Goal: Task Accomplishment & Management: Complete application form

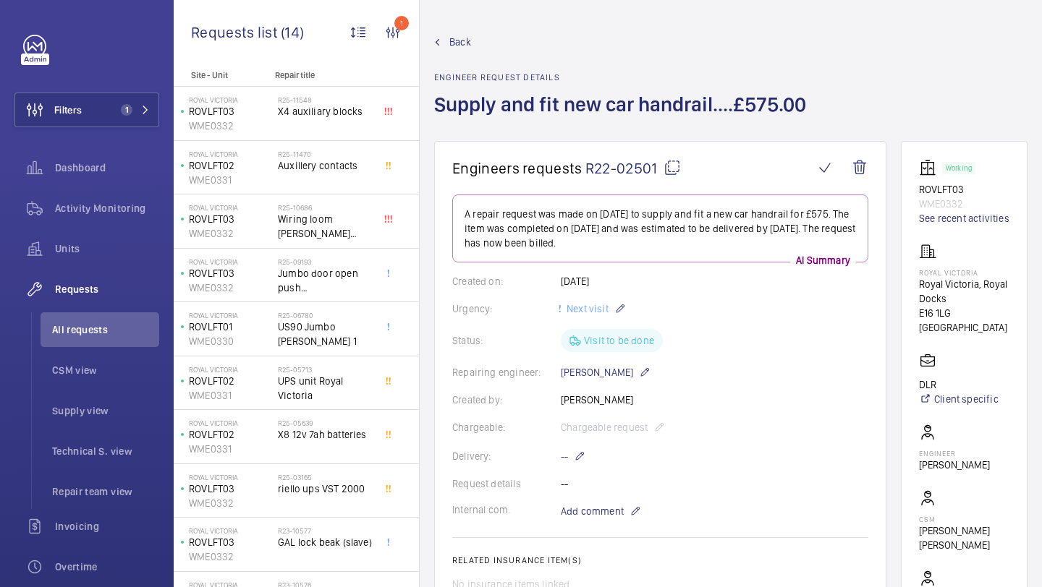
scroll to position [966, 0]
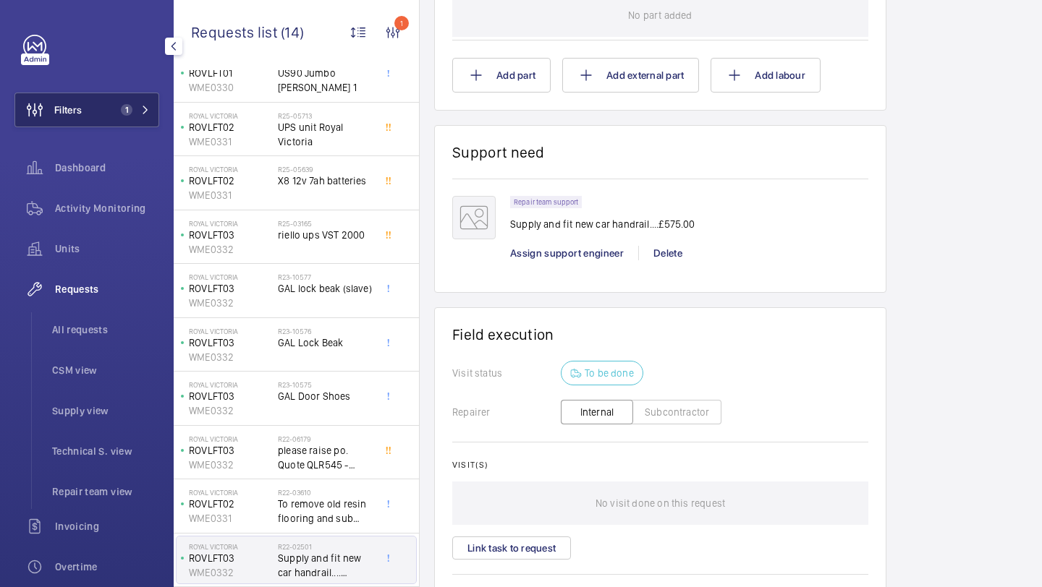
click at [93, 109] on button "Filters 1" at bounding box center [86, 110] width 145 height 35
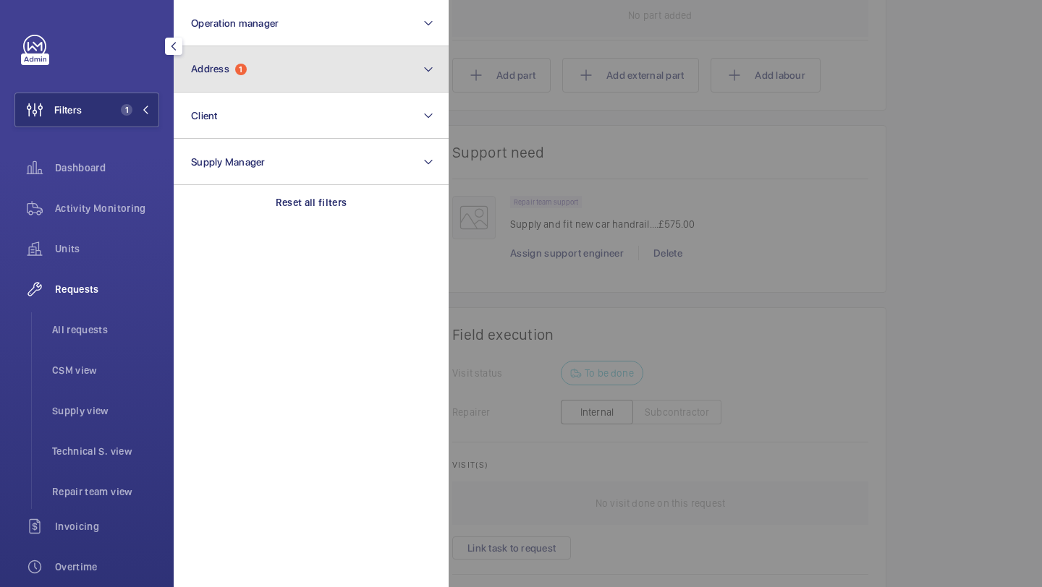
click at [229, 76] on button "Address 1" at bounding box center [311, 69] width 275 height 46
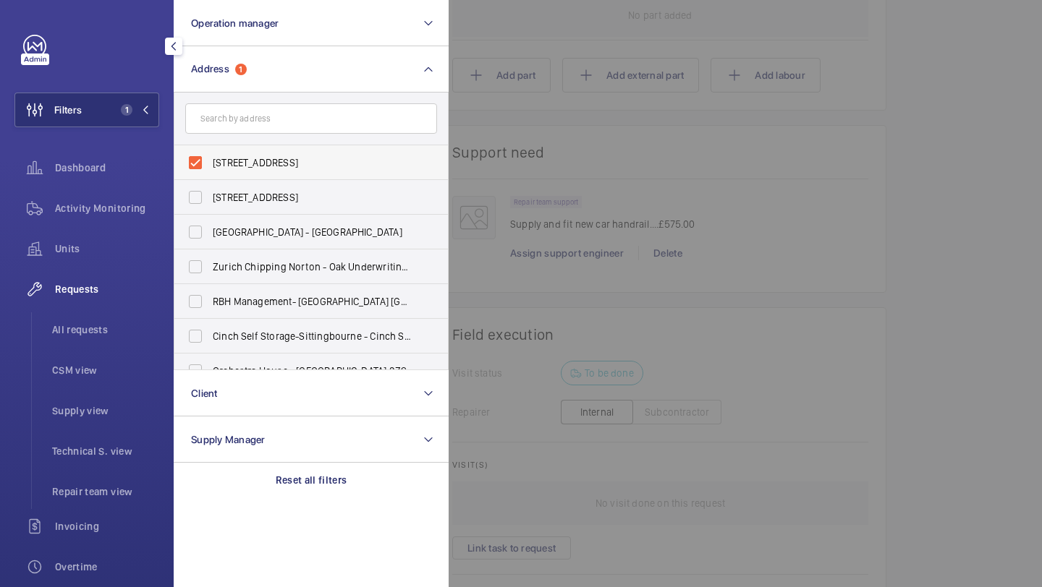
click at [273, 156] on span "Royal Victoria - Royal Victoria, Royal Docks, LONDON E16 1LG" at bounding box center [312, 163] width 199 height 14
click at [210, 155] on input "Royal Victoria - Royal Victoria, Royal Docks, LONDON E16 1LG" at bounding box center [195, 162] width 29 height 29
checkbox input "false"
click at [540, 120] on div at bounding box center [970, 293] width 1042 height 587
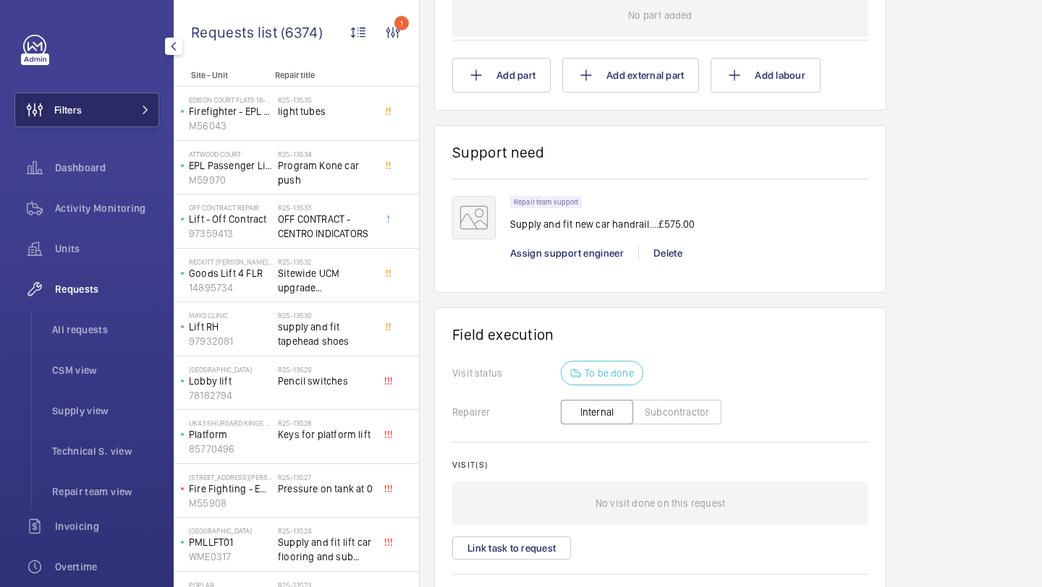
click at [102, 114] on button "Filters" at bounding box center [86, 110] width 145 height 35
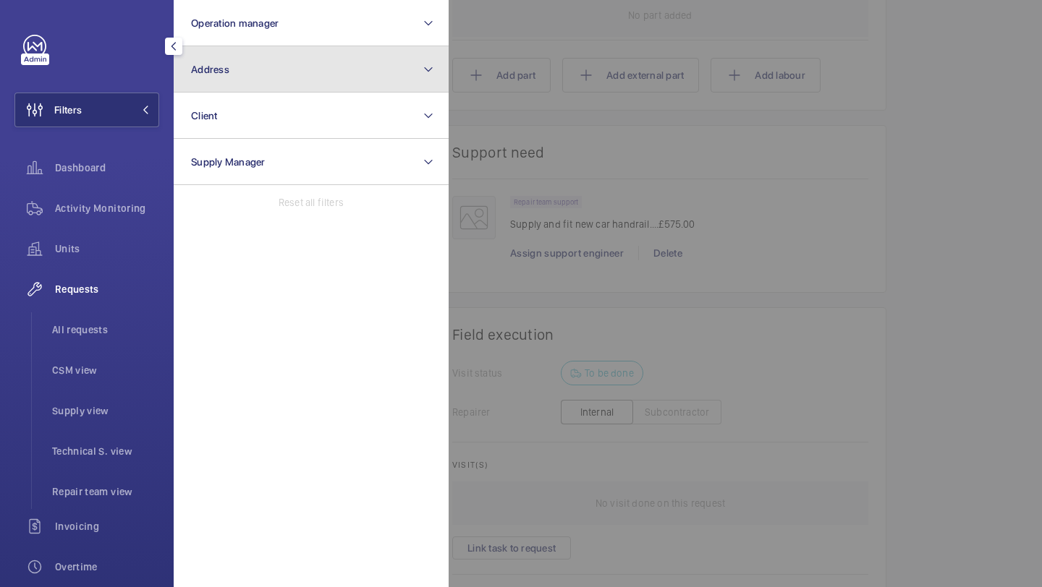
click at [226, 82] on button "Address" at bounding box center [311, 69] width 275 height 46
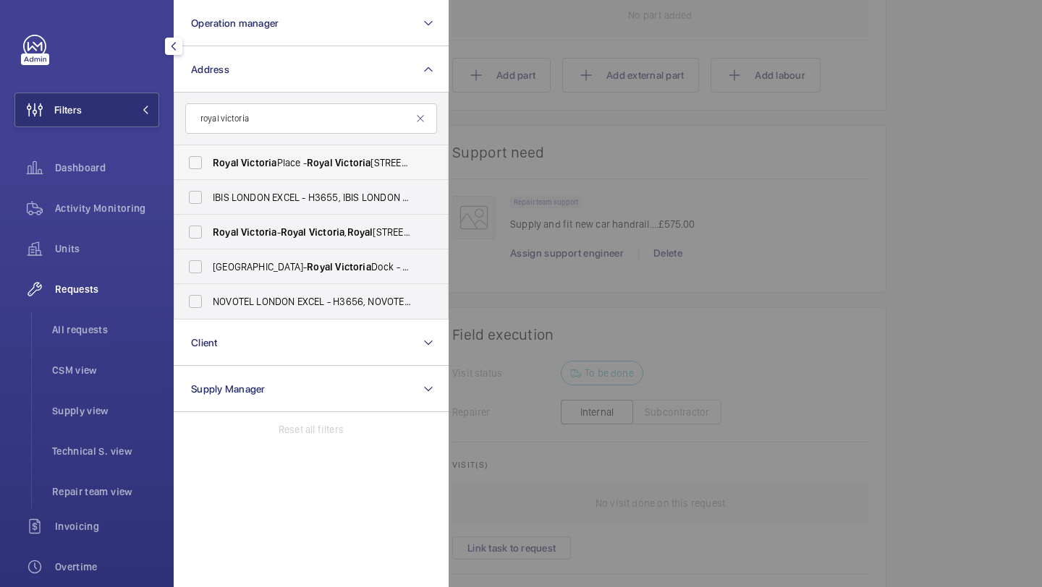
type input "royal victoria"
click at [243, 164] on span "Victoria" at bounding box center [258, 163] width 35 height 12
click at [210, 164] on input "Royal Victoria Place - Royal Victoria Place, TUNBRIDGE WELLS TN1 2SS" at bounding box center [195, 162] width 29 height 29
checkbox input "true"
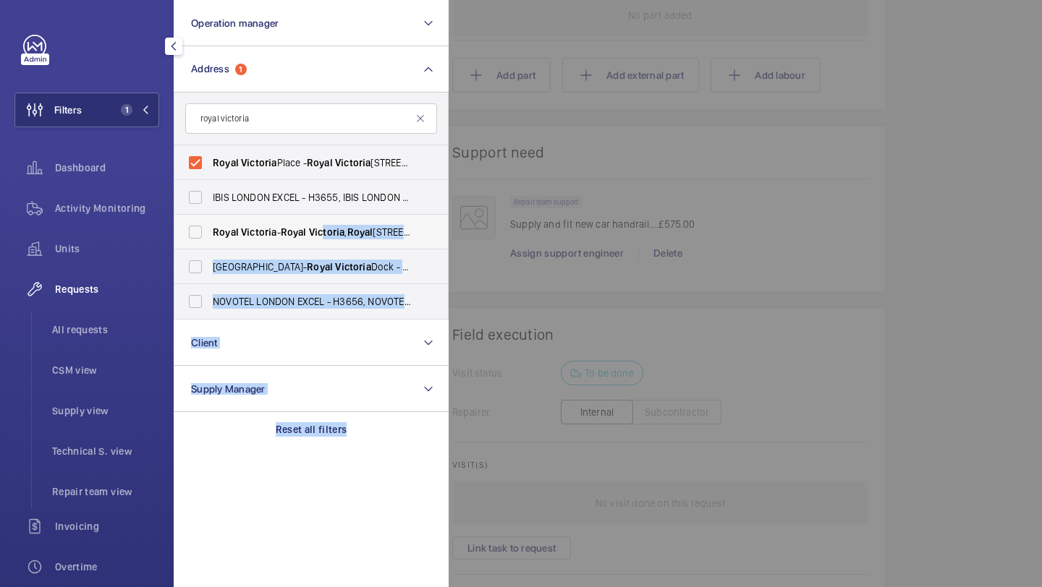
drag, startPoint x: 727, startPoint y: 168, endPoint x: 328, endPoint y: 232, distance: 404.5
click at [14, 127] on wm-front-filter-list-menu "Operation manager Address 1 royal victoria Royal Victoria Place - Royal Victori…" at bounding box center [14, 127] width 0 height 0
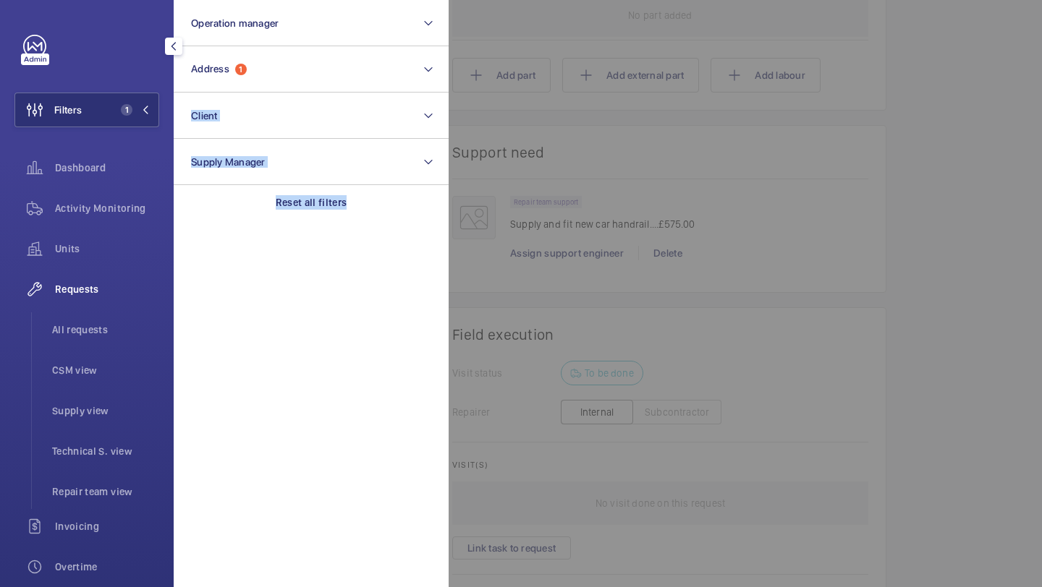
click at [328, 232] on section "Operation manager Address 1 Client Supply Manager Reset all filters" at bounding box center [311, 293] width 275 height 587
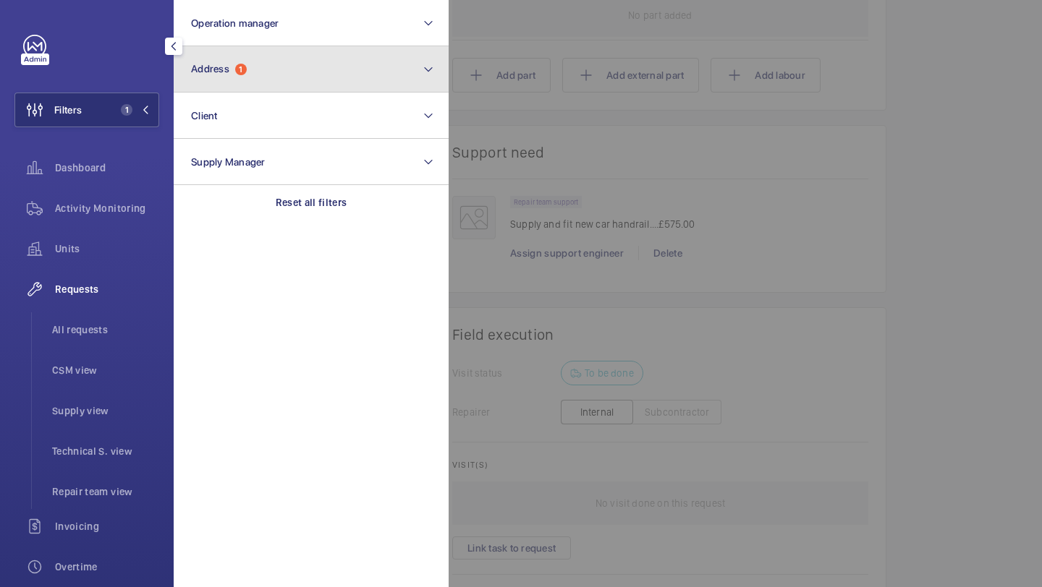
click at [317, 81] on button "Address 1" at bounding box center [311, 69] width 275 height 46
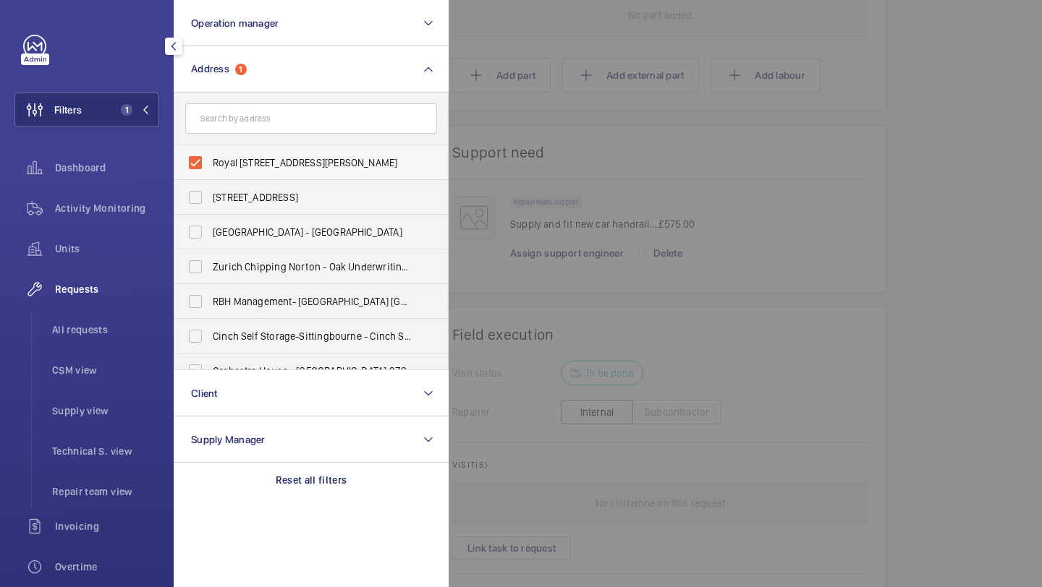
click at [287, 171] on label "Royal Victoria Place - Royal Victoria Place, TUNBRIDGE WELLS TN1 2SS" at bounding box center [300, 162] width 252 height 35
click at [210, 171] on input "Royal Victoria Place - Royal Victoria Place, TUNBRIDGE WELLS TN1 2SS" at bounding box center [195, 162] width 29 height 29
checkbox input "false"
click at [290, 129] on input "text" at bounding box center [311, 118] width 252 height 30
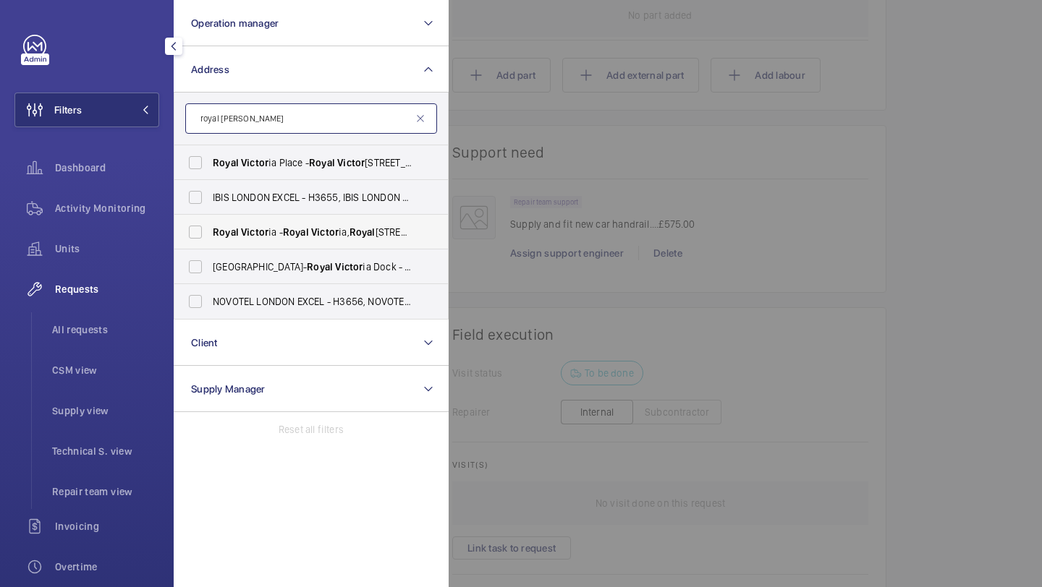
type input "royal victor"
click at [250, 233] on span "Victor" at bounding box center [254, 232] width 27 height 12
click at [210, 233] on input "Royal Victor ia - Royal Victor ia, Royal Docks, LONDON E16 1LG" at bounding box center [195, 232] width 29 height 29
checkbox input "true"
click at [833, 213] on div at bounding box center [970, 293] width 1042 height 587
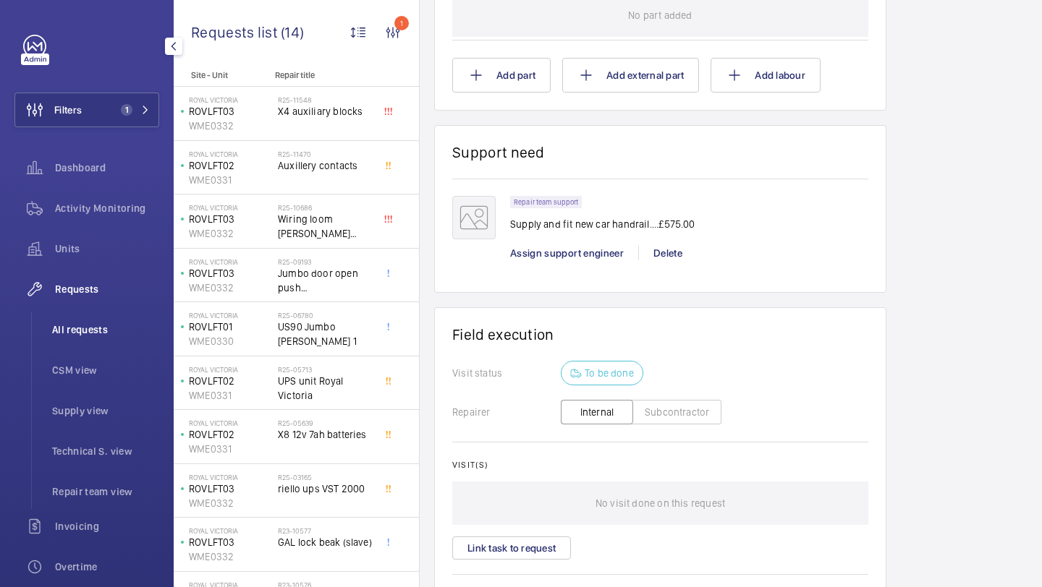
click at [107, 315] on li "All requests" at bounding box center [100, 330] width 119 height 35
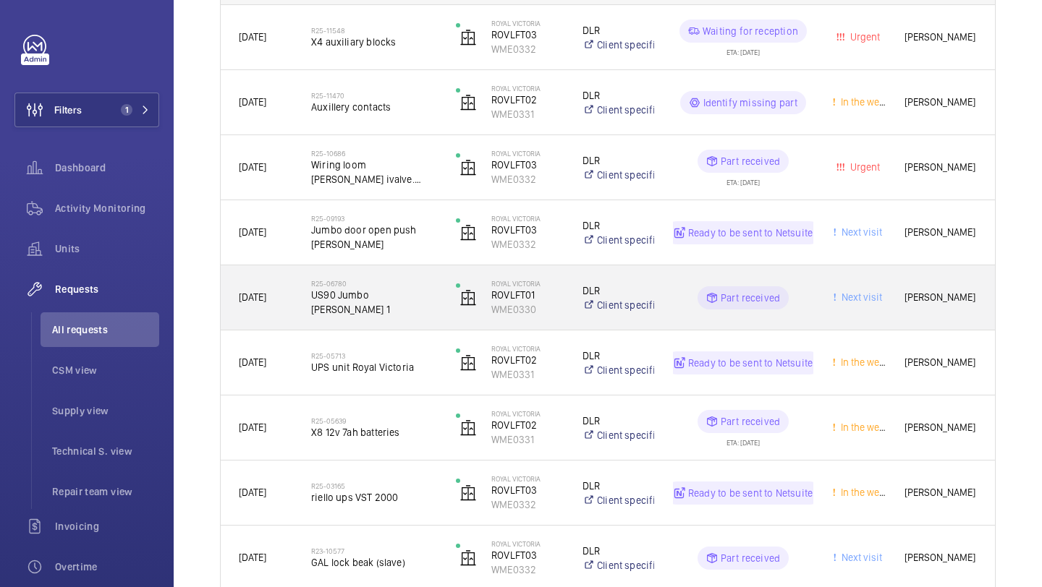
scroll to position [59, 0]
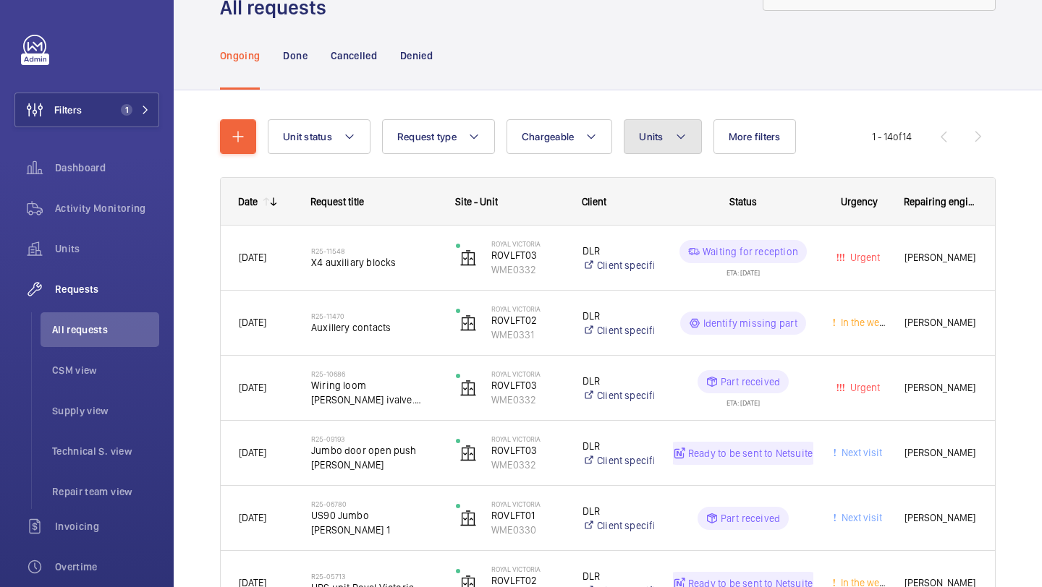
click at [637, 139] on button "Units" at bounding box center [662, 136] width 77 height 35
type input "l"
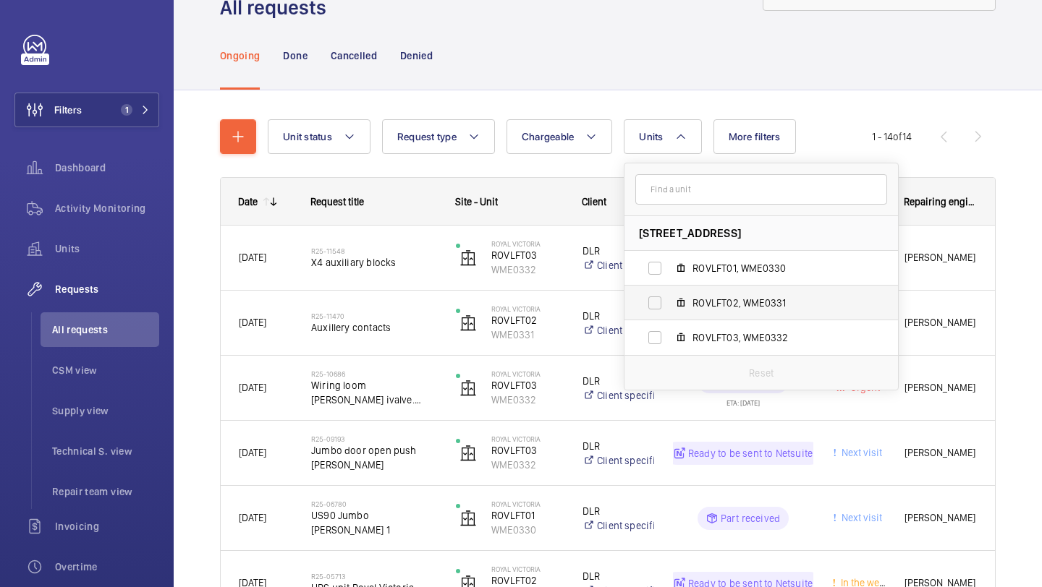
click at [727, 311] on label "ROVLFT02, WME0331" at bounding box center [749, 303] width 250 height 35
click at [669, 311] on input "ROVLFT02, WME0331" at bounding box center [654, 303] width 29 height 29
checkbox input "true"
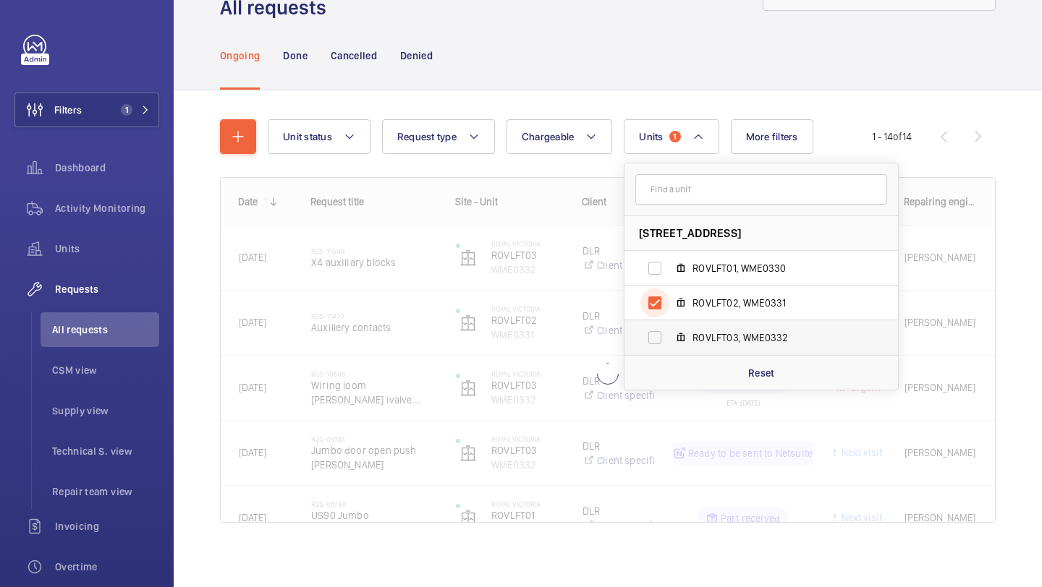
scroll to position [28, 0]
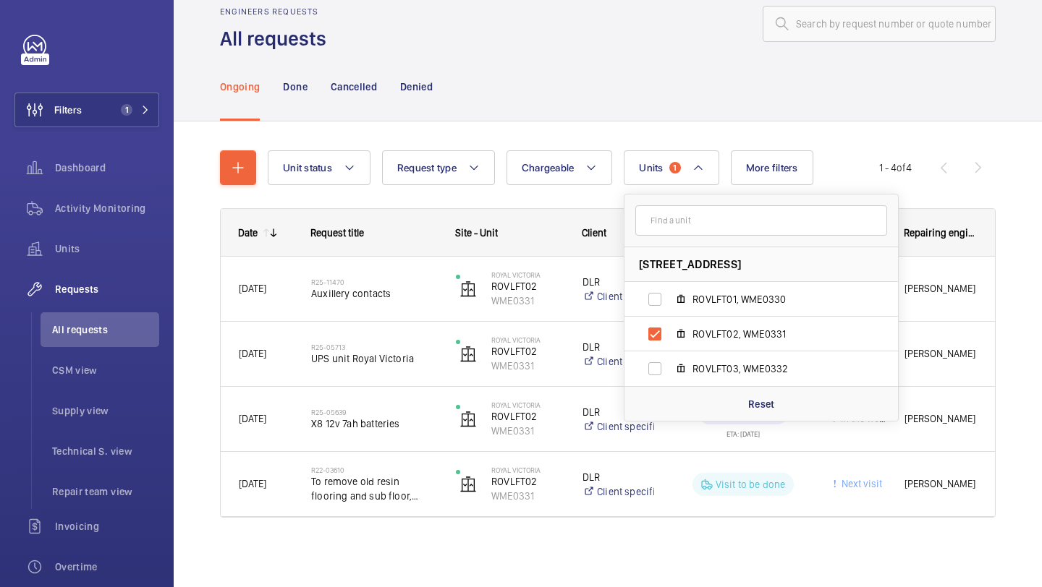
click at [478, 540] on div "Date Request title Site - Unit Client" at bounding box center [608, 380] width 776 height 344
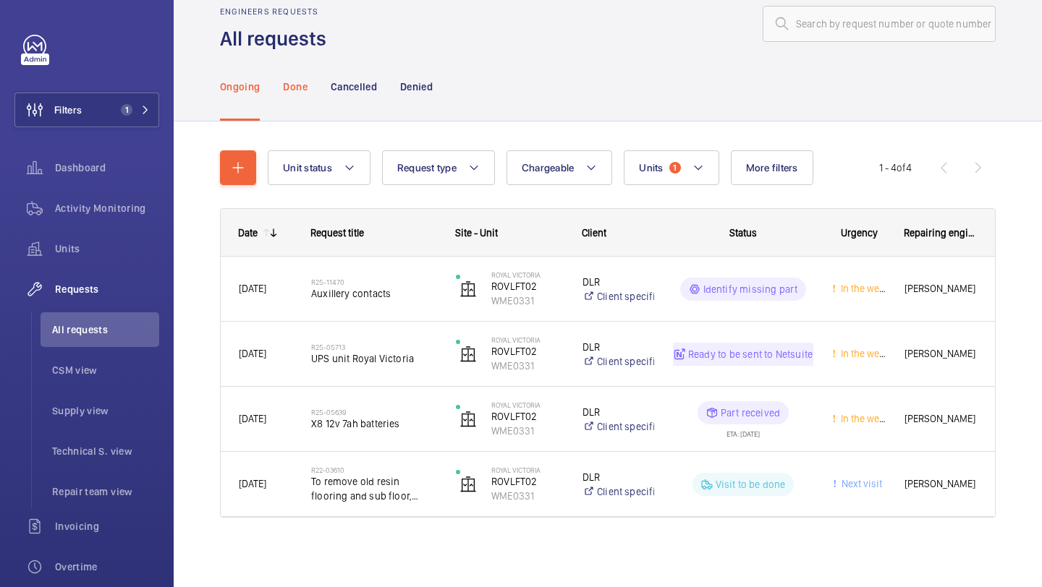
click at [300, 98] on div "Done" at bounding box center [295, 86] width 24 height 69
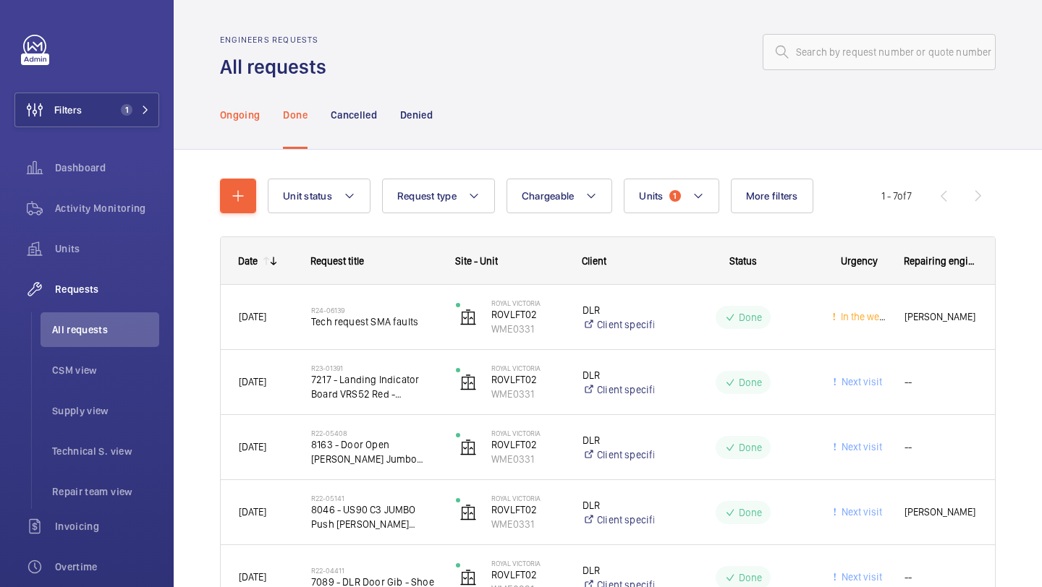
click at [248, 101] on div "Ongoing" at bounding box center [240, 114] width 40 height 69
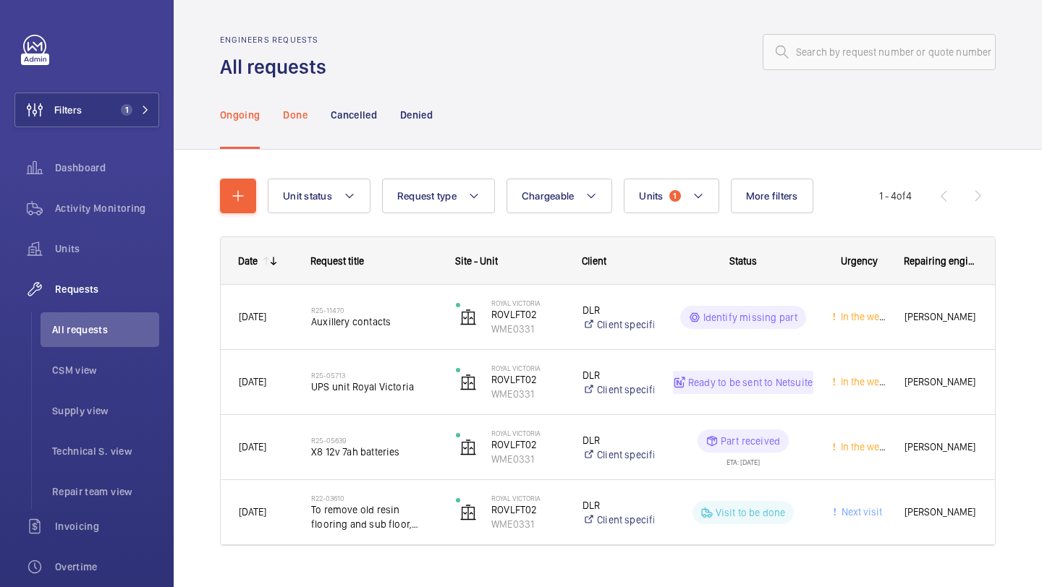
click at [289, 135] on div "Done" at bounding box center [295, 114] width 24 height 69
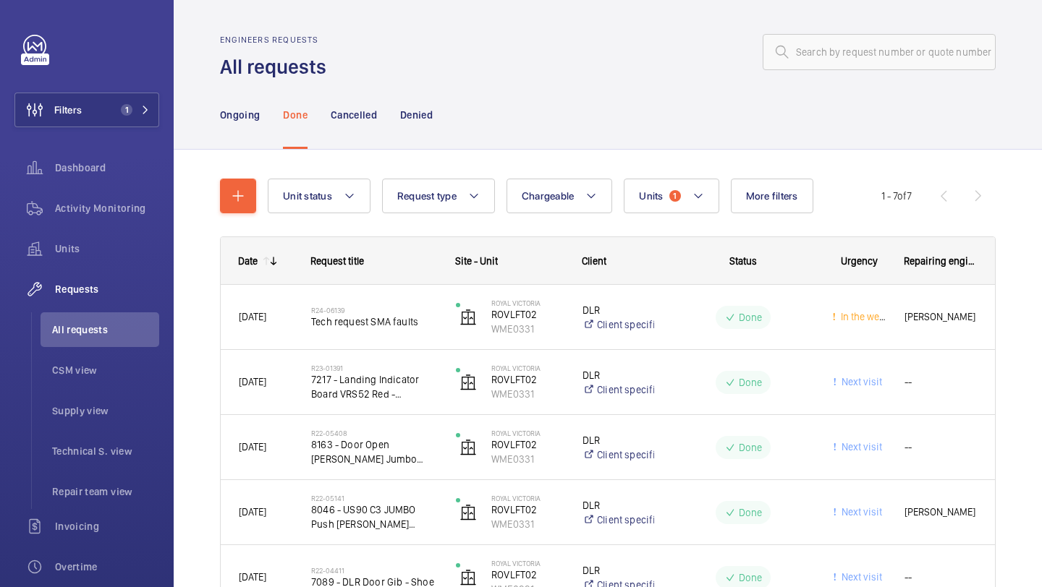
click at [261, 111] on nav "Ongoing Done Cancelled Denied" at bounding box center [326, 114] width 213 height 69
click at [252, 112] on p "Ongoing" at bounding box center [240, 115] width 40 height 14
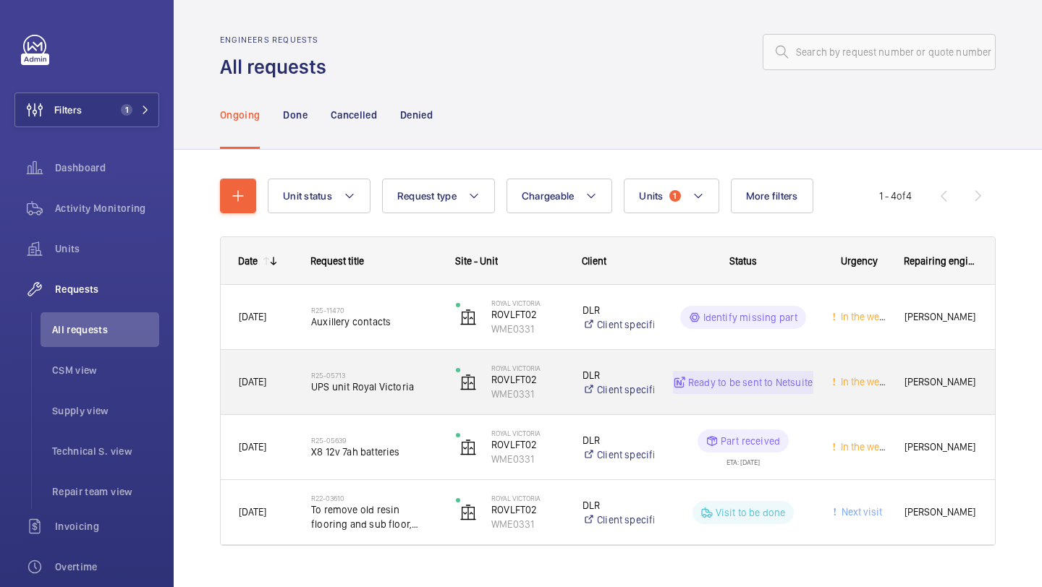
scroll to position [28, 0]
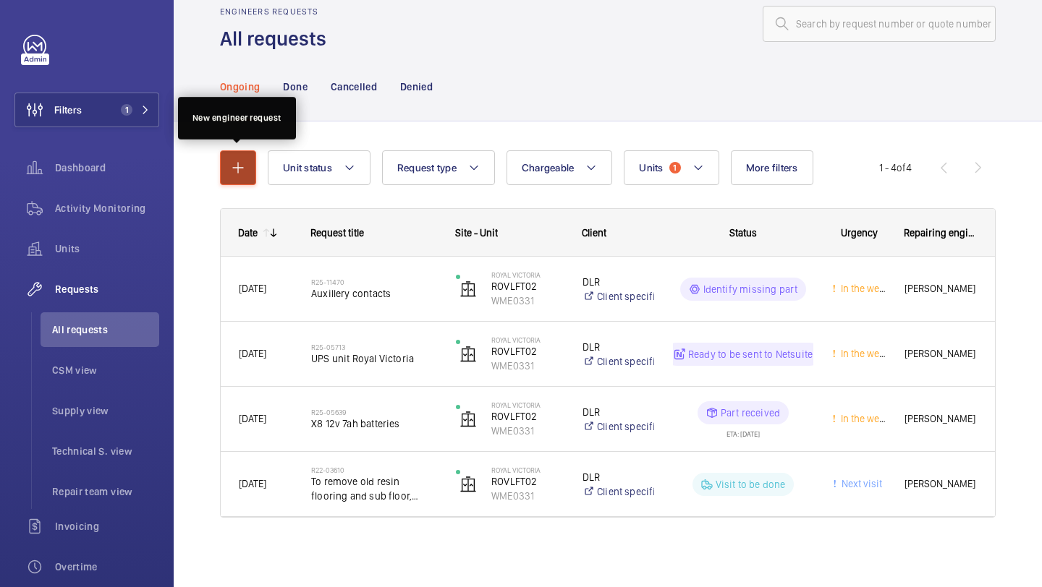
click at [239, 165] on mat-icon "button" at bounding box center [237, 167] width 17 height 17
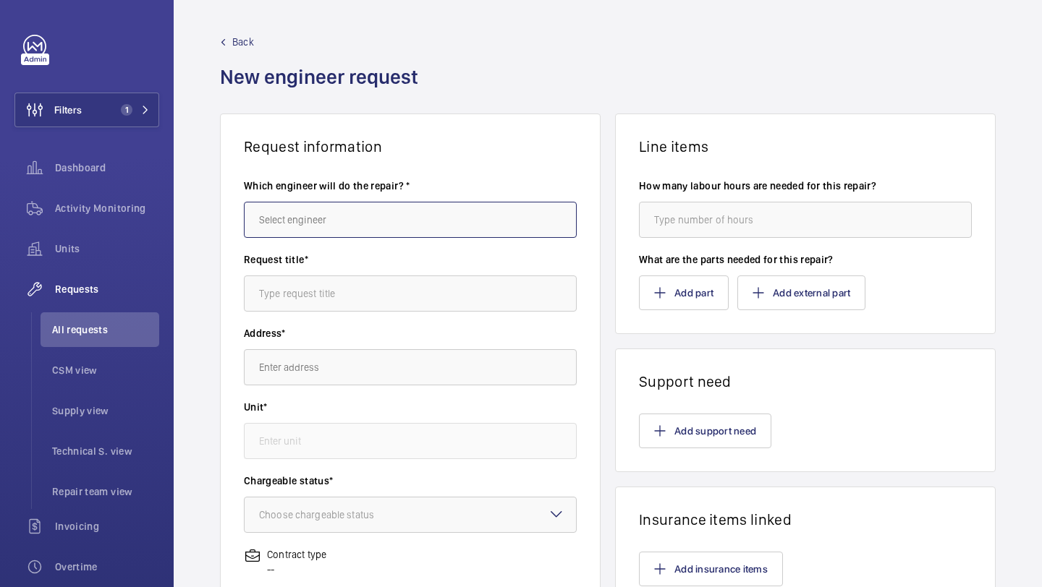
click at [322, 218] on input "text" at bounding box center [410, 220] width 333 height 36
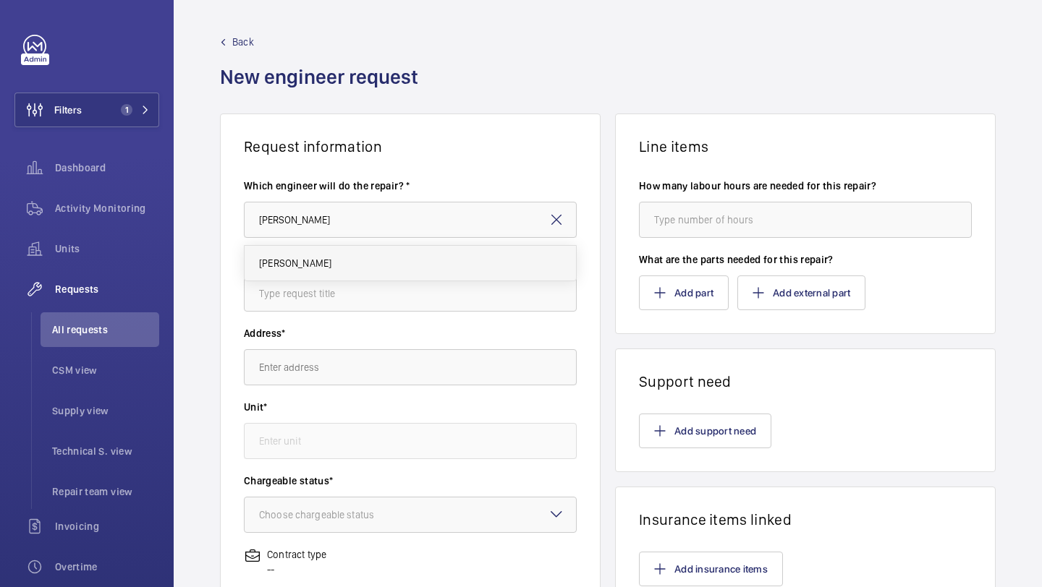
click at [318, 255] on mat-option "Keith Bishop" at bounding box center [410, 263] width 331 height 35
type input "Keith Bishop"
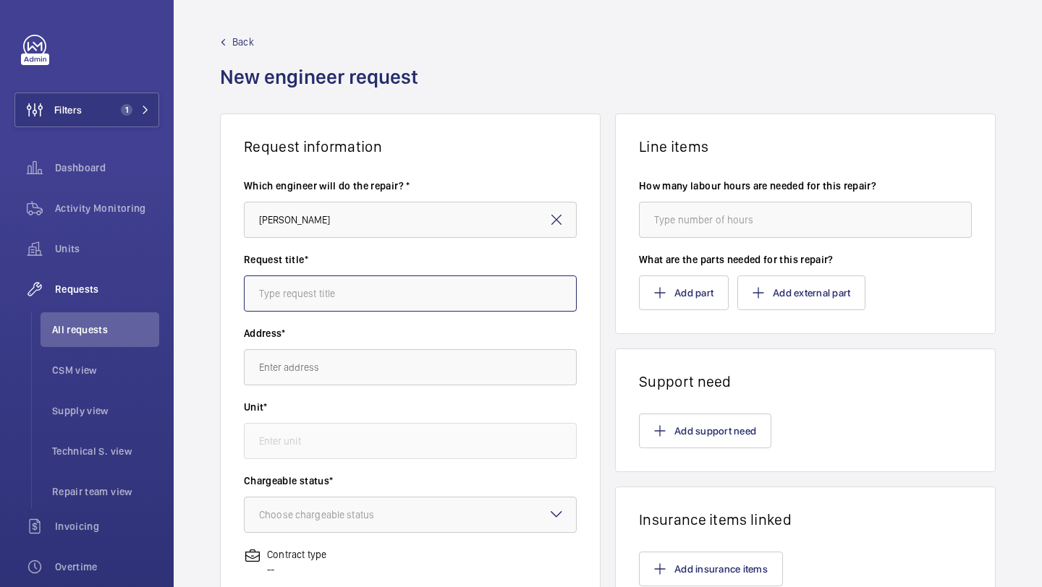
click at [339, 283] on input "text" at bounding box center [410, 294] width 333 height 36
click at [331, 297] on input "text" at bounding box center [410, 294] width 333 height 36
type input "r"
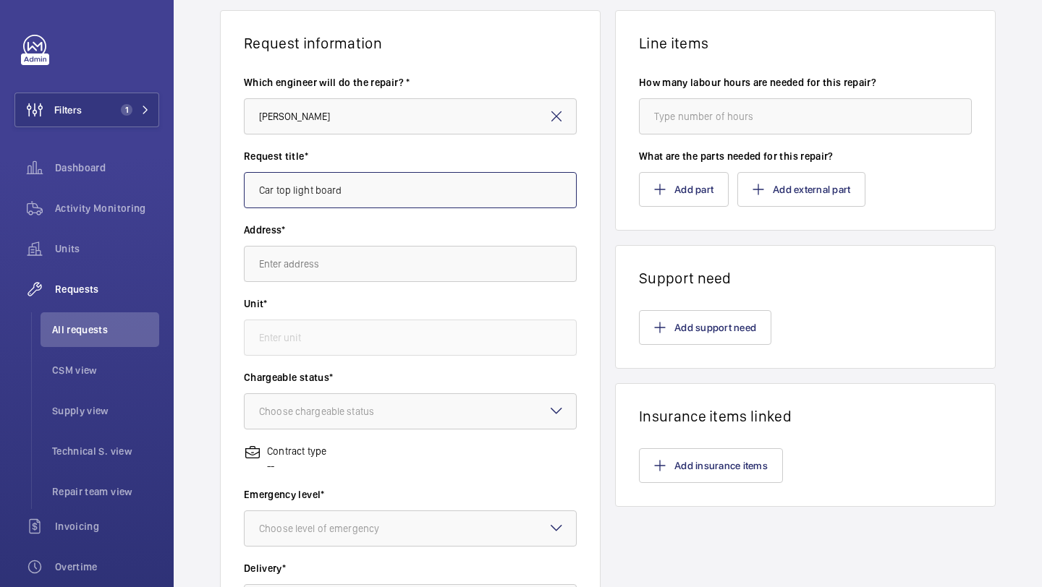
scroll to position [114, 0]
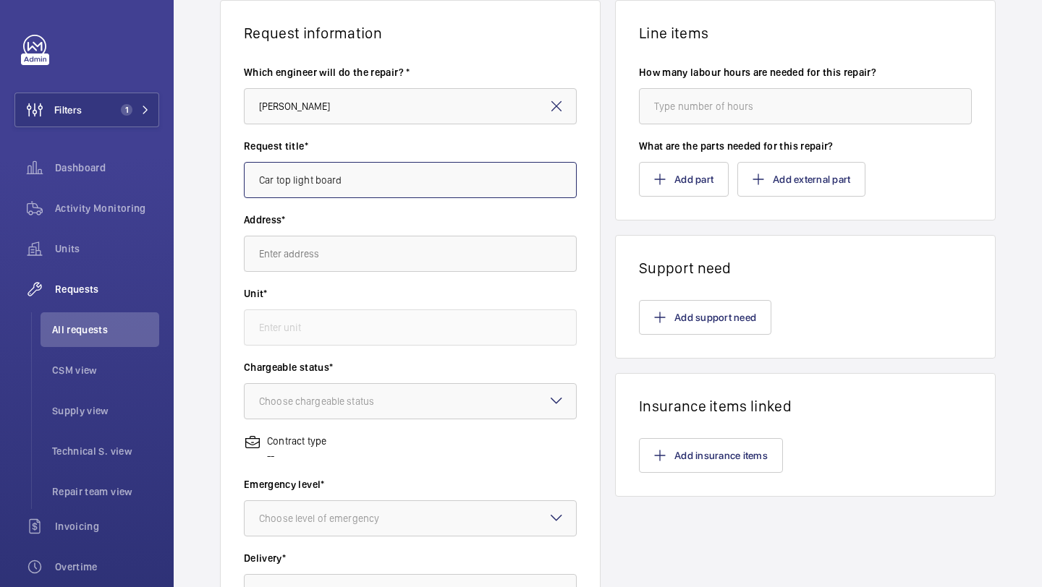
type input "Car top light board"
click at [345, 269] on input "text" at bounding box center [410, 254] width 333 height 36
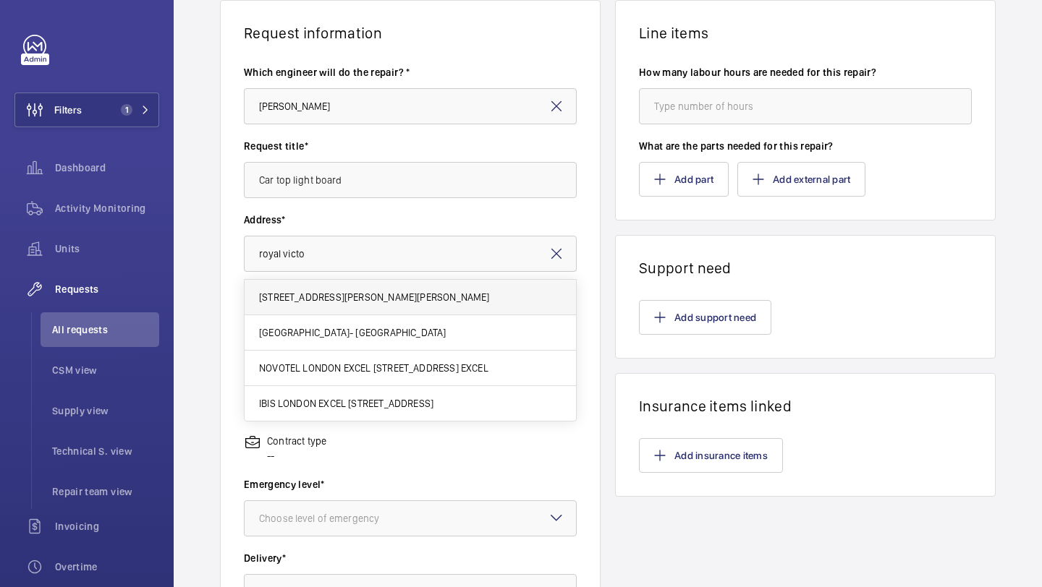
click at [352, 295] on span "Royal Victoria Royal Victoria, Royal Docks, E16 1LG LONDON" at bounding box center [374, 297] width 231 height 14
type input "Royal Victoria Royal Victoria, Royal Docks, E16 1LG LONDON"
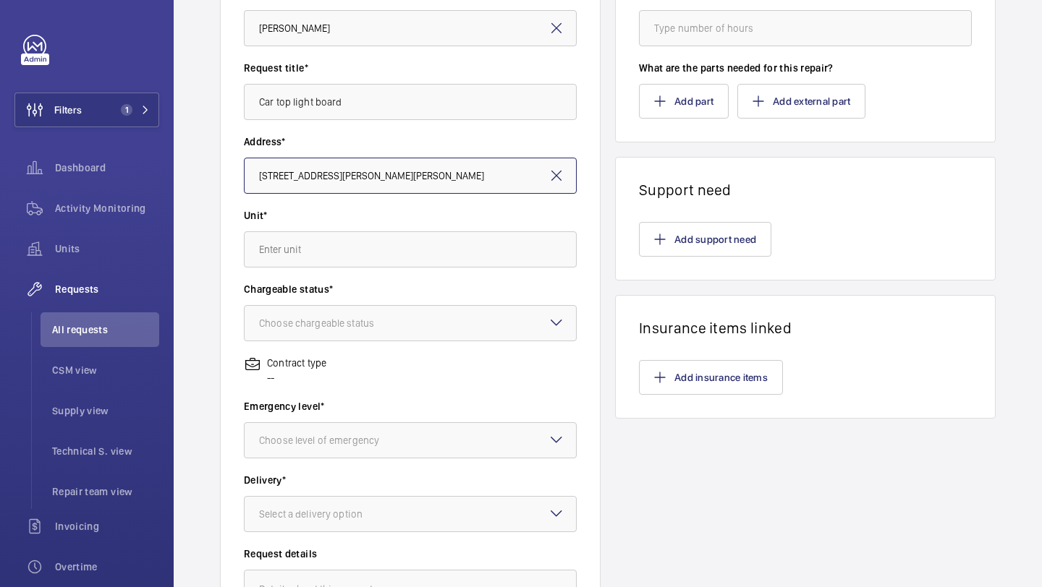
scroll to position [205, 0]
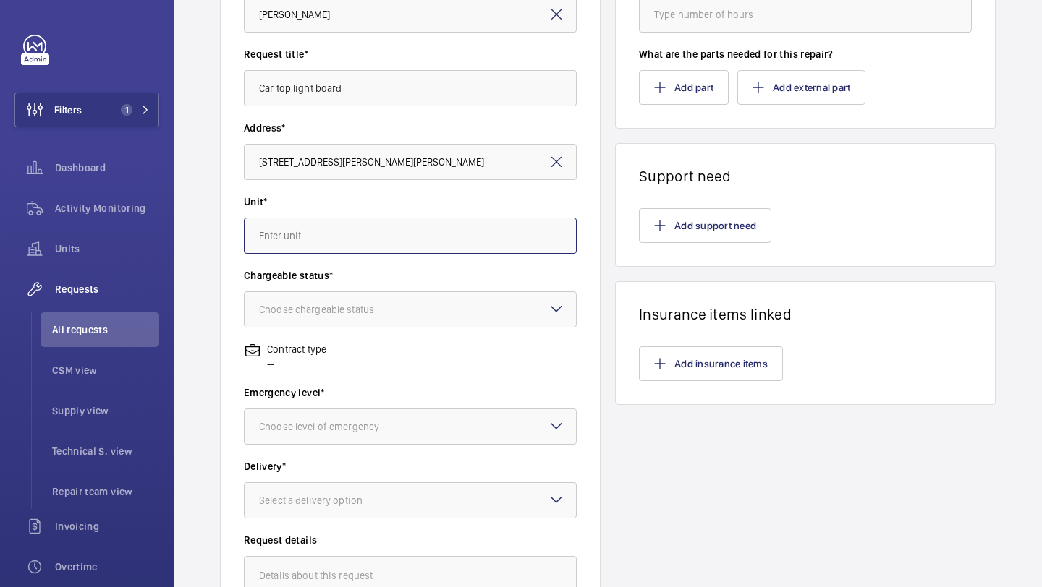
click at [362, 242] on input "text" at bounding box center [410, 236] width 333 height 36
click at [353, 347] on span "WME0331 - ROVLFT02" at bounding box center [307, 350] width 97 height 14
type input "WME0331 - ROVLFT02"
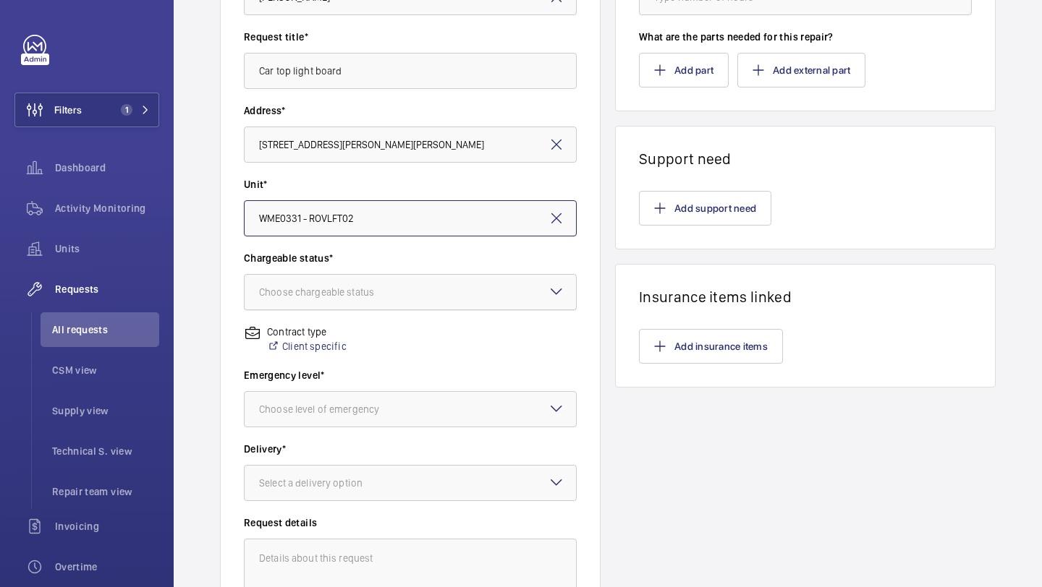
click at [353, 294] on div "Choose chargeable status" at bounding box center [334, 292] width 151 height 14
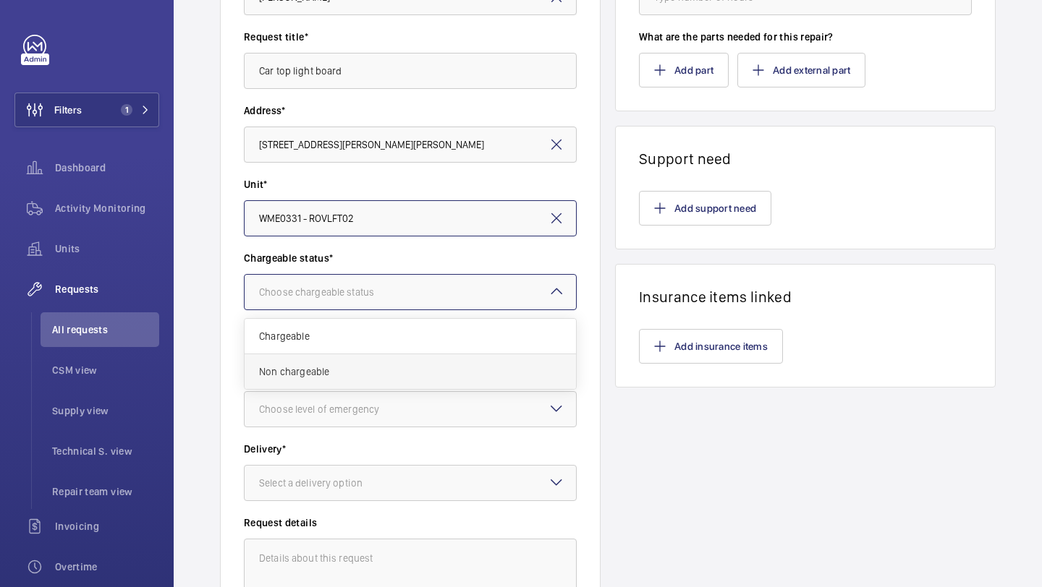
click at [347, 370] on span "Non chargeable" at bounding box center [410, 372] width 302 height 14
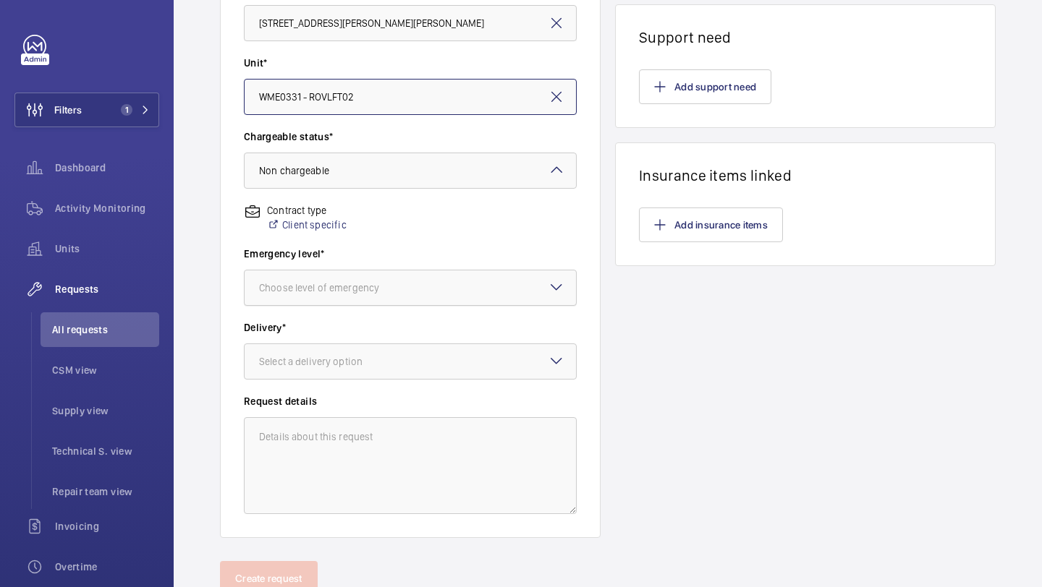
scroll to position [361, 0]
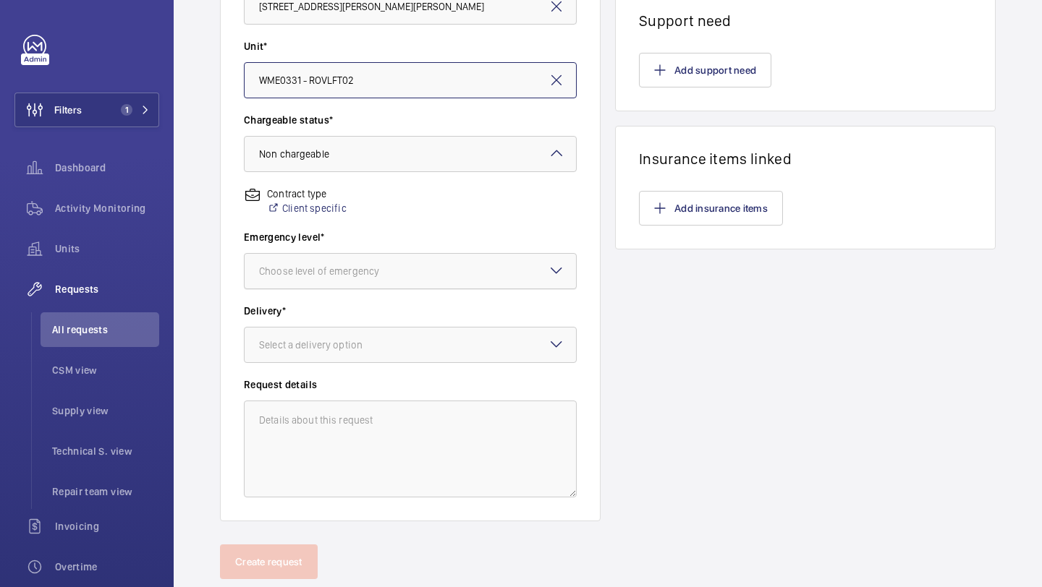
click at [371, 268] on div "Choose level of emergency" at bounding box center [337, 271] width 156 height 14
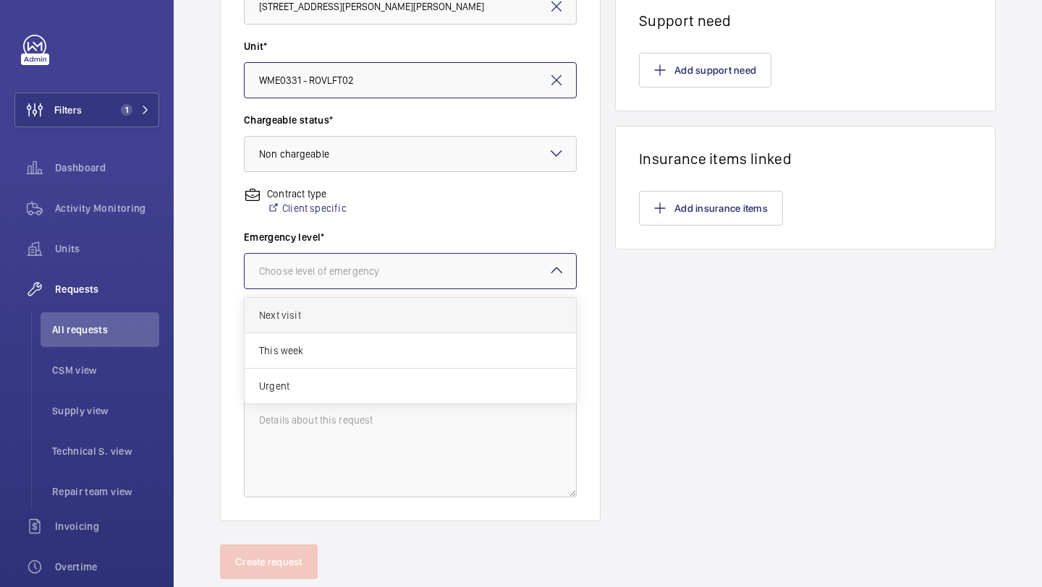
click at [349, 317] on span "Next visit" at bounding box center [410, 315] width 302 height 14
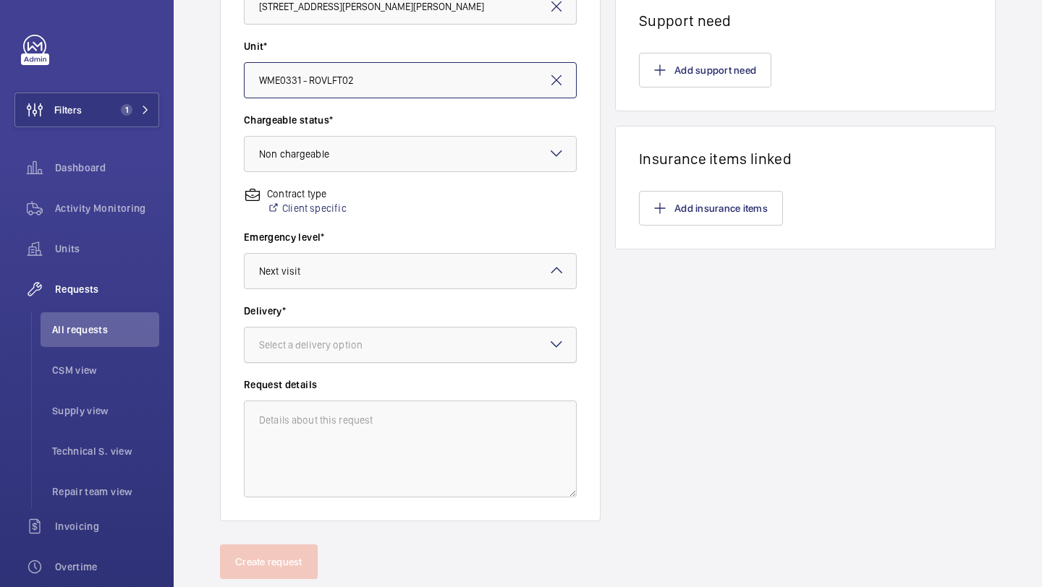
click at [343, 344] on div "Select a delivery option" at bounding box center [329, 345] width 140 height 14
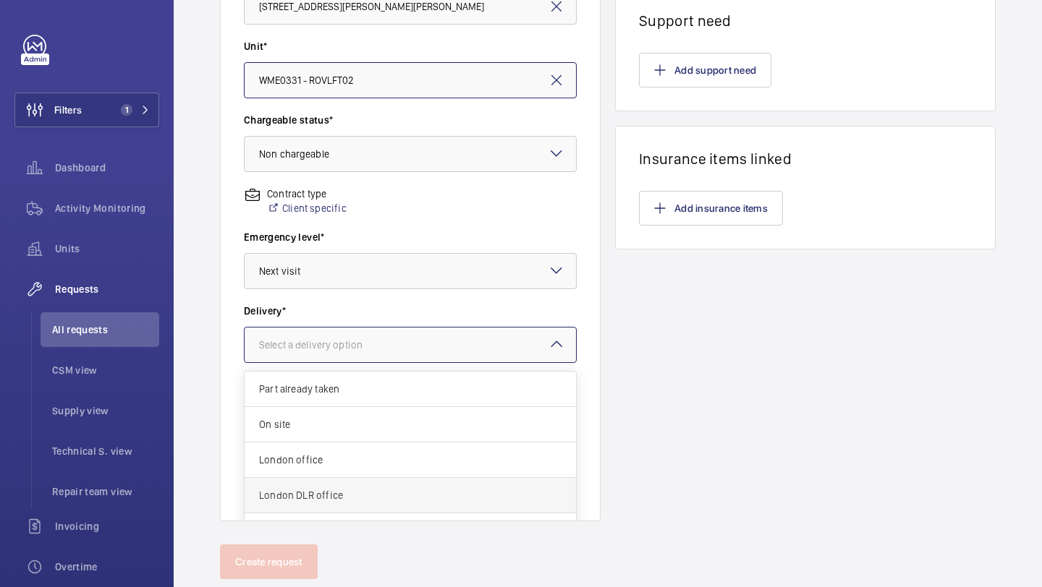
drag, startPoint x: 331, startPoint y: 424, endPoint x: 324, endPoint y: 499, distance: 75.6
click at [324, 499] on div "Part already taken On site London office London DLR office Manchester office Sp…" at bounding box center [410, 478] width 331 height 212
click at [324, 499] on span "London DLR office" at bounding box center [410, 495] width 302 height 14
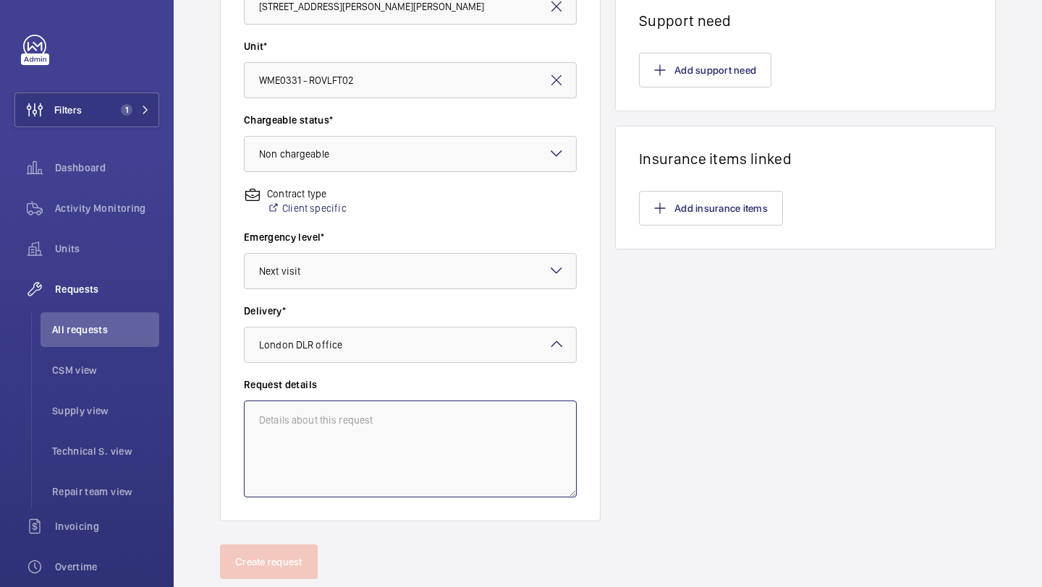
click at [352, 449] on textarea at bounding box center [410, 449] width 333 height 97
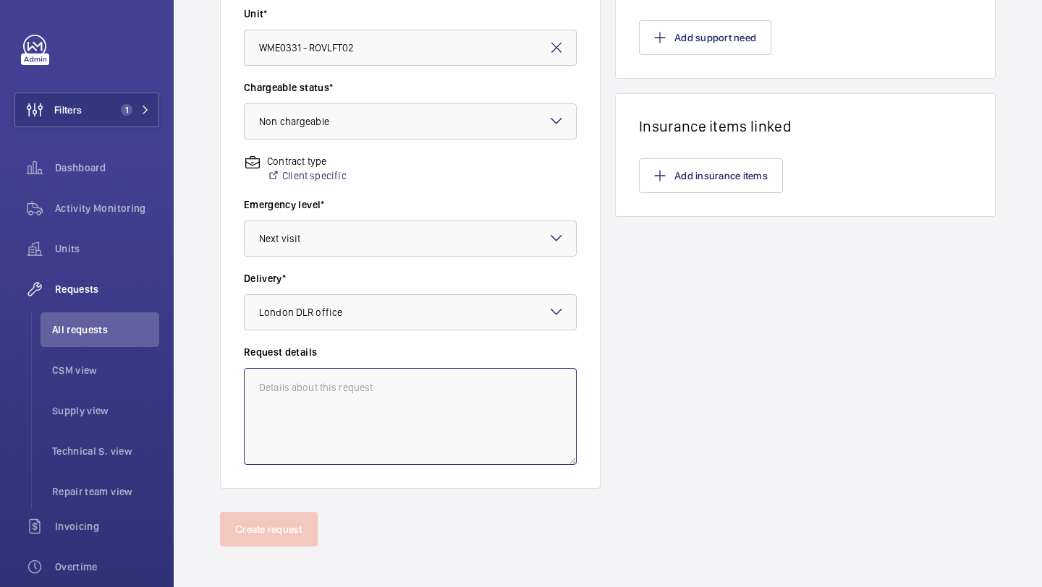
scroll to position [399, 0]
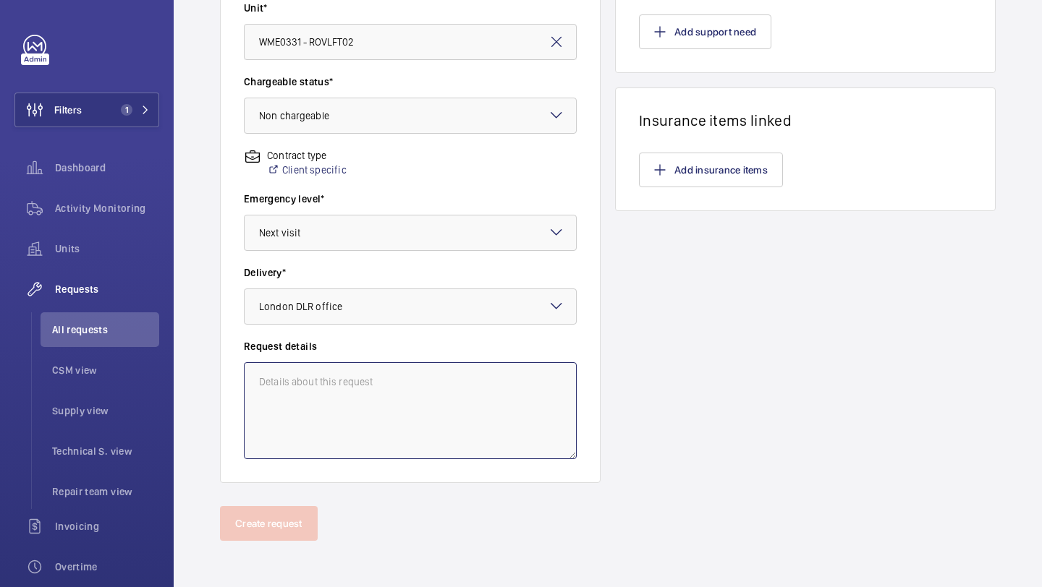
click at [343, 366] on textarea at bounding box center [410, 410] width 333 height 97
click at [336, 375] on textarea at bounding box center [410, 410] width 333 height 97
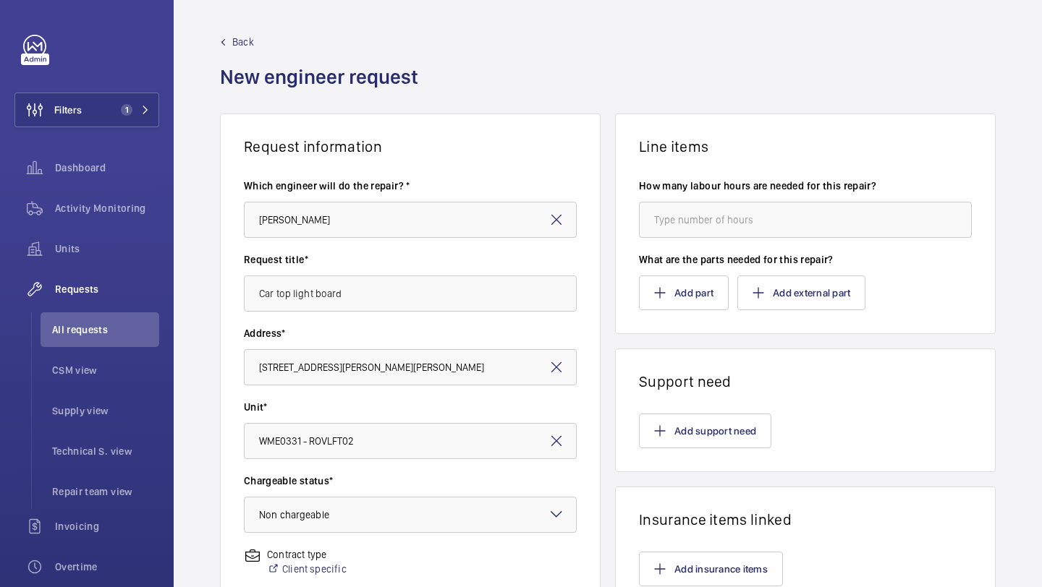
type textarea "Supply and fit car top light board"
click at [728, 195] on wm-front-input "How many labour hours are needed for this repair?" at bounding box center [805, 208] width 333 height 59
click at [710, 231] on input "number" at bounding box center [805, 220] width 333 height 36
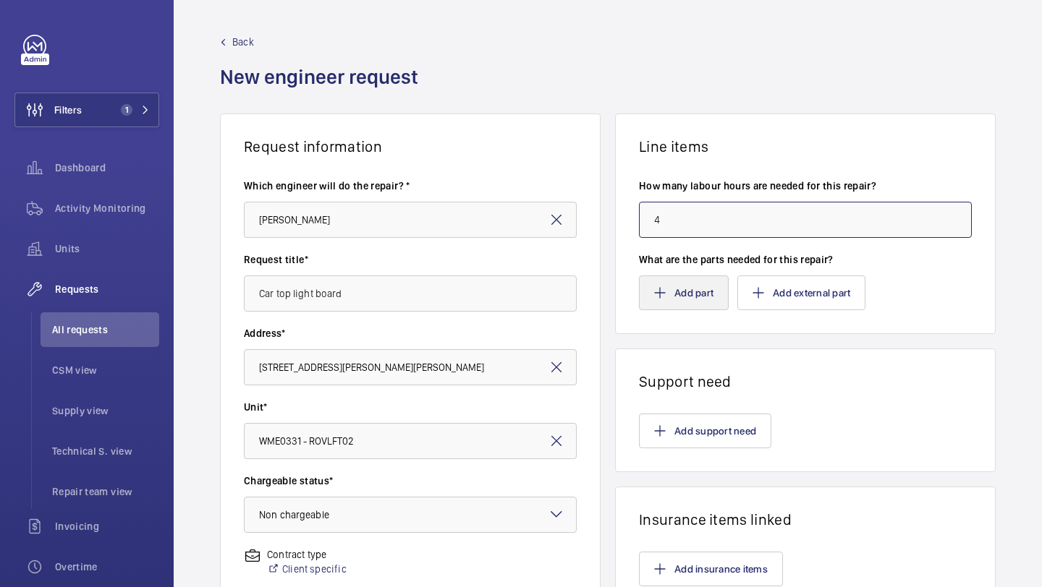
scroll to position [75, 0]
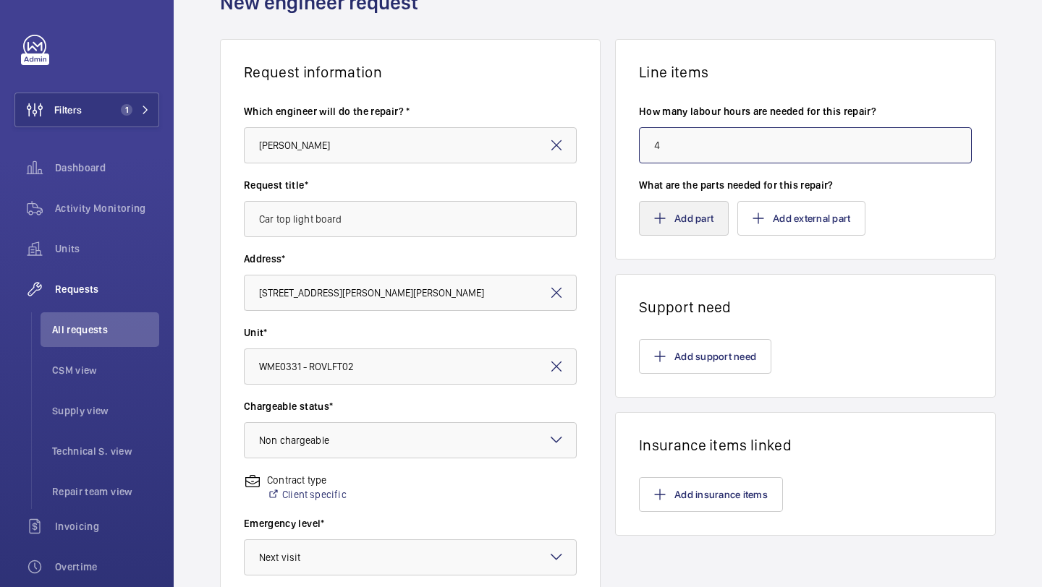
type input "4"
click at [718, 214] on button "Add part" at bounding box center [684, 218] width 90 height 35
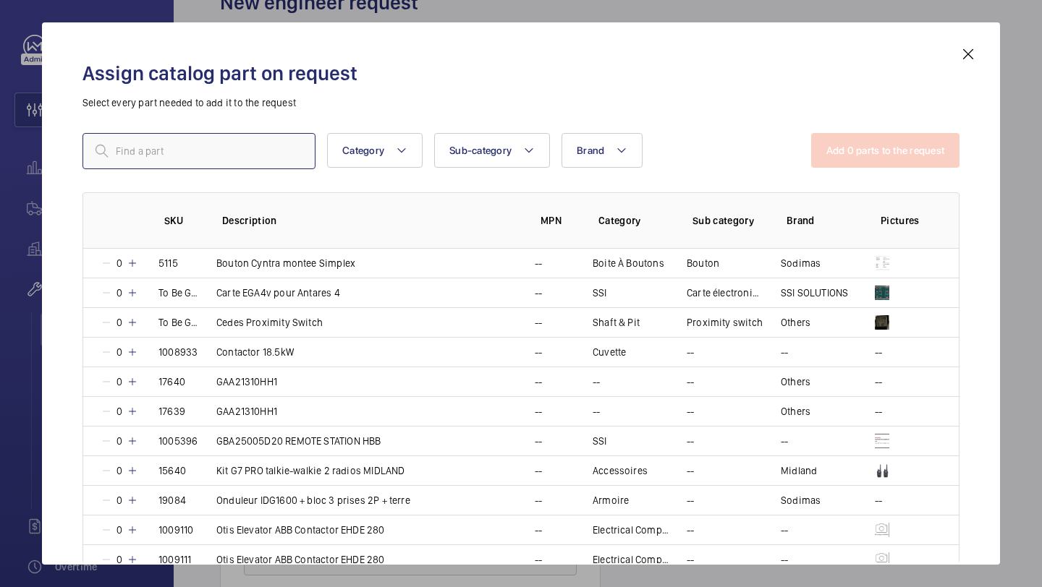
click at [232, 148] on input "text" at bounding box center [198, 151] width 233 height 36
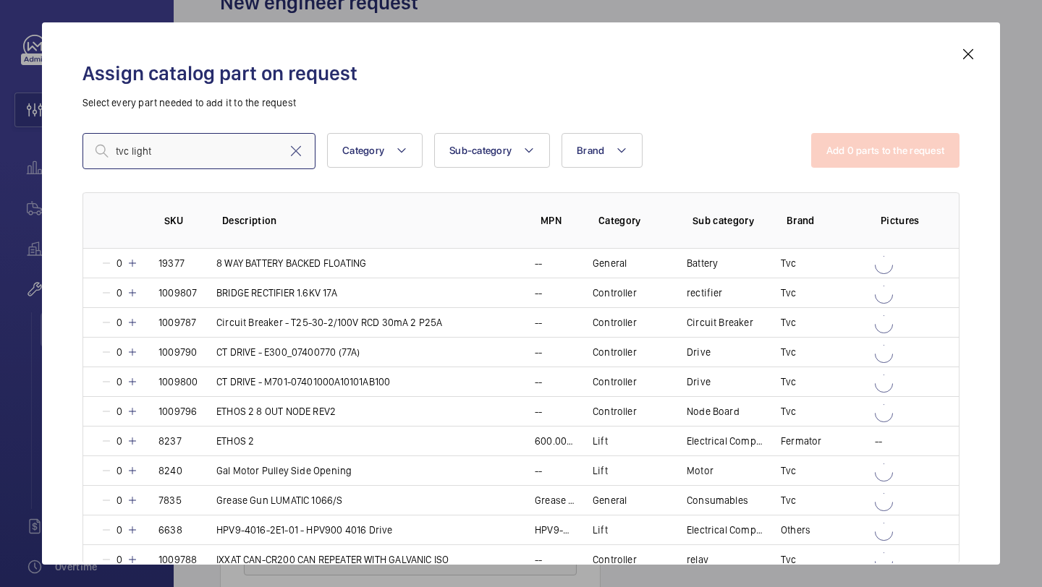
type input "tvc light"
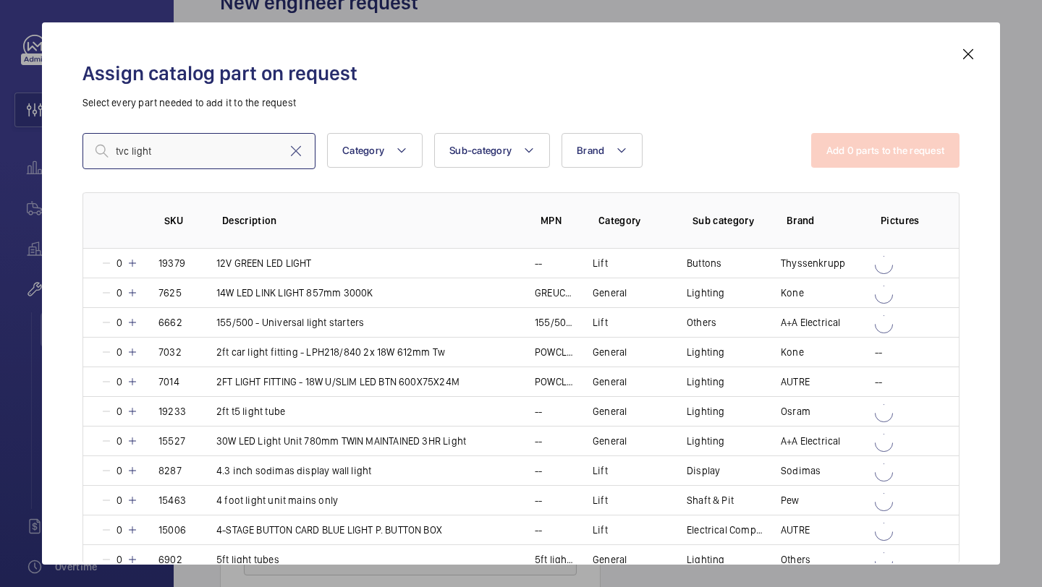
click at [191, 147] on input "tvc light" at bounding box center [198, 151] width 233 height 36
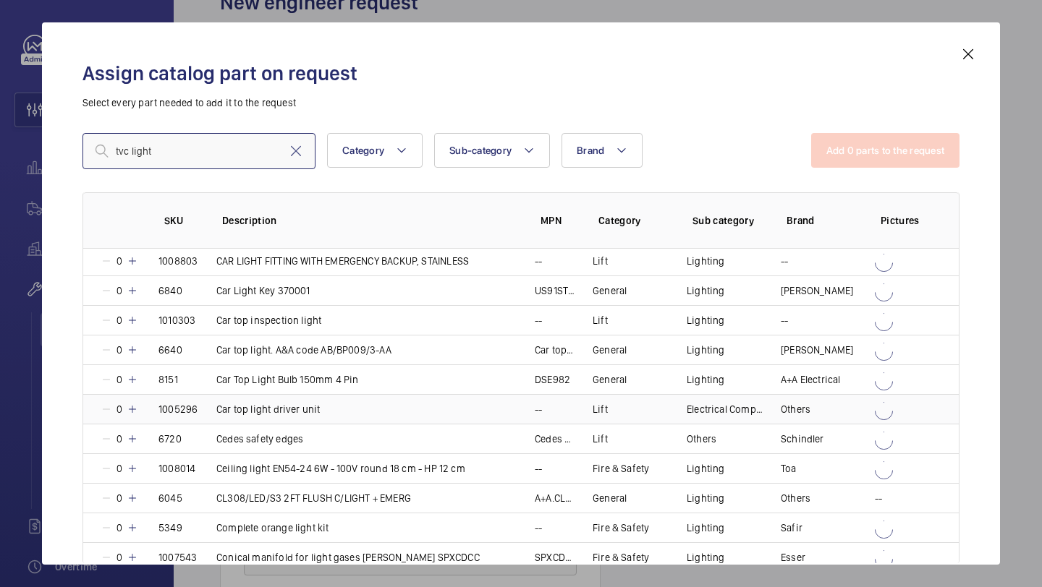
scroll to position [599, 0]
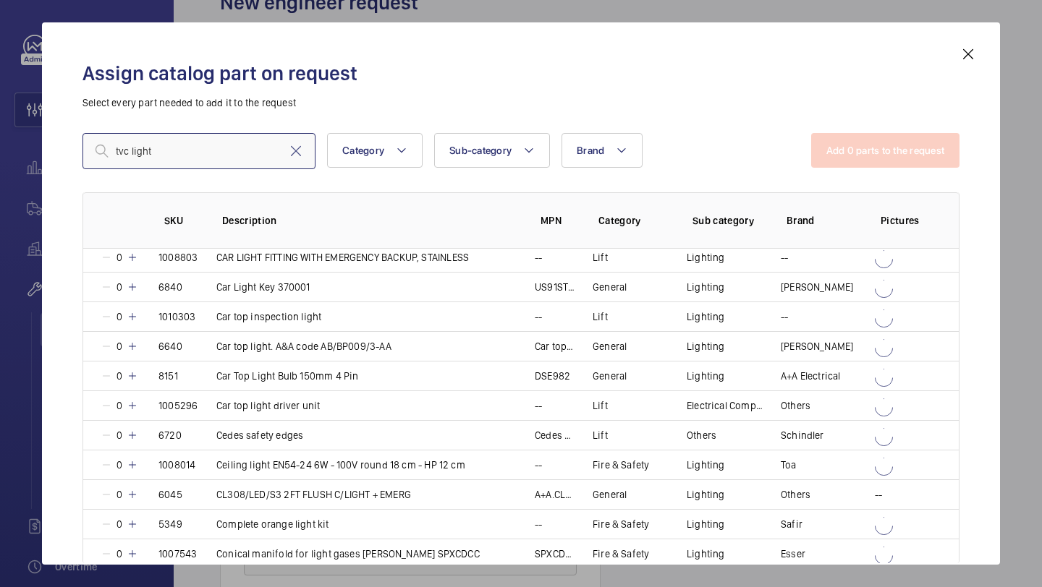
click at [205, 165] on input "tvc light" at bounding box center [198, 151] width 233 height 36
click at [961, 47] on mat-icon at bounding box center [967, 54] width 17 height 17
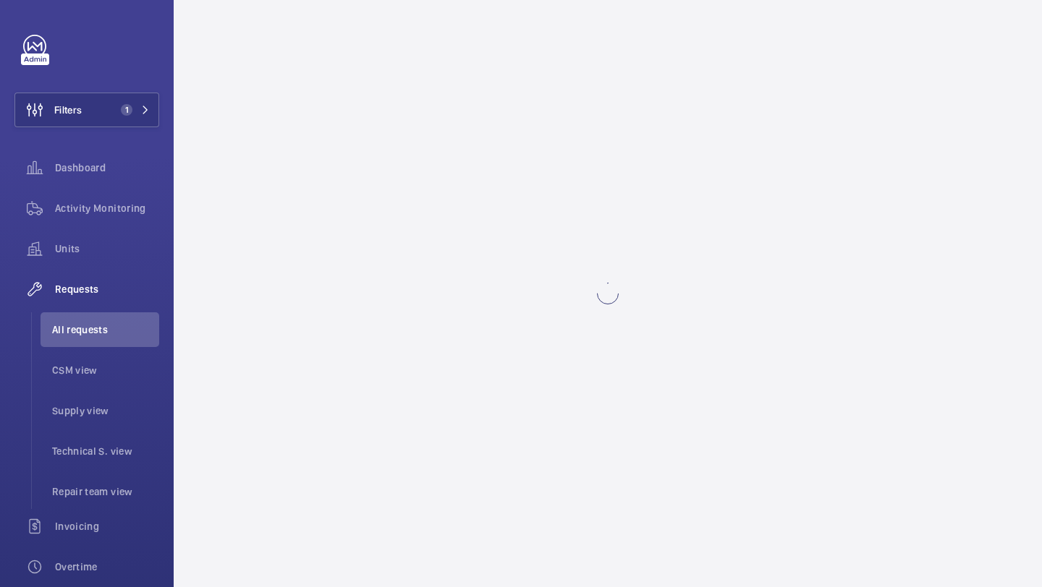
scroll to position [0, 0]
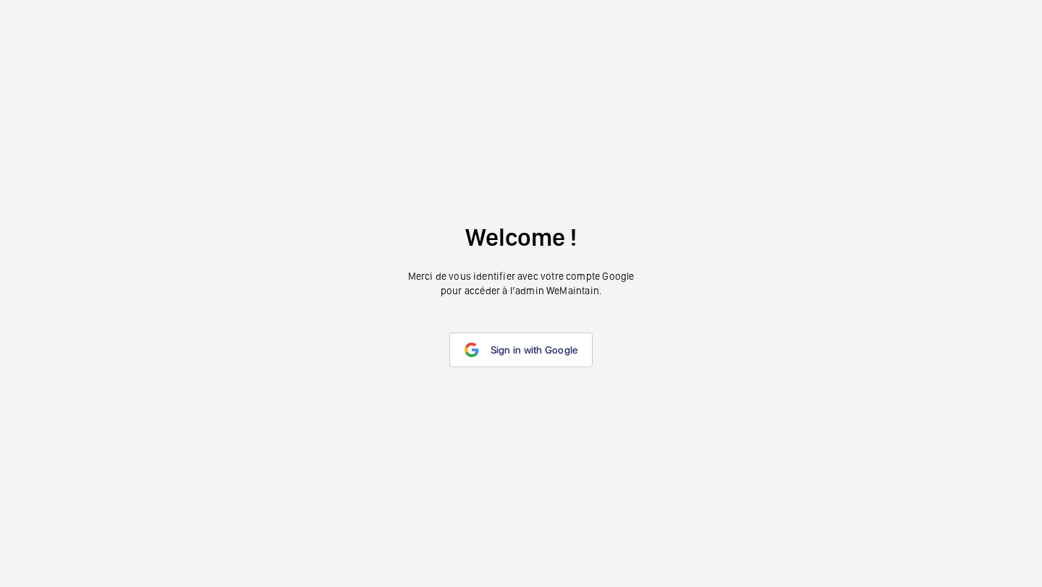
click at [514, 392] on wm-front-google-login "Welcome ! Merci de vous identifier avec votre compte Google pour accéder à l’ad…" at bounding box center [521, 293] width 1042 height 587
click at [516, 331] on wm-front-google-login "Welcome ! Merci de vous identifier avec votre compte Google pour accéder à l’ad…" at bounding box center [521, 293] width 1042 height 587
click at [516, 370] on wm-front-google-login "Welcome ! Merci de vous identifier avec votre compte Google pour accéder à l’ad…" at bounding box center [521, 293] width 1042 height 587
click at [518, 307] on wm-front-google-login "Welcome ! Merci de vous identifier avec votre compte Google pour accéder à l’ad…" at bounding box center [521, 293] width 1042 height 587
click at [509, 334] on link "Sign in with Google" at bounding box center [521, 350] width 144 height 35
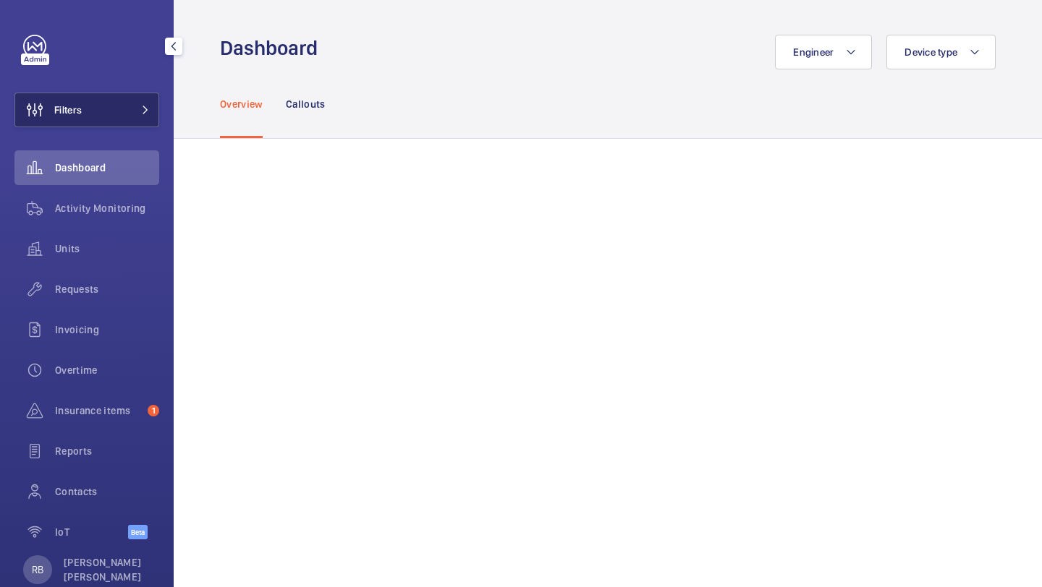
click at [69, 109] on span "Filters" at bounding box center [67, 110] width 27 height 14
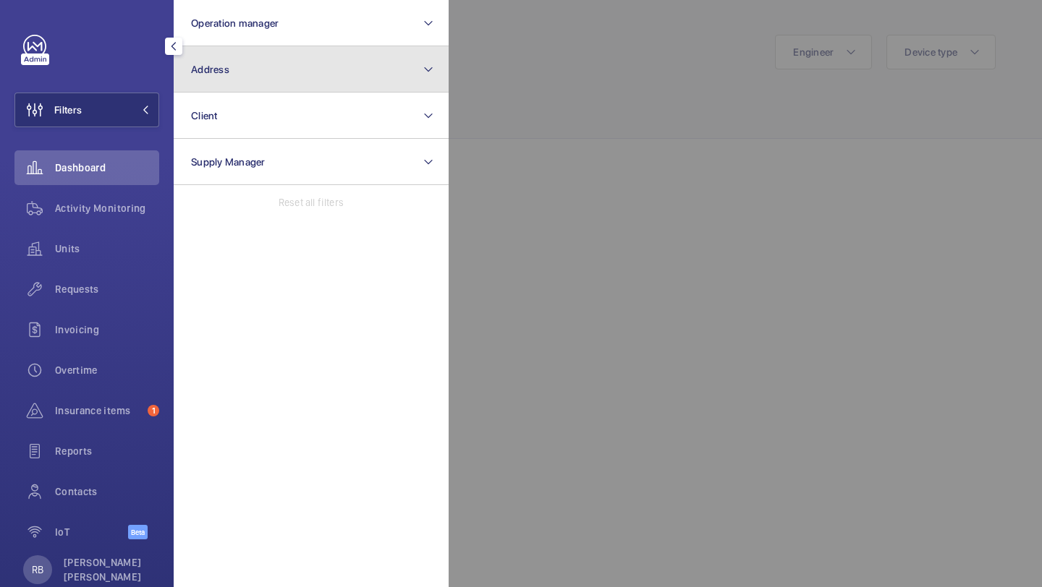
click at [242, 88] on button "Address" at bounding box center [311, 69] width 275 height 46
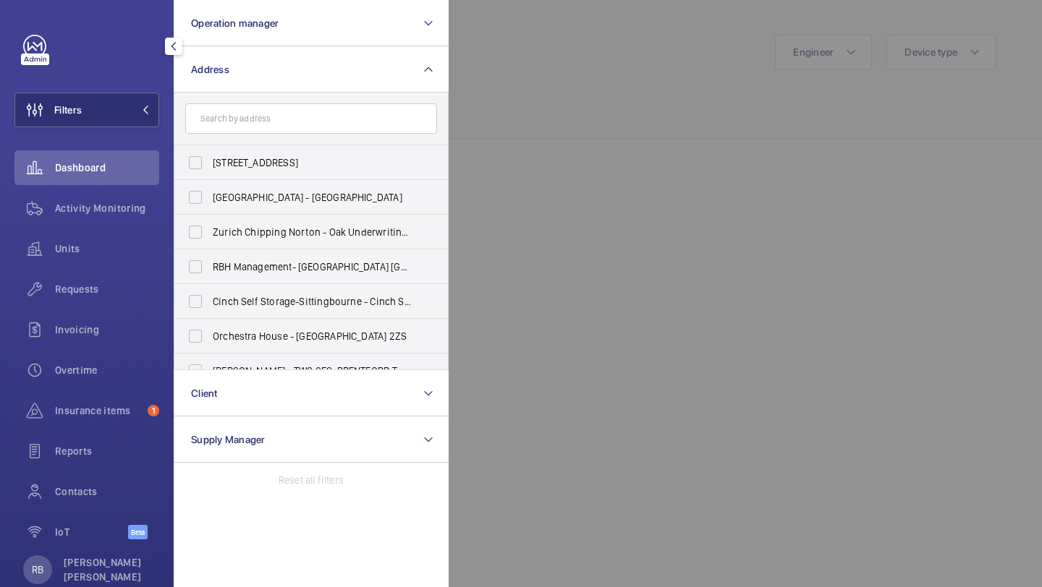
click at [499, 96] on div at bounding box center [970, 293] width 1042 height 587
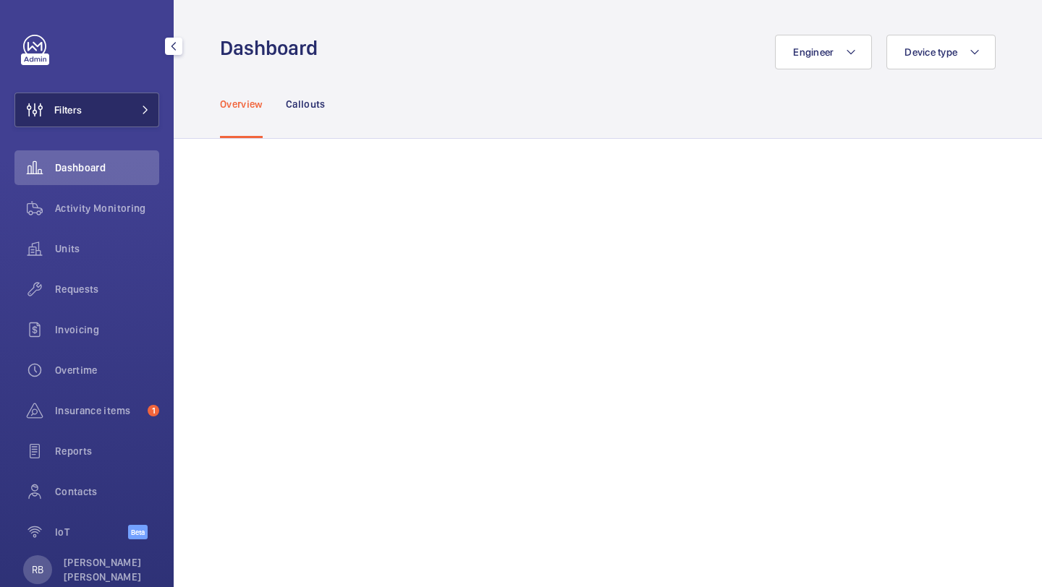
click at [105, 111] on button "Filters" at bounding box center [86, 110] width 145 height 35
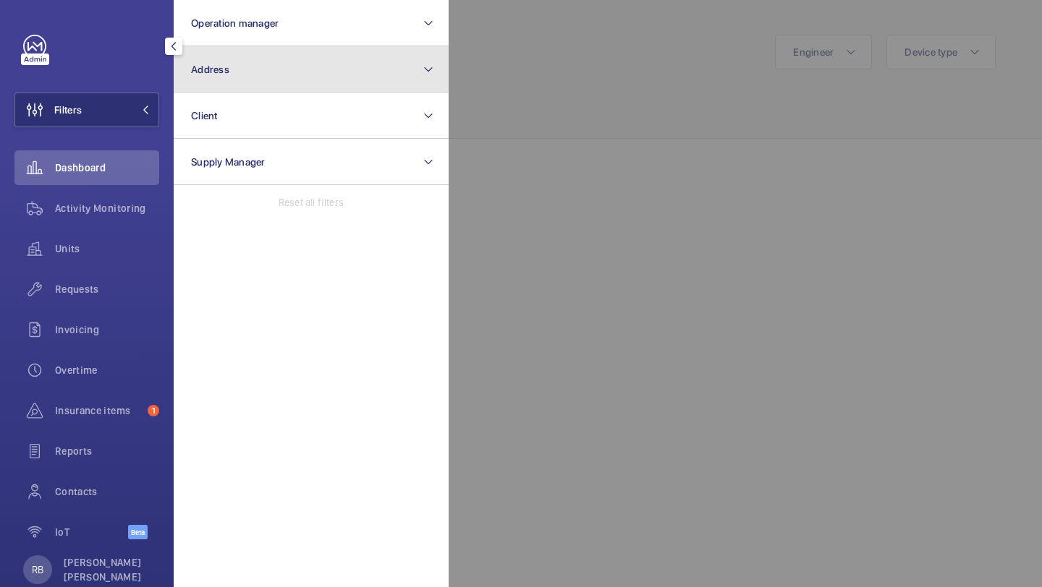
click at [223, 81] on button "Address" at bounding box center [311, 69] width 275 height 46
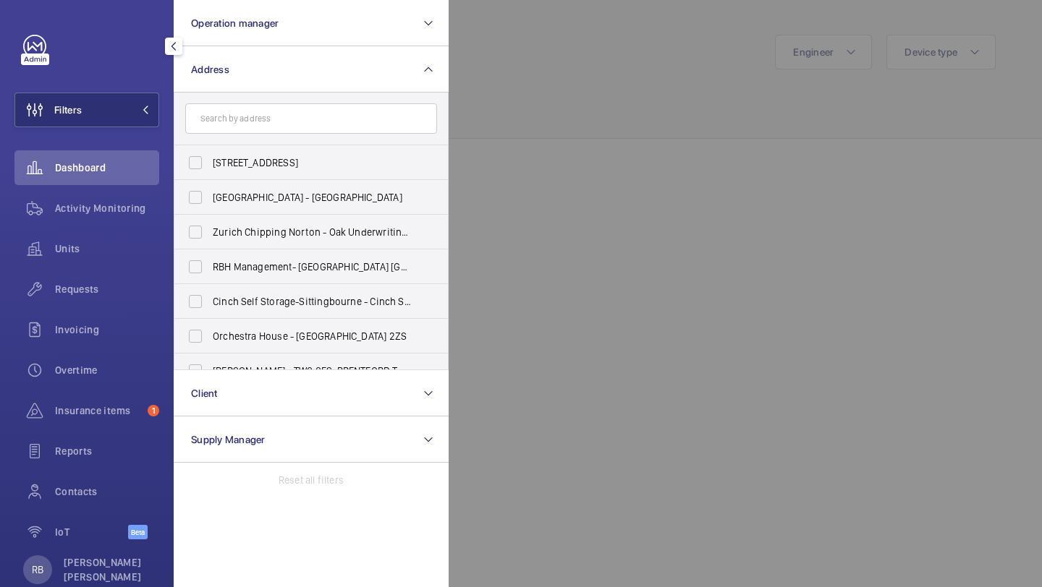
click at [266, 111] on input "text" at bounding box center [311, 118] width 252 height 30
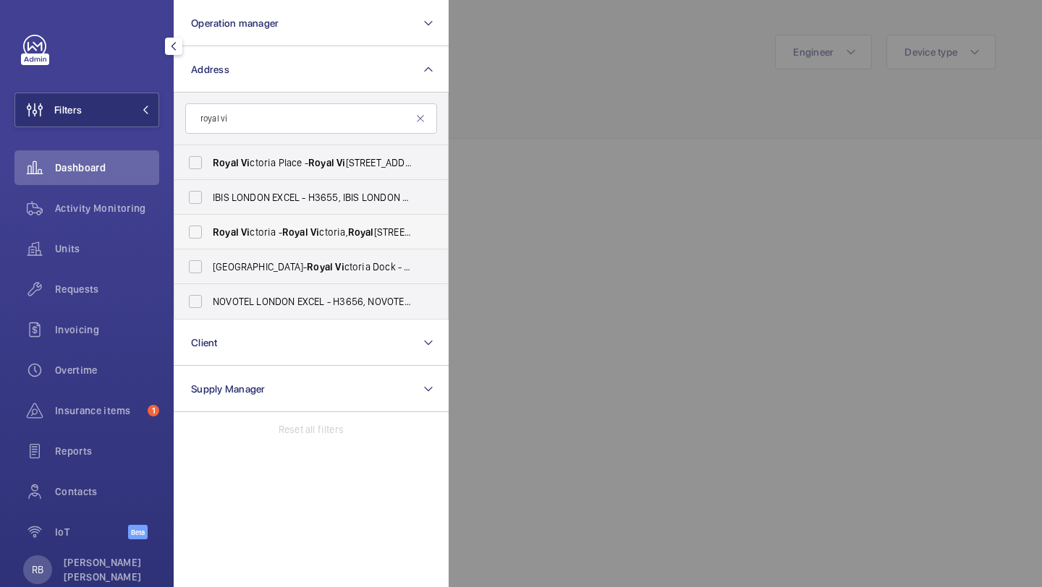
type input "royal vi"
click at [276, 239] on span "Royal Vi ctoria - Royal Vi ctoria, Royal Docks, LONDON E16 1LG" at bounding box center [312, 232] width 199 height 14
click at [210, 239] on input "Royal Vi ctoria - Royal Vi ctoria, Royal Docks, LONDON E16 1LG" at bounding box center [195, 232] width 29 height 29
checkbox input "true"
click at [652, 98] on div at bounding box center [970, 293] width 1042 height 587
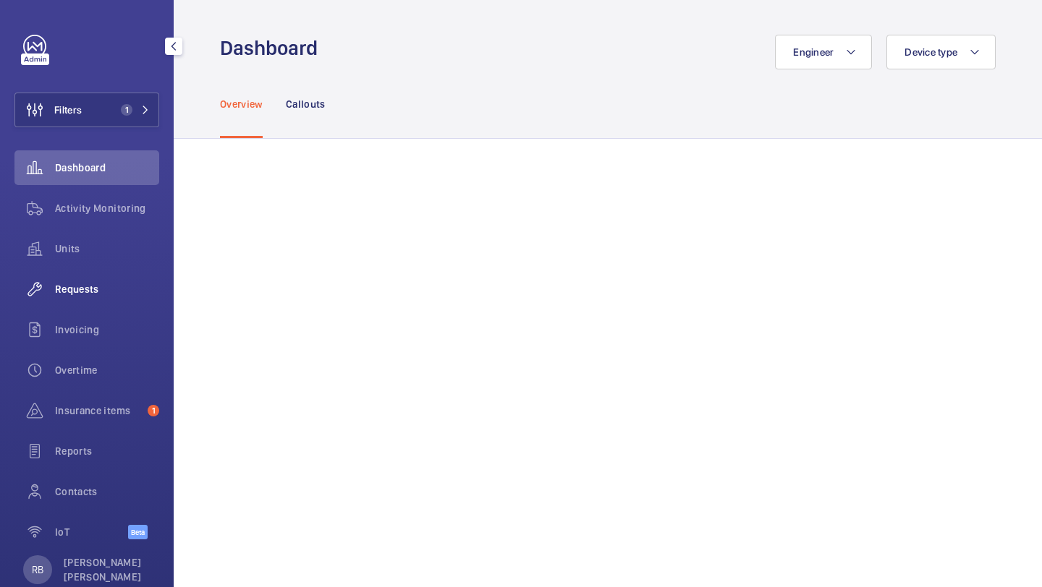
click at [74, 288] on span "Requests" at bounding box center [107, 289] width 104 height 14
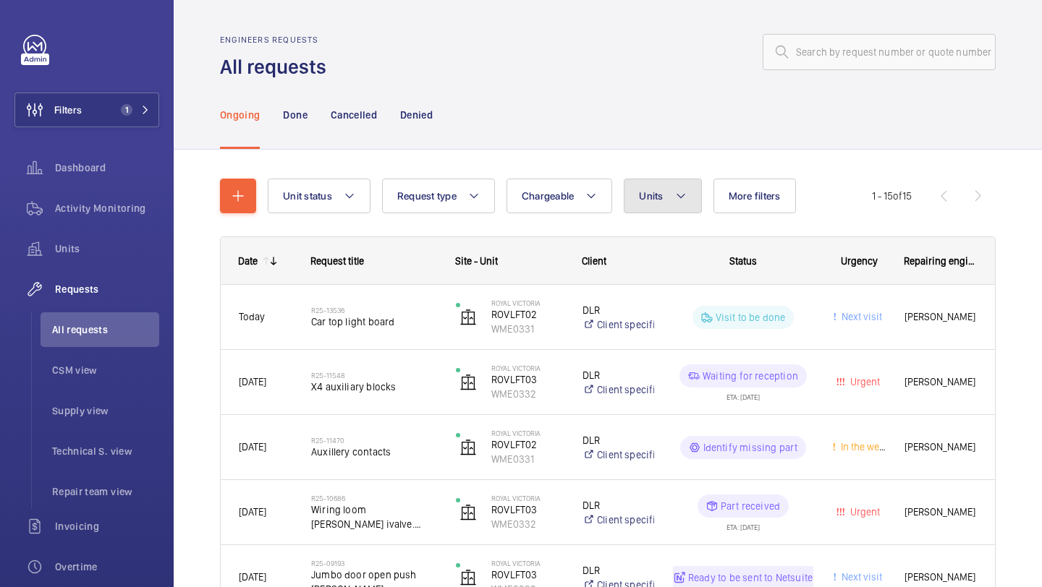
click at [677, 209] on button "Units" at bounding box center [662, 196] width 77 height 35
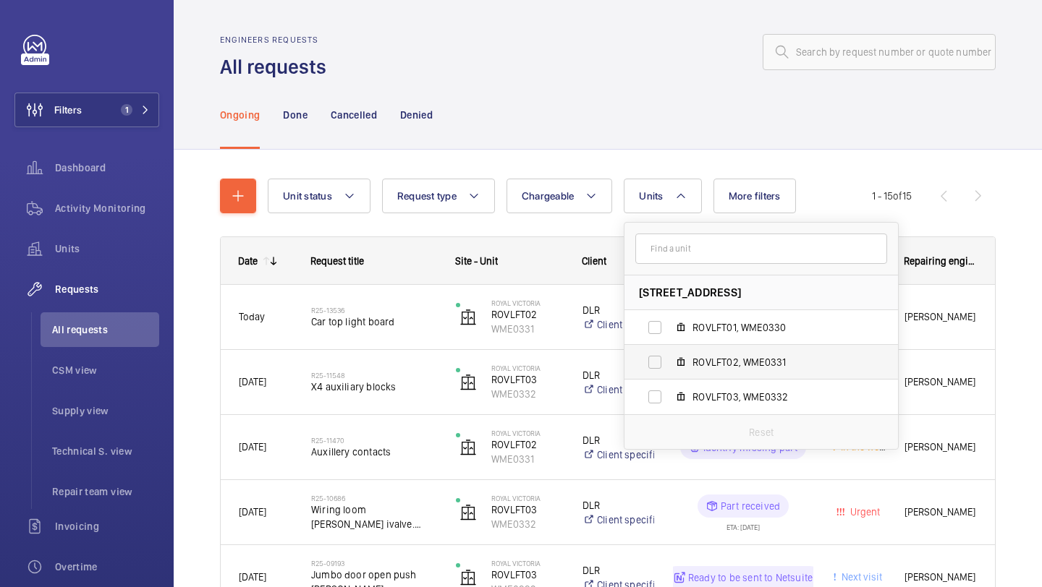
click at [692, 355] on label "ROVLFT02, WME0331" at bounding box center [749, 362] width 250 height 35
click at [669, 355] on input "ROVLFT02, WME0331" at bounding box center [654, 362] width 29 height 29
checkbox input "true"
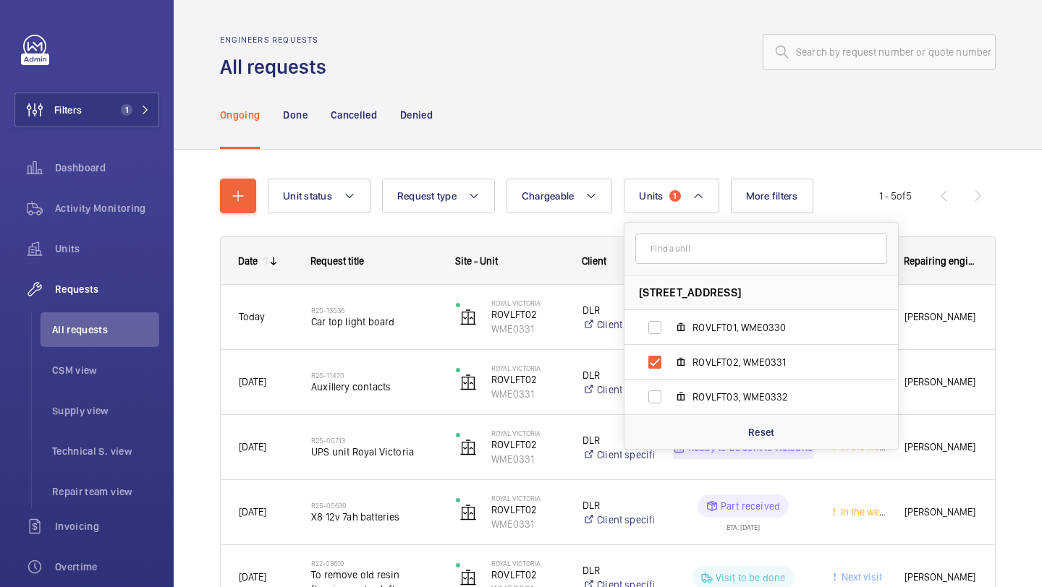
click at [606, 133] on div "Ongoing Done Cancelled Denied" at bounding box center [608, 114] width 776 height 69
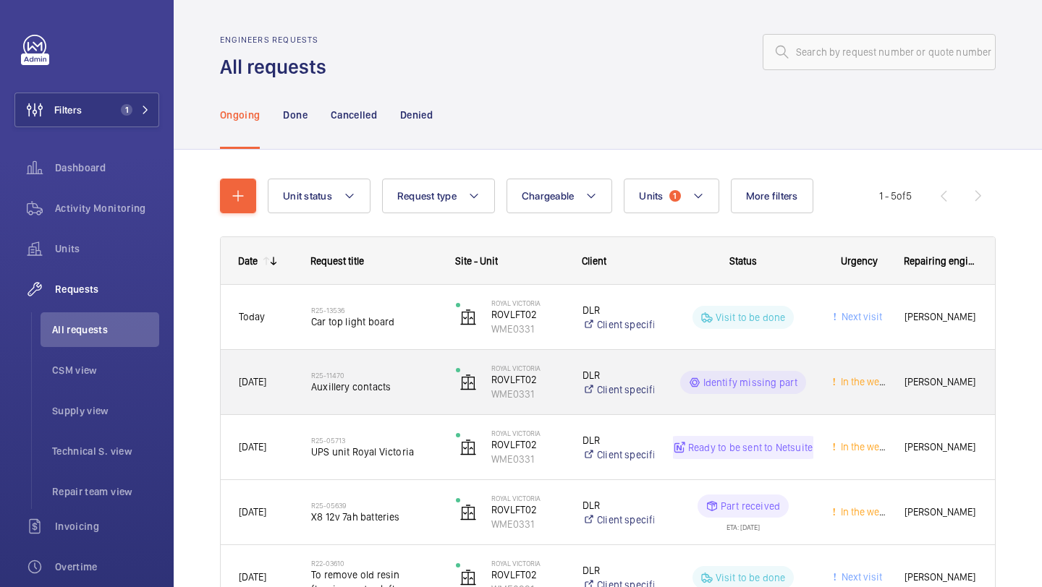
scroll to position [93, 0]
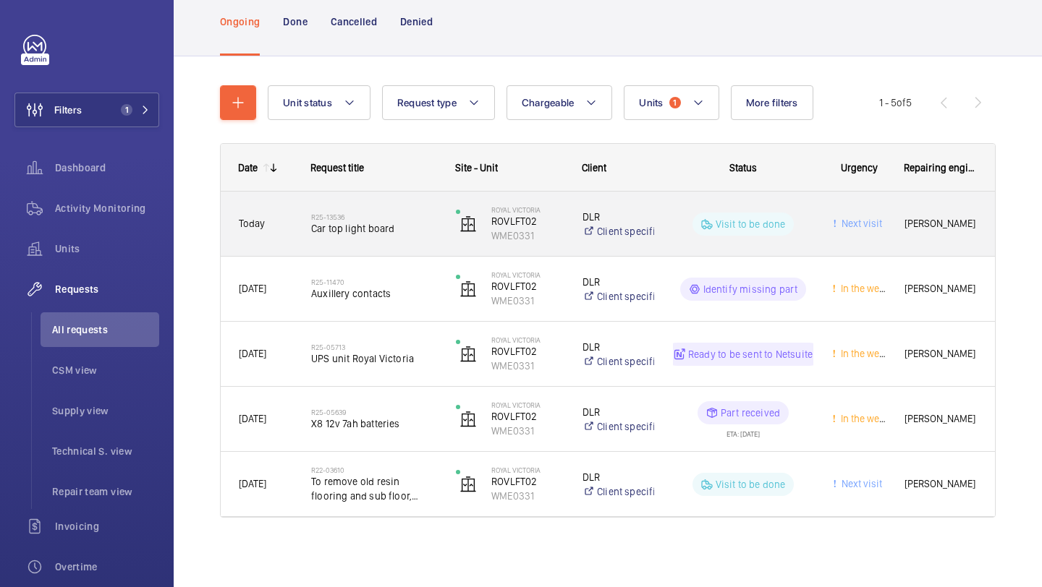
click at [418, 228] on span "Car top light board" at bounding box center [374, 228] width 126 height 14
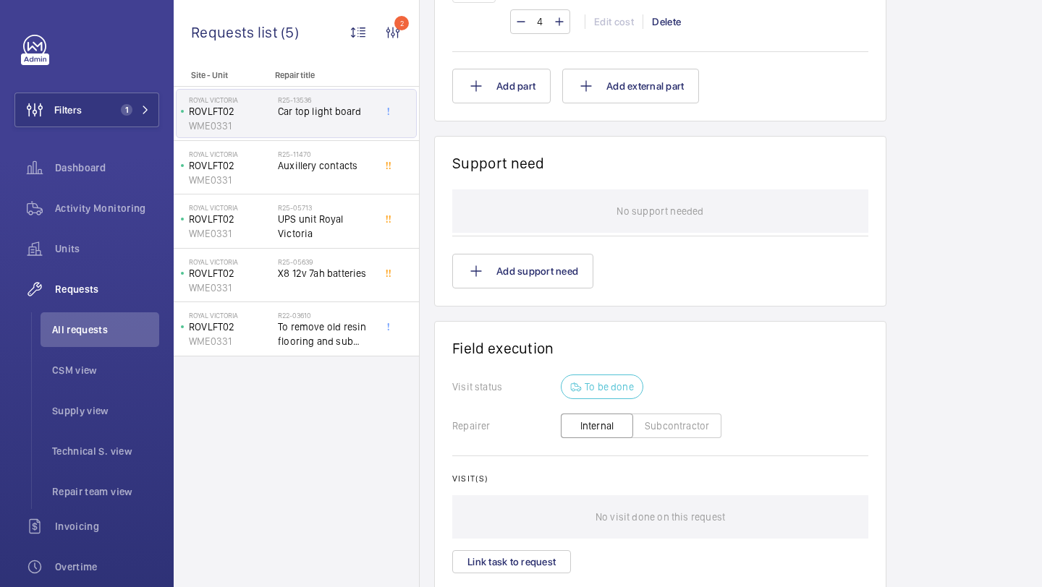
scroll to position [761, 0]
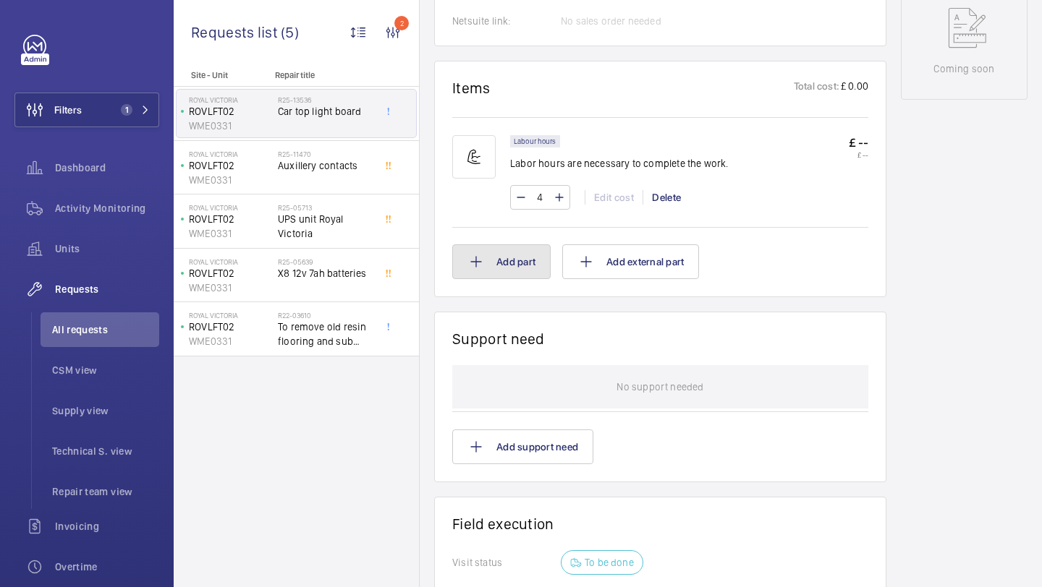
click at [527, 260] on button "Add part" at bounding box center [501, 262] width 98 height 35
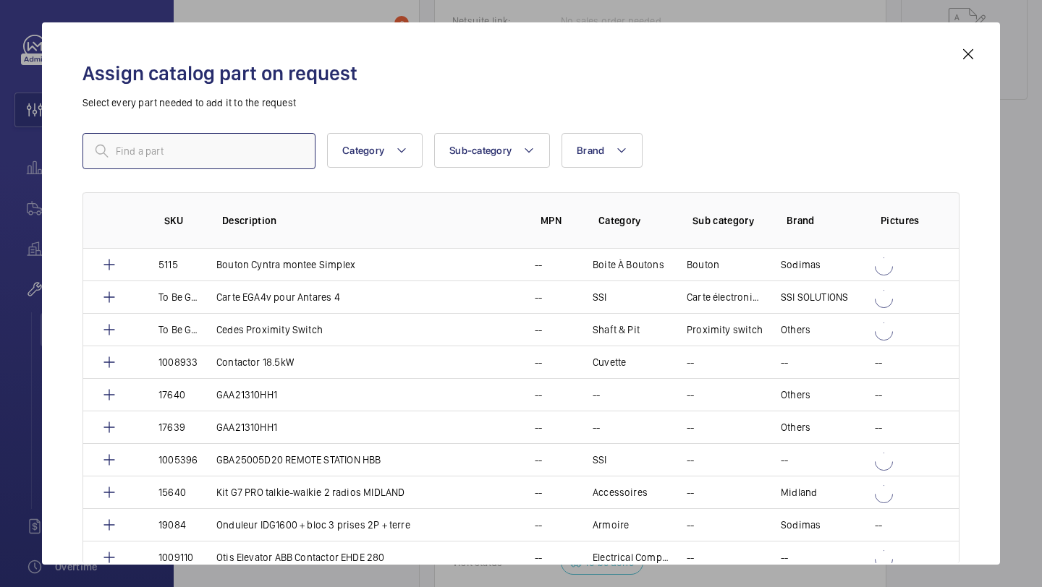
click at [213, 151] on input "text" at bounding box center [198, 151] width 233 height 36
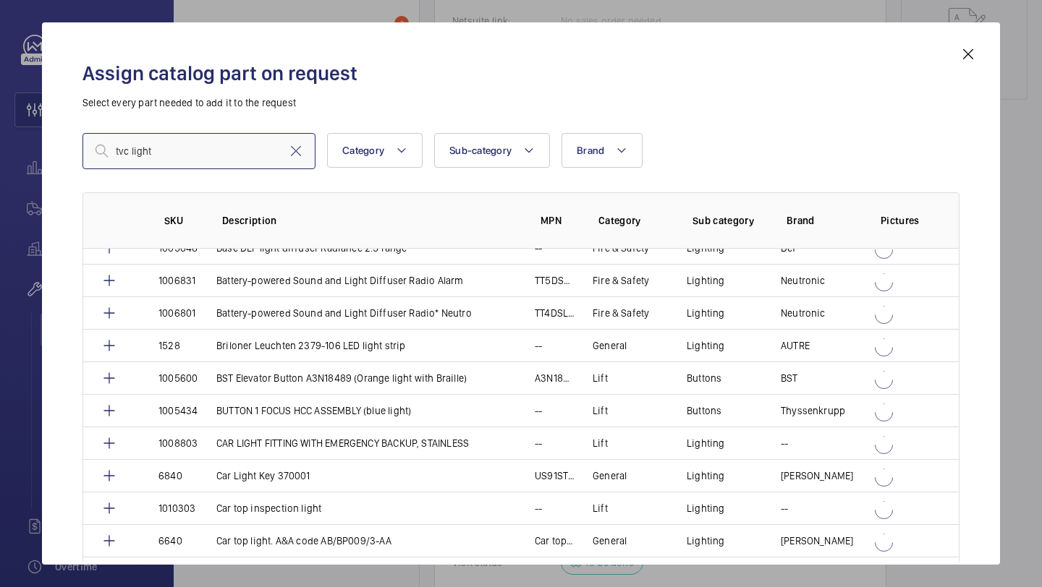
scroll to position [512, 0]
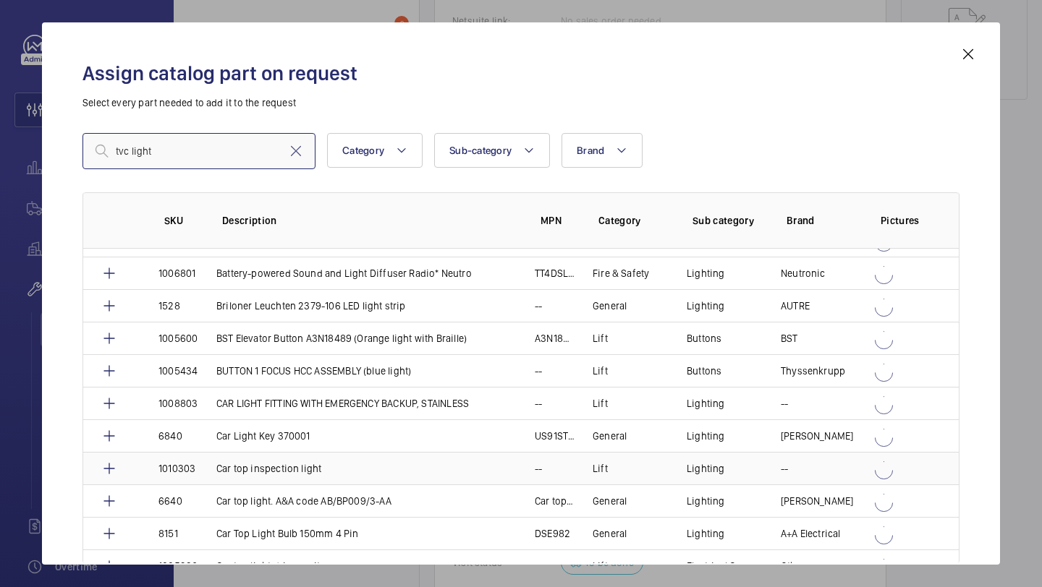
type input "tvc light"
click at [452, 470] on td "Car top inspection light" at bounding box center [358, 468] width 318 height 33
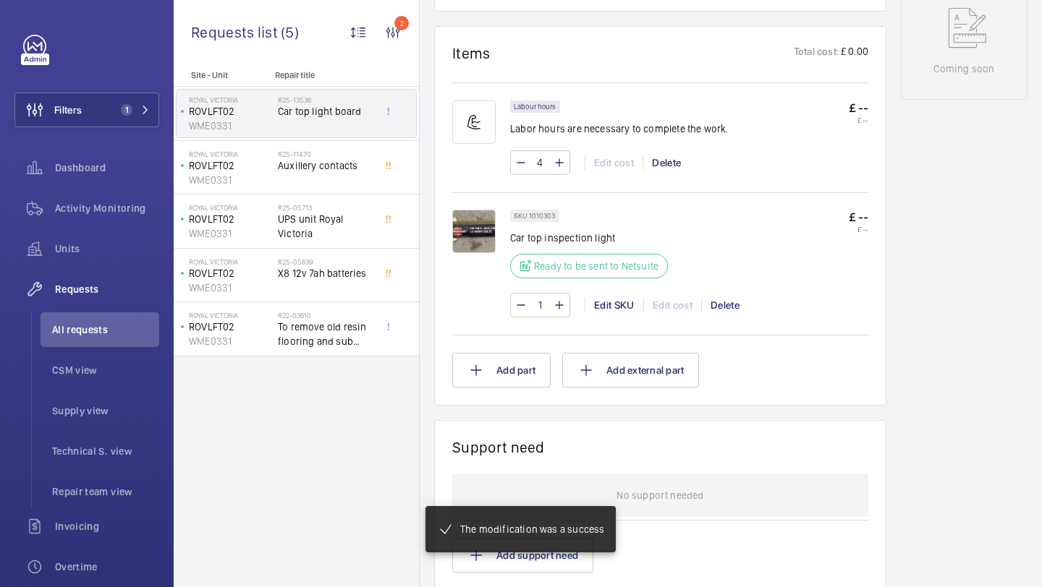
scroll to position [761, 0]
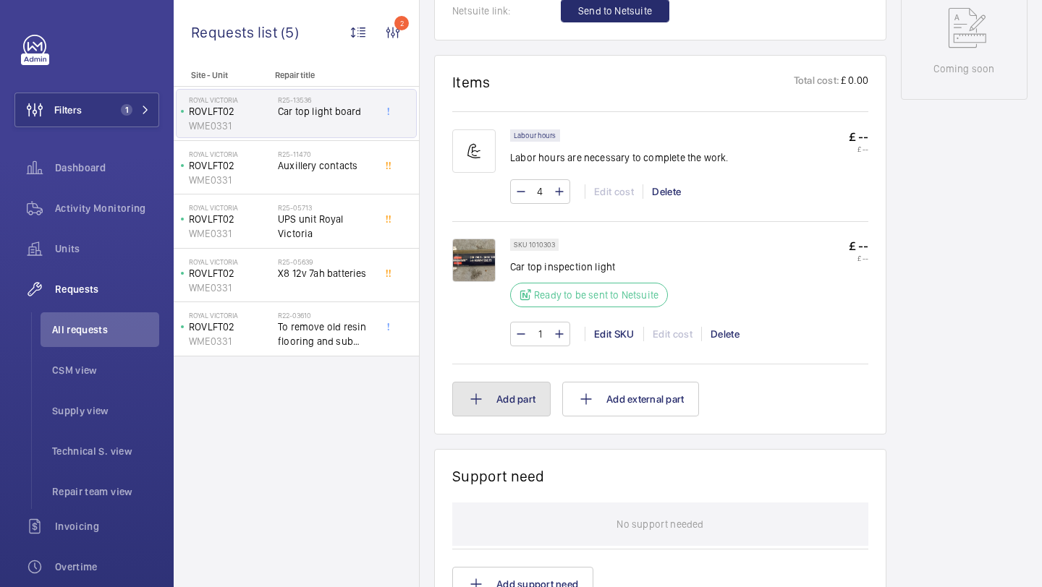
click at [509, 402] on button "Add part" at bounding box center [501, 399] width 98 height 35
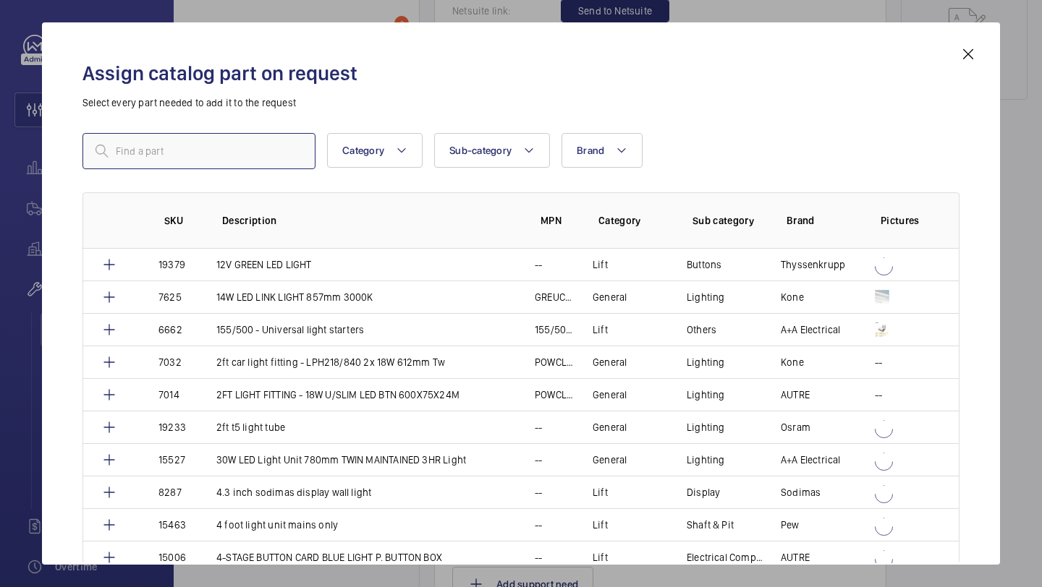
click at [147, 148] on input "text" at bounding box center [198, 151] width 233 height 36
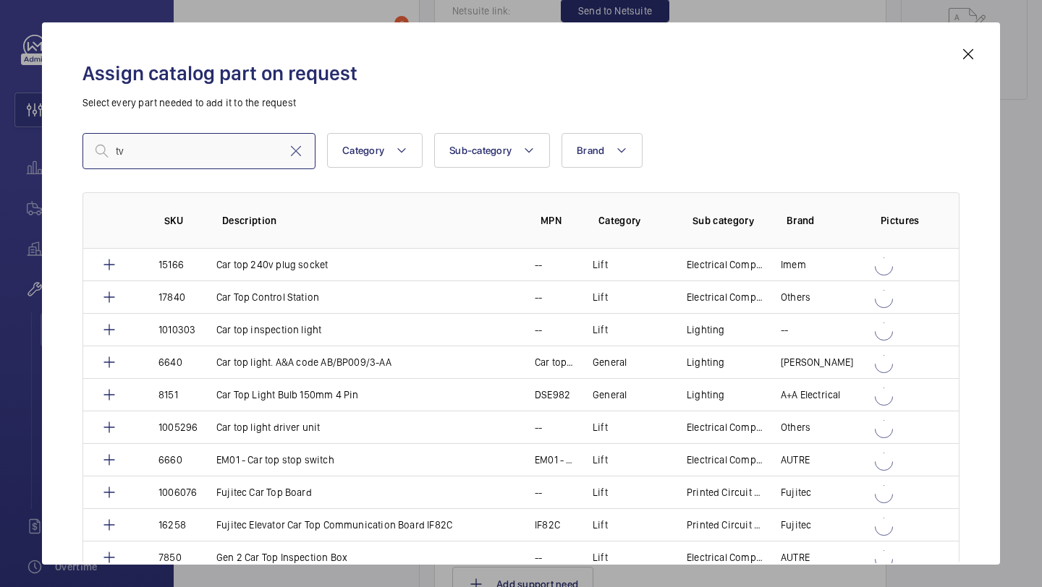
type input "t"
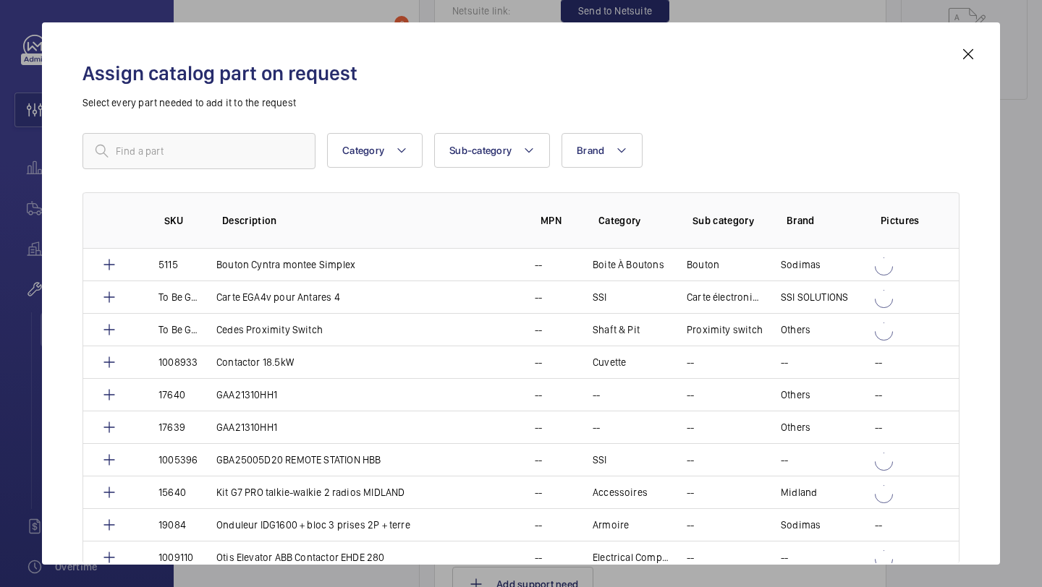
click at [975, 62] on mat-icon at bounding box center [967, 54] width 17 height 17
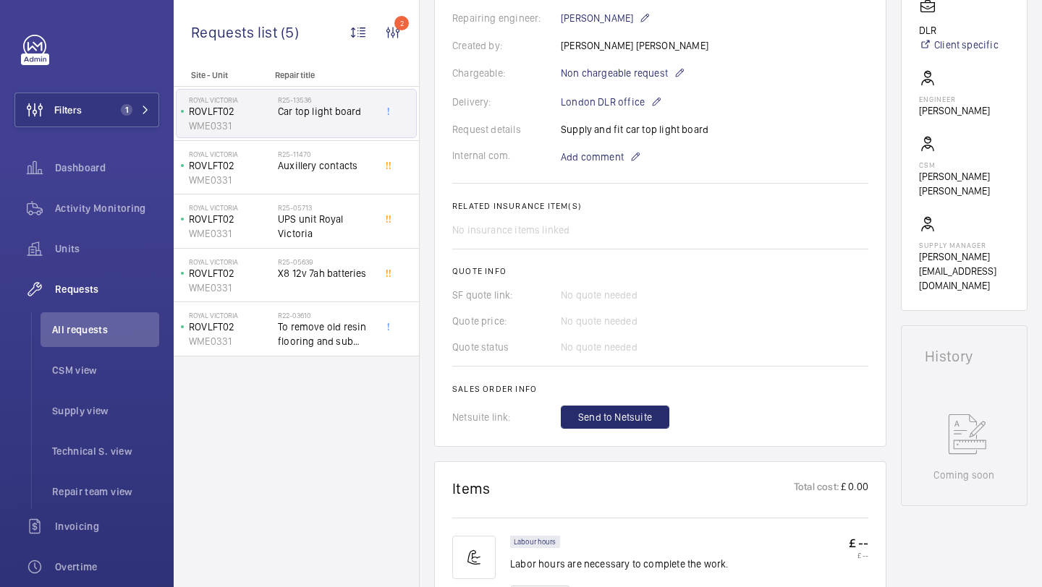
scroll to position [361, 0]
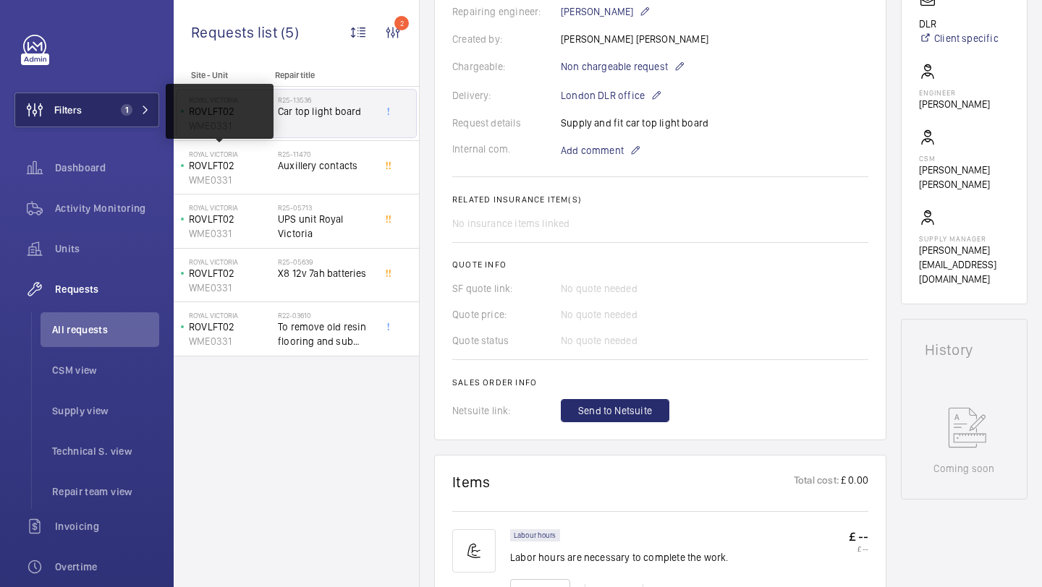
click at [125, 124] on button "Filters 1" at bounding box center [86, 110] width 145 height 35
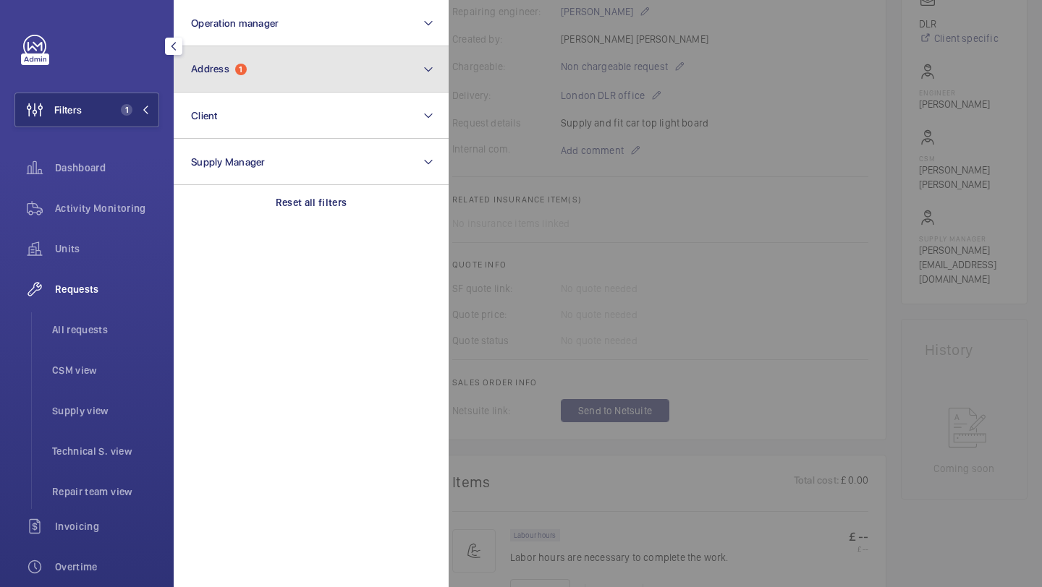
click at [246, 60] on button "Address 1" at bounding box center [311, 69] width 275 height 46
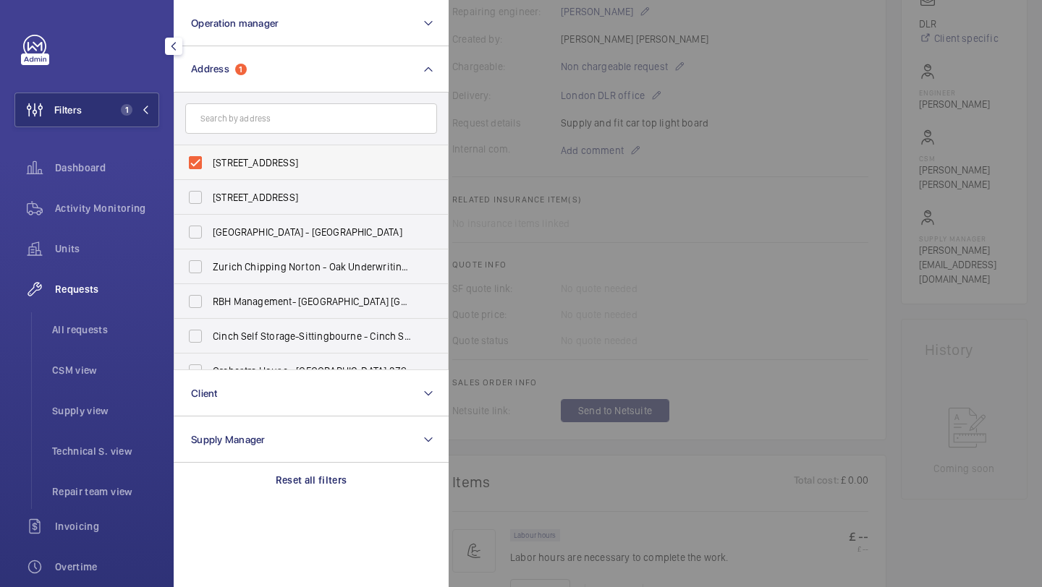
click at [229, 158] on span "Royal Victoria - Royal Victoria, Royal Docks, LONDON E16 1LG" at bounding box center [312, 163] width 199 height 14
click at [210, 158] on input "Royal Victoria - Royal Victoria, Royal Docks, LONDON E16 1LG" at bounding box center [195, 162] width 29 height 29
checkbox input "false"
click at [244, 124] on input "text" at bounding box center [311, 118] width 252 height 30
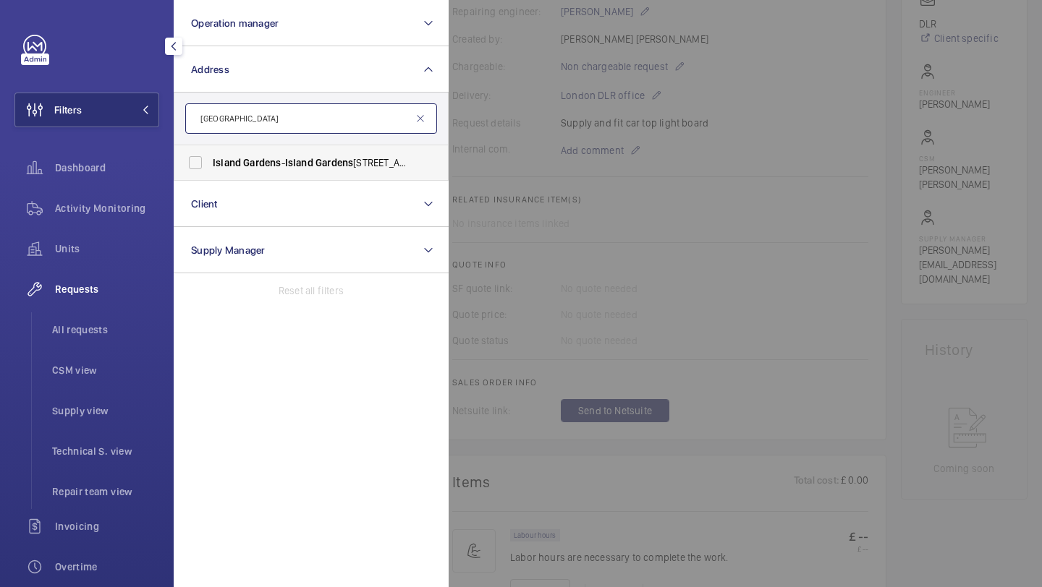
type input "island gardens"
click at [266, 168] on span "Gardens" at bounding box center [262, 163] width 38 height 12
click at [210, 168] on input "Island Gardens - Island Gardens , Isle of Dogs, LONDON E14 3FU" at bounding box center [195, 162] width 29 height 29
checkbox input "true"
click at [481, 180] on div at bounding box center [970, 293] width 1042 height 587
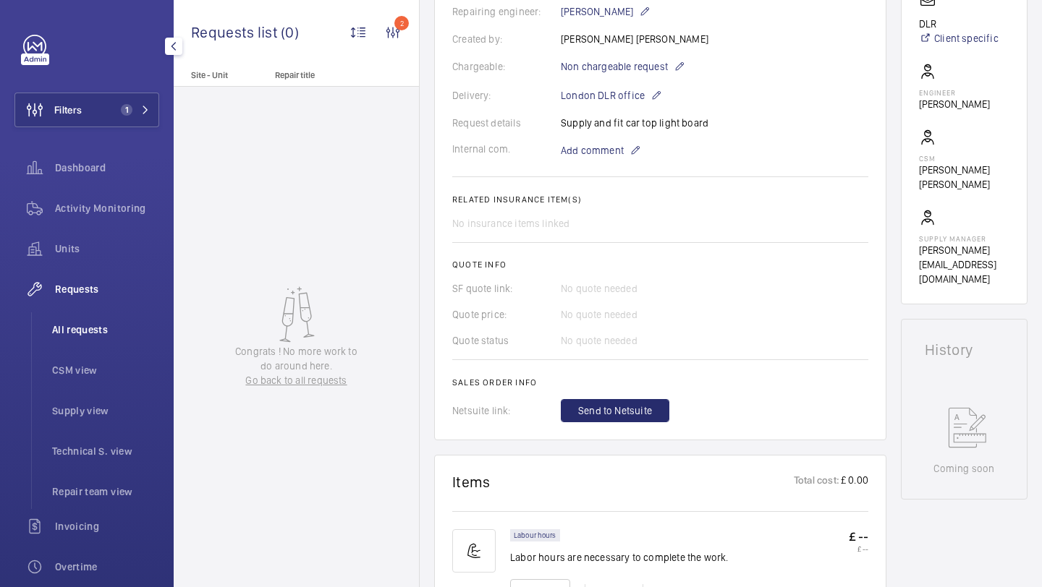
click at [85, 328] on span "All requests" at bounding box center [105, 330] width 107 height 14
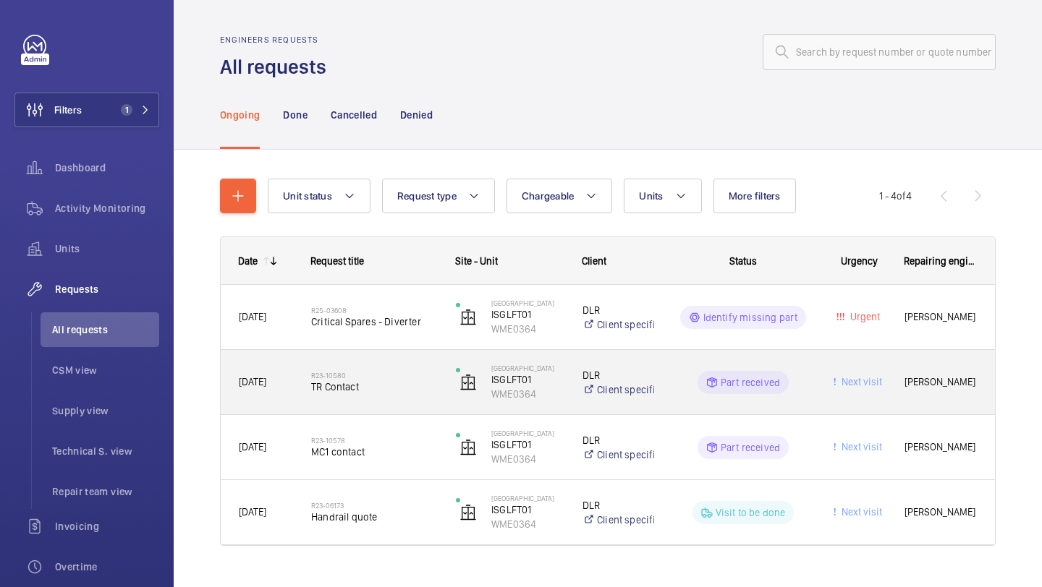
click at [402, 383] on span "TR Contact" at bounding box center [374, 387] width 126 height 14
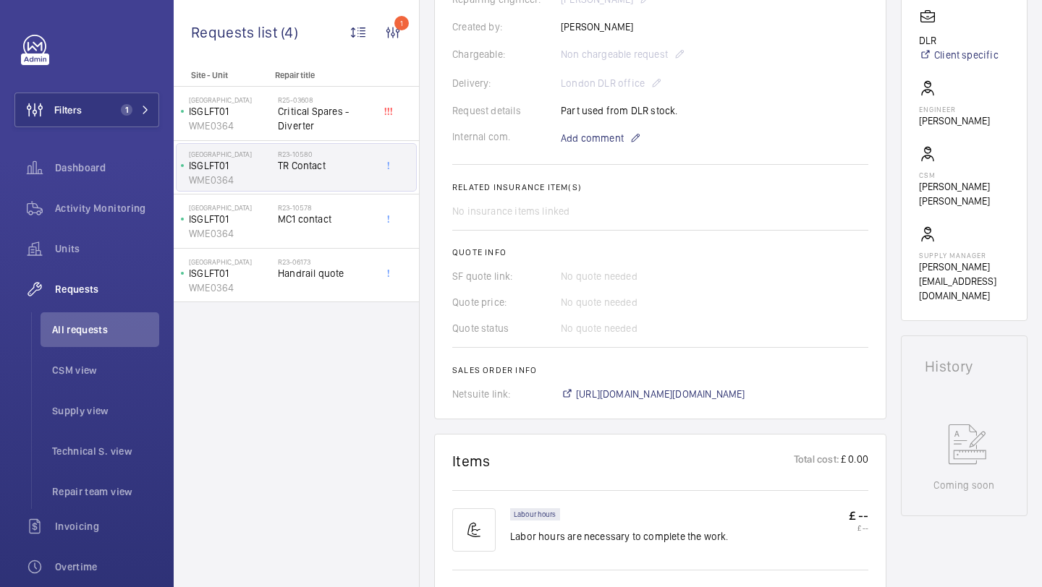
scroll to position [59, 0]
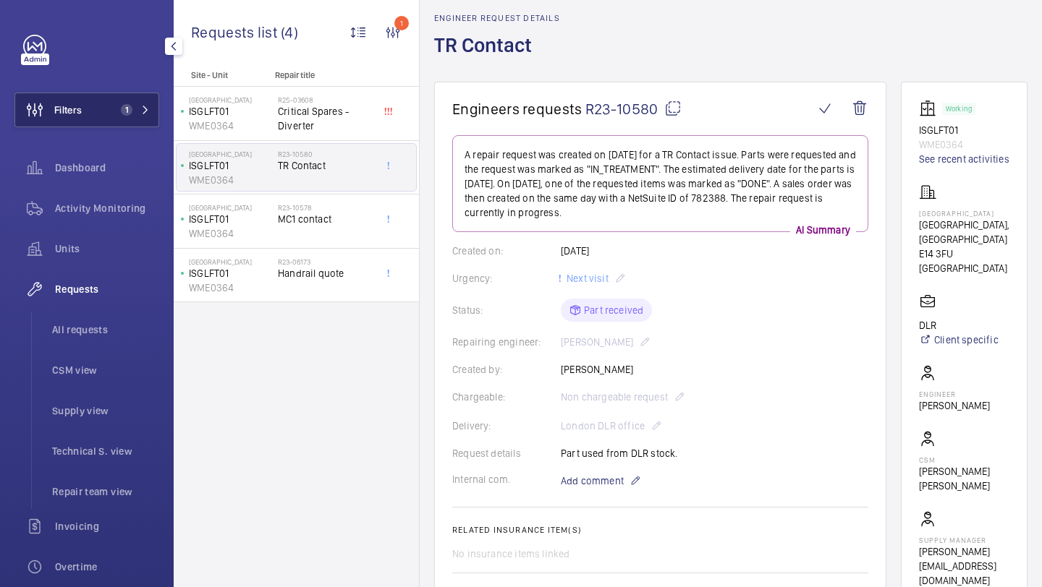
click at [119, 112] on span "1" at bounding box center [123, 110] width 17 height 12
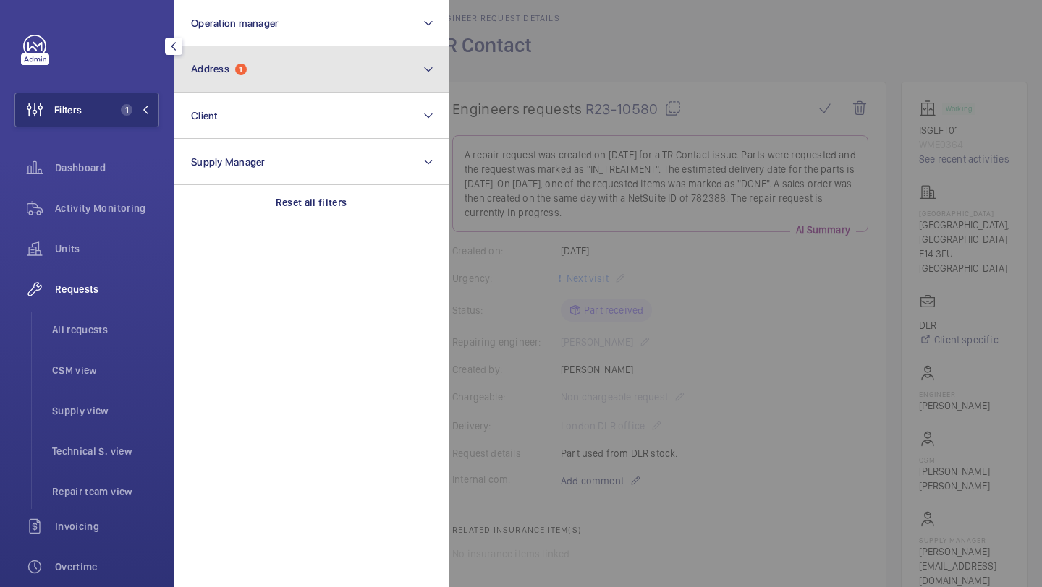
click at [255, 81] on button "Address 1" at bounding box center [311, 69] width 275 height 46
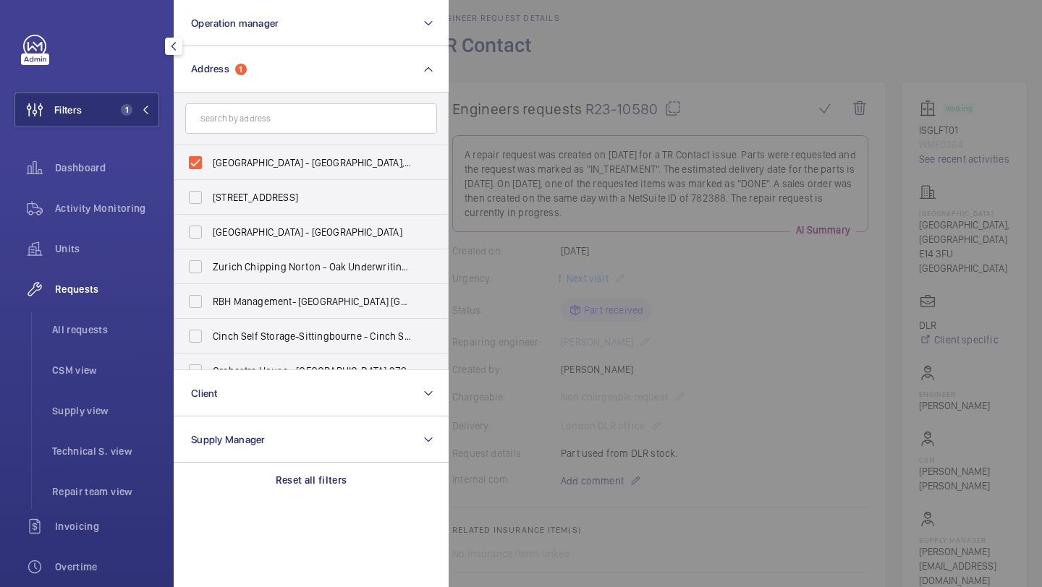
click at [244, 163] on span "Island Gardens - Island Gardens, Isle of Dogs, LONDON E14 3FU" at bounding box center [312, 163] width 199 height 14
click at [210, 163] on input "Island Gardens - Island Gardens, Isle of Dogs, LONDON E14 3FU" at bounding box center [195, 162] width 29 height 29
checkbox input "false"
click at [258, 132] on input "text" at bounding box center [311, 118] width 252 height 30
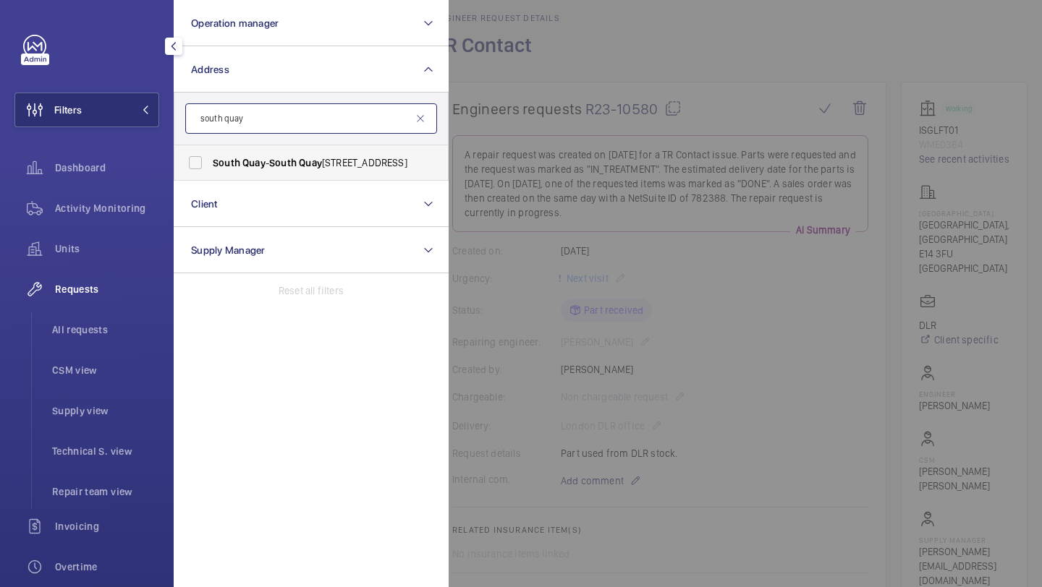
type input "south quay"
click at [264, 160] on span "Quay" at bounding box center [253, 163] width 23 height 12
click at [210, 160] on input "South Quay - South Quay , Harbour Exchange Square, LONDON E14 9GQ" at bounding box center [195, 162] width 29 height 29
checkbox input "true"
click at [543, 94] on div at bounding box center [970, 293] width 1042 height 587
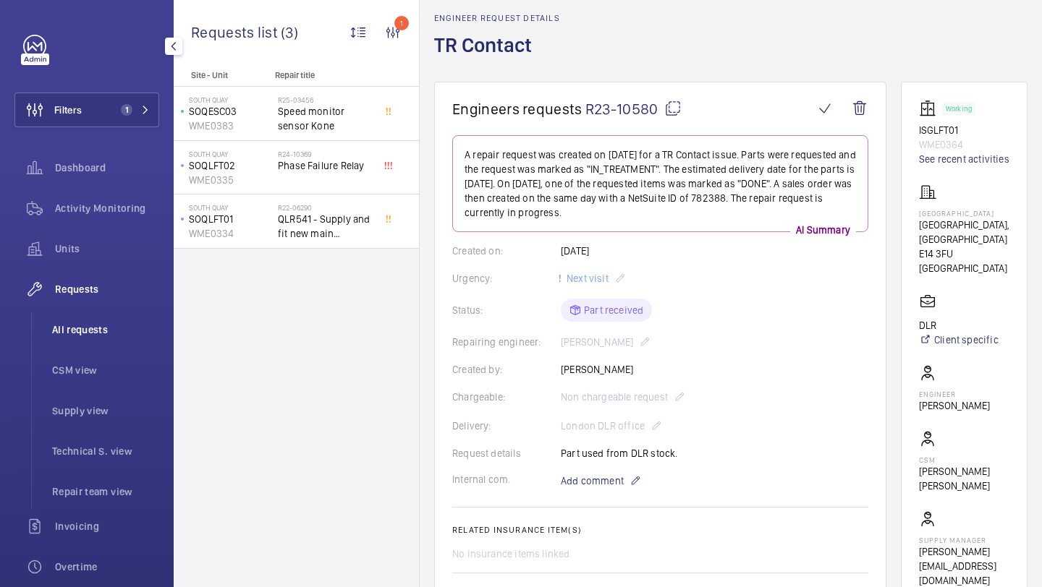
click at [86, 325] on span "All requests" at bounding box center [105, 330] width 107 height 14
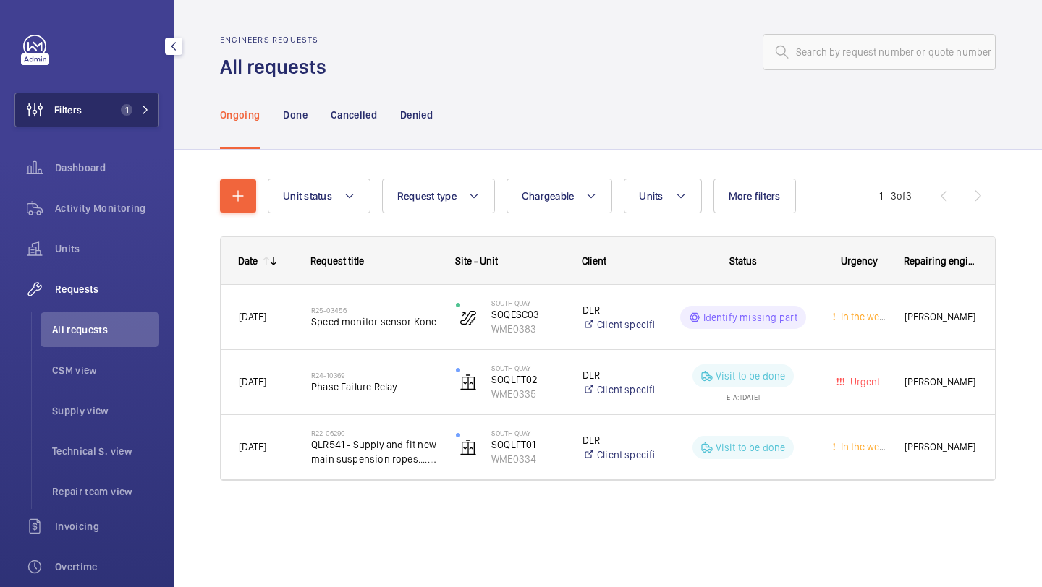
click at [57, 122] on span "Filters" at bounding box center [48, 110] width 67 height 35
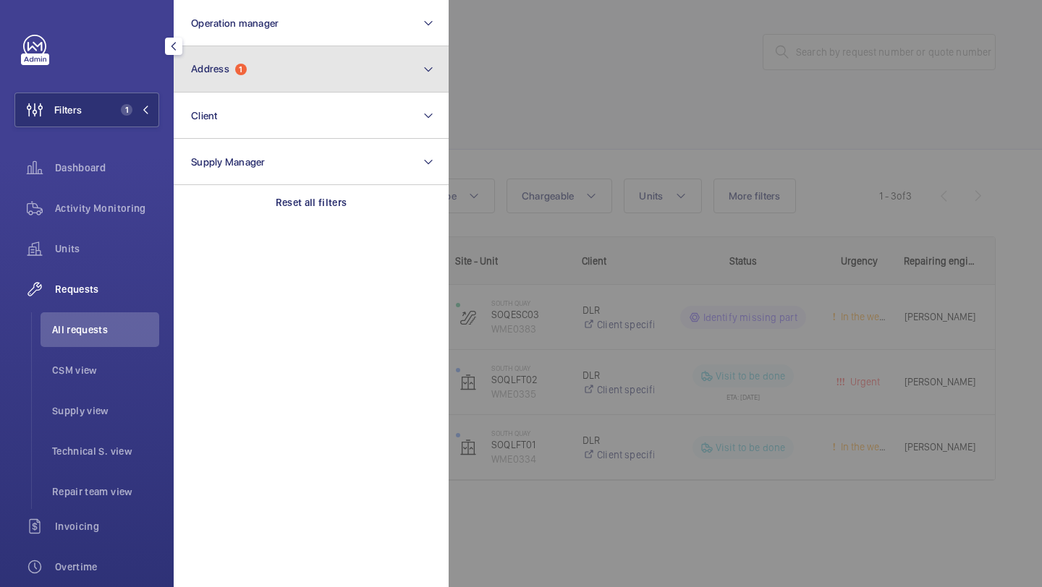
click at [263, 74] on button "Address 1" at bounding box center [311, 69] width 275 height 46
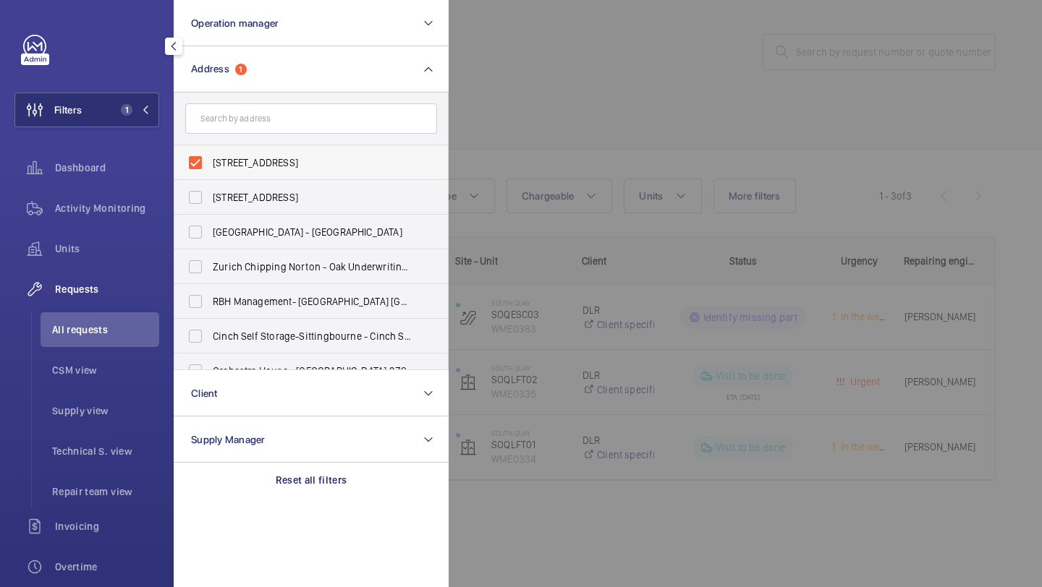
click at [245, 160] on span "South Quay - South Quay, Harbour Exchange Square, LONDON E14 9GQ" at bounding box center [312, 163] width 199 height 14
click at [210, 160] on input "South Quay - South Quay, Harbour Exchange Square, LONDON E14 9GQ" at bounding box center [195, 162] width 29 height 29
checkbox input "false"
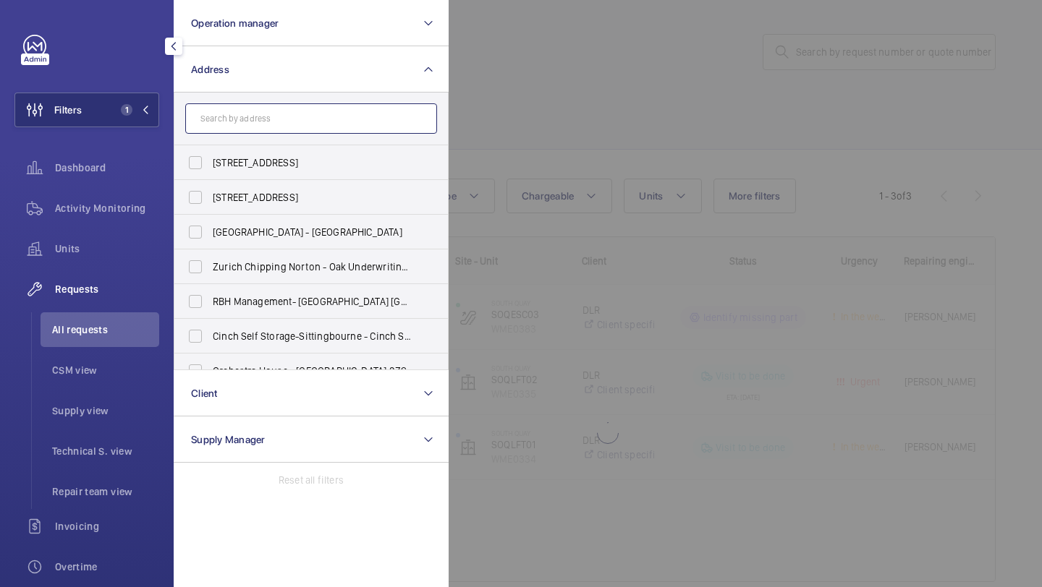
click at [267, 127] on input "text" at bounding box center [311, 118] width 252 height 30
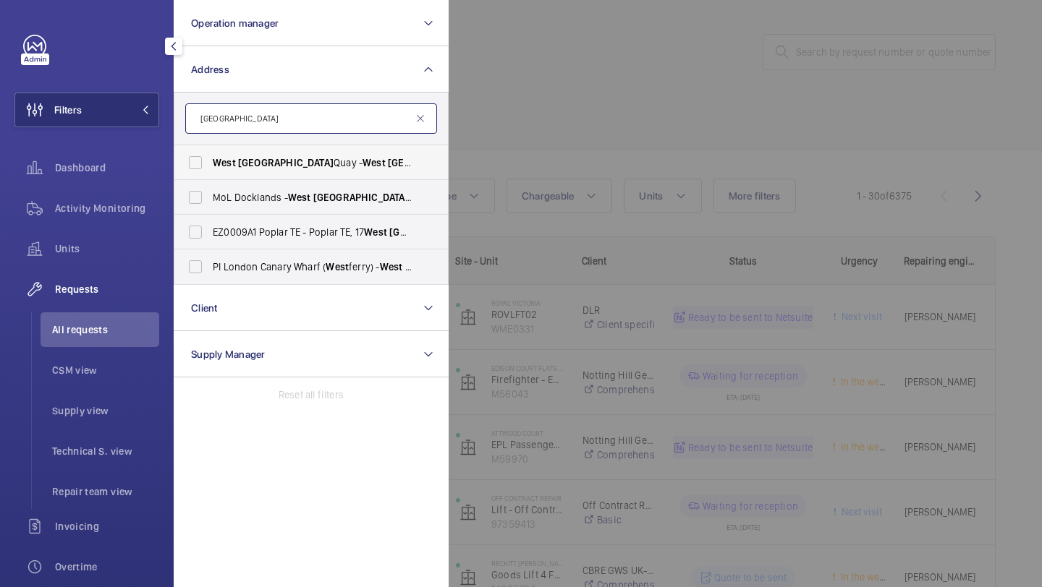
type input "west india"
click at [292, 160] on span "West India Quay - West India Quay, Canary Wharf, LONDON E14 5GQ" at bounding box center [312, 163] width 199 height 14
click at [210, 160] on input "West India Quay - West India Quay, Canary Wharf, LONDON E14 5GQ" at bounding box center [195, 162] width 29 height 29
checkbox input "true"
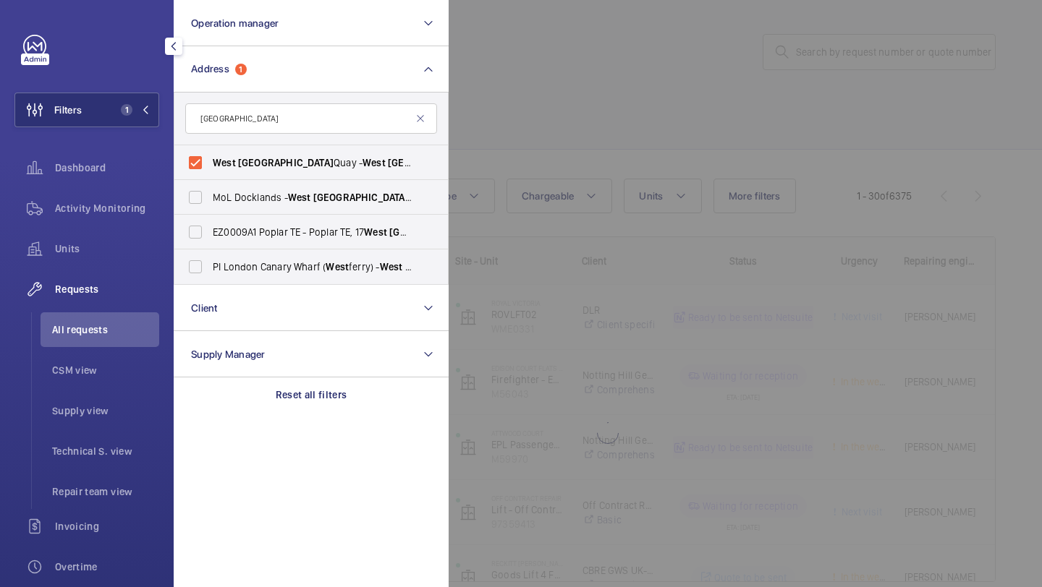
click at [532, 153] on div at bounding box center [970, 293] width 1042 height 587
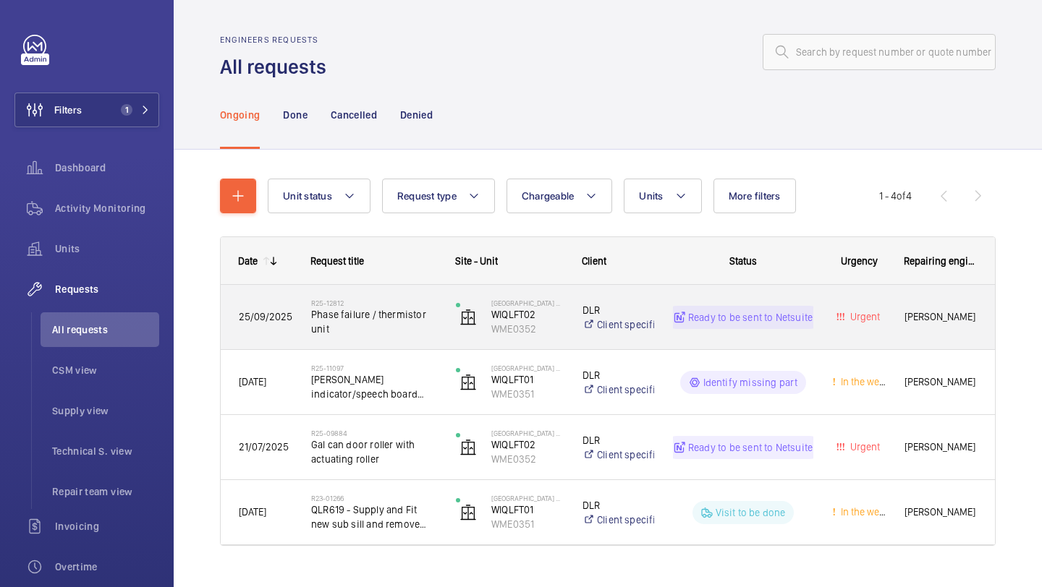
scroll to position [28, 0]
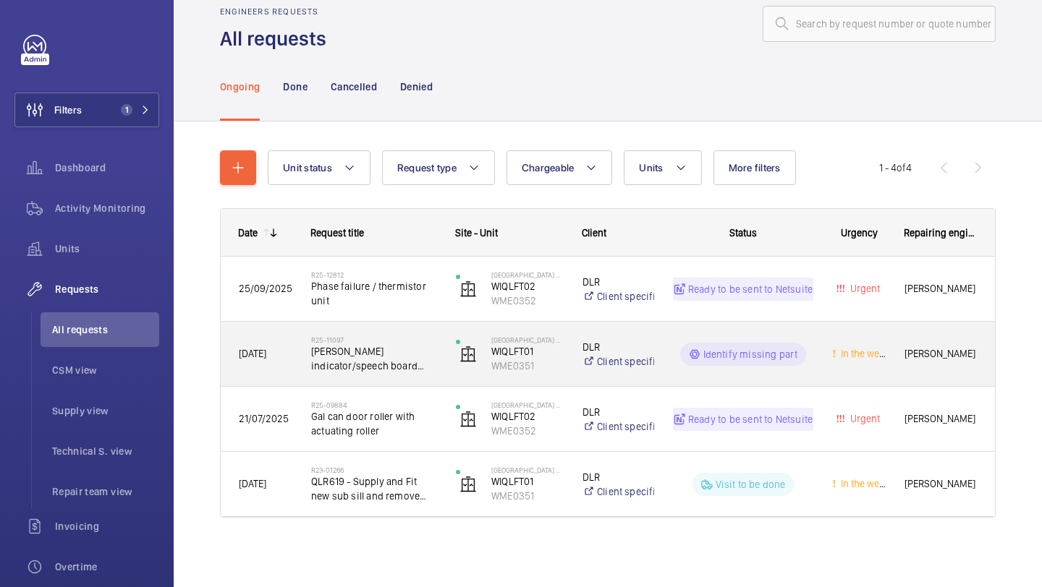
click at [417, 354] on span "Dewhurst indicator/speech board with software" at bounding box center [374, 358] width 126 height 29
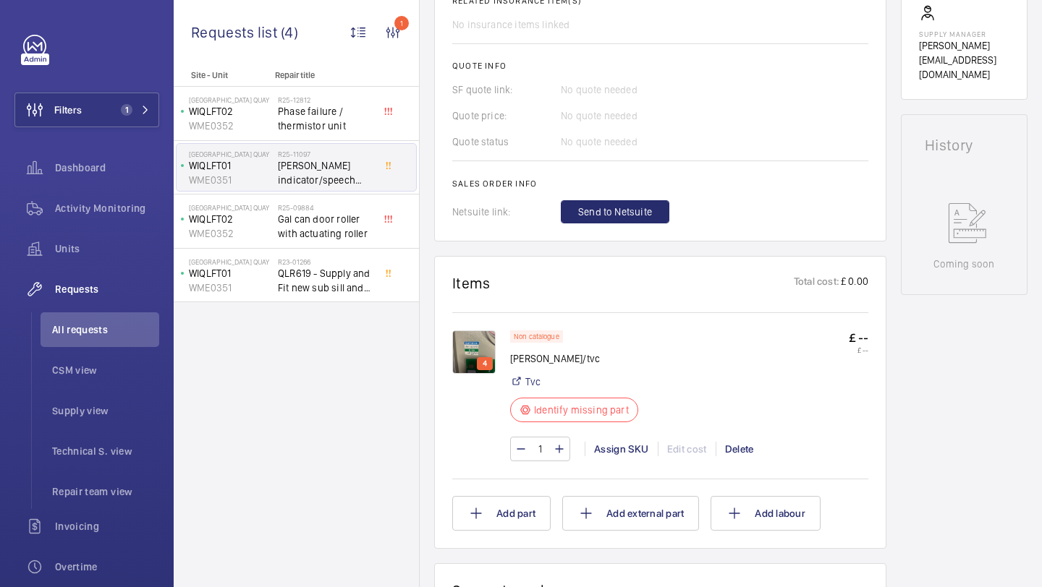
scroll to position [628, 0]
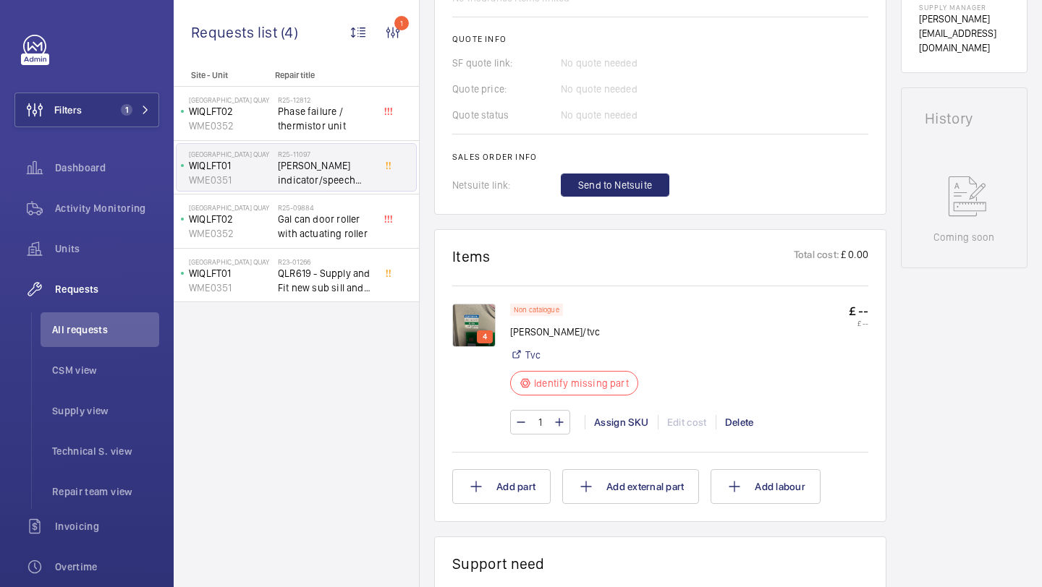
click at [470, 304] on img at bounding box center [473, 325] width 43 height 43
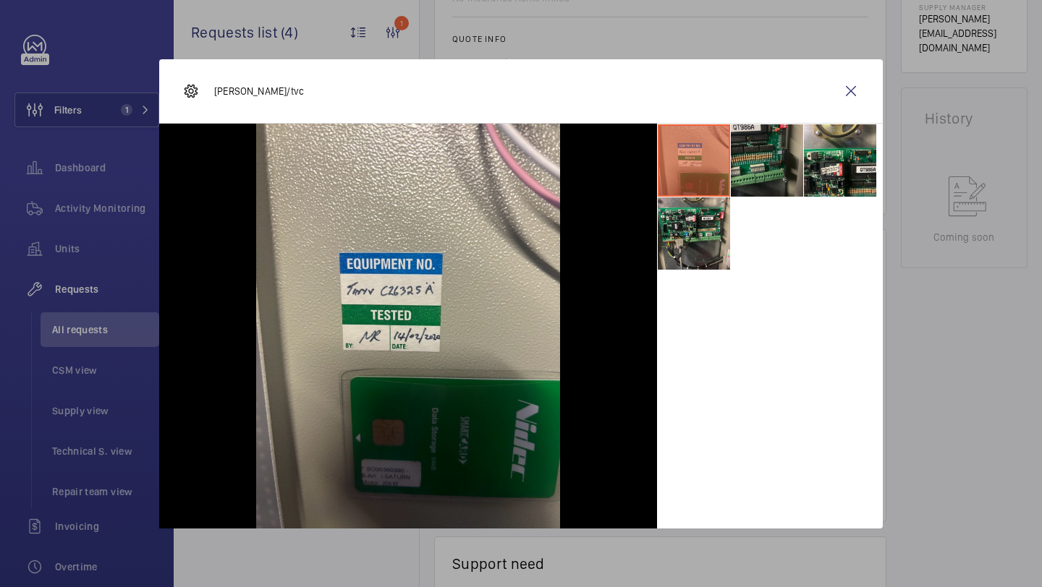
click at [765, 148] on li at bounding box center [767, 160] width 72 height 72
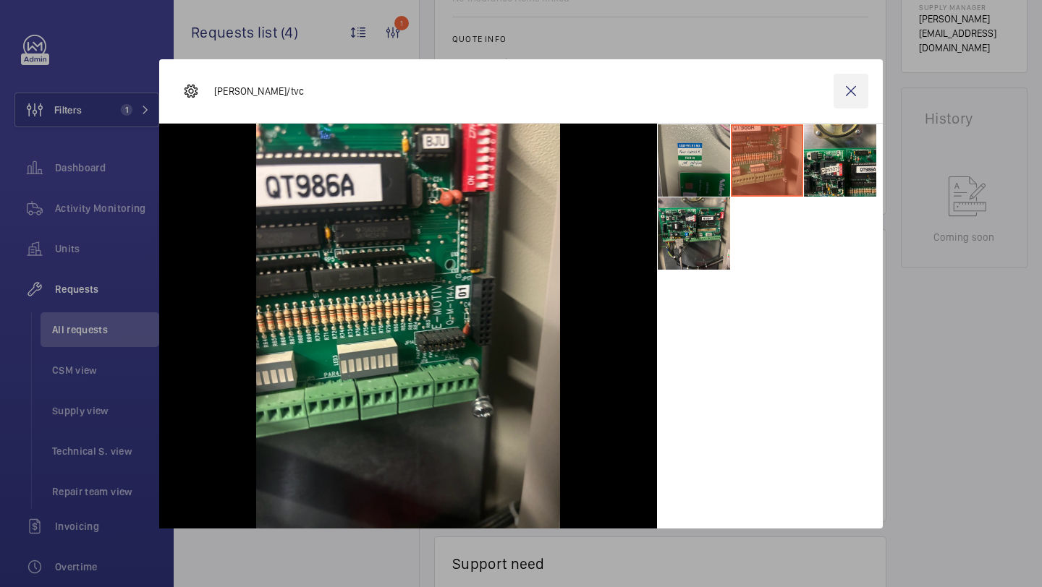
click at [847, 97] on wm-front-icon-button at bounding box center [850, 91] width 35 height 35
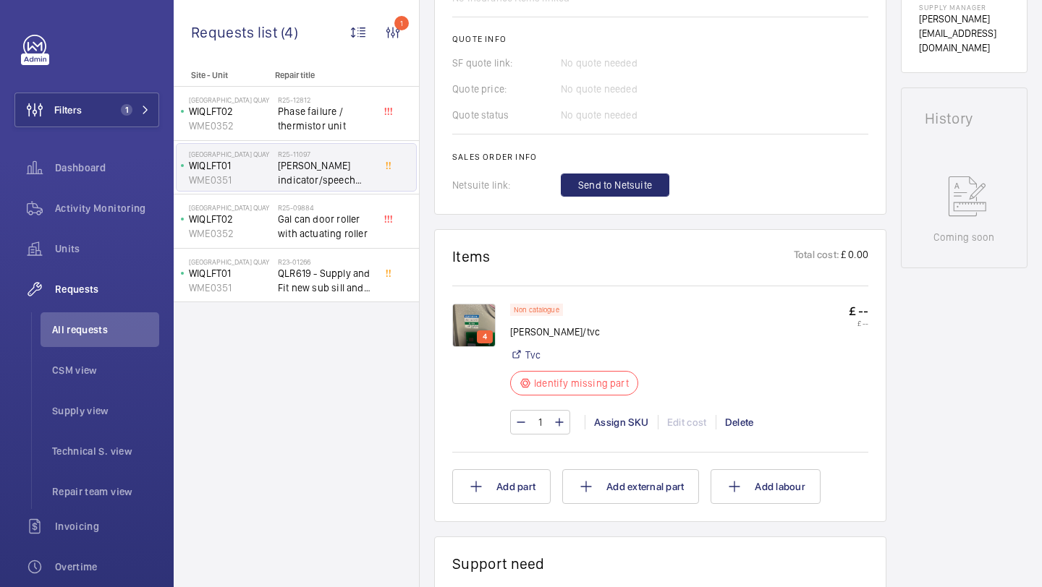
click at [480, 304] on img at bounding box center [473, 325] width 43 height 43
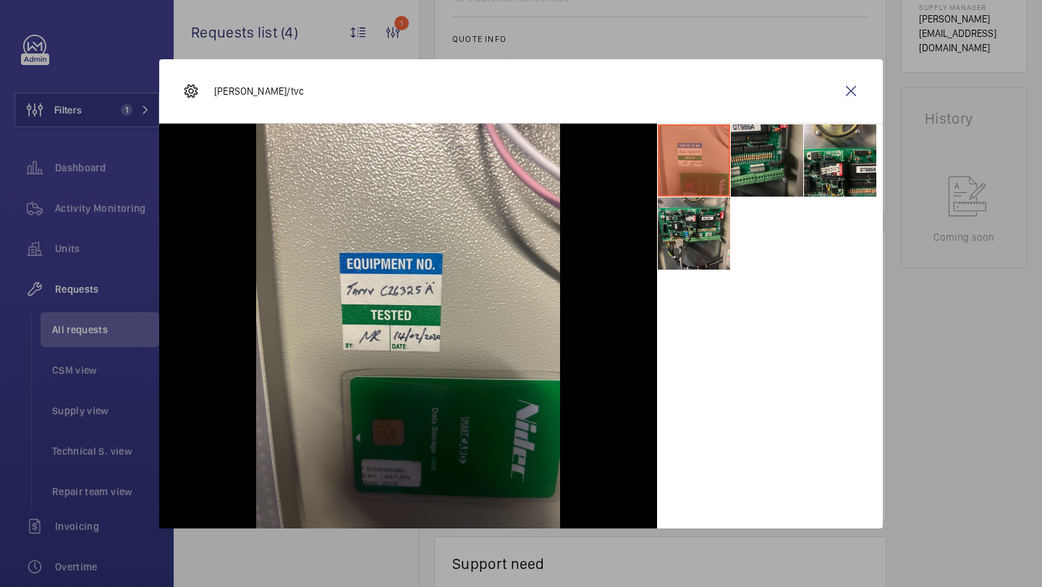
click at [780, 176] on li at bounding box center [767, 160] width 72 height 72
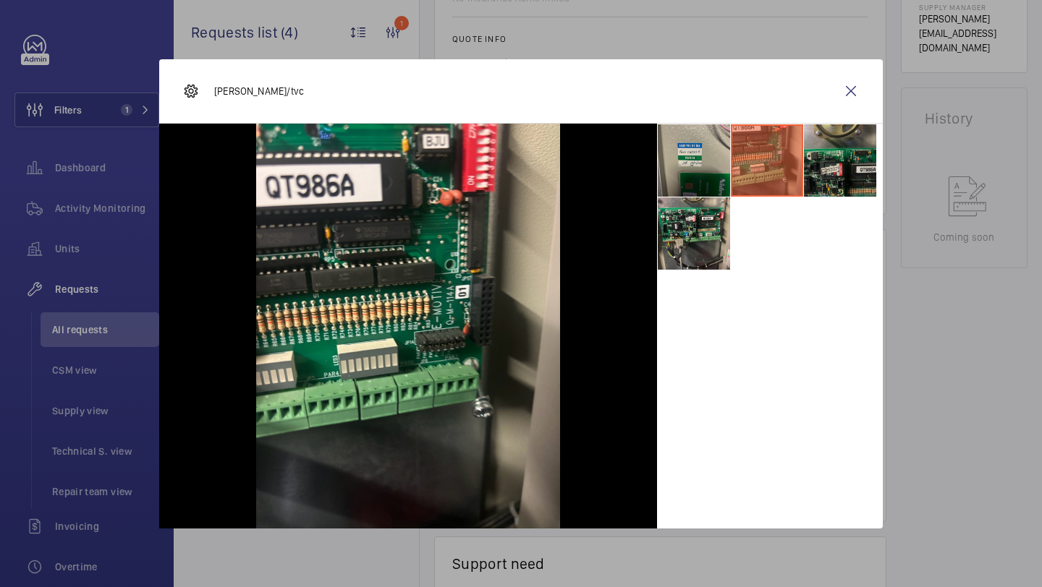
click at [829, 165] on li at bounding box center [840, 160] width 72 height 72
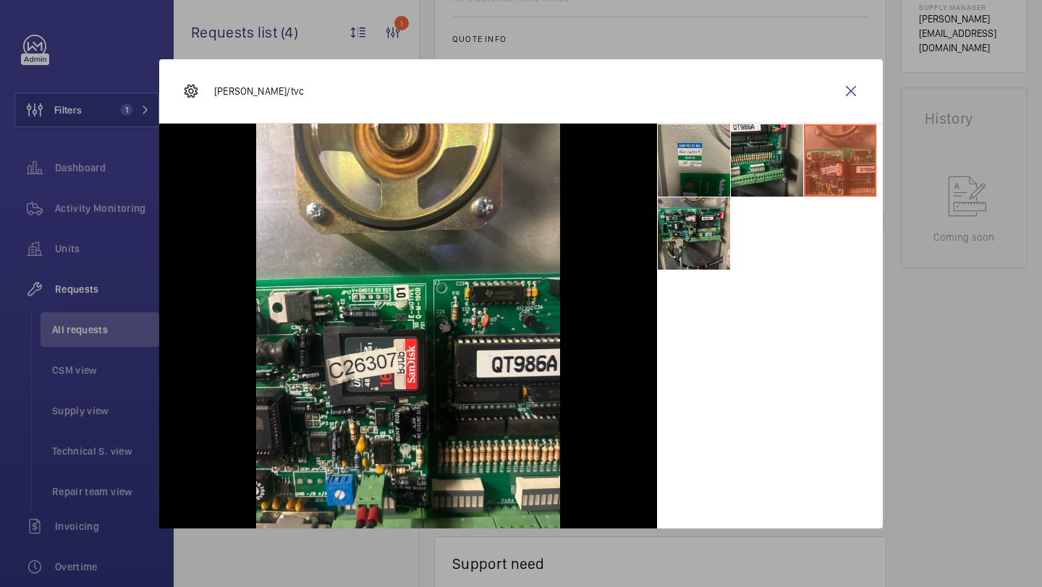
click at [734, 226] on ul at bounding box center [770, 197] width 226 height 147
click at [705, 227] on li at bounding box center [694, 234] width 72 height 72
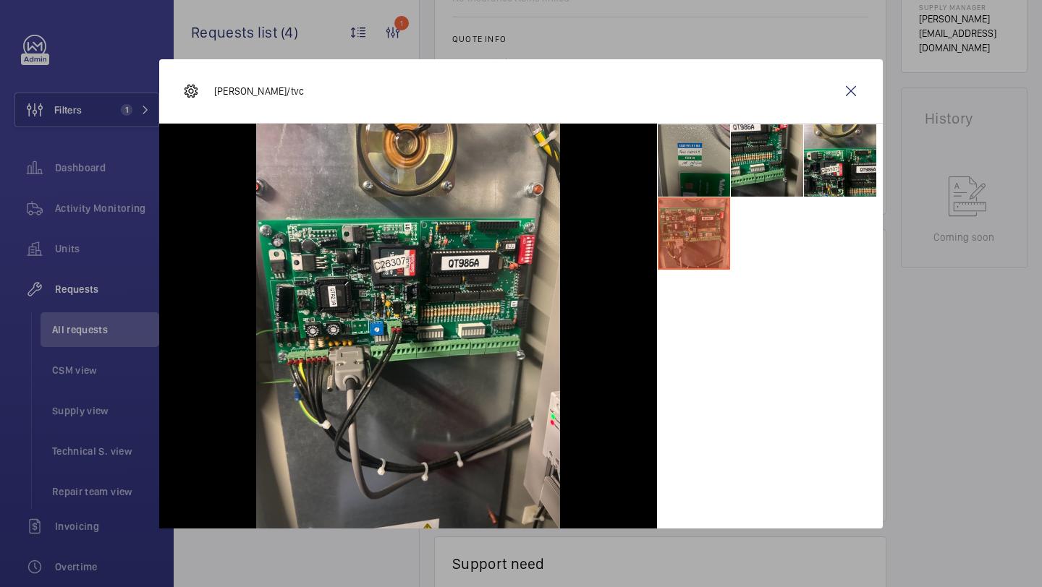
click at [704, 164] on li at bounding box center [694, 160] width 72 height 72
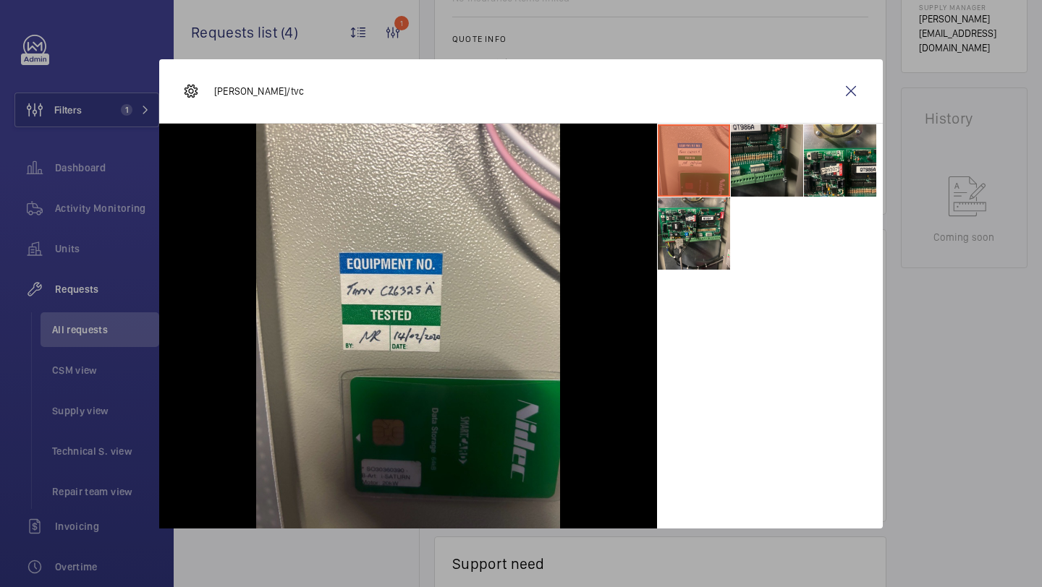
click at [758, 161] on li at bounding box center [767, 160] width 72 height 72
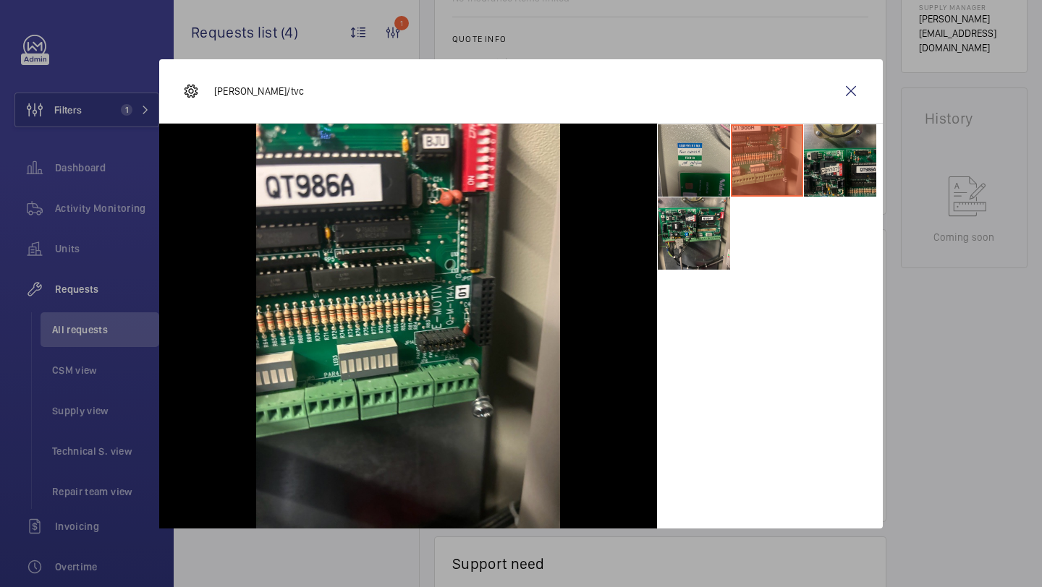
click at [842, 153] on li at bounding box center [840, 160] width 72 height 72
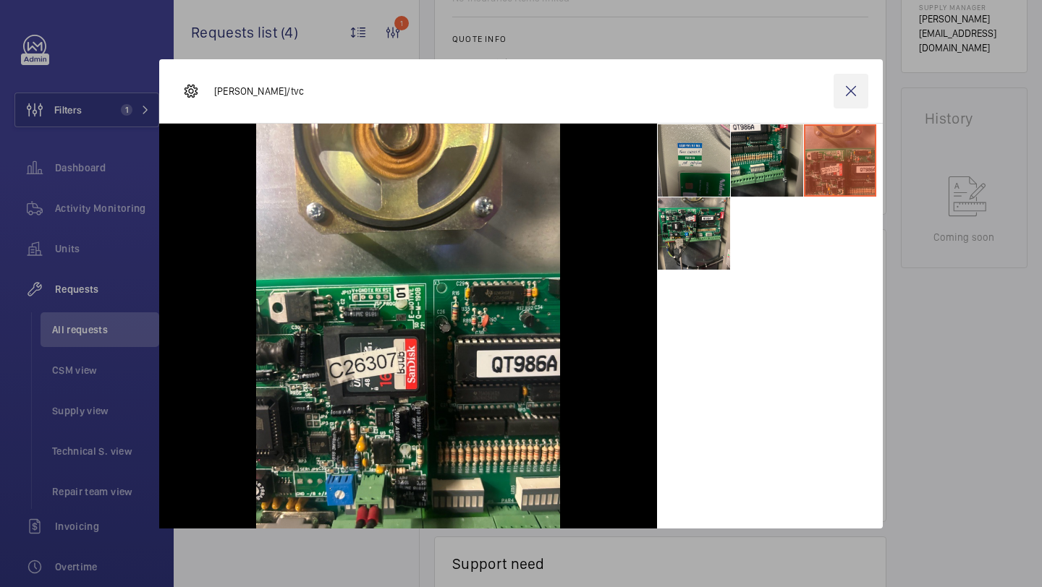
click at [846, 98] on wm-front-icon-button at bounding box center [850, 91] width 35 height 35
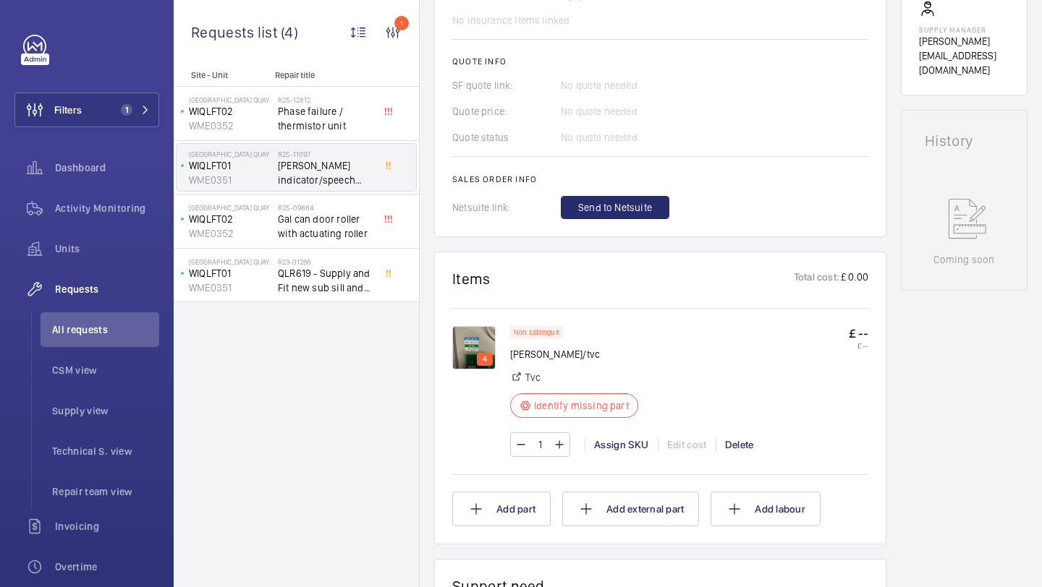
scroll to position [657, 0]
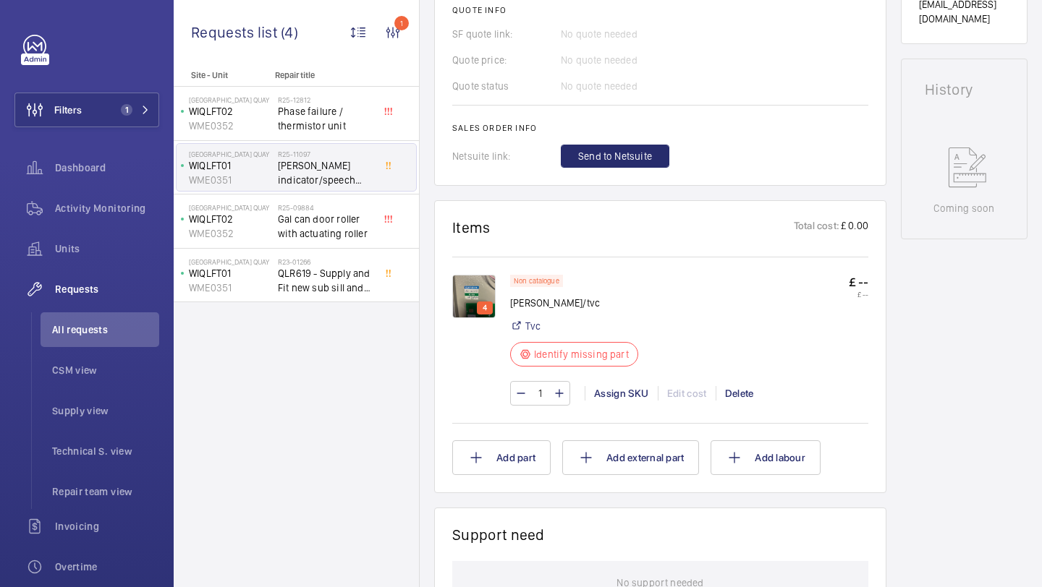
click at [475, 275] on img at bounding box center [473, 296] width 43 height 43
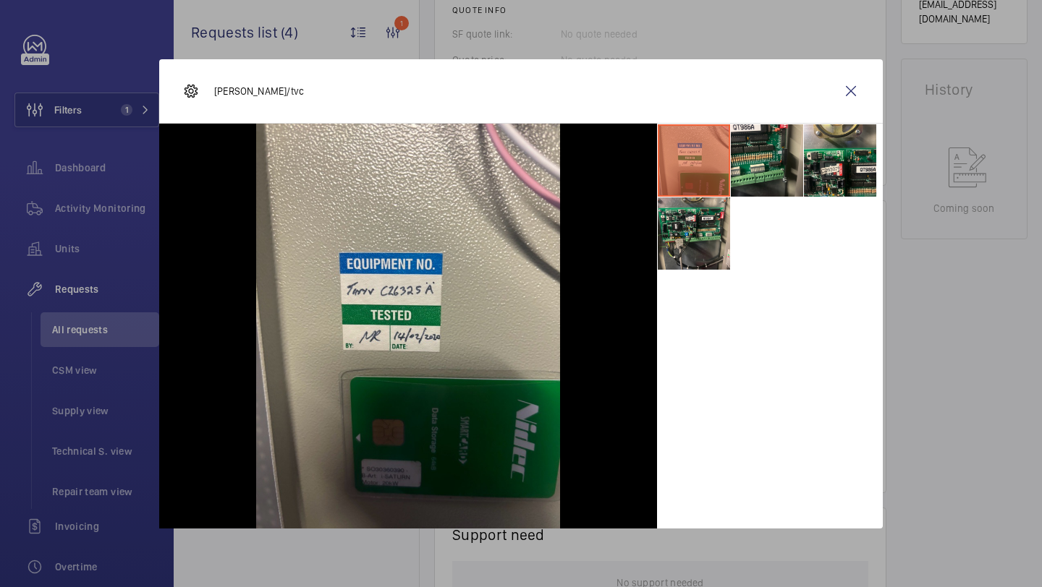
click at [701, 195] on li at bounding box center [694, 160] width 72 height 72
click at [741, 171] on li at bounding box center [767, 160] width 72 height 72
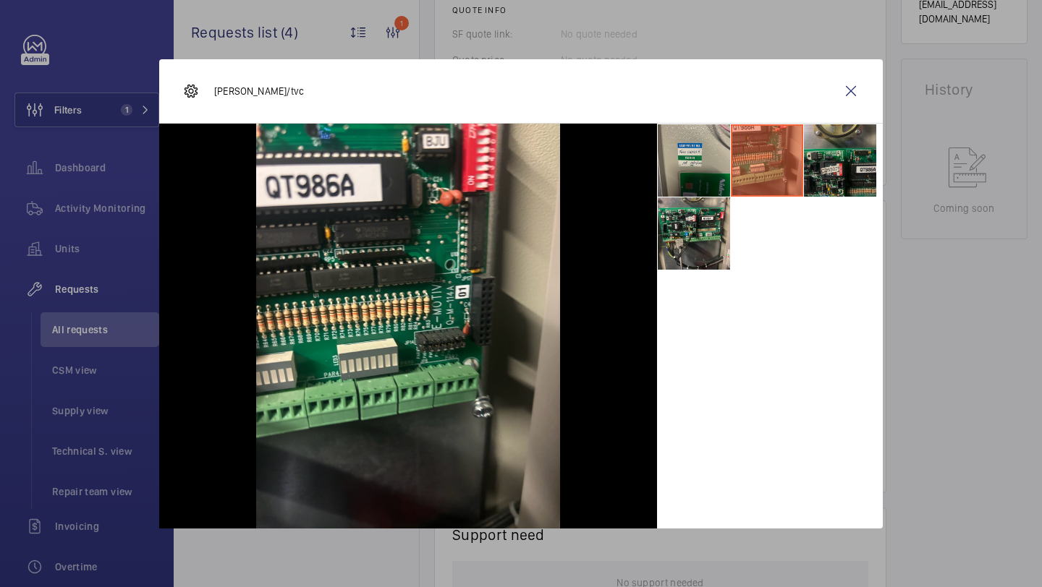
click at [825, 166] on li at bounding box center [840, 160] width 72 height 72
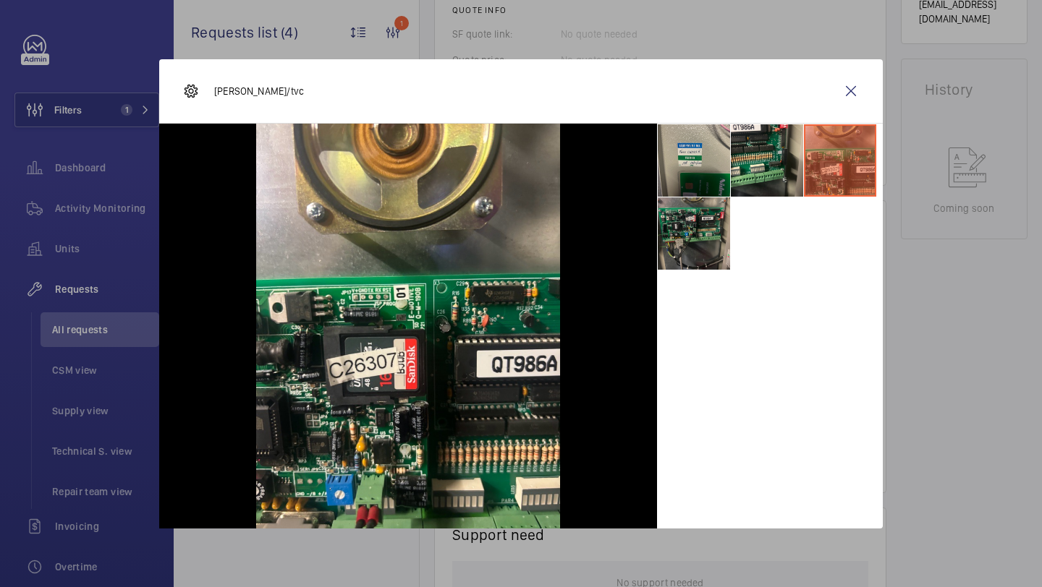
click at [728, 239] on li at bounding box center [694, 234] width 72 height 72
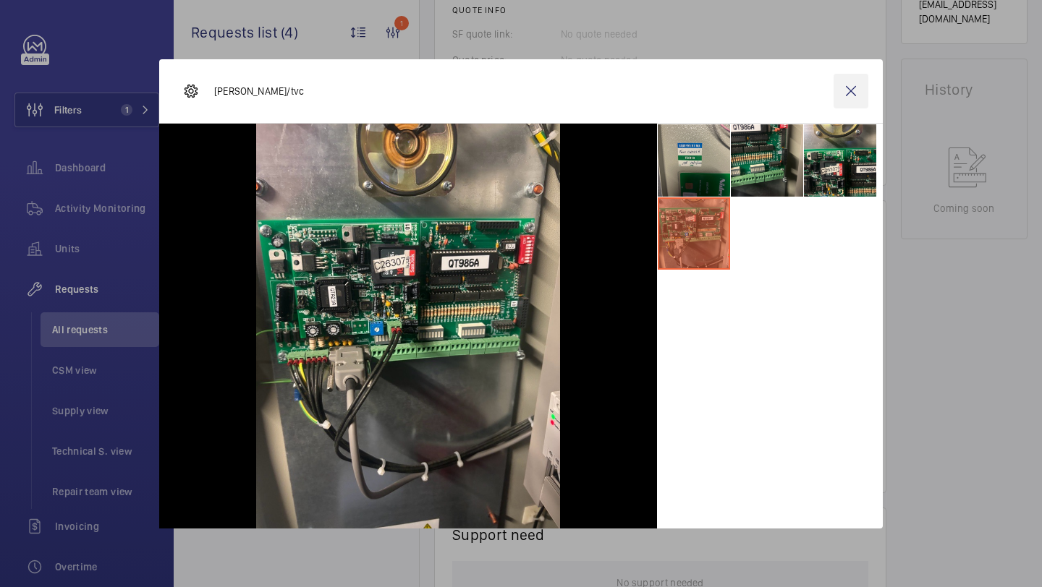
click at [854, 93] on wm-front-icon-button at bounding box center [850, 91] width 35 height 35
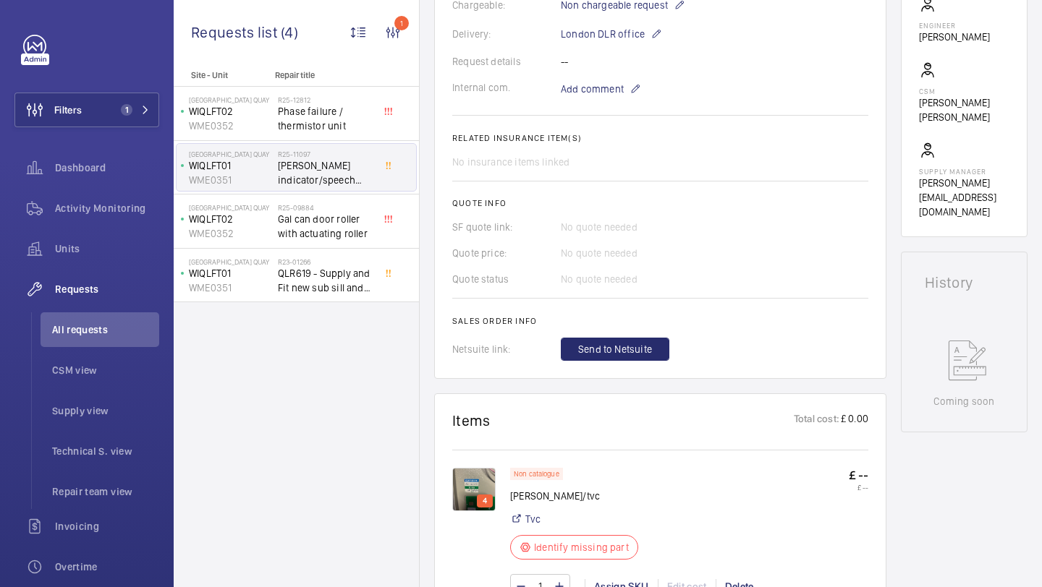
scroll to position [736, 0]
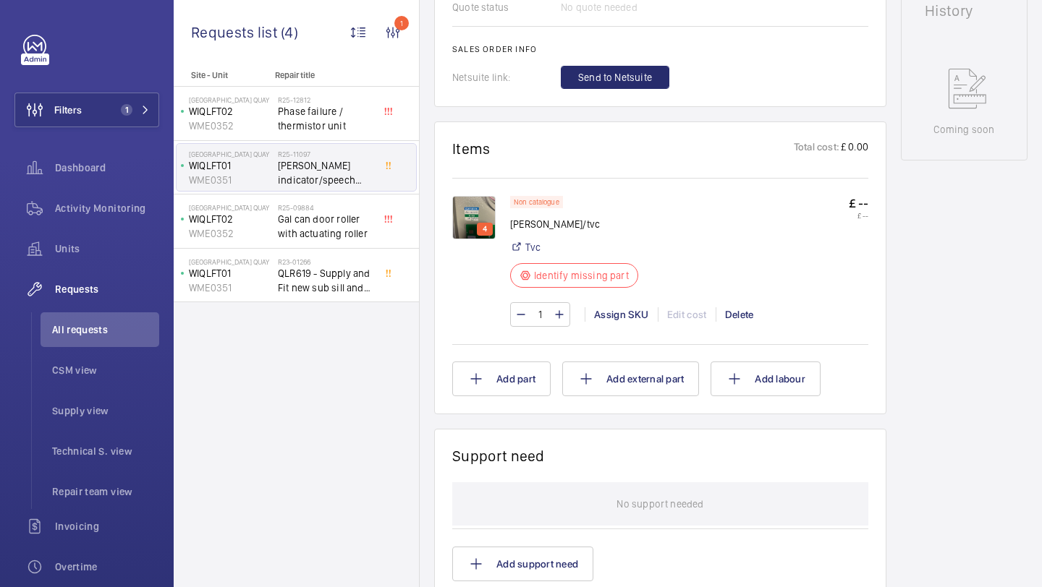
click at [468, 200] on img at bounding box center [473, 217] width 43 height 43
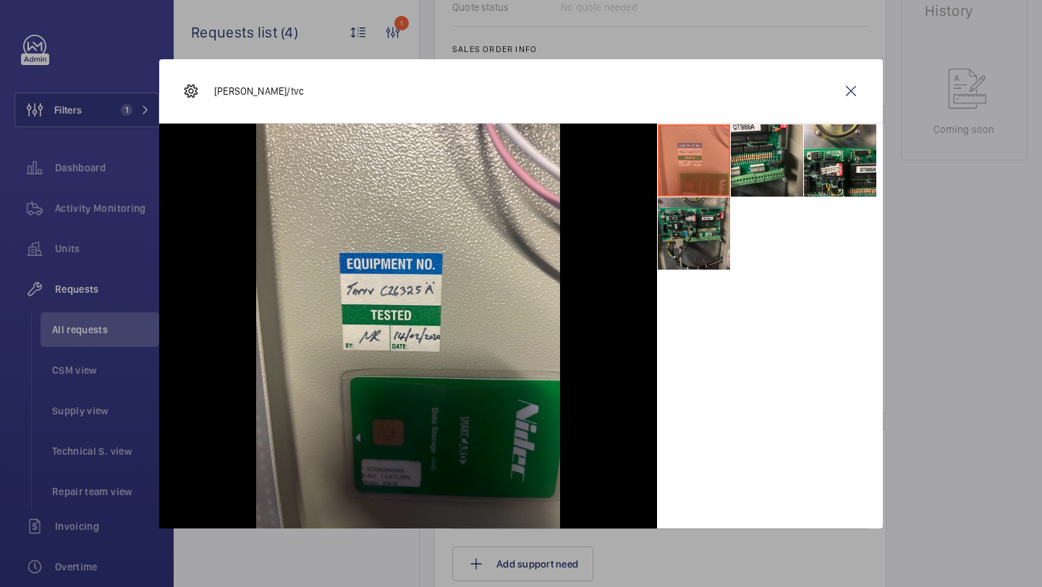
click at [714, 220] on li at bounding box center [694, 234] width 72 height 72
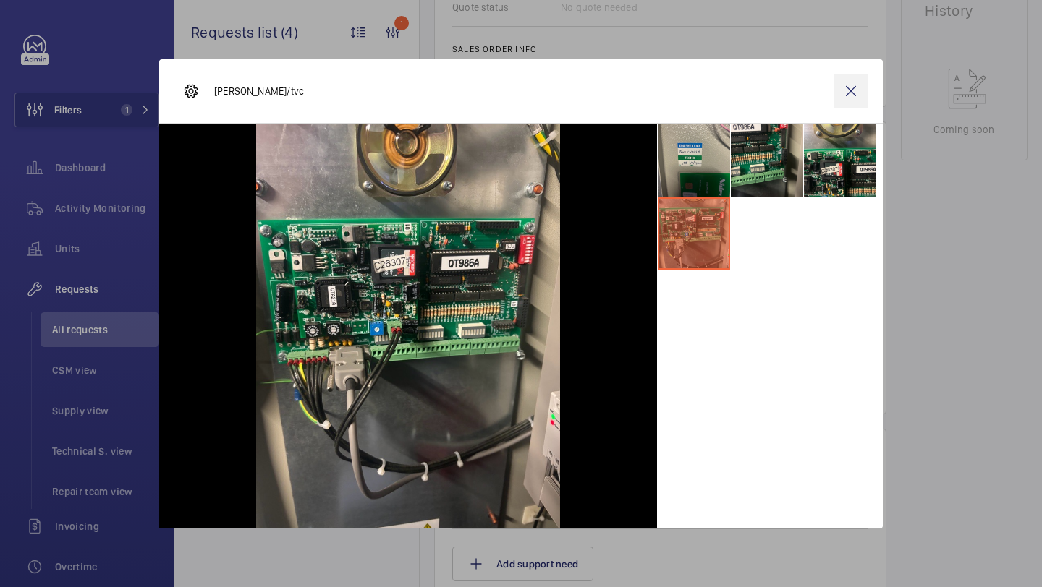
click at [852, 89] on wm-front-icon-button at bounding box center [850, 91] width 35 height 35
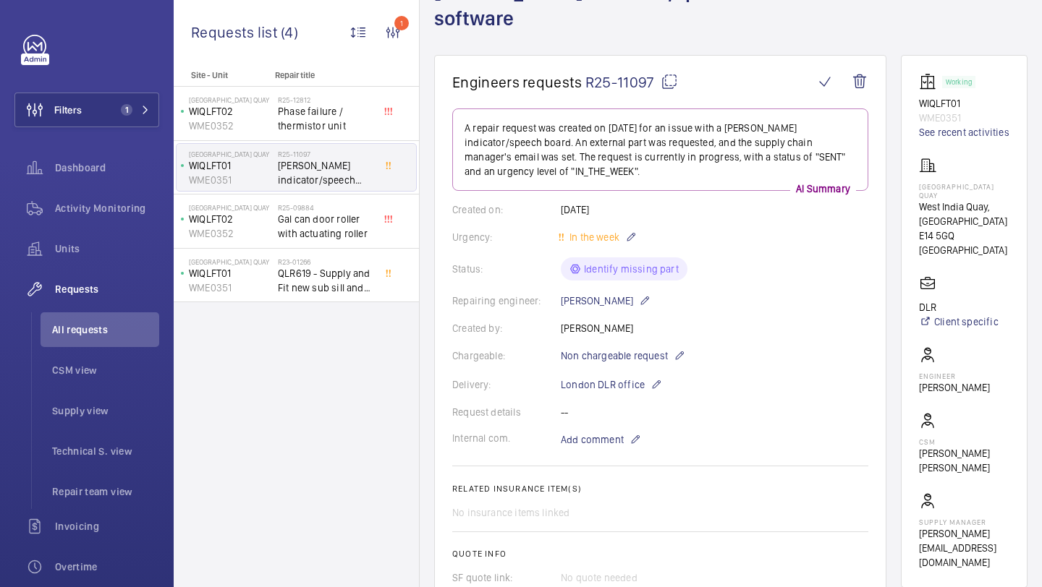
scroll to position [96, 0]
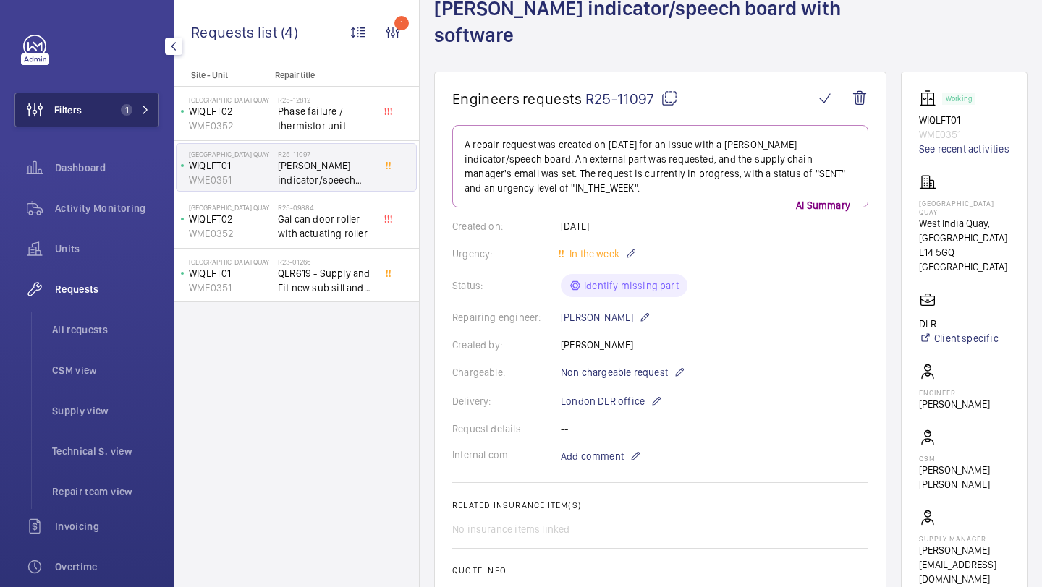
click at [79, 103] on span "Filters" at bounding box center [67, 110] width 27 height 14
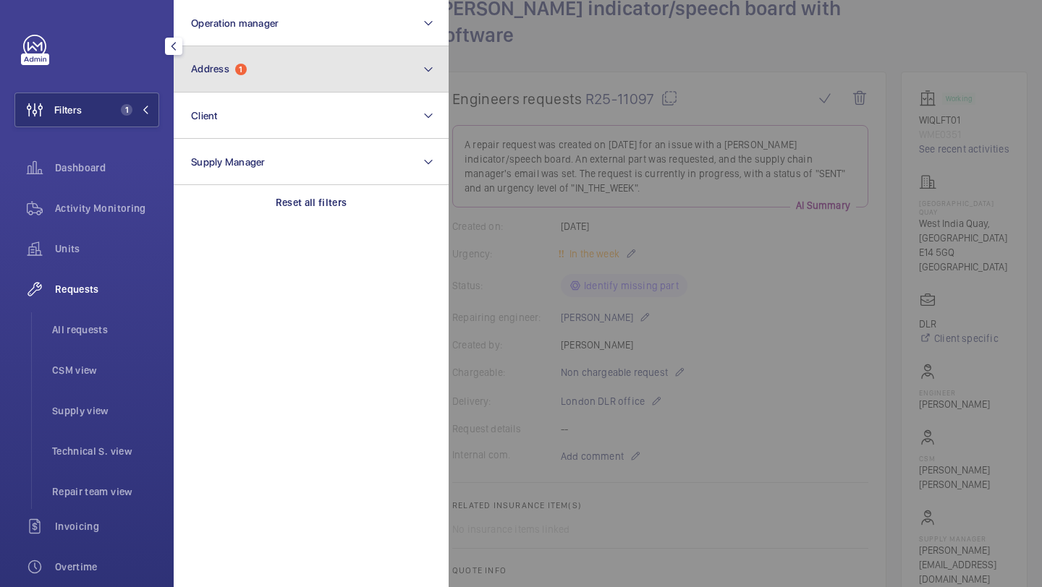
click at [241, 66] on span "1" at bounding box center [241, 70] width 12 height 12
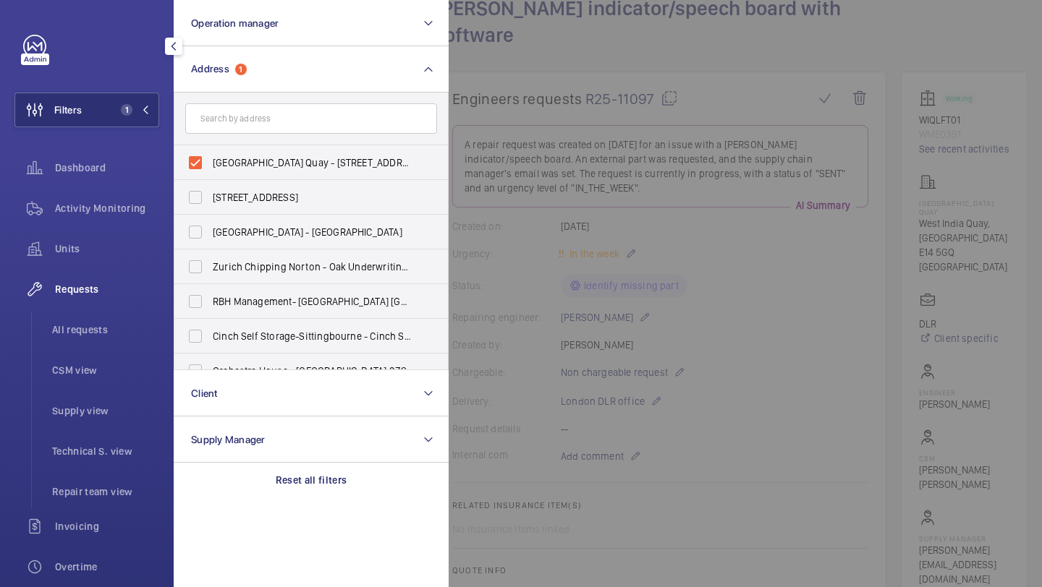
click at [243, 158] on span "West India Quay - West India Quay, Canary Wharf, LONDON E14 5GQ" at bounding box center [312, 163] width 199 height 14
click at [210, 158] on input "West India Quay - West India Quay, Canary Wharf, LONDON E14 5GQ" at bounding box center [195, 162] width 29 height 29
checkbox input "false"
click at [253, 116] on input "text" at bounding box center [311, 118] width 252 height 30
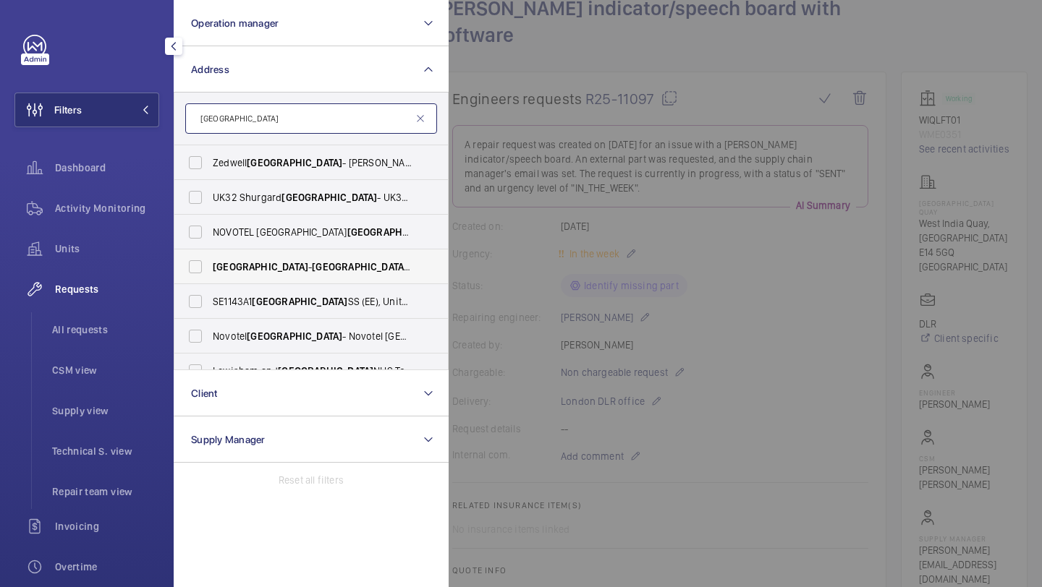
type input "greenwich"
click at [314, 273] on span "Greenwich - Greenwich , LONDON SE10 8JQ" at bounding box center [312, 267] width 199 height 14
click at [210, 273] on input "Greenwich - Greenwich , LONDON SE10 8JQ" at bounding box center [195, 266] width 29 height 29
checkbox input "true"
click at [639, 111] on div at bounding box center [970, 293] width 1042 height 587
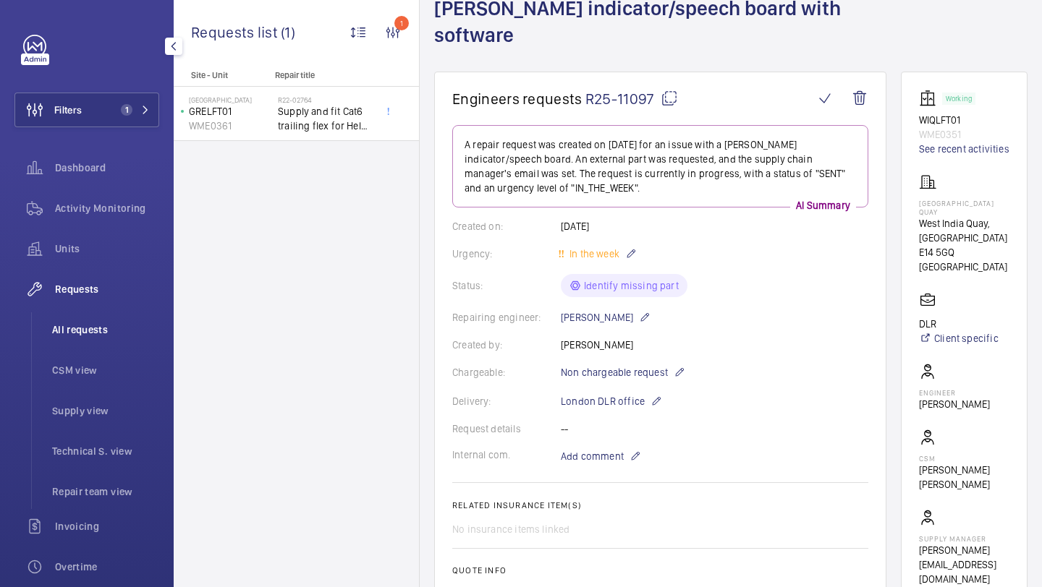
click at [117, 317] on li "All requests" at bounding box center [100, 330] width 119 height 35
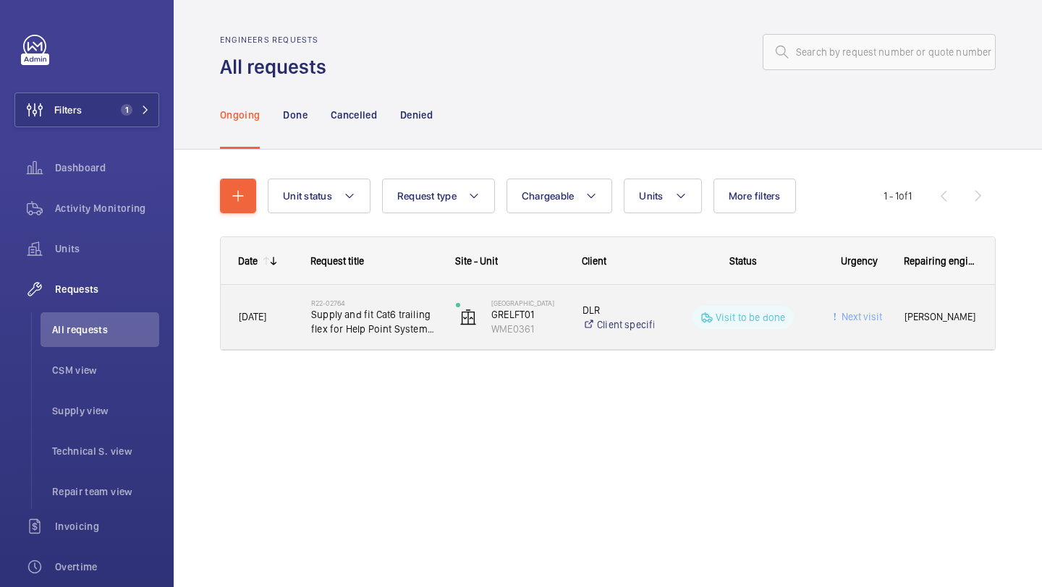
click at [357, 309] on span "Supply and fit Cat6 trailing flex for Help Point System run necessary wiring to…" at bounding box center [374, 321] width 126 height 29
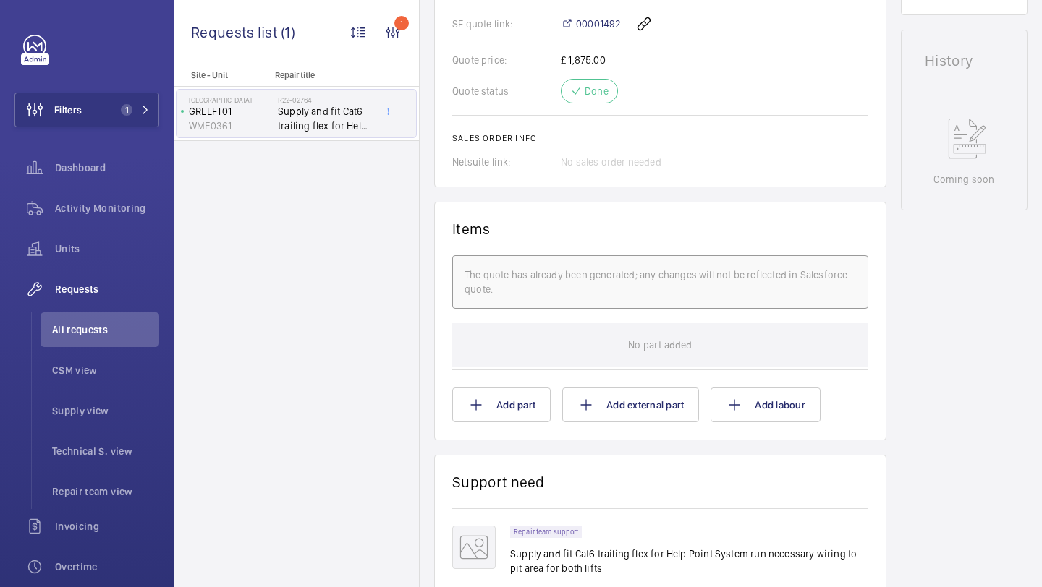
scroll to position [527, 0]
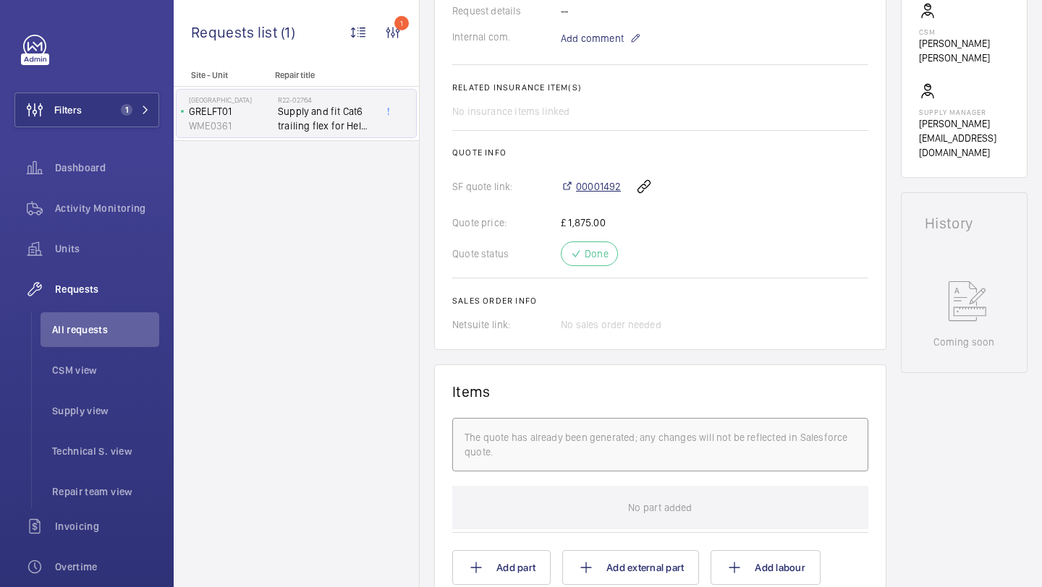
click at [595, 194] on span "00001492" at bounding box center [598, 186] width 45 height 14
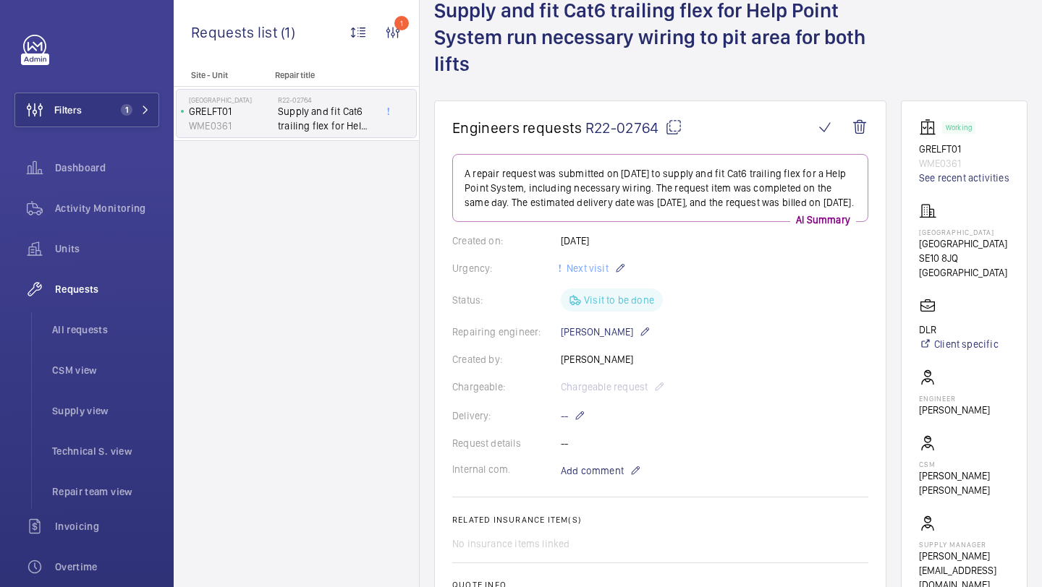
scroll to position [0, 0]
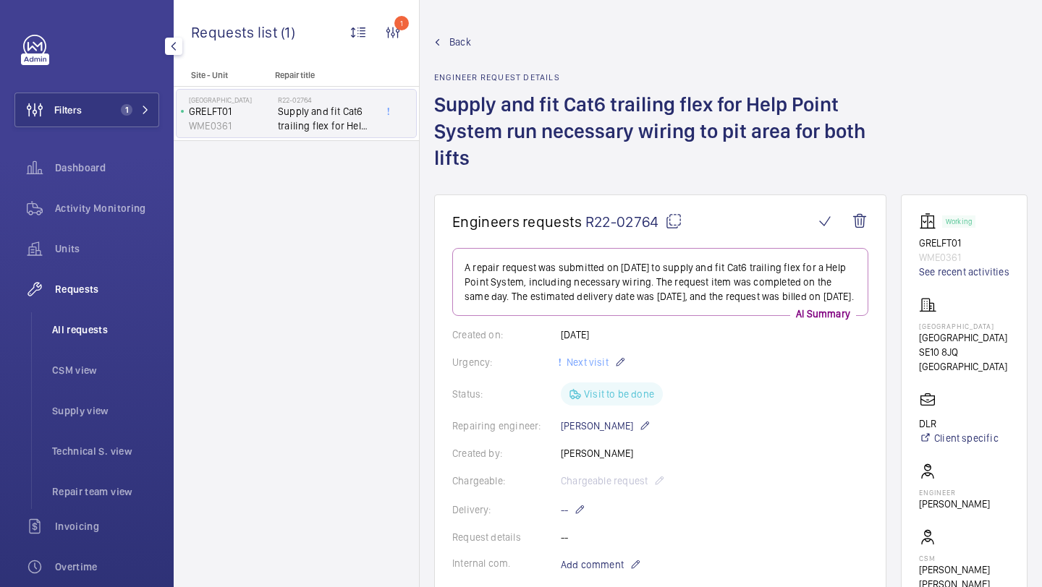
click at [95, 321] on li "All requests" at bounding box center [100, 330] width 119 height 35
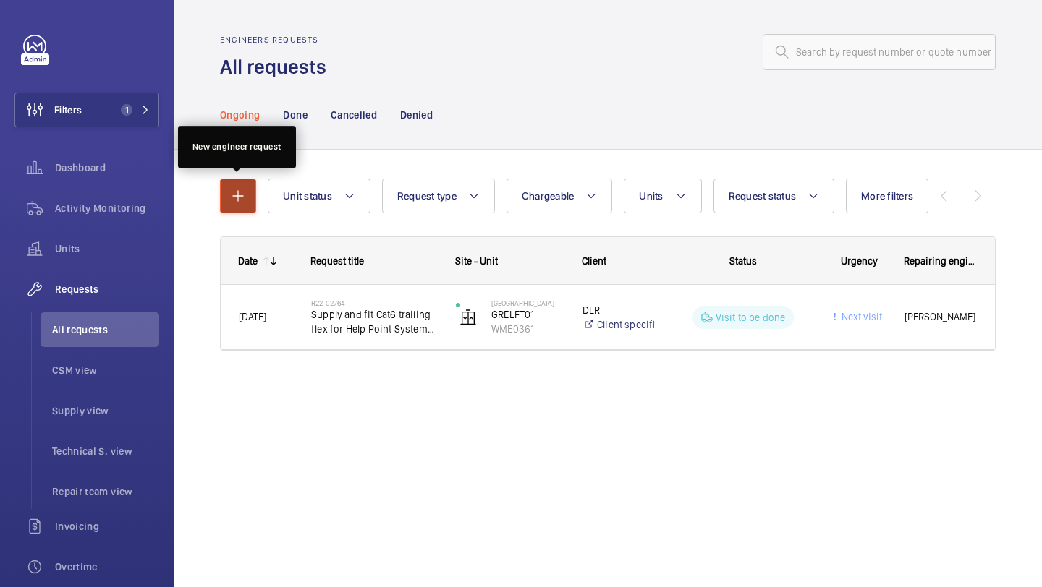
click at [234, 203] on mat-icon "button" at bounding box center [237, 195] width 17 height 17
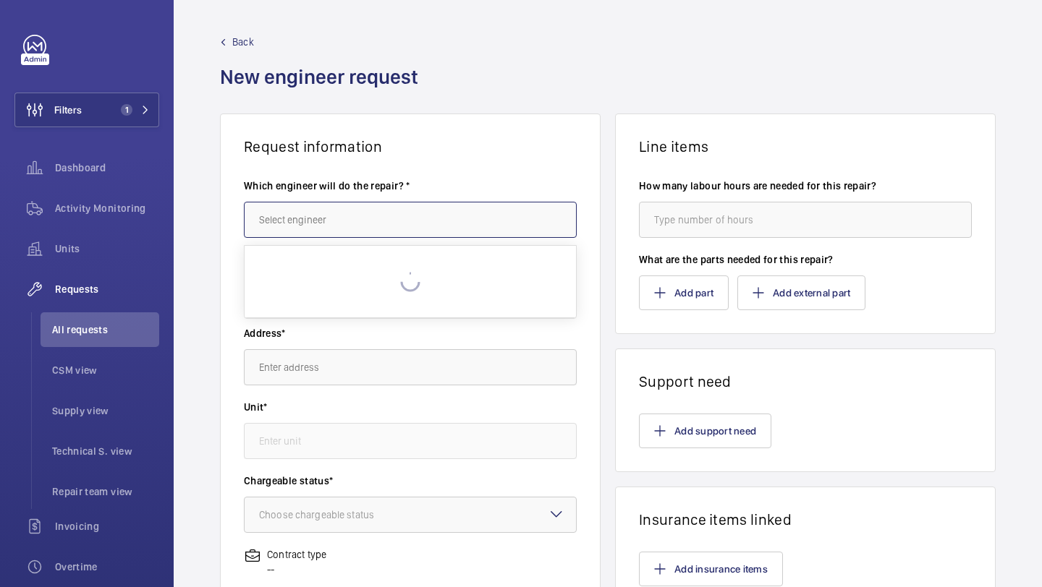
click at [317, 209] on input "text" at bounding box center [410, 220] width 333 height 36
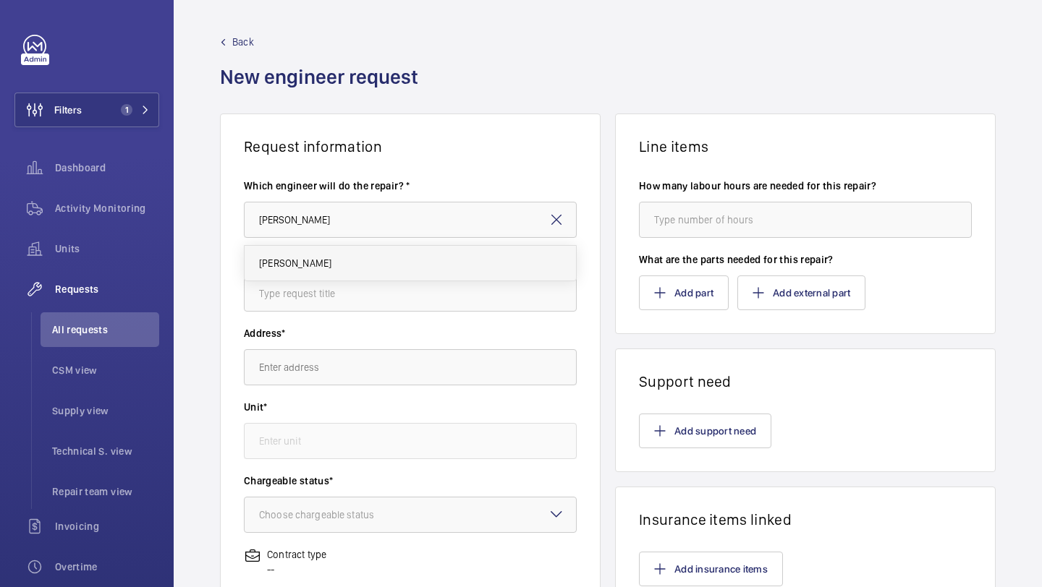
click at [319, 253] on mat-option "Keith Bishop" at bounding box center [410, 263] width 331 height 35
type input "Keith Bishop"
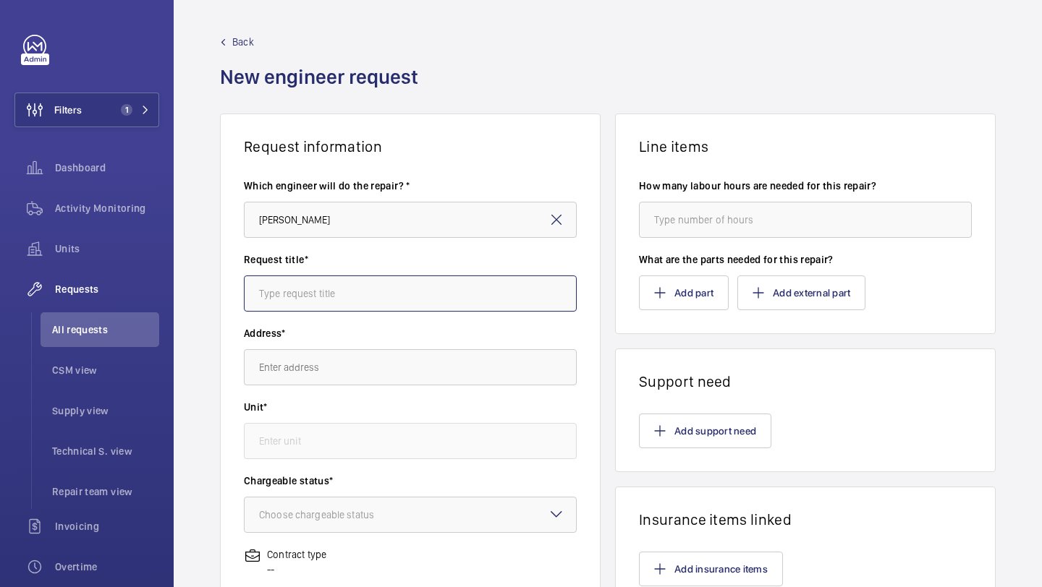
click at [318, 284] on input "text" at bounding box center [410, 294] width 333 height 36
type input "Flexible conduit"
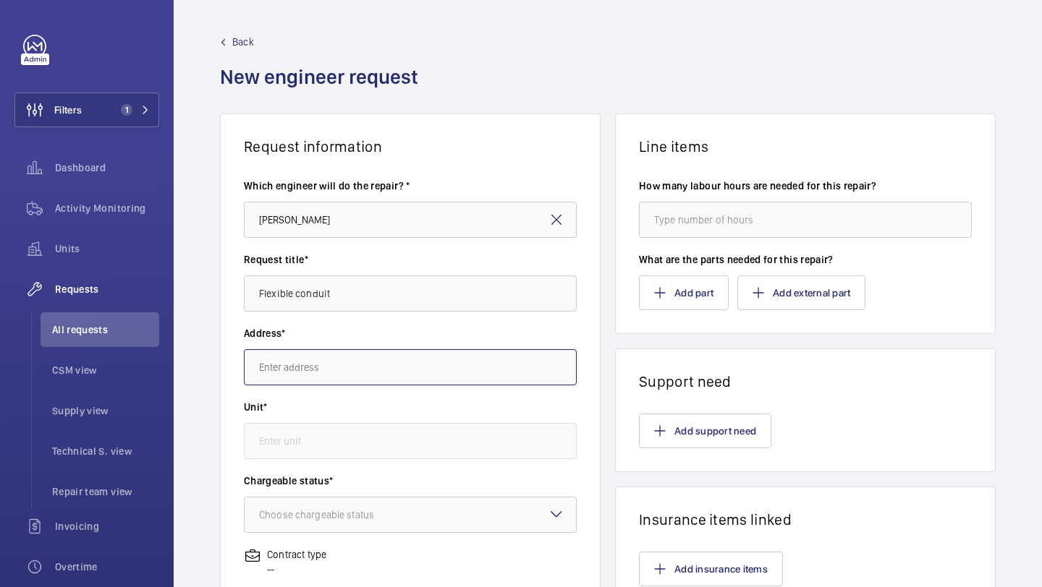
click at [347, 360] on input "text" at bounding box center [410, 367] width 333 height 36
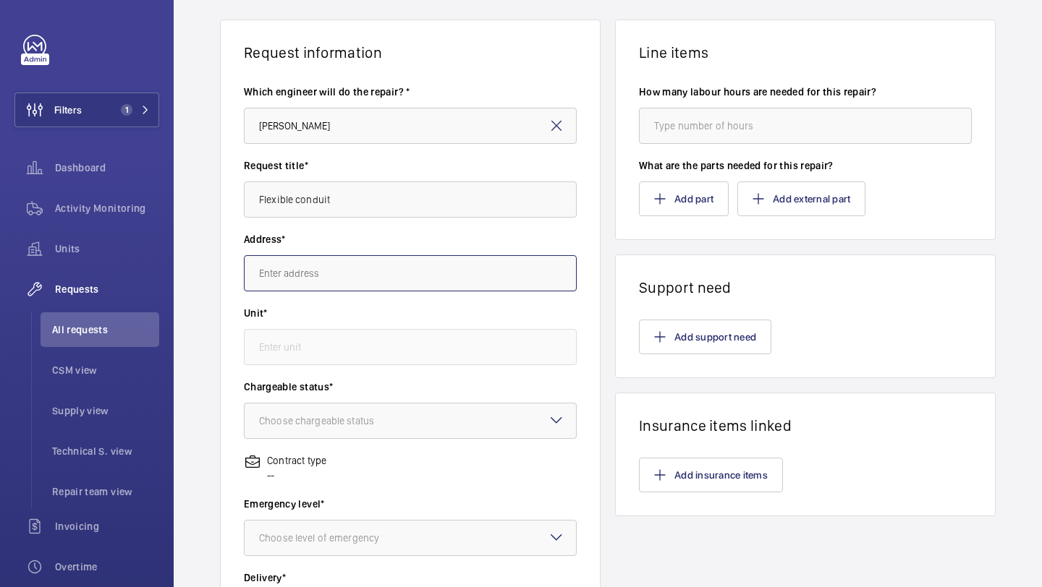
scroll to position [101, 0]
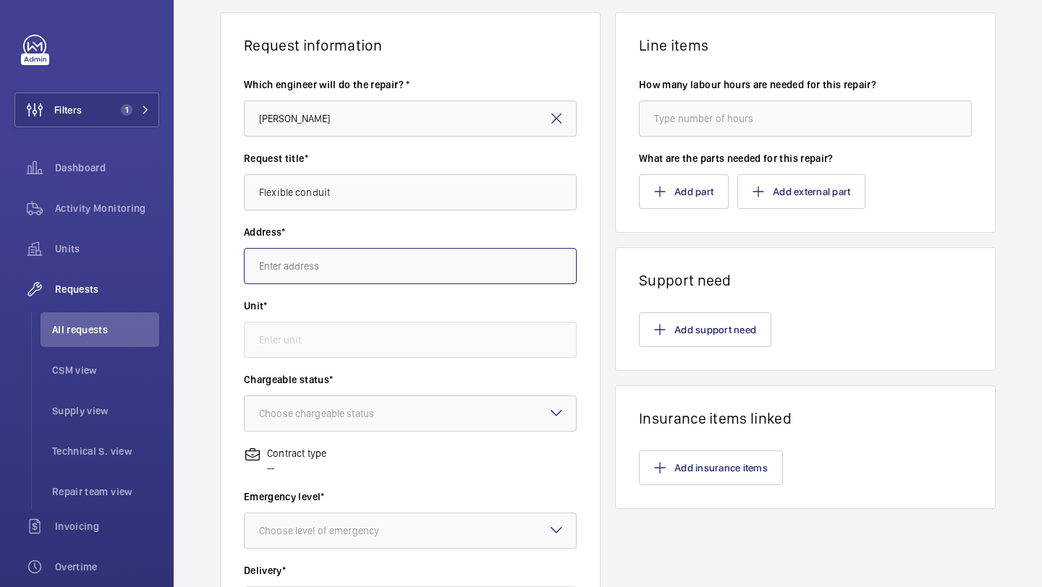
click at [348, 262] on input "text" at bounding box center [410, 266] width 333 height 36
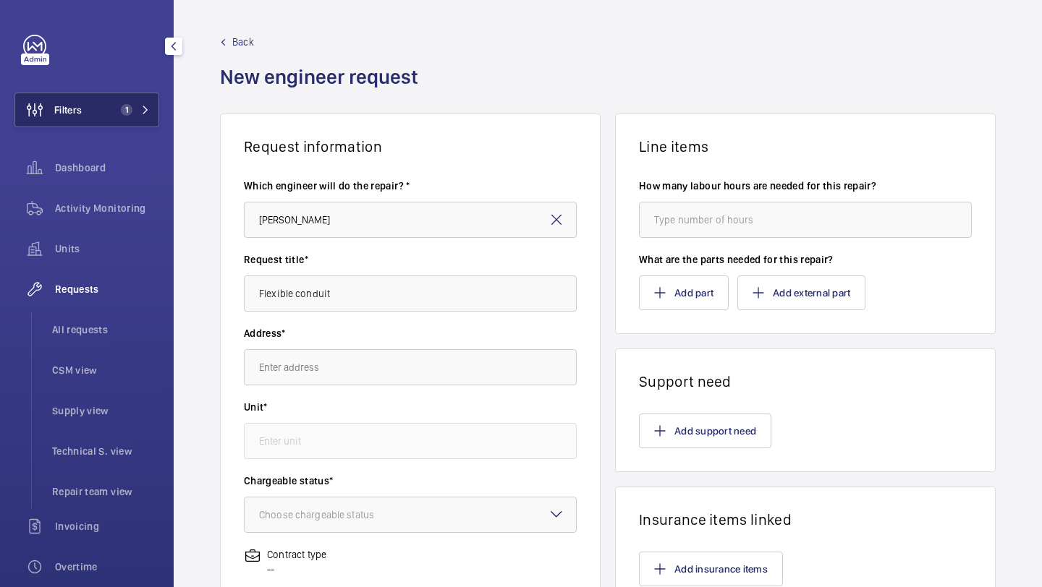
click at [114, 116] on button "Filters 1" at bounding box center [86, 110] width 145 height 35
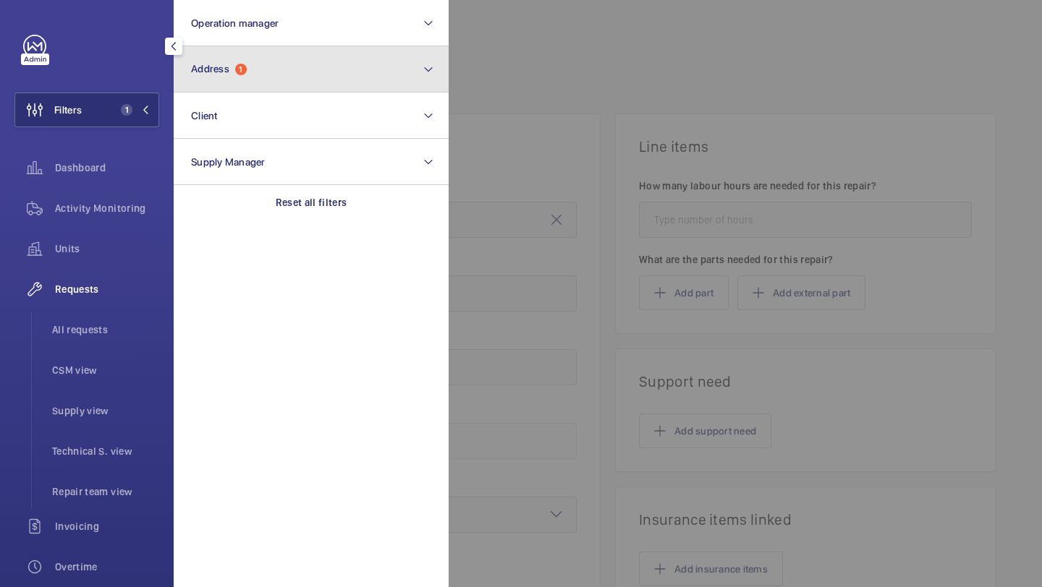
click at [250, 59] on button "Address 1" at bounding box center [311, 69] width 275 height 46
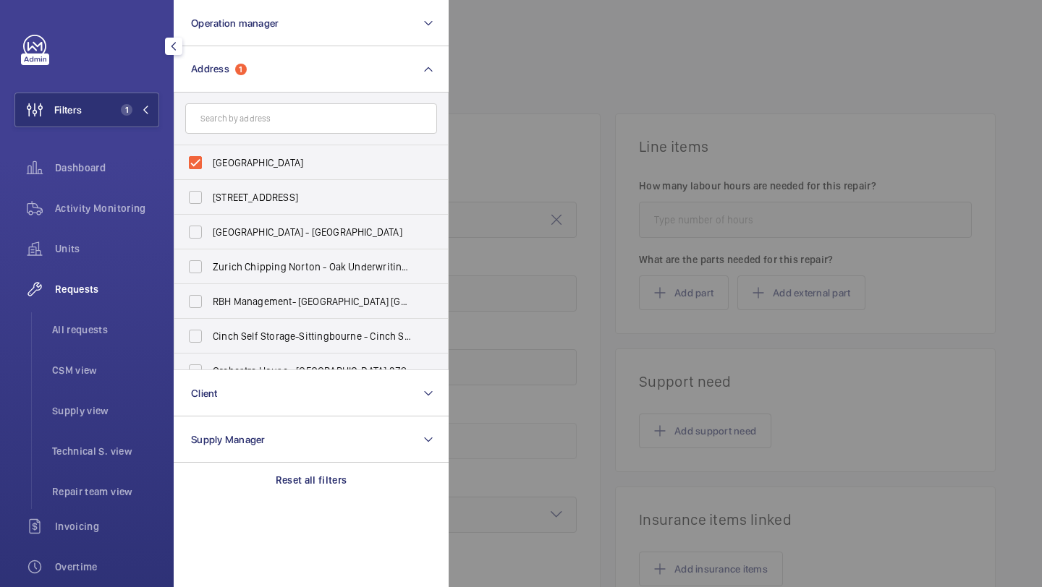
click at [493, 53] on div at bounding box center [970, 293] width 1042 height 587
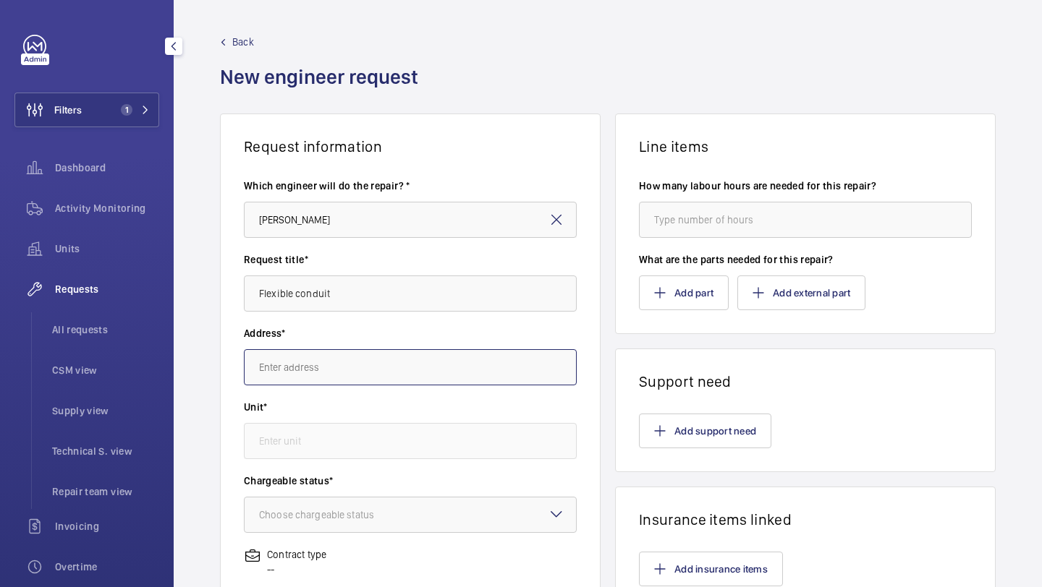
click at [302, 373] on input "text" at bounding box center [410, 367] width 333 height 36
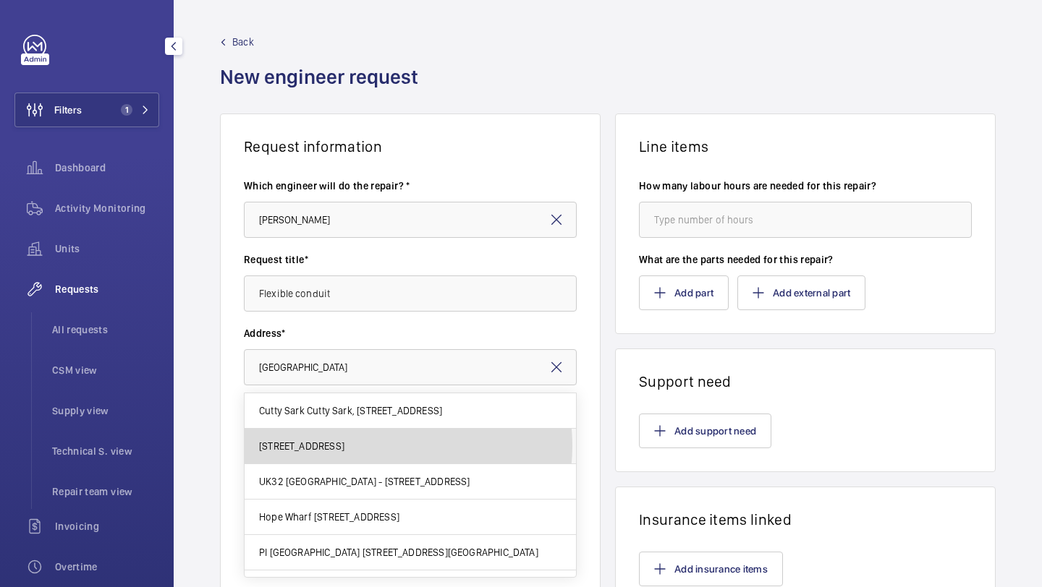
click at [344, 446] on span "Greenwich Greenwich, SE10 8JQ LONDON" at bounding box center [301, 446] width 85 height 14
type input "Greenwich Greenwich, SE10 8JQ LONDON"
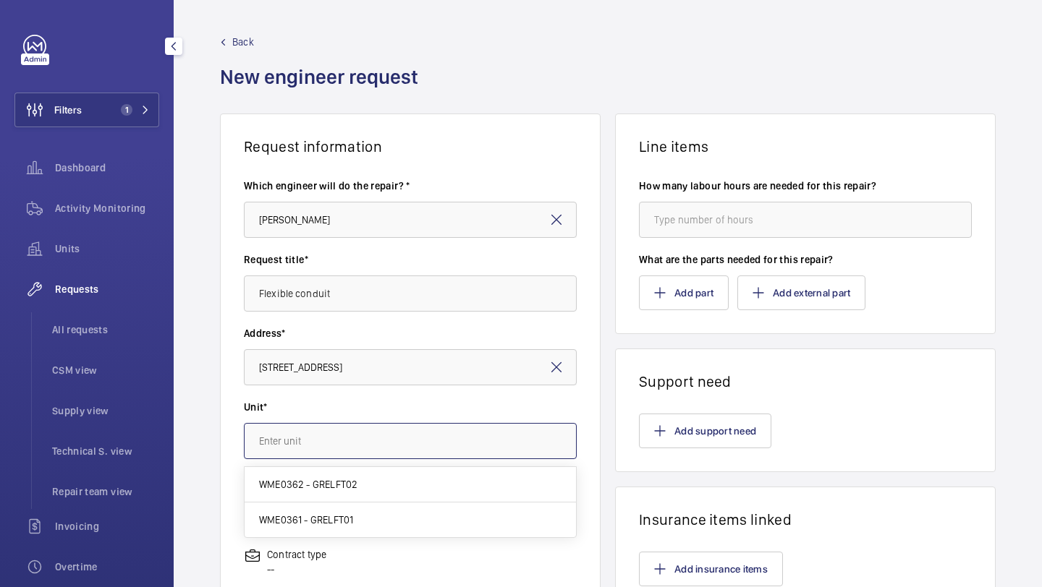
click at [375, 446] on input "text" at bounding box center [410, 441] width 333 height 36
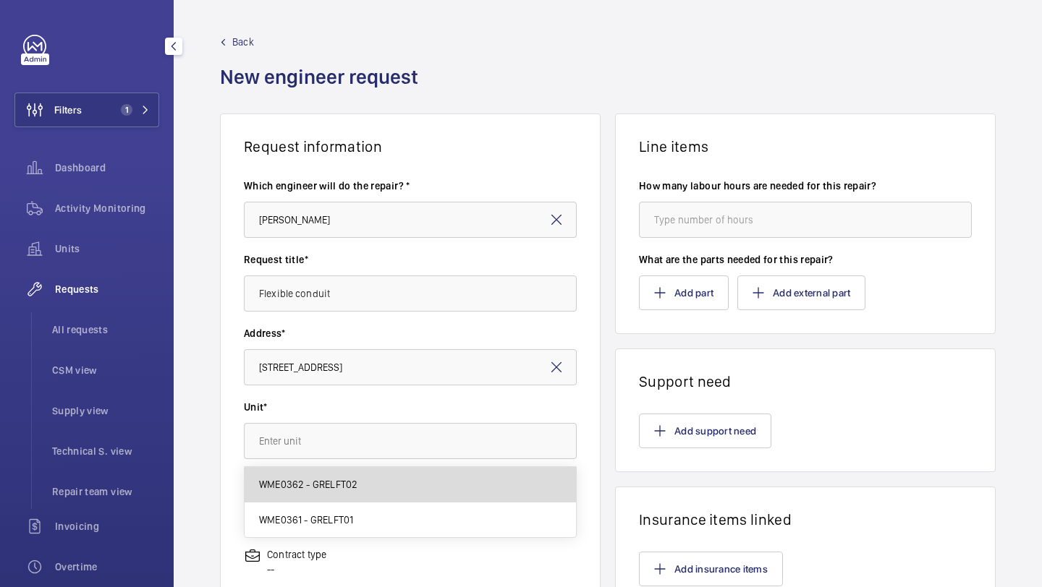
click at [381, 480] on mat-option "WME0362 - GRELFT02" at bounding box center [410, 484] width 331 height 35
type input "WME0362 - GRELFT02"
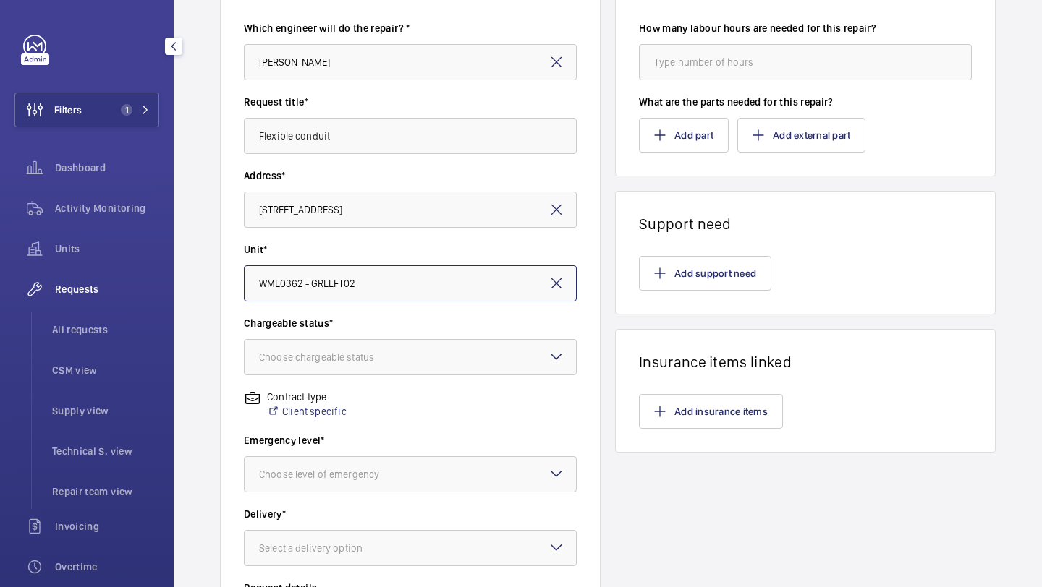
scroll to position [184, 0]
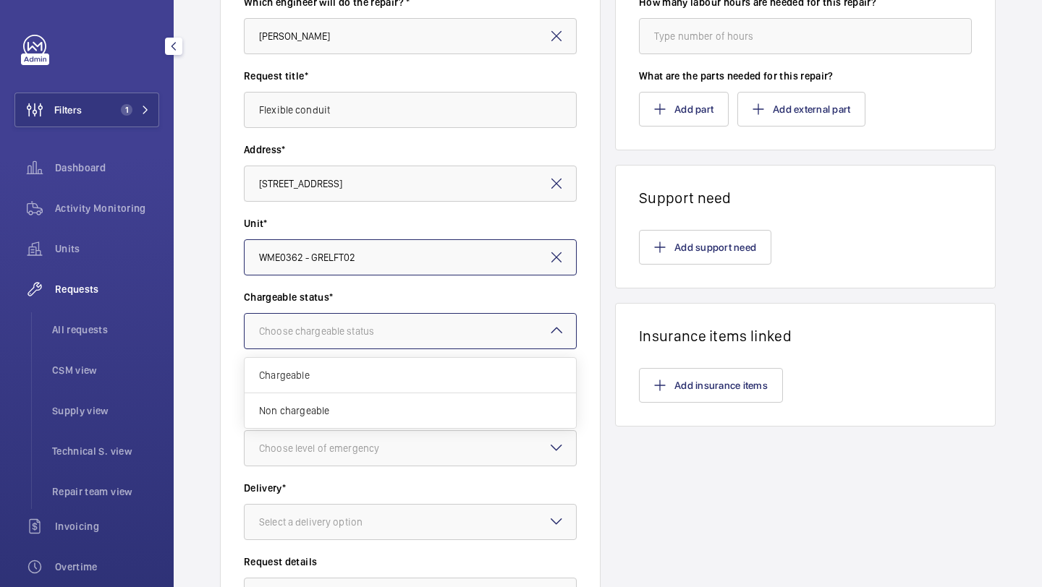
click at [429, 321] on div at bounding box center [410, 331] width 331 height 35
click at [362, 369] on span "Chargeable" at bounding box center [410, 375] width 302 height 14
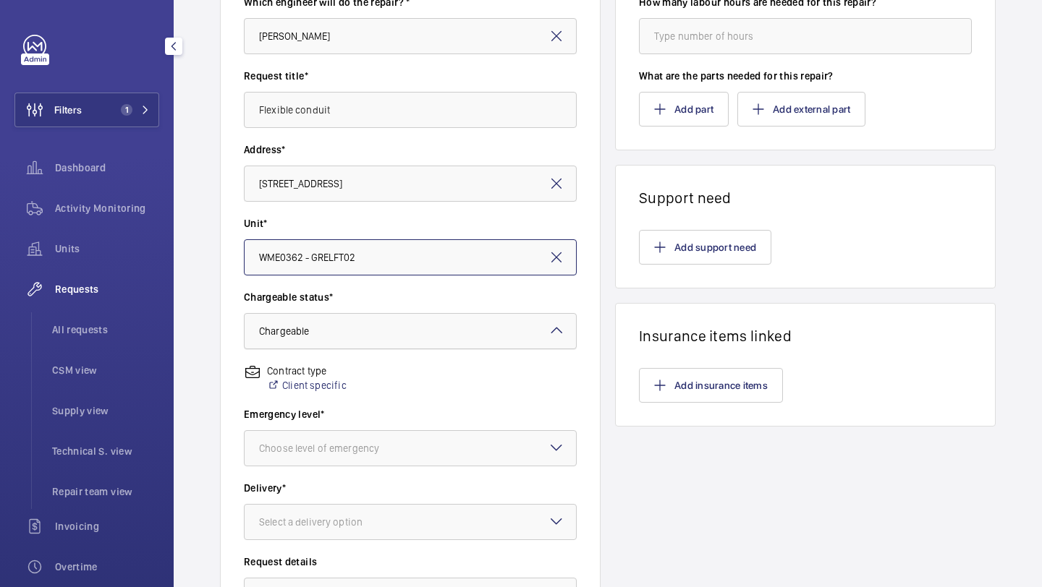
click at [384, 339] on div at bounding box center [410, 331] width 331 height 35
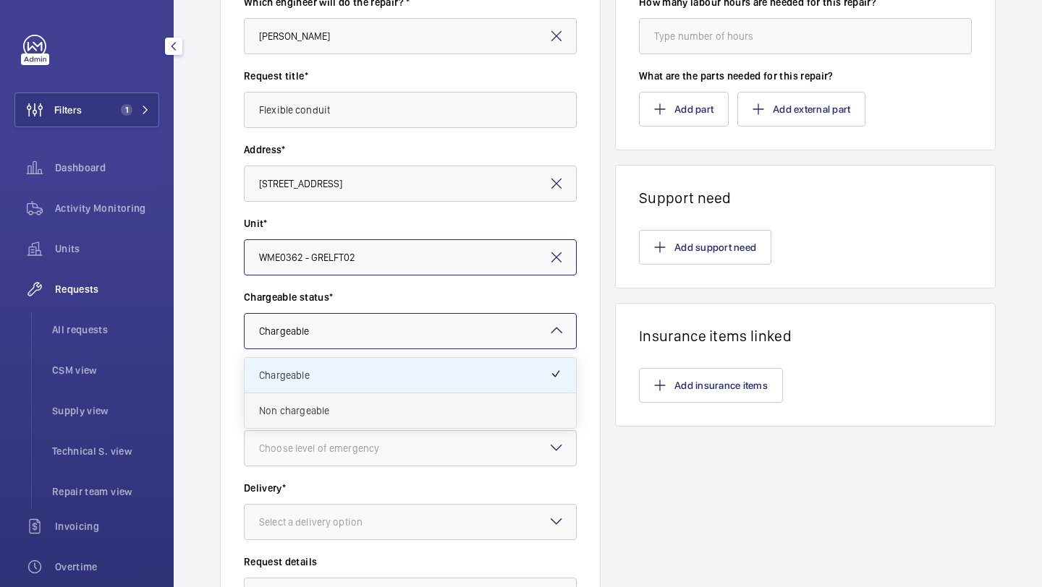
drag, startPoint x: 362, startPoint y: 389, endPoint x: 361, endPoint y: 402, distance: 13.1
click at [361, 402] on div "Chargeable Non chargeable" at bounding box center [410, 393] width 331 height 70
click at [361, 402] on div "Non chargeable" at bounding box center [410, 411] width 331 height 35
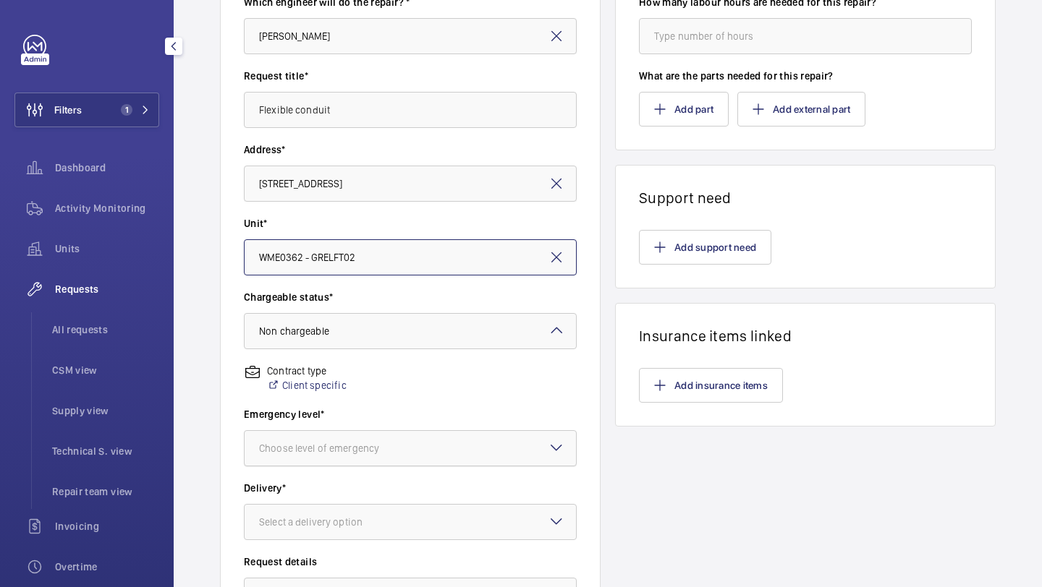
click at [351, 462] on div at bounding box center [410, 448] width 331 height 35
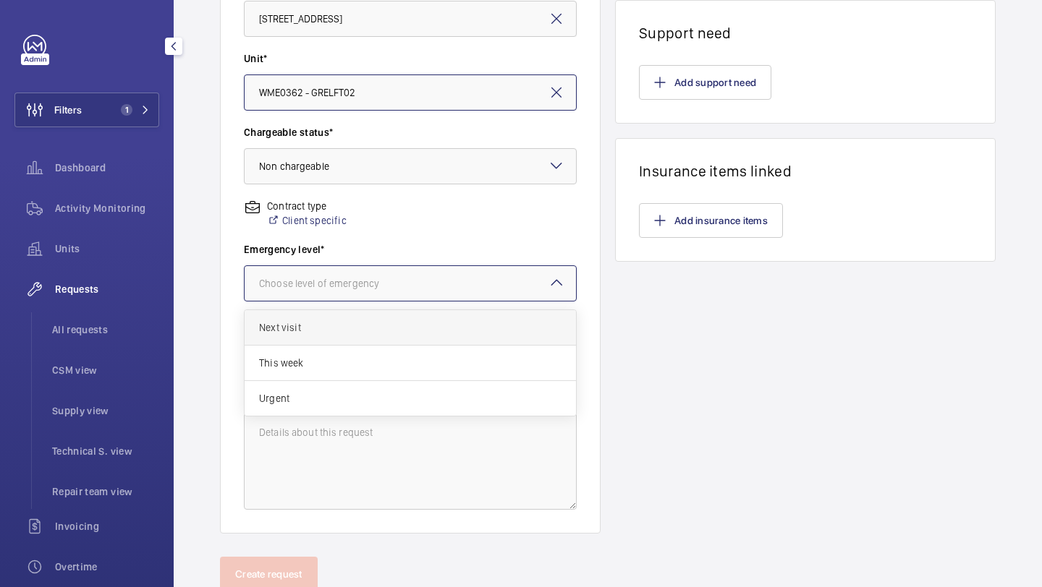
scroll to position [348, 0]
click at [360, 368] on span "This week" at bounding box center [410, 364] width 302 height 14
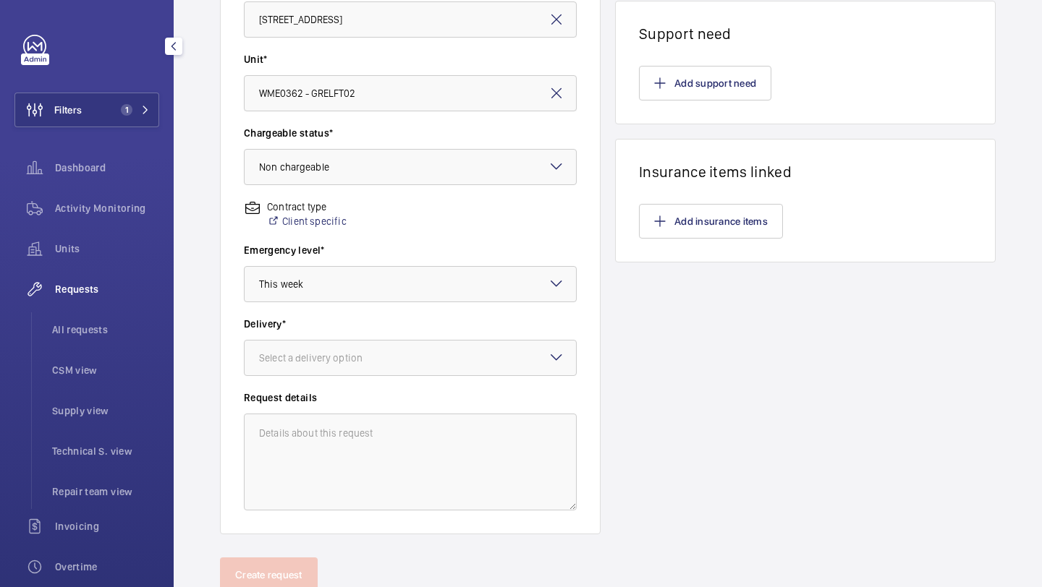
click at [351, 410] on div "Request details" at bounding box center [410, 451] width 333 height 120
click at [336, 448] on textarea at bounding box center [410, 462] width 333 height 97
click at [362, 340] on div "Select a delivery option" at bounding box center [410, 358] width 333 height 36
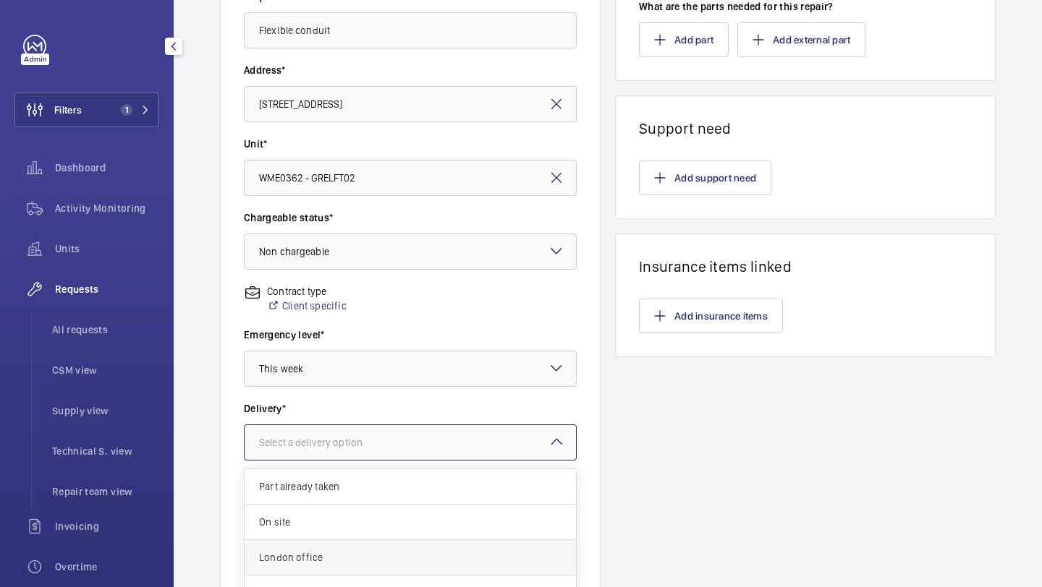
scroll to position [53, 0]
click at [349, 540] on span "London DLR office" at bounding box center [410, 540] width 302 height 14
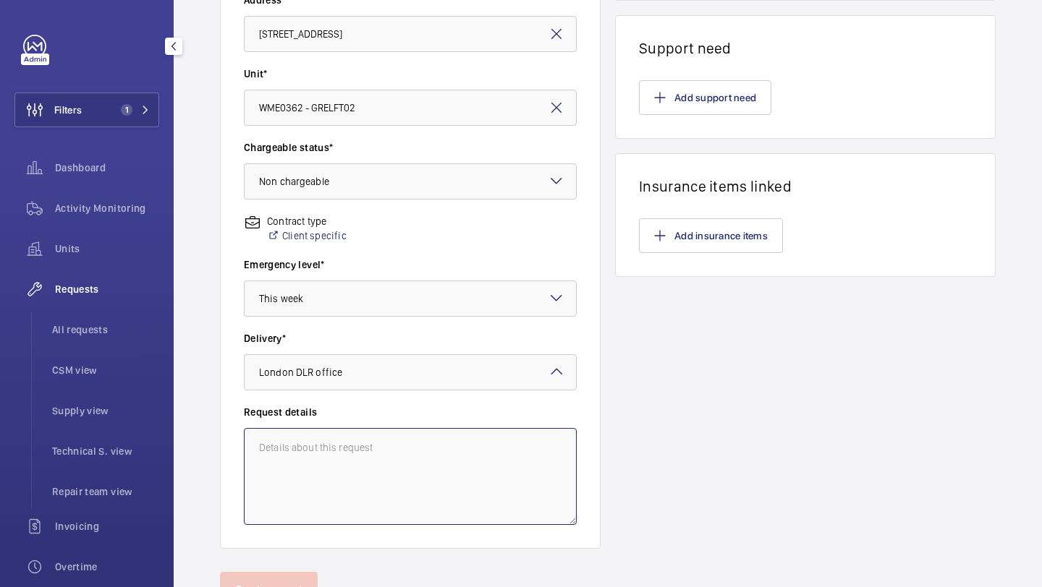
scroll to position [345, 0]
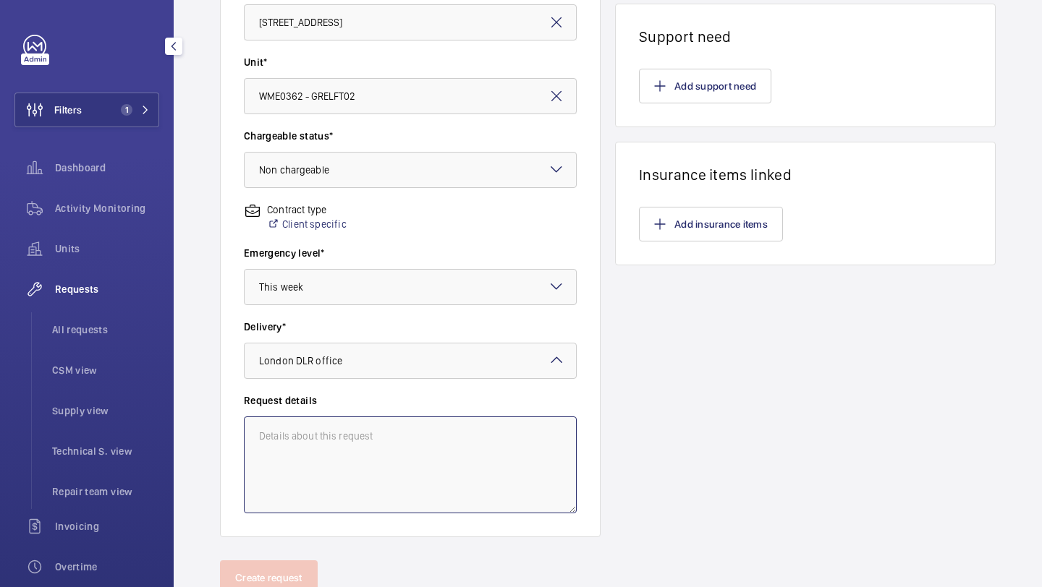
click at [423, 467] on textarea at bounding box center [410, 465] width 333 height 97
type textarea "D"
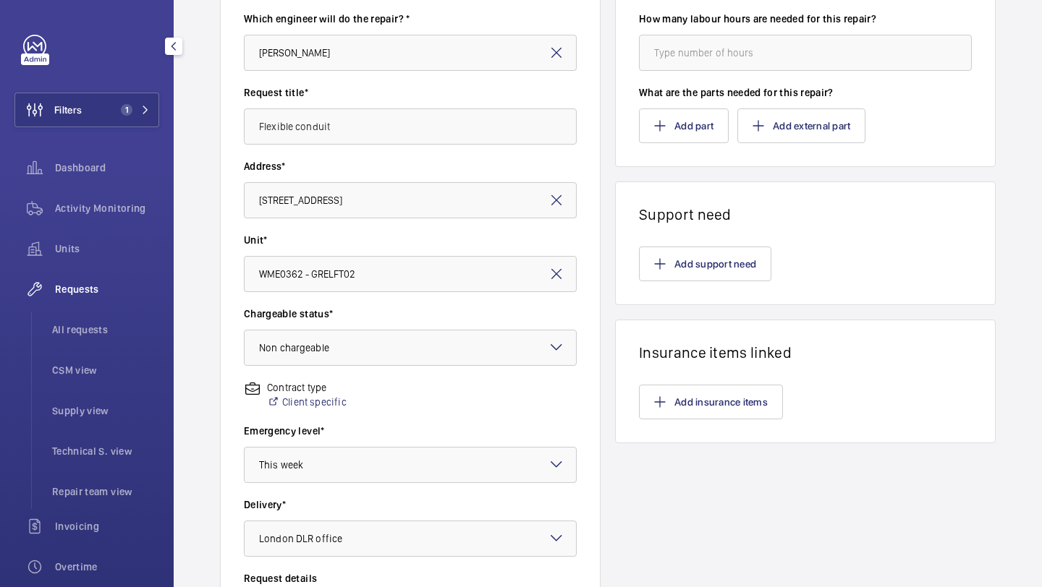
scroll to position [399, 0]
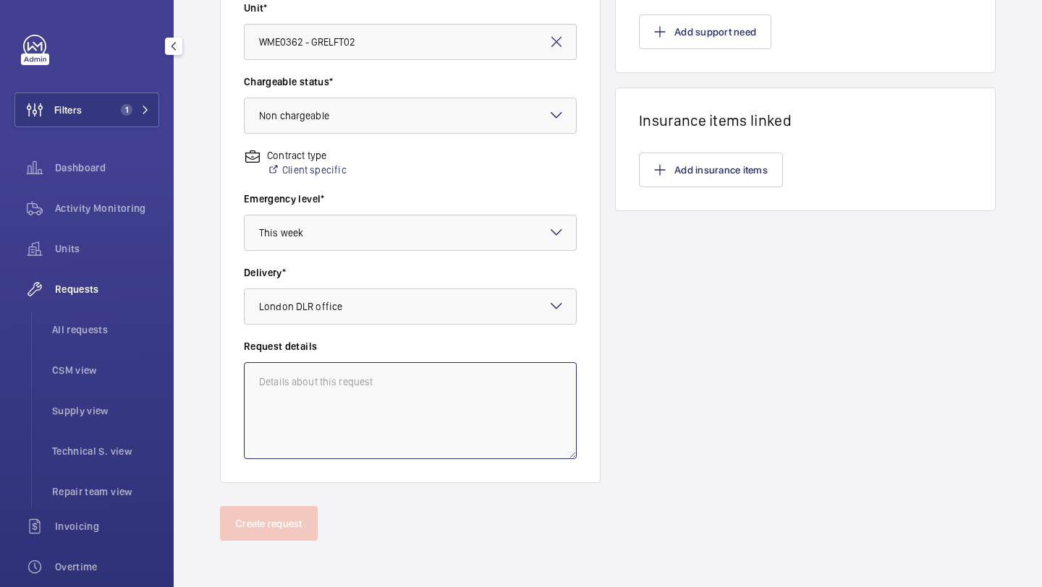
click at [414, 387] on textarea at bounding box center [410, 410] width 333 height 97
type textarea "F"
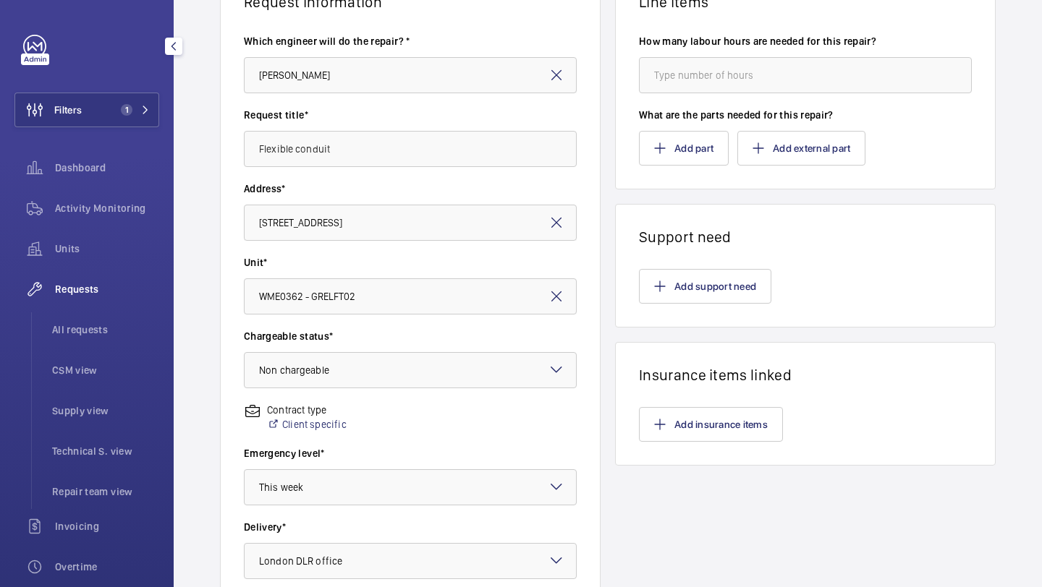
scroll to position [143, 0]
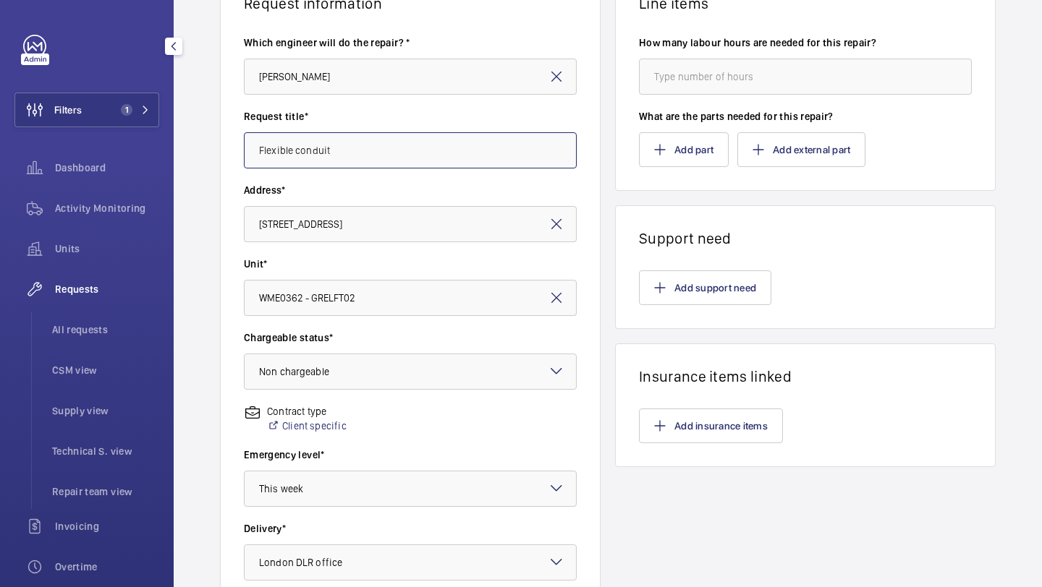
click at [356, 158] on input "Flexible conduit" at bounding box center [410, 150] width 333 height 36
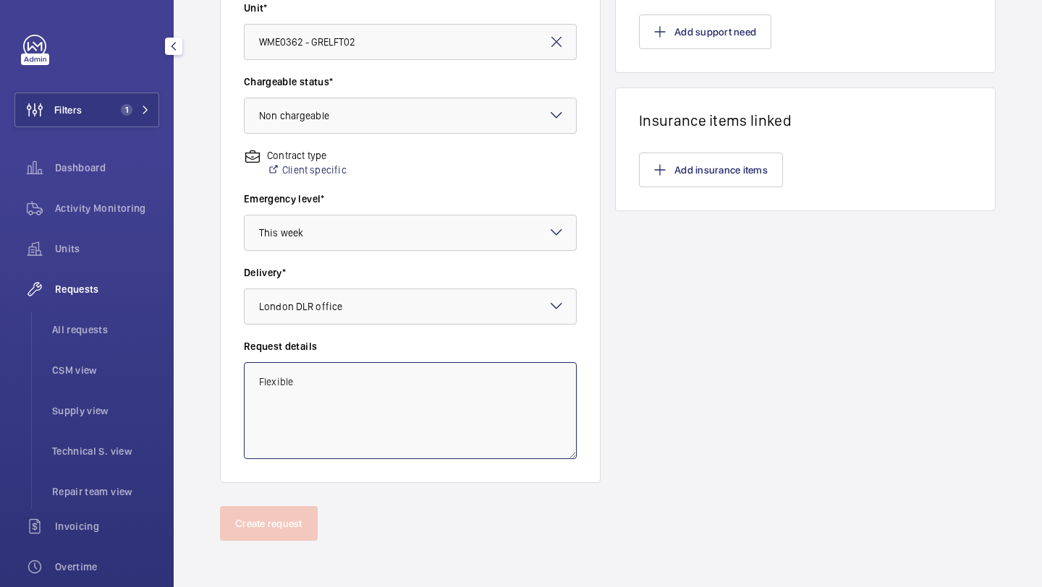
click at [336, 386] on textarea "Flexible" at bounding box center [410, 410] width 333 height 97
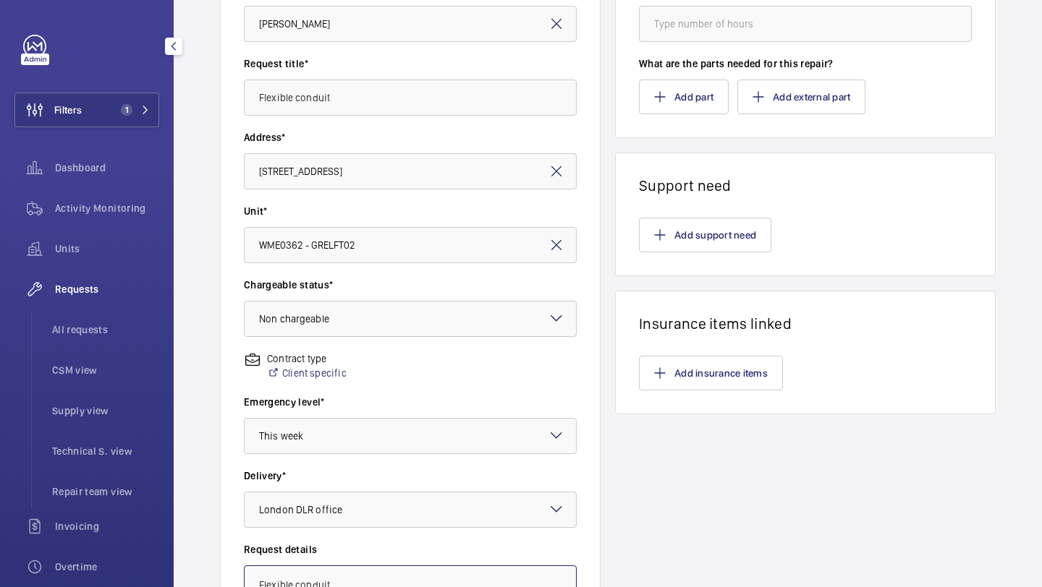
scroll to position [10, 0]
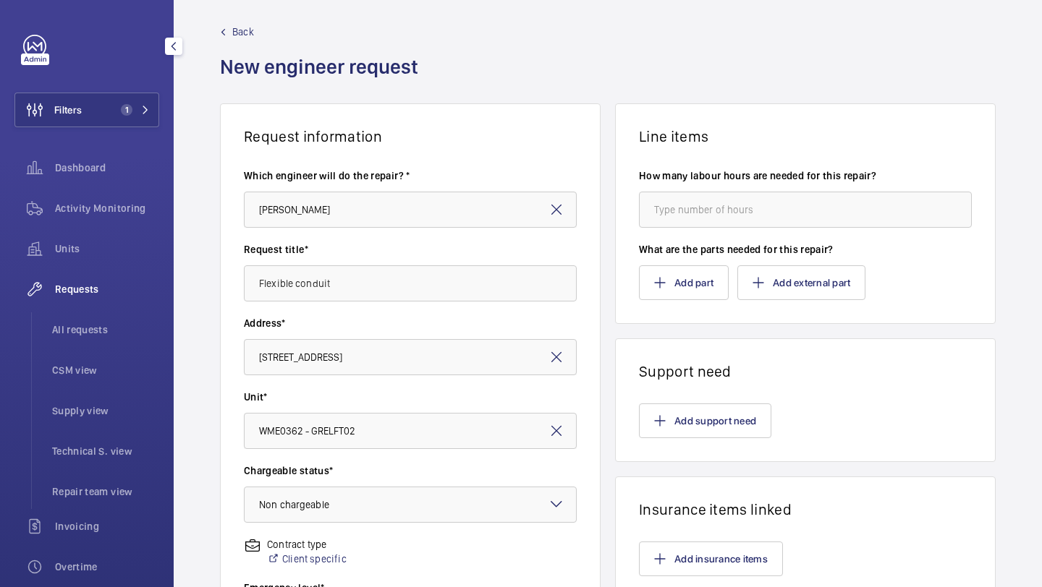
type textarea "Flexible conduit"
click at [833, 222] on input "number" at bounding box center [805, 210] width 333 height 36
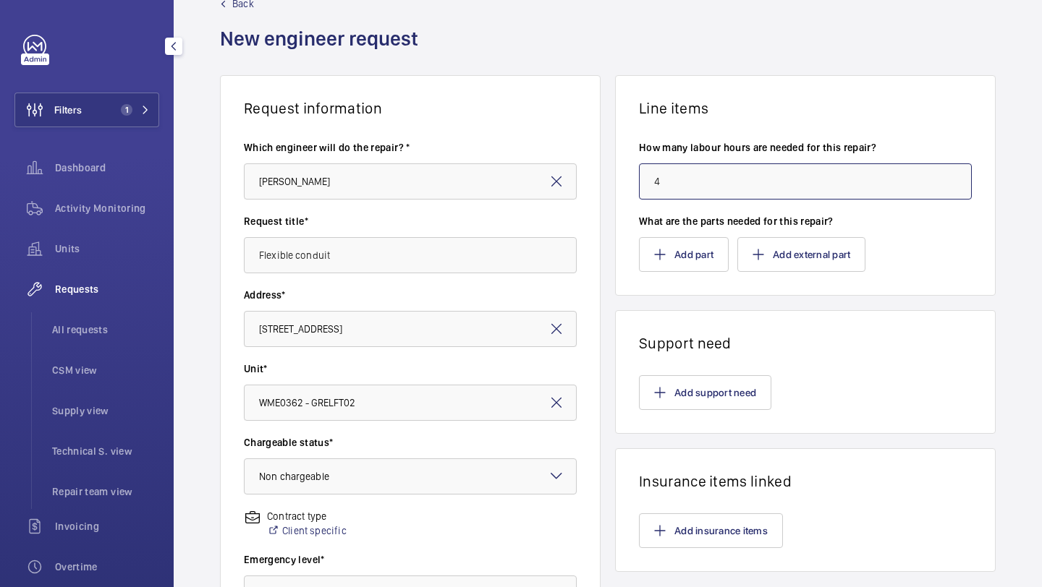
scroll to position [41, 0]
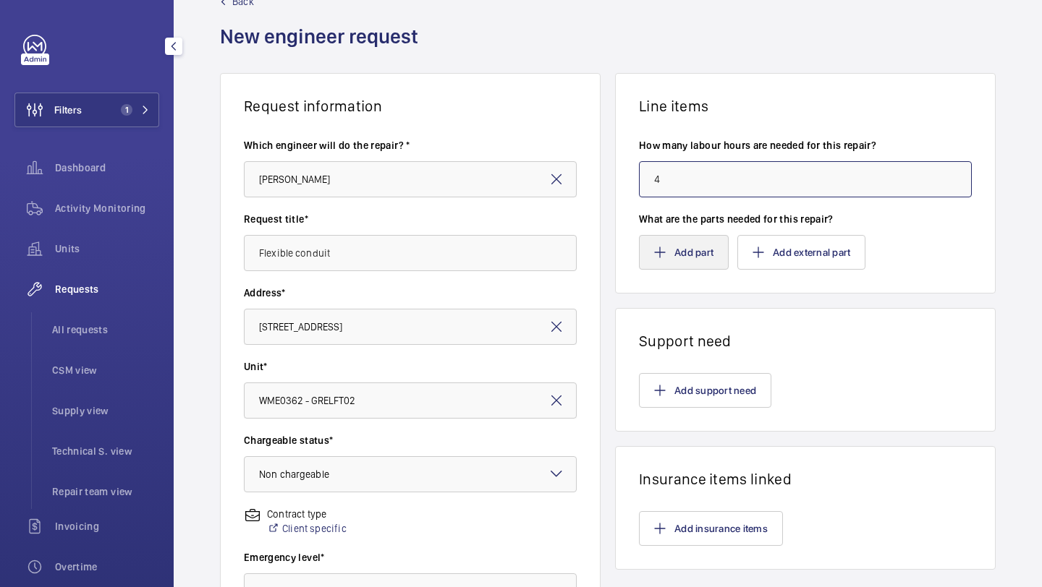
type input "4"
click at [695, 242] on button "Add part" at bounding box center [684, 252] width 90 height 35
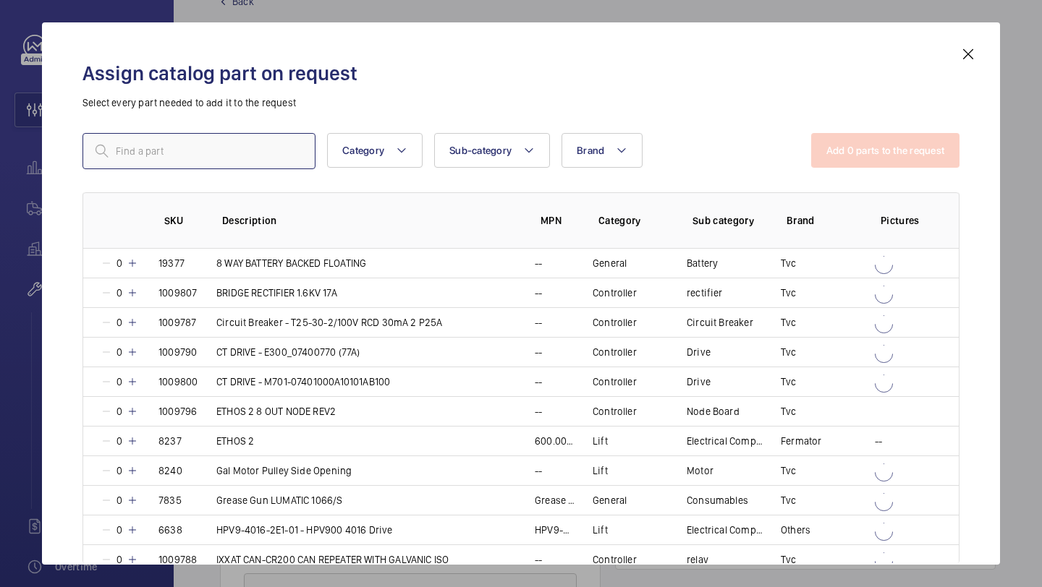
click at [225, 158] on input "text" at bounding box center [198, 151] width 233 height 36
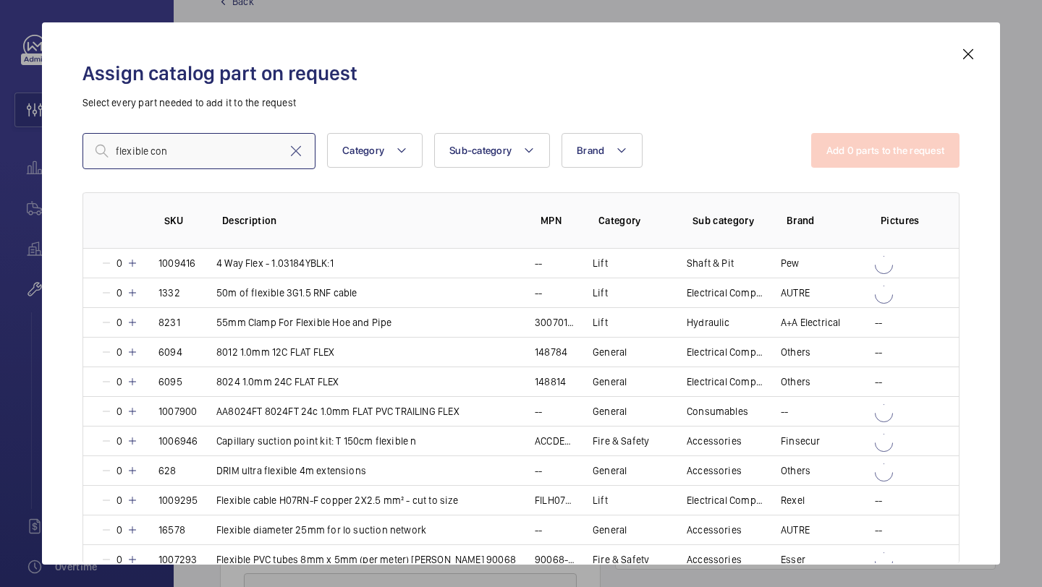
click at [212, 161] on input "flexible con" at bounding box center [198, 151] width 233 height 36
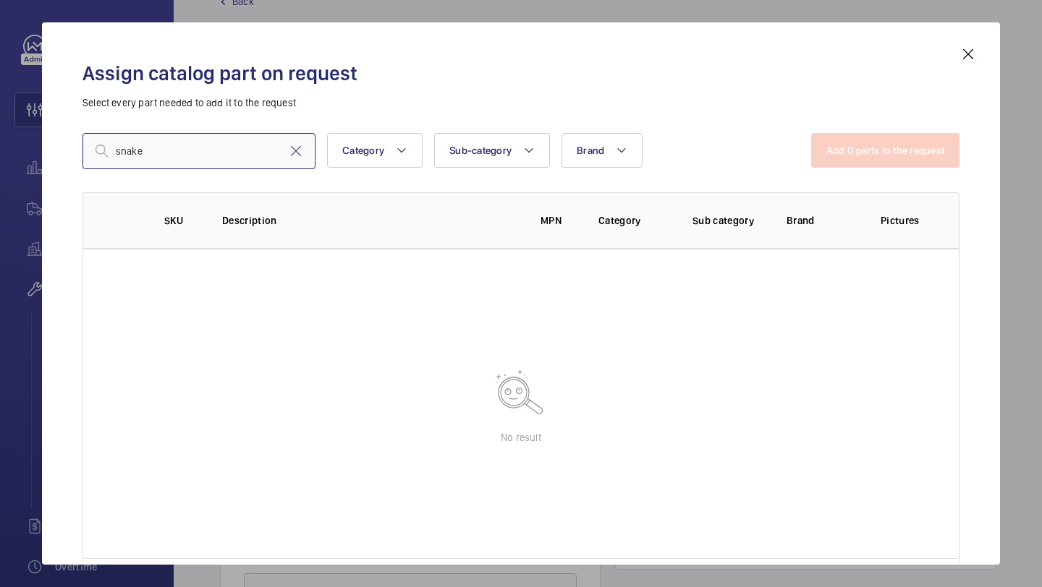
click at [216, 150] on input "snake" at bounding box center [198, 151] width 233 height 36
type input "s"
type input "d"
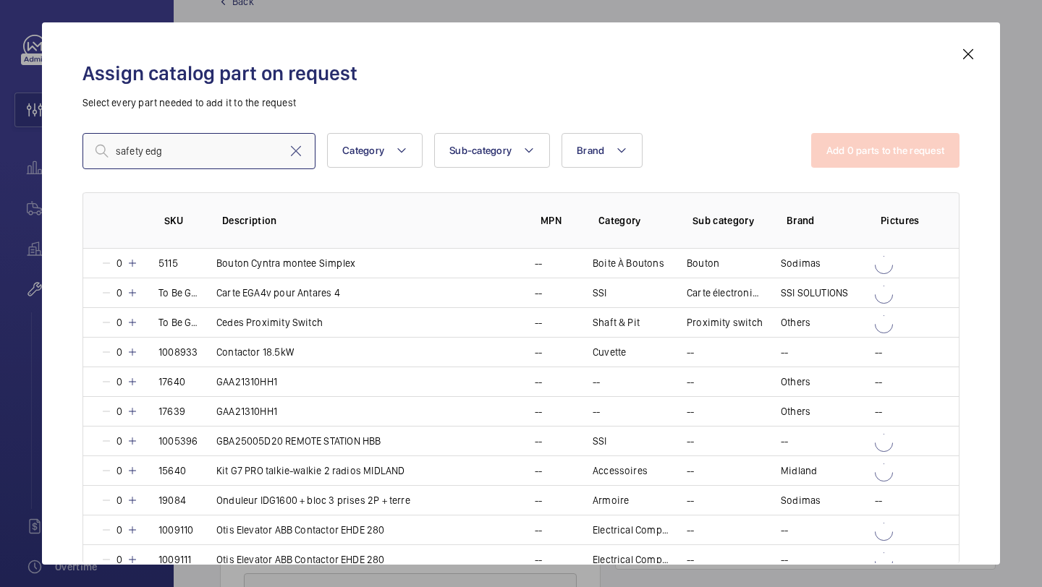
type input "safety edge"
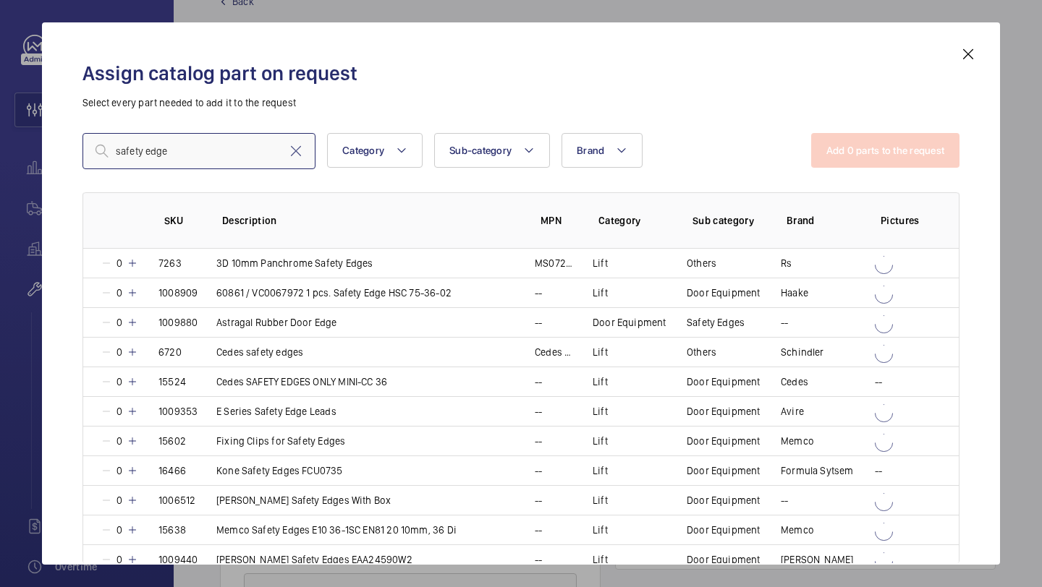
click at [207, 147] on input "safety edge" at bounding box center [198, 151] width 233 height 36
click at [207, 148] on input "safety edge" at bounding box center [198, 151] width 233 height 36
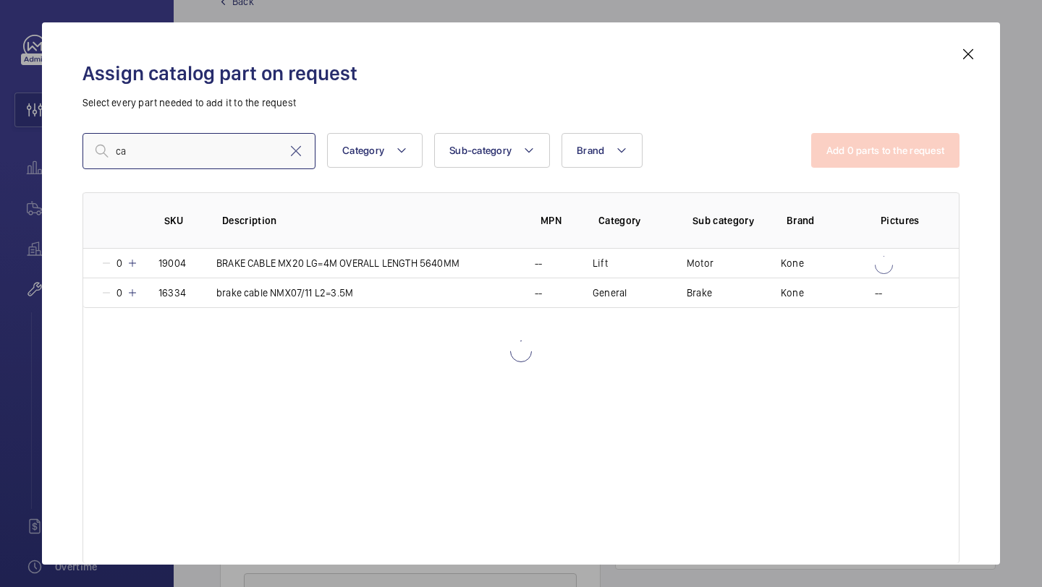
type input "c"
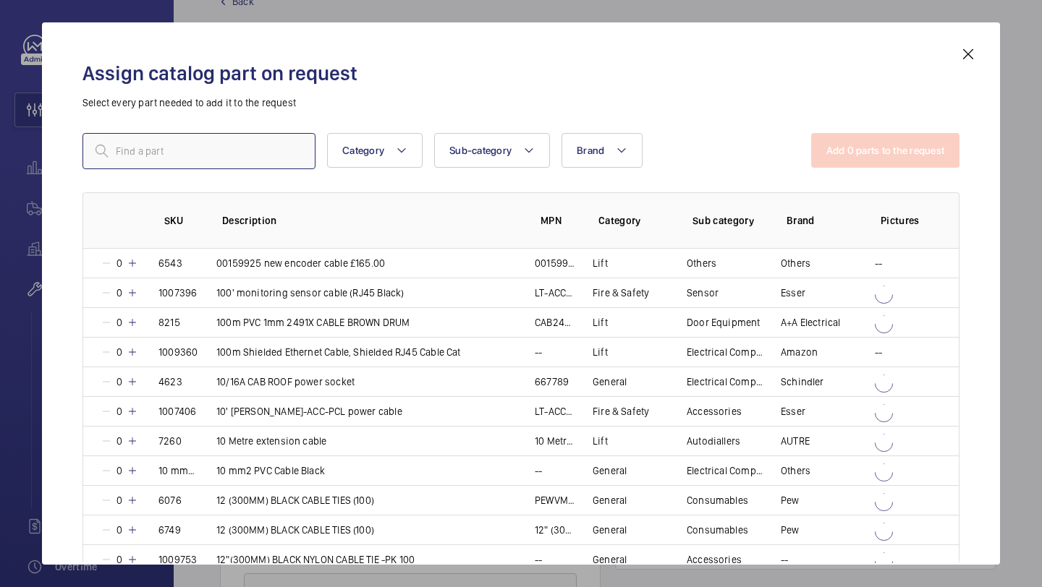
click at [181, 157] on input "text" at bounding box center [198, 151] width 233 height 36
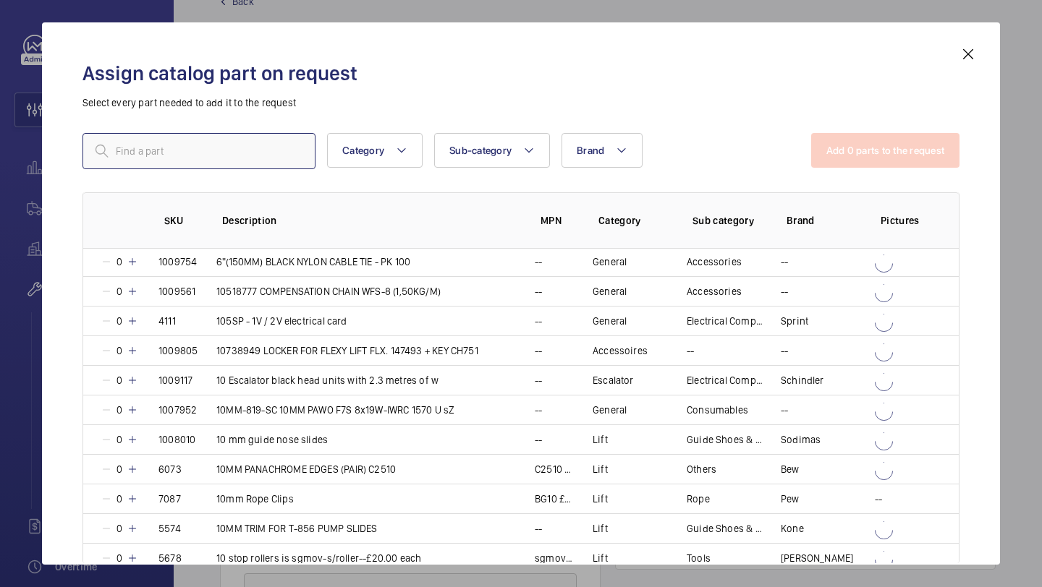
scroll to position [1456, 0]
click at [187, 157] on input "text" at bounding box center [198, 151] width 233 height 36
type input "c"
type input "w"
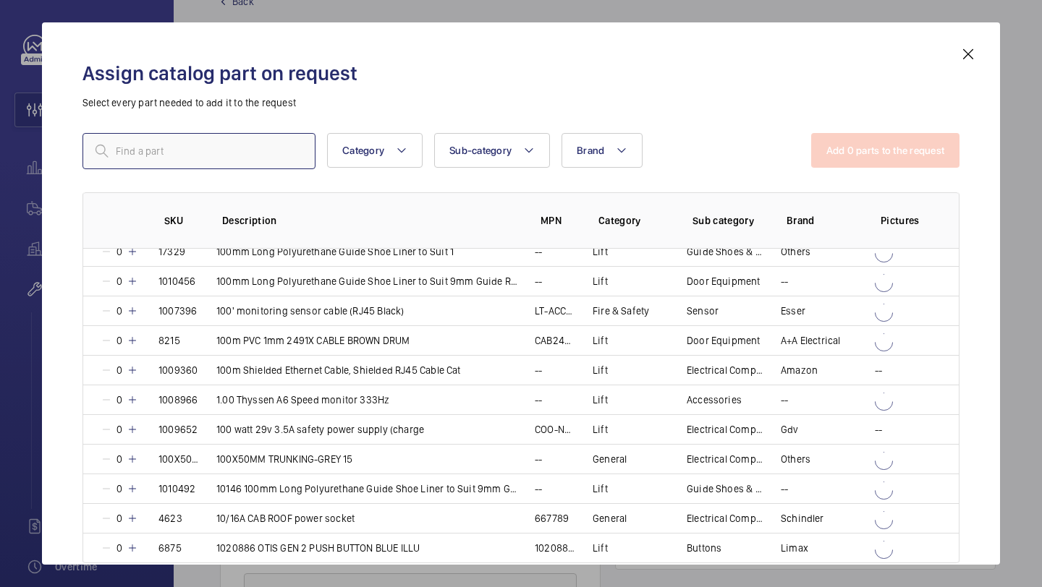
scroll to position [1168, 0]
click at [958, 47] on div "Assign catalog part on request Select every part needed to add it to the reques…" at bounding box center [521, 305] width 912 height 519
click at [971, 56] on mat-icon at bounding box center [967, 54] width 17 height 17
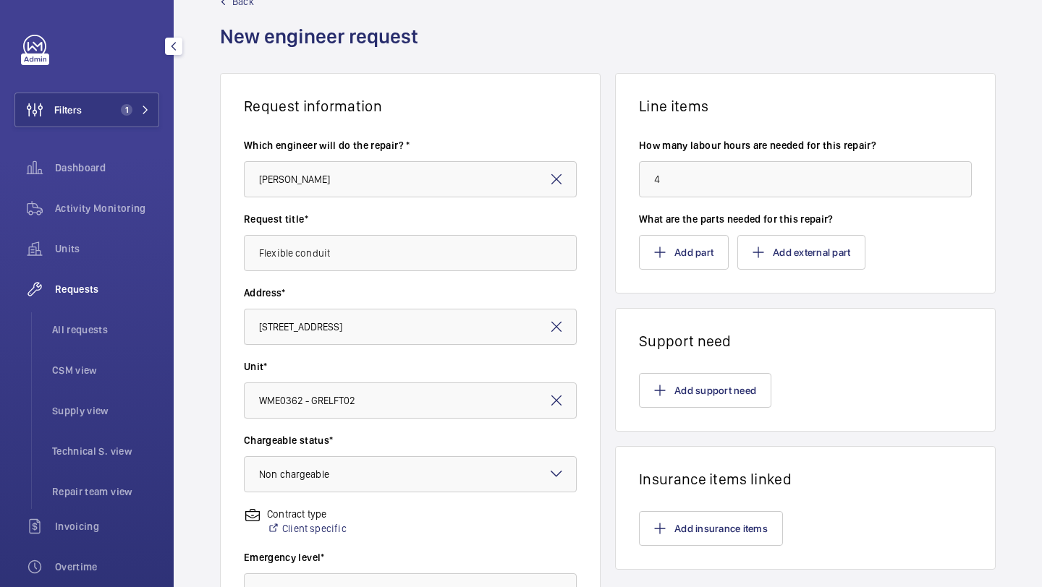
scroll to position [399, 0]
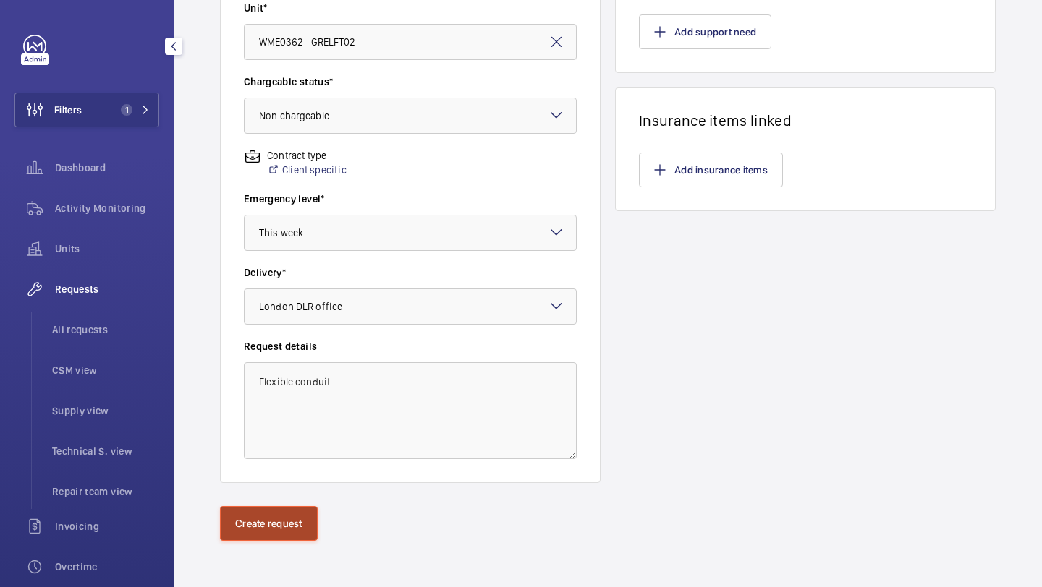
click at [307, 519] on button "Create request" at bounding box center [269, 523] width 98 height 35
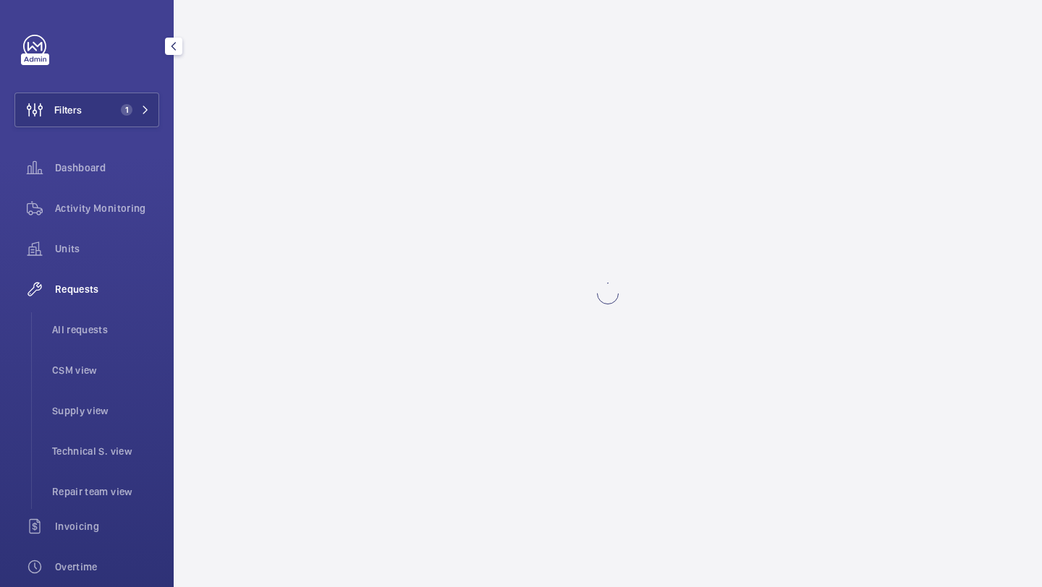
scroll to position [0, 0]
click at [116, 109] on span "1" at bounding box center [123, 110] width 17 height 12
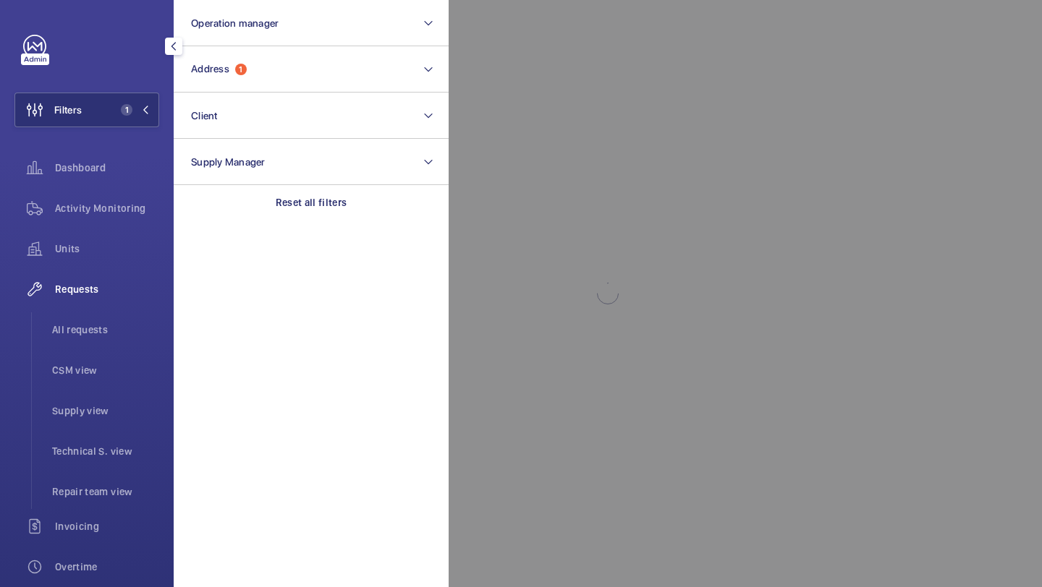
click at [514, 42] on div at bounding box center [970, 293] width 1042 height 587
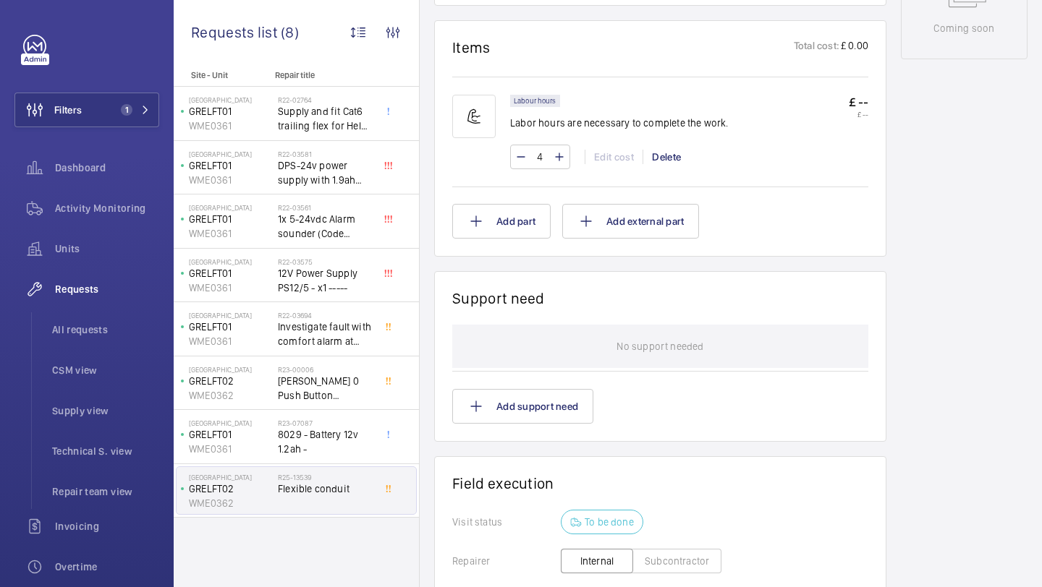
scroll to position [844, 0]
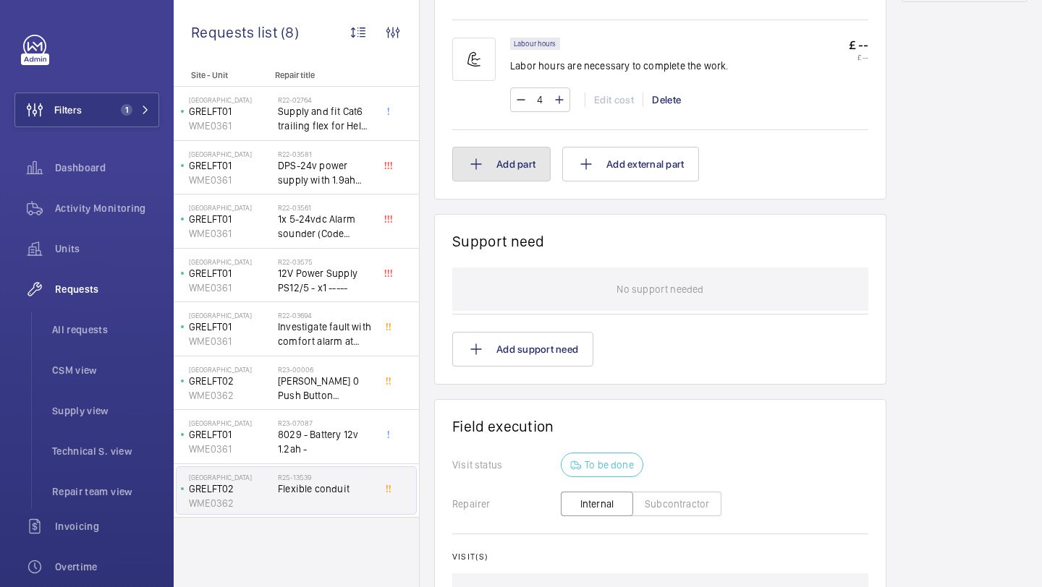
click at [519, 177] on button "Add part" at bounding box center [501, 164] width 98 height 35
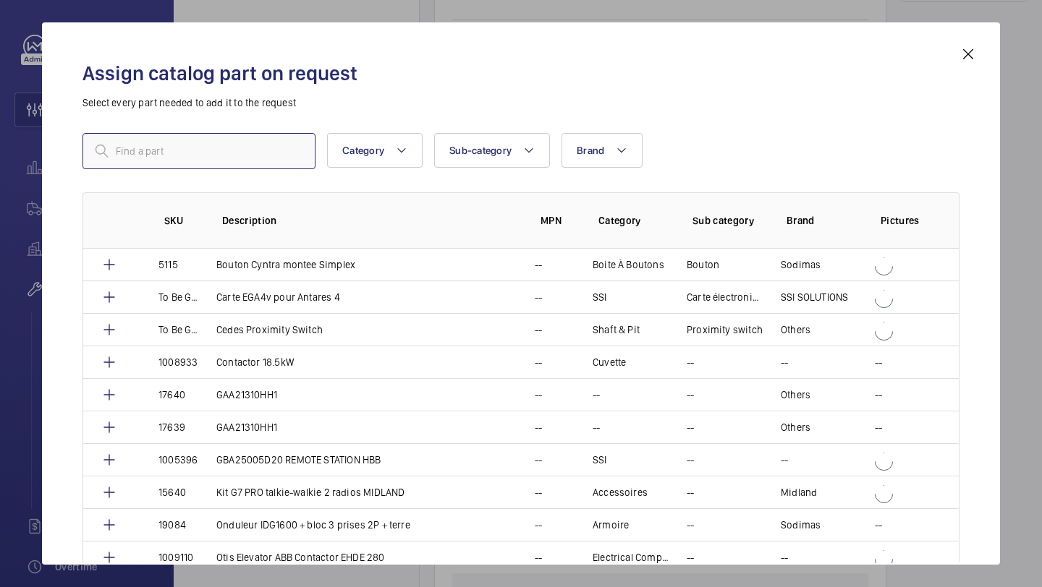
click at [207, 152] on input "text" at bounding box center [198, 151] width 233 height 36
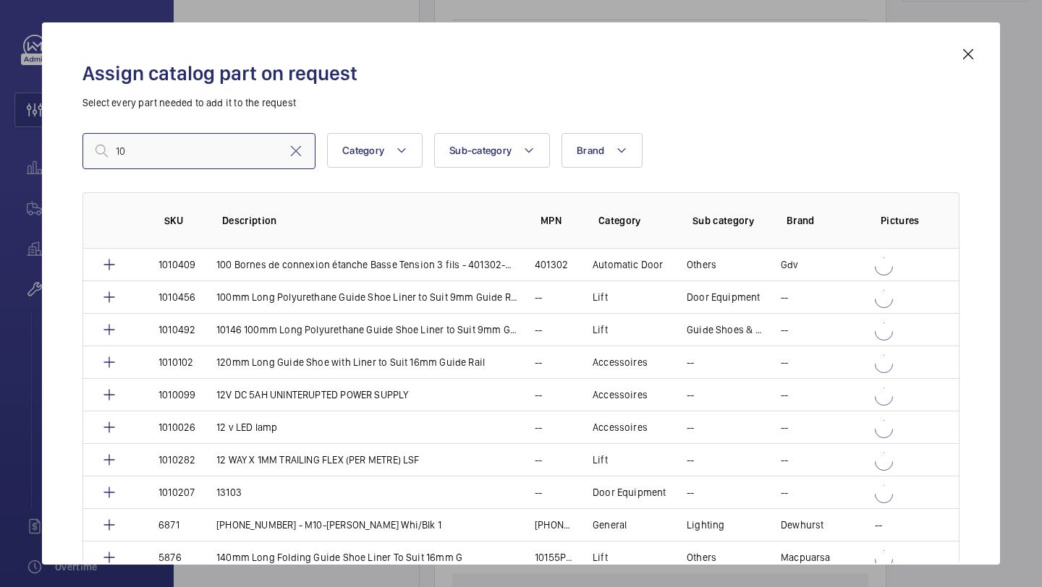
type input "1"
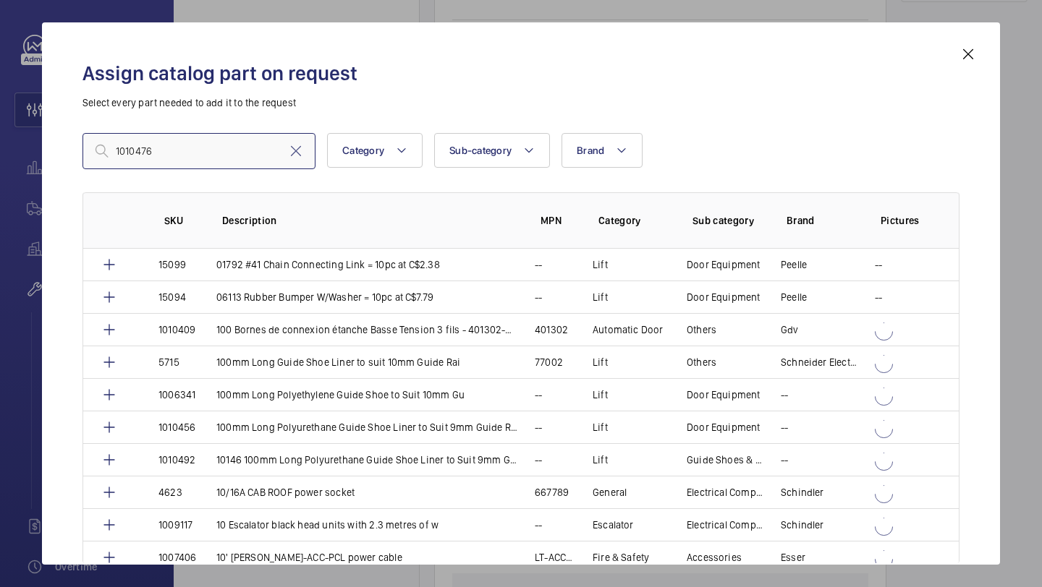
click at [184, 158] on input "1010476" at bounding box center [198, 151] width 233 height 36
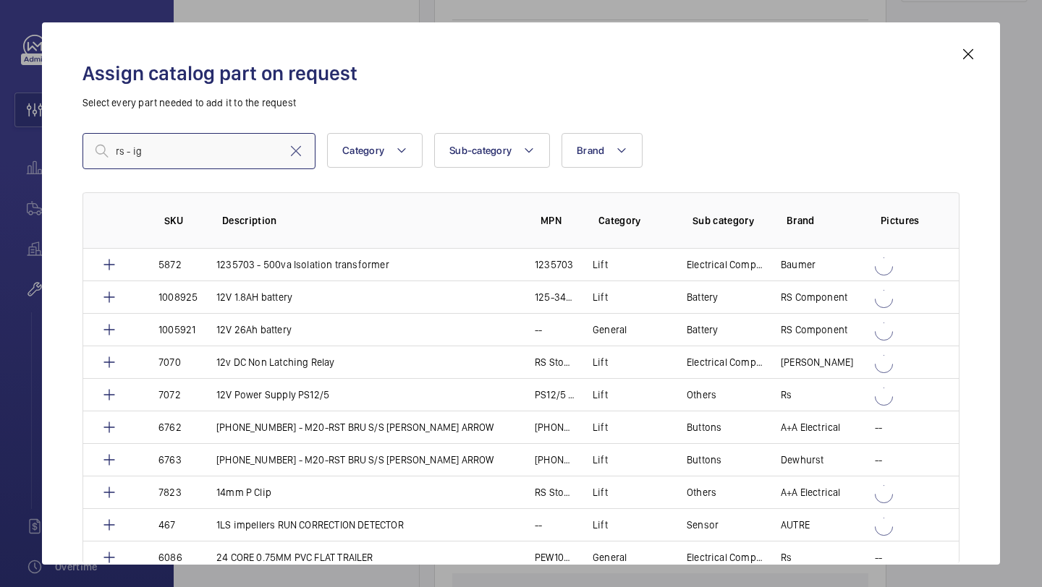
click at [219, 152] on input "rs - ig" at bounding box center [198, 151] width 233 height 36
click at [219, 151] on input "rs - ig" at bounding box center [198, 151] width 233 height 36
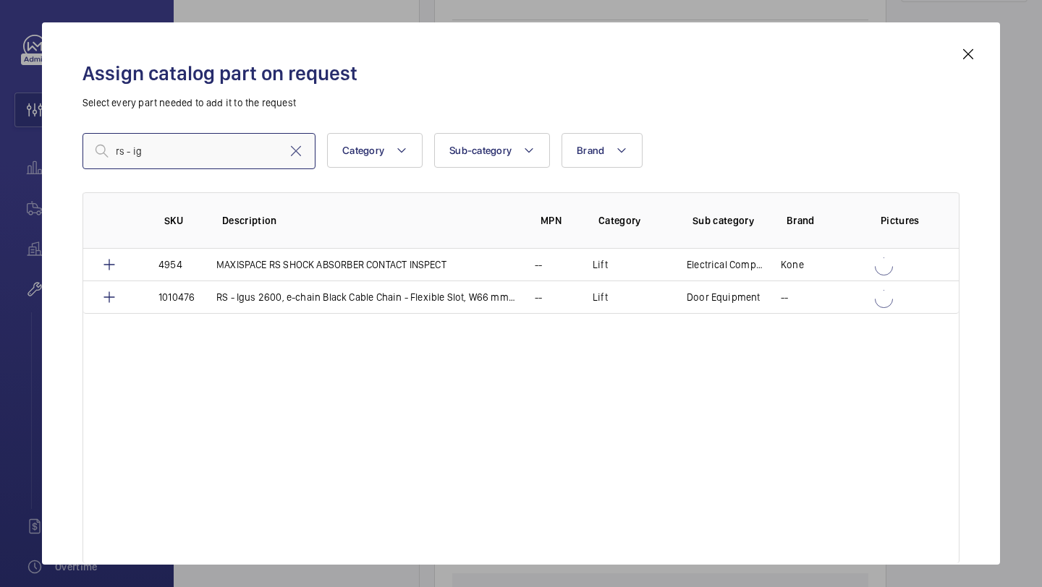
click at [219, 151] on input "rs - ig" at bounding box center [198, 151] width 233 height 36
type input "rs - ig"
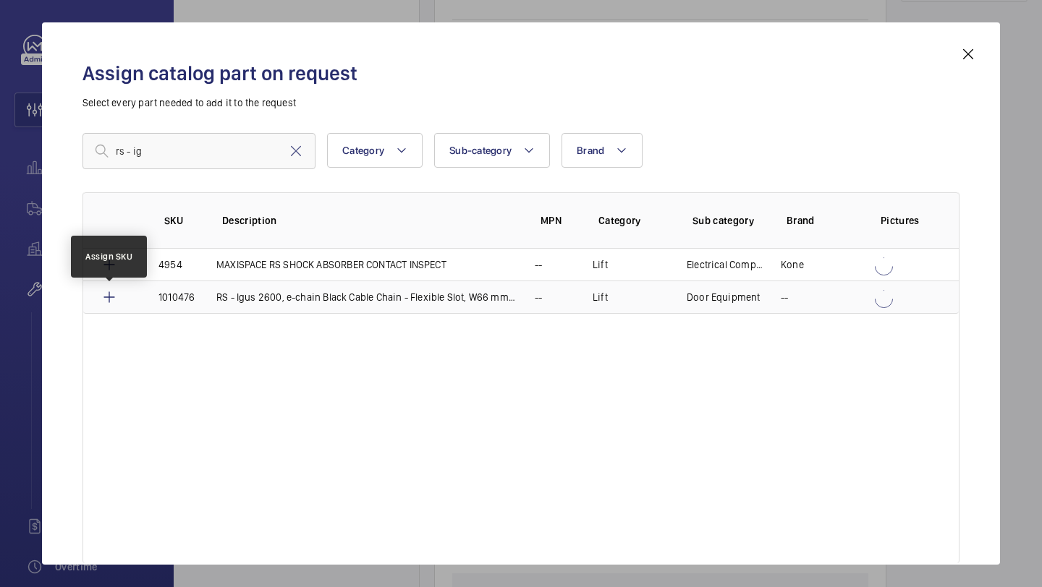
click at [105, 300] on mat-icon at bounding box center [109, 297] width 17 height 17
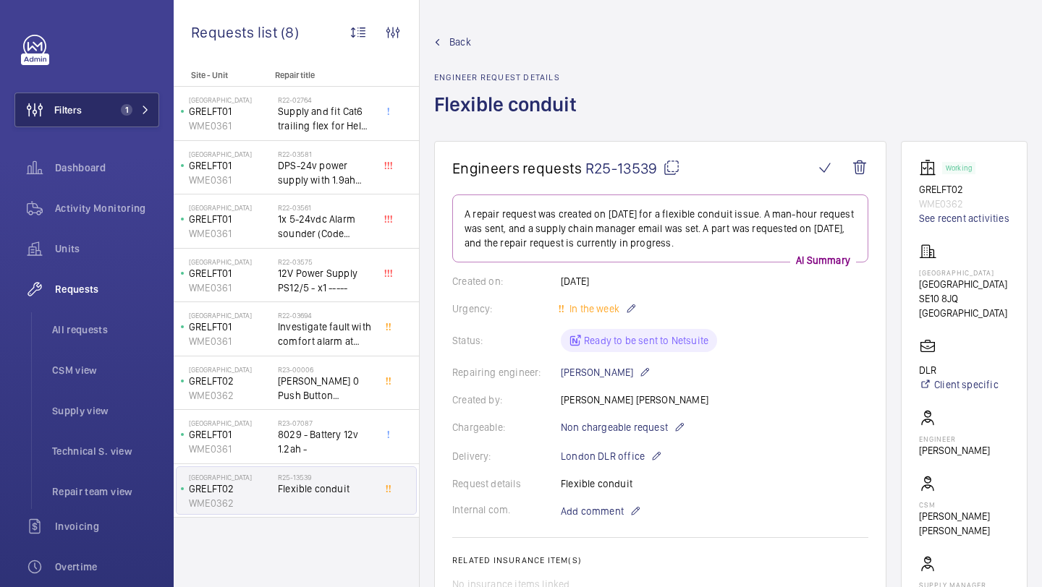
click at [93, 124] on button "Filters 1" at bounding box center [86, 110] width 145 height 35
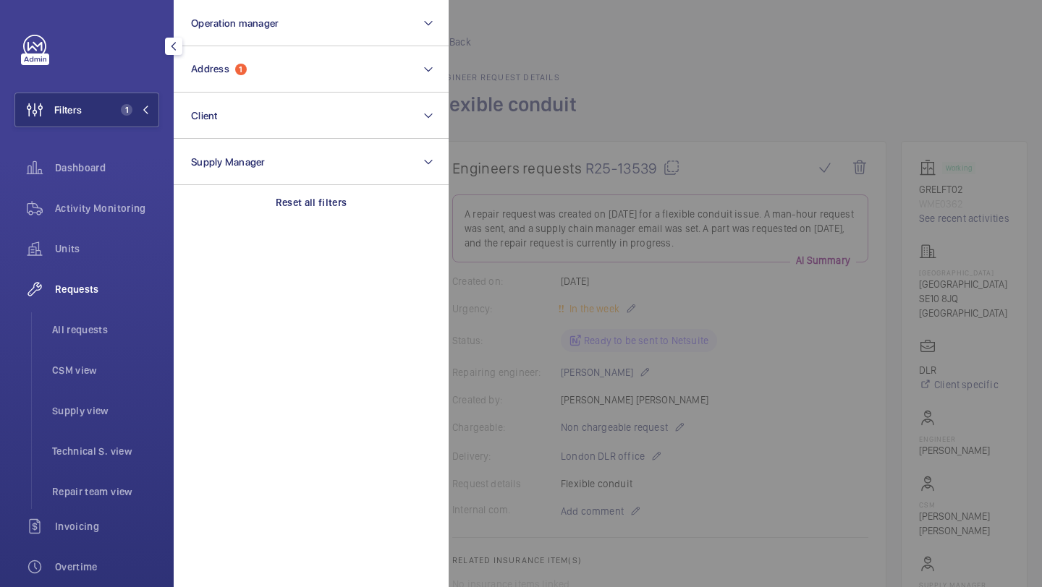
click at [95, 110] on button "Filters 1" at bounding box center [86, 110] width 145 height 35
click at [276, 73] on p "Repair title" at bounding box center [322, 75] width 95 height 10
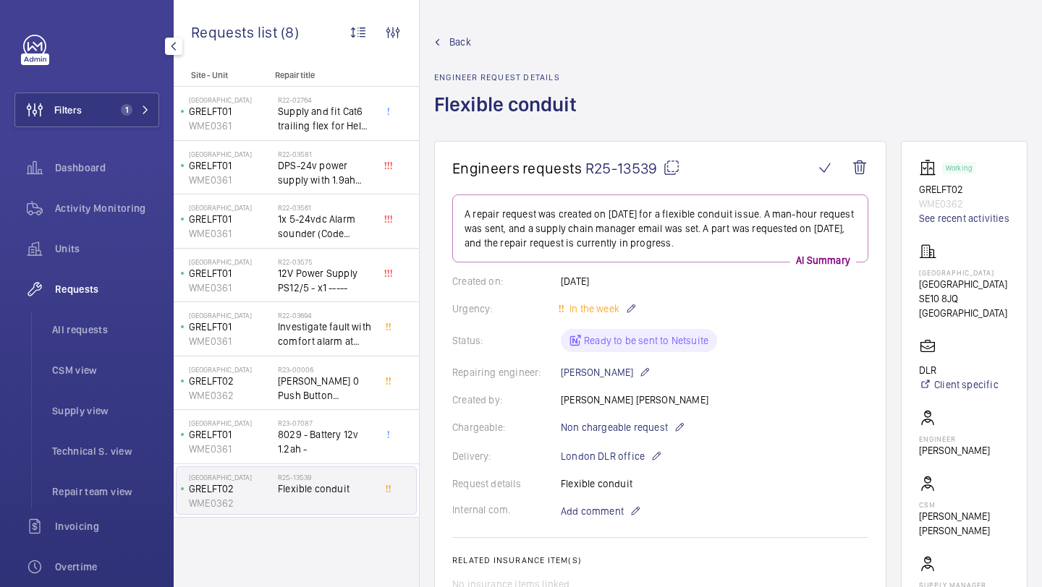
click at [161, 127] on div "Filters 1 Dashboard Activity Monitoring Units Requests All requests CSM view Su…" at bounding box center [87, 293] width 174 height 587
click at [135, 113] on span "1" at bounding box center [132, 110] width 35 height 12
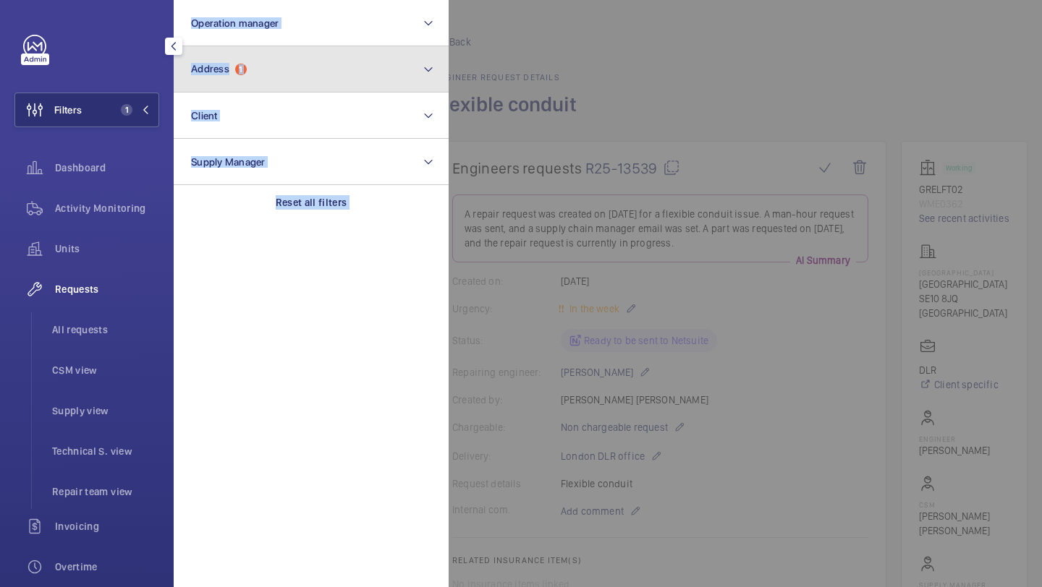
click at [276, 58] on button "Address 1" at bounding box center [311, 69] width 275 height 46
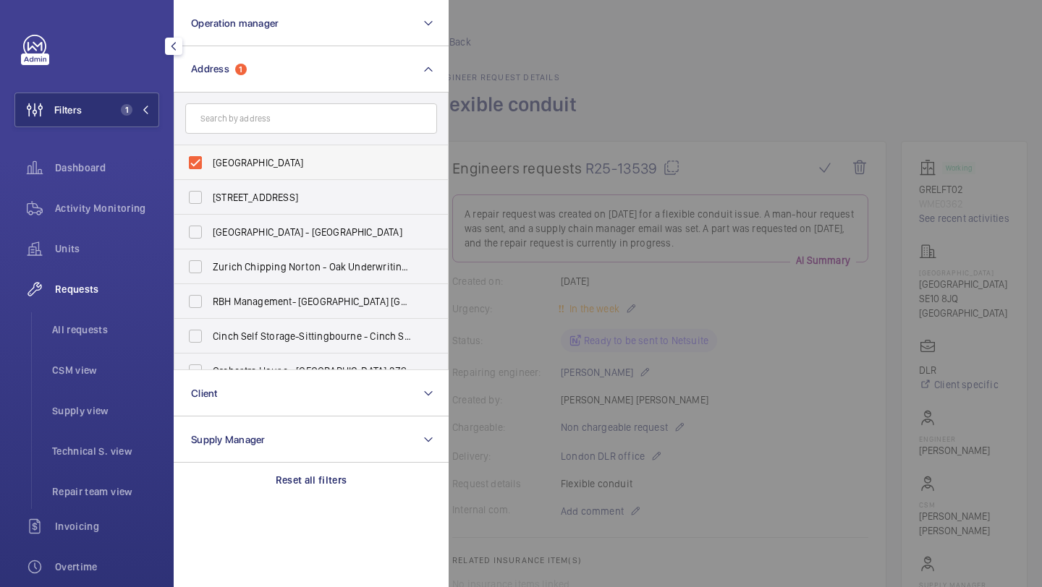
click at [267, 149] on label "Greenwich - Greenwich, LONDON SE10 8JQ" at bounding box center [300, 162] width 252 height 35
click at [210, 149] on input "Greenwich - Greenwich, LONDON SE10 8JQ" at bounding box center [195, 162] width 29 height 29
checkbox input "false"
click at [269, 119] on input "text" at bounding box center [311, 118] width 252 height 30
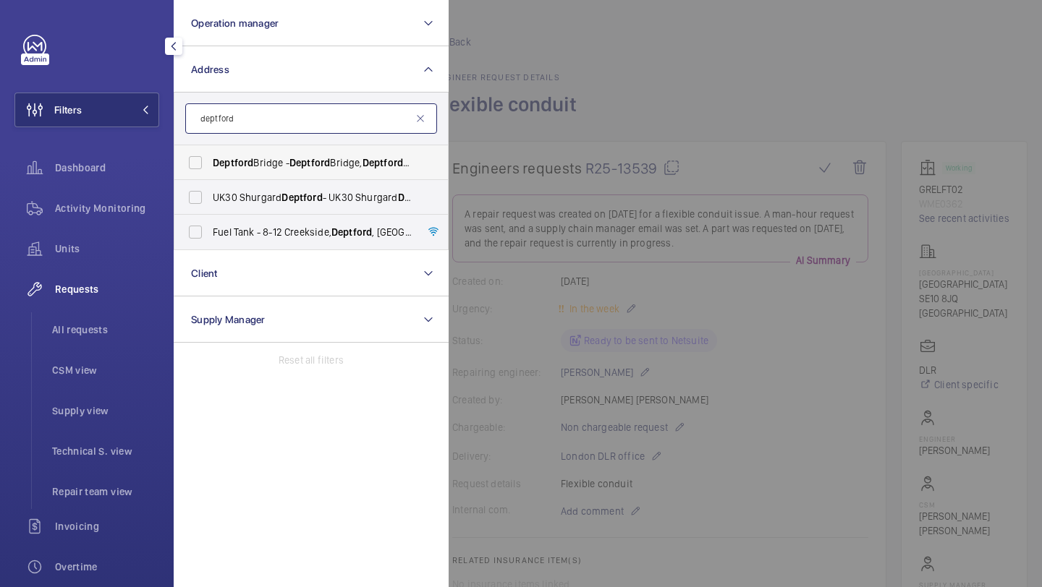
type input "deptford"
click at [294, 157] on span "Deptford" at bounding box center [309, 163] width 41 height 12
click at [210, 157] on input "Deptford Bridge - Deptford Bridge, Deptford , LONDON SE10 8BU" at bounding box center [195, 162] width 29 height 29
checkbox input "true"
click at [532, 123] on div at bounding box center [970, 293] width 1042 height 587
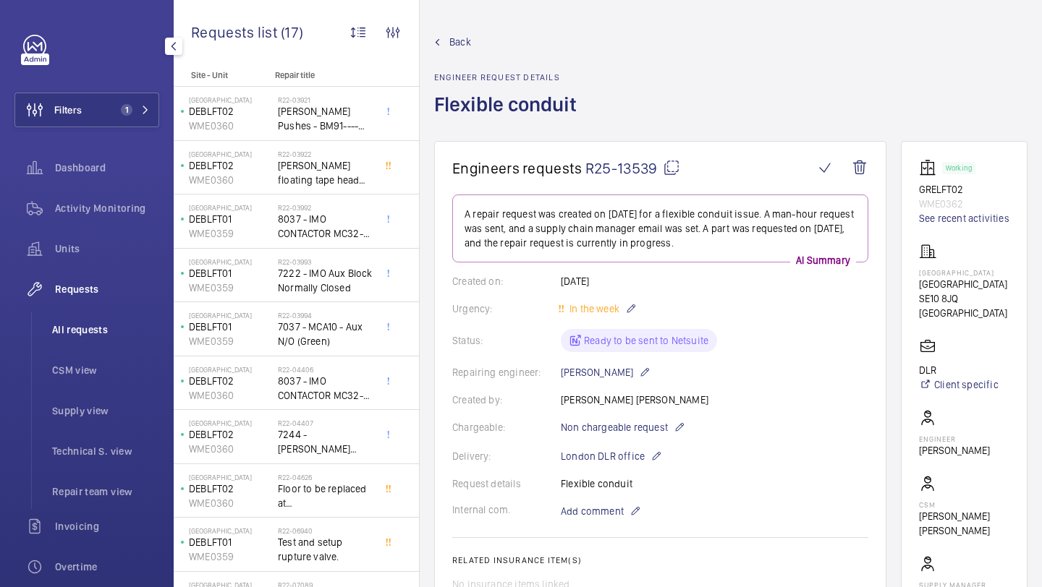
click at [64, 342] on li "All requests" at bounding box center [100, 330] width 119 height 35
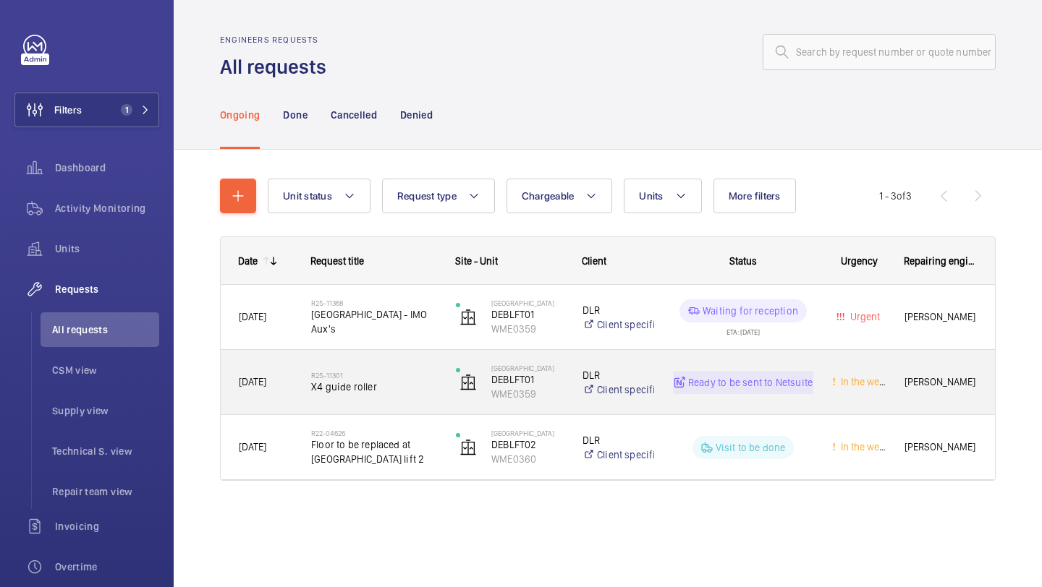
click at [411, 327] on span "Deptford Bridge - IMO Aux's" at bounding box center [374, 321] width 126 height 29
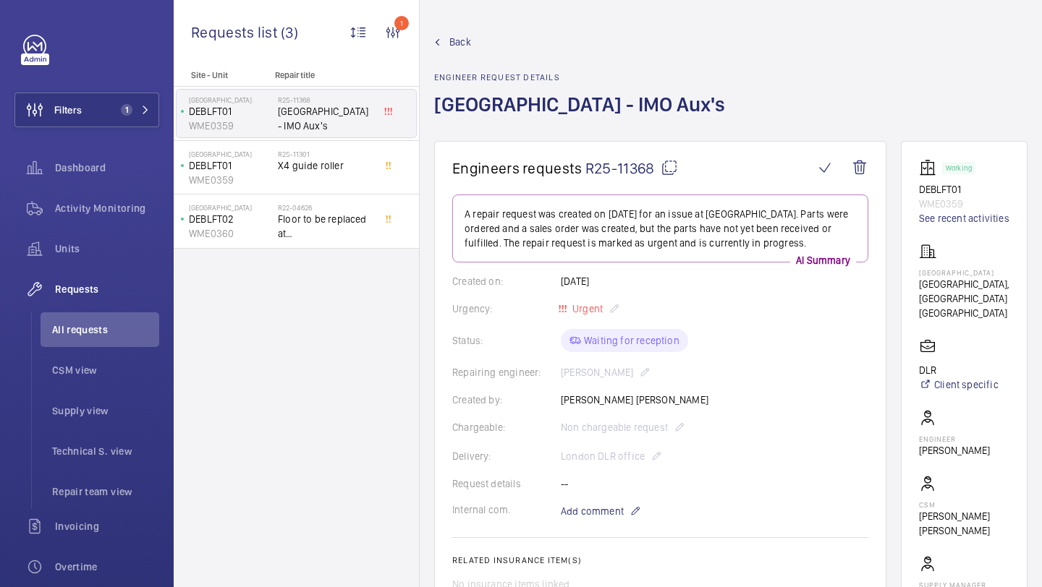
scroll to position [179, 0]
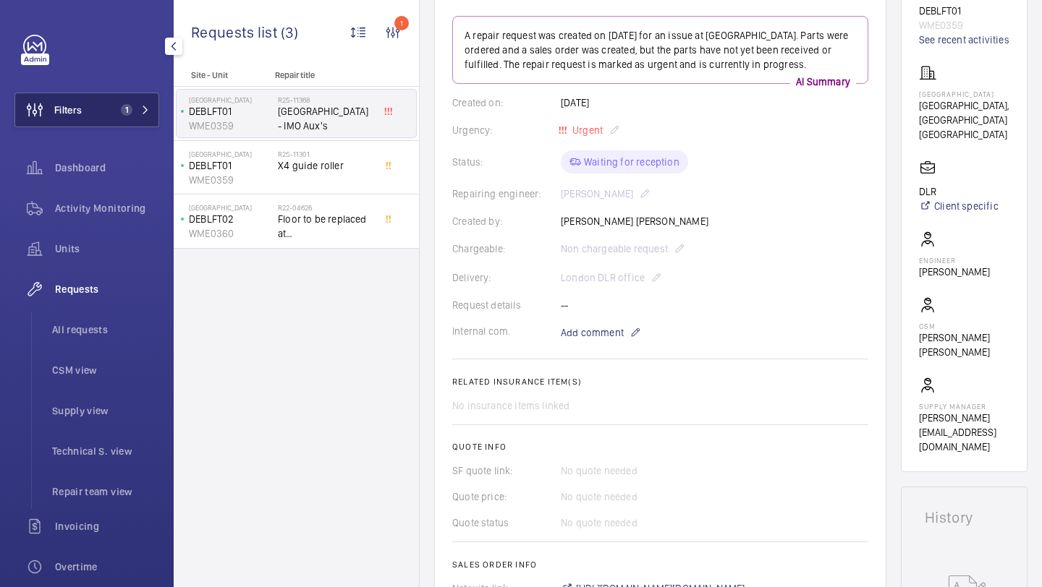
click at [56, 123] on span "Filters" at bounding box center [48, 110] width 67 height 35
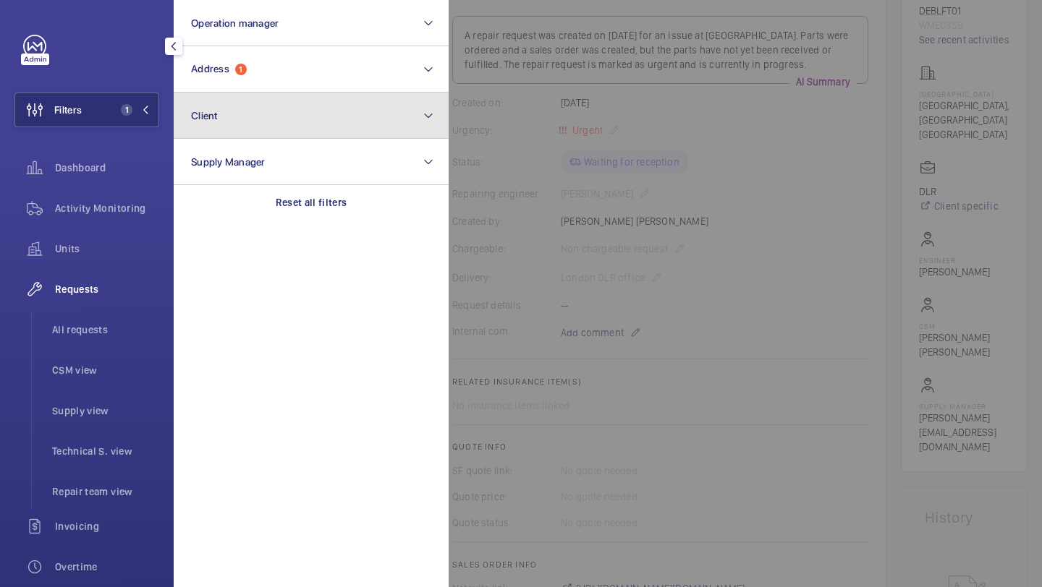
click at [256, 93] on button "Client" at bounding box center [311, 116] width 275 height 46
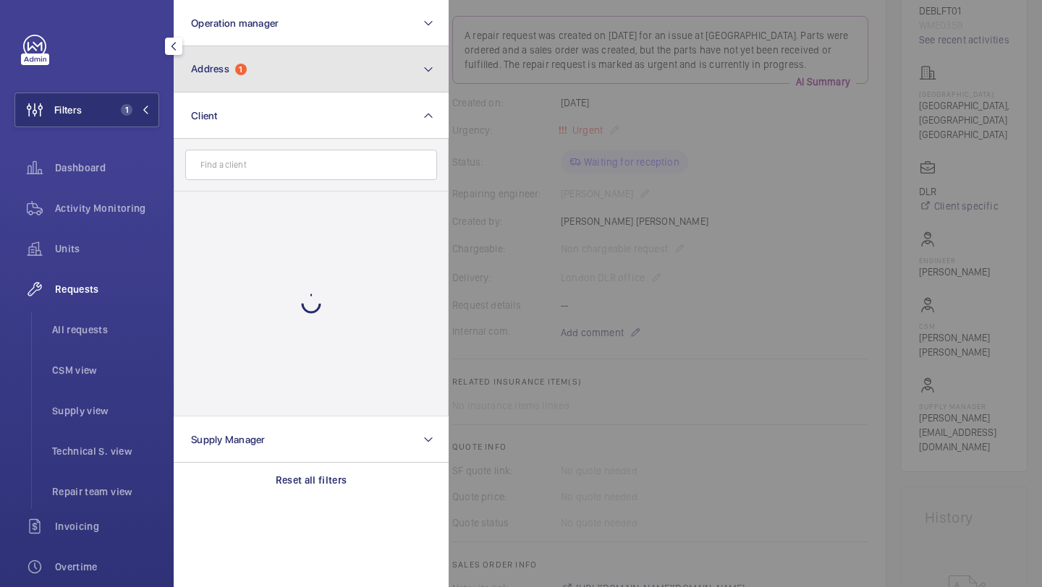
click at [269, 77] on button "Address 1" at bounding box center [311, 69] width 275 height 46
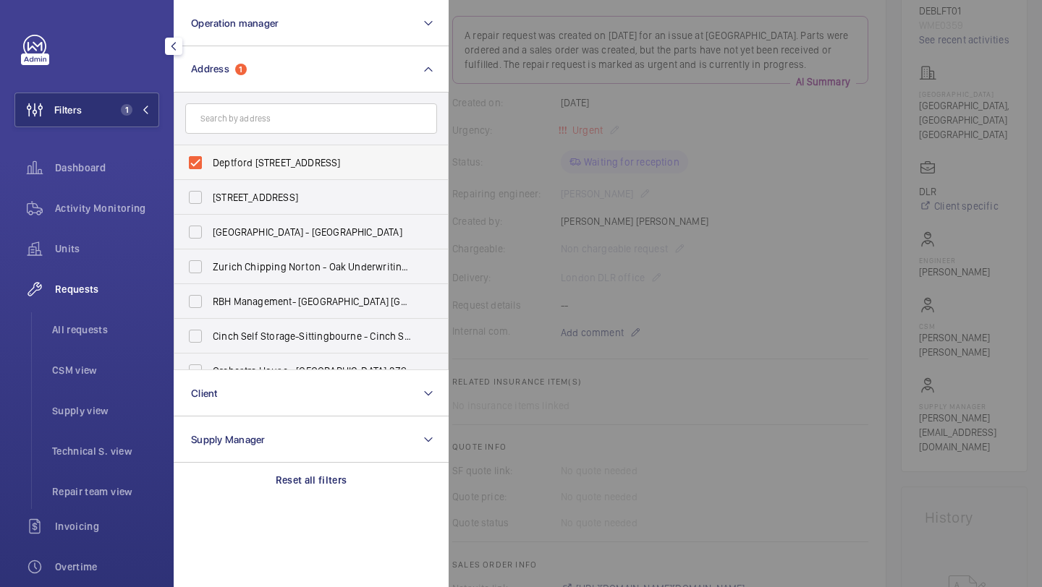
click at [267, 156] on span "Deptford Bridge - Deptford Bridge, Deptford, LONDON SE10 8BU" at bounding box center [312, 163] width 199 height 14
click at [210, 156] on input "Deptford Bridge - Deptford Bridge, Deptford, LONDON SE10 8BU" at bounding box center [195, 162] width 29 height 29
click at [267, 156] on span "Deptford Bridge - Deptford Bridge, Deptford, LONDON SE10 8BU" at bounding box center [312, 163] width 199 height 14
click at [210, 156] on input "Deptford Bridge - Deptford Bridge, Deptford, LONDON SE10 8BU" at bounding box center [195, 162] width 29 height 29
checkbox input "true"
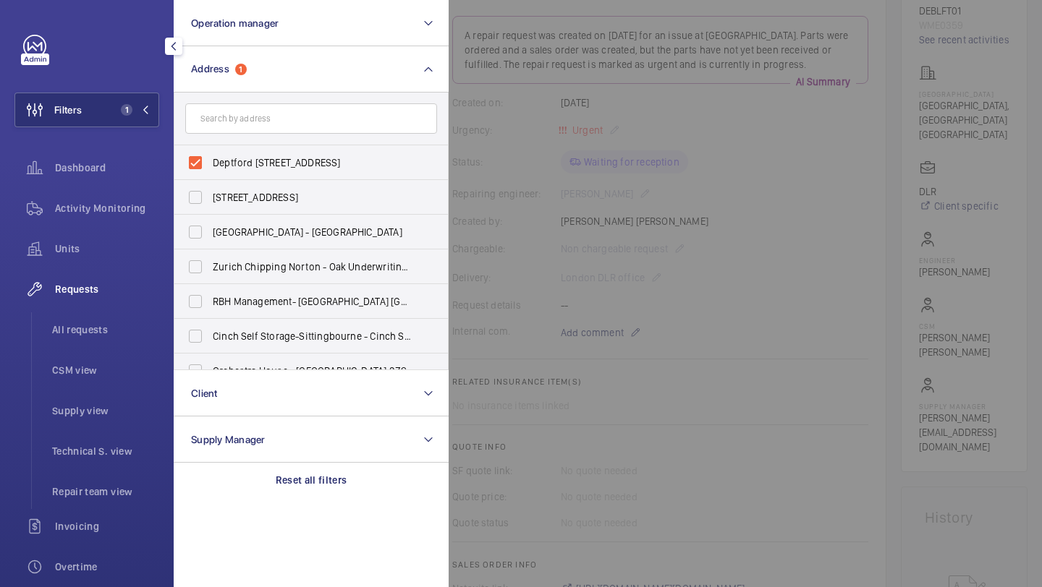
click at [549, 155] on div at bounding box center [970, 293] width 1042 height 587
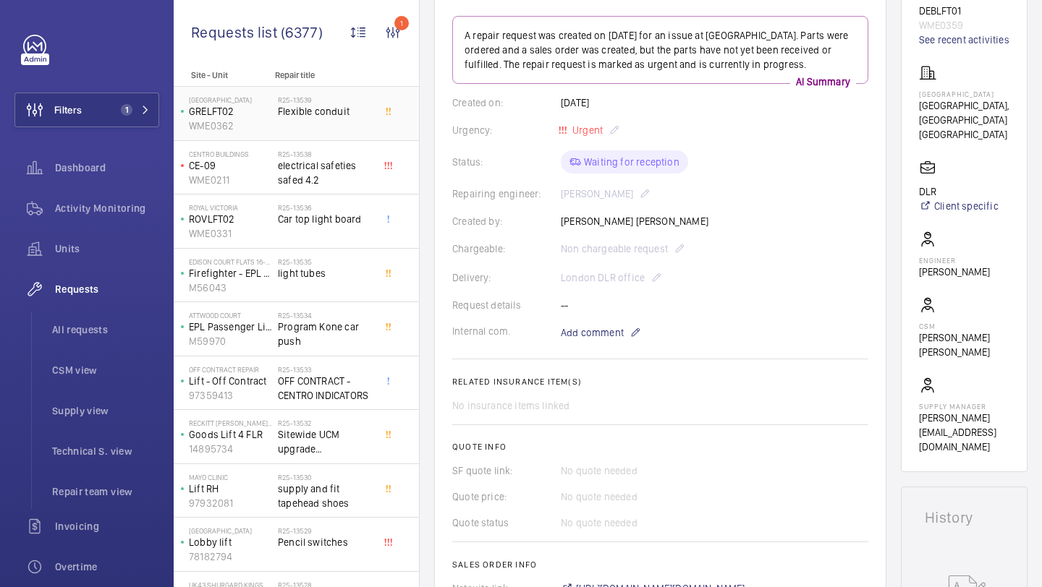
scroll to position [8, 0]
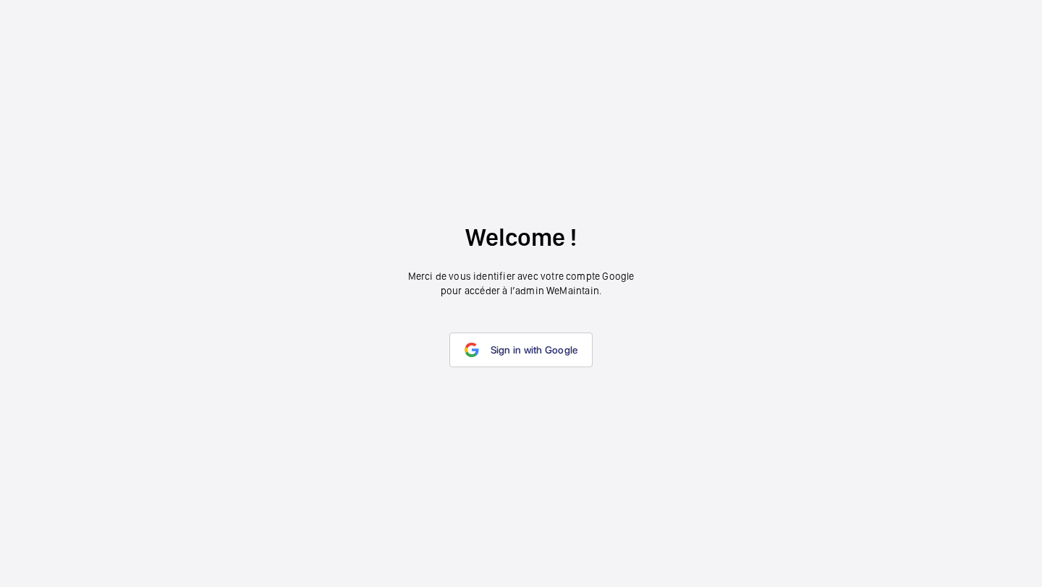
click at [555, 362] on link "Sign in with Google" at bounding box center [521, 350] width 144 height 35
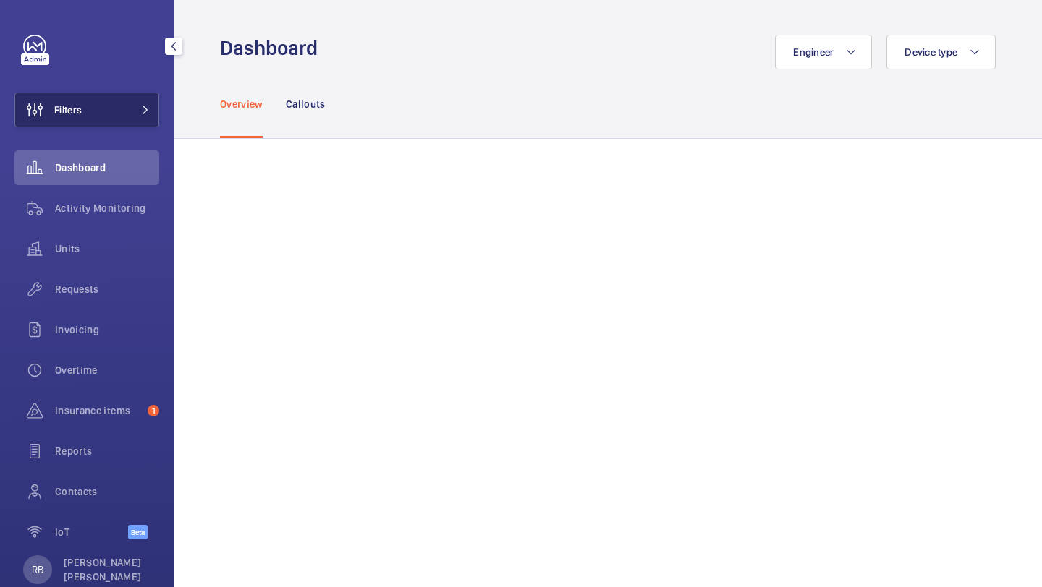
click at [120, 113] on button "Filters" at bounding box center [86, 110] width 145 height 35
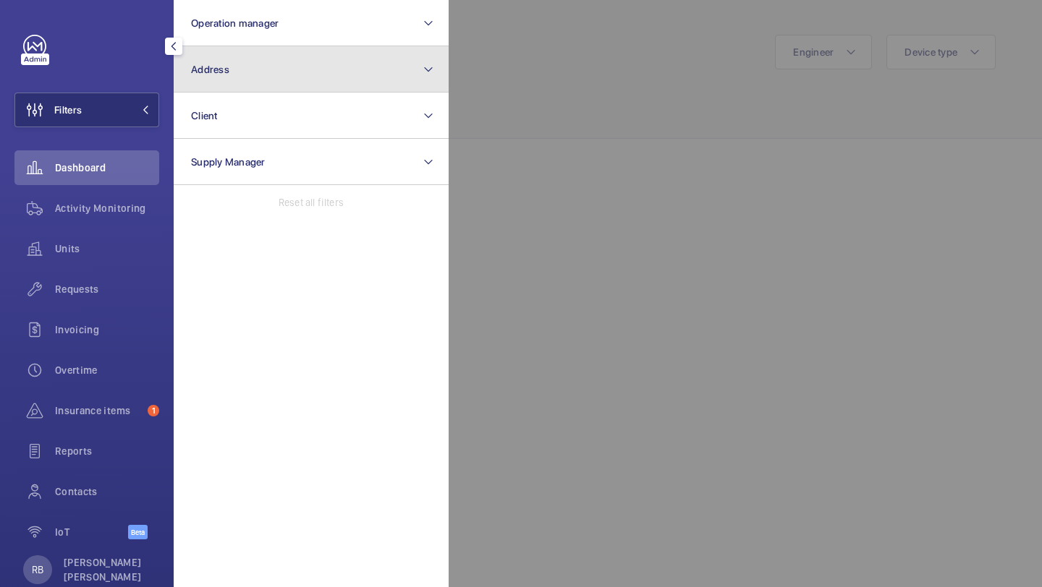
click at [266, 67] on button "Address" at bounding box center [311, 69] width 275 height 46
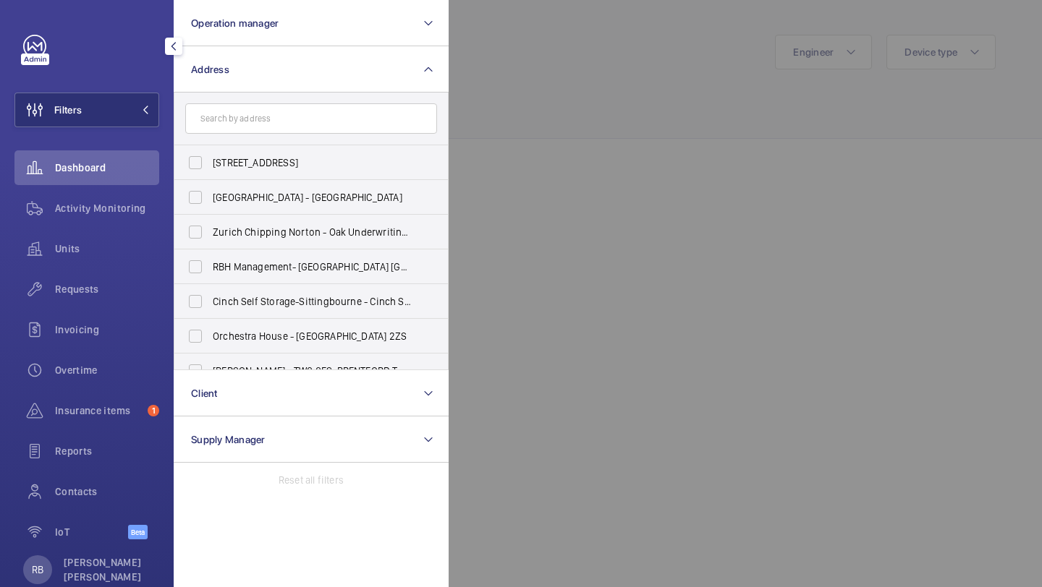
click at [653, 136] on div at bounding box center [970, 293] width 1042 height 587
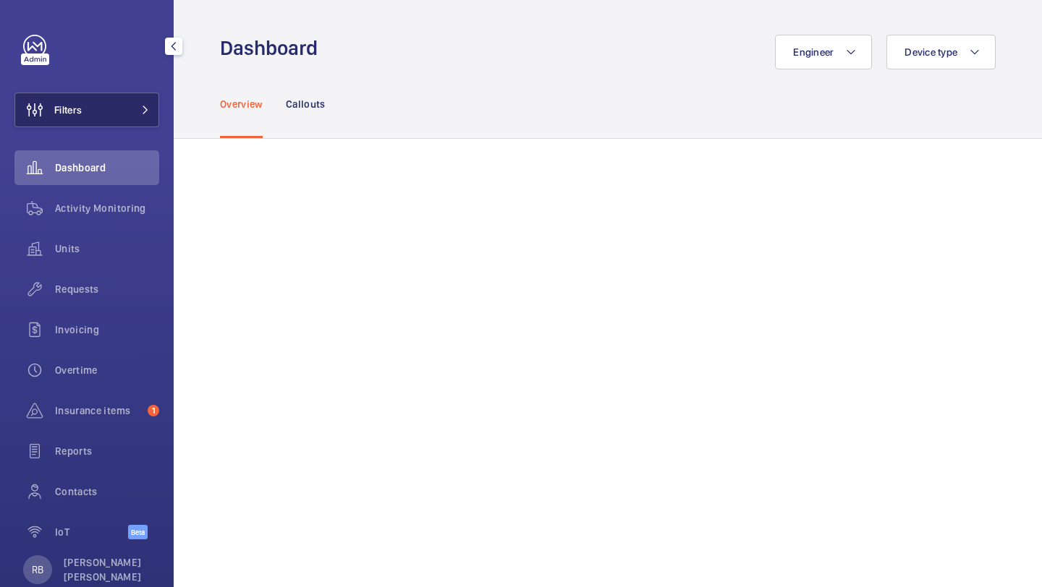
click at [120, 101] on button "Filters" at bounding box center [86, 110] width 145 height 35
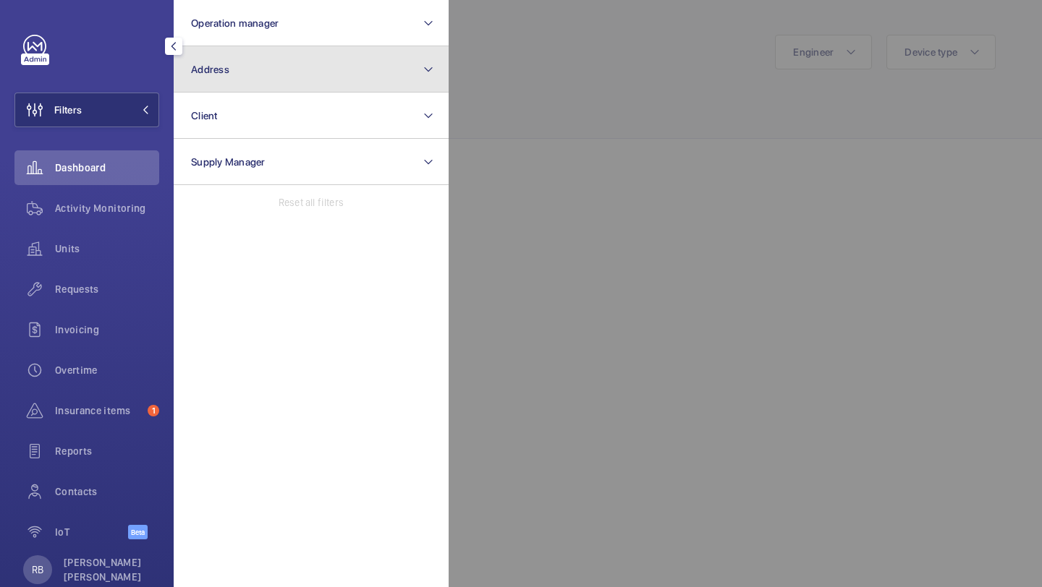
click at [234, 71] on button "Address" at bounding box center [311, 69] width 275 height 46
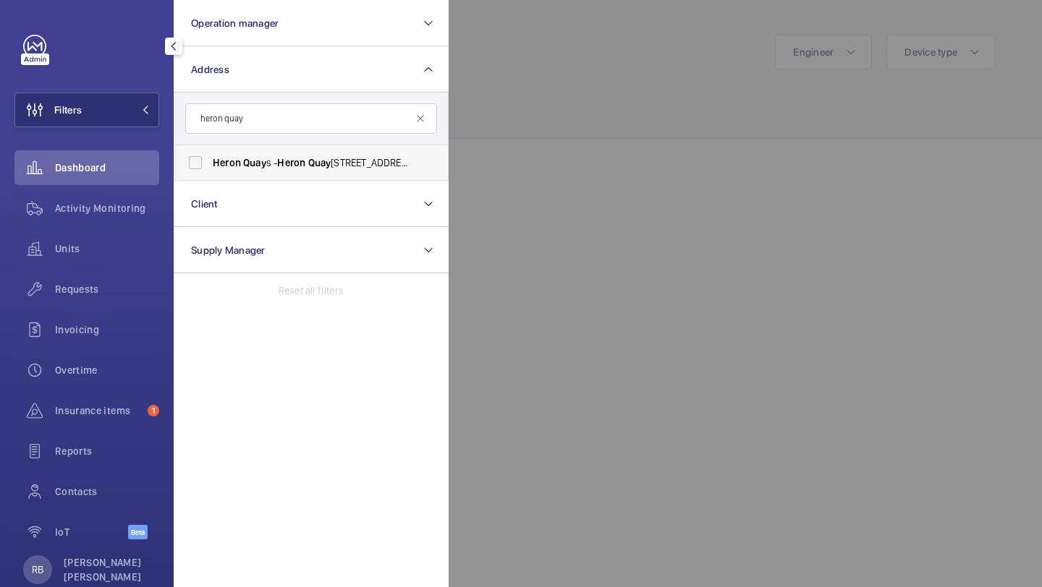
type input "heron quay"
click at [233, 164] on span "Heron" at bounding box center [227, 163] width 28 height 12
click at [210, 164] on input "Heron Quay s - [STREET_ADDRESS]" at bounding box center [195, 162] width 29 height 29
checkbox input "true"
click at [488, 108] on div at bounding box center [970, 293] width 1042 height 587
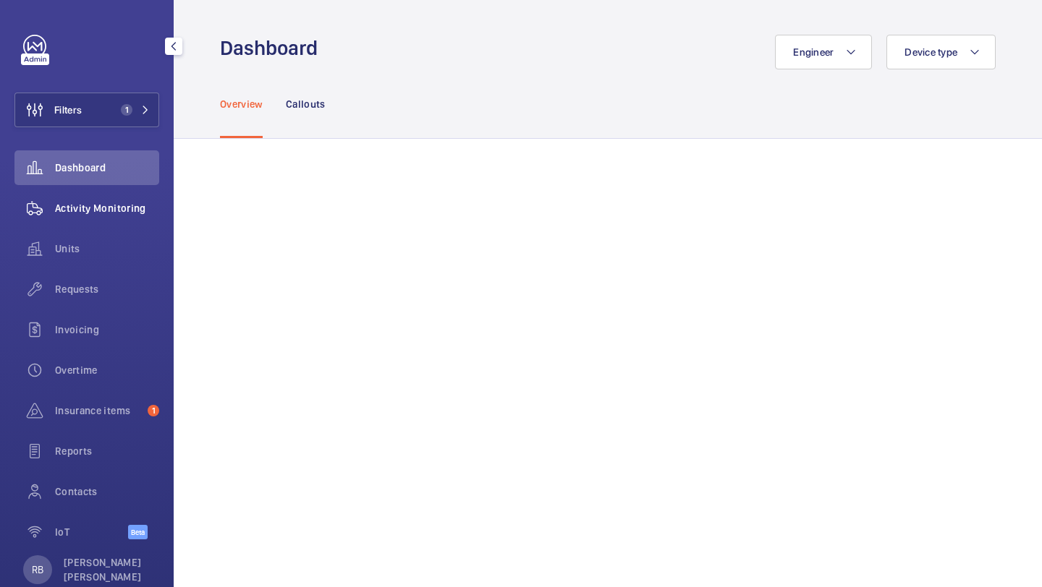
click at [116, 208] on span "Activity Monitoring" at bounding box center [107, 208] width 104 height 14
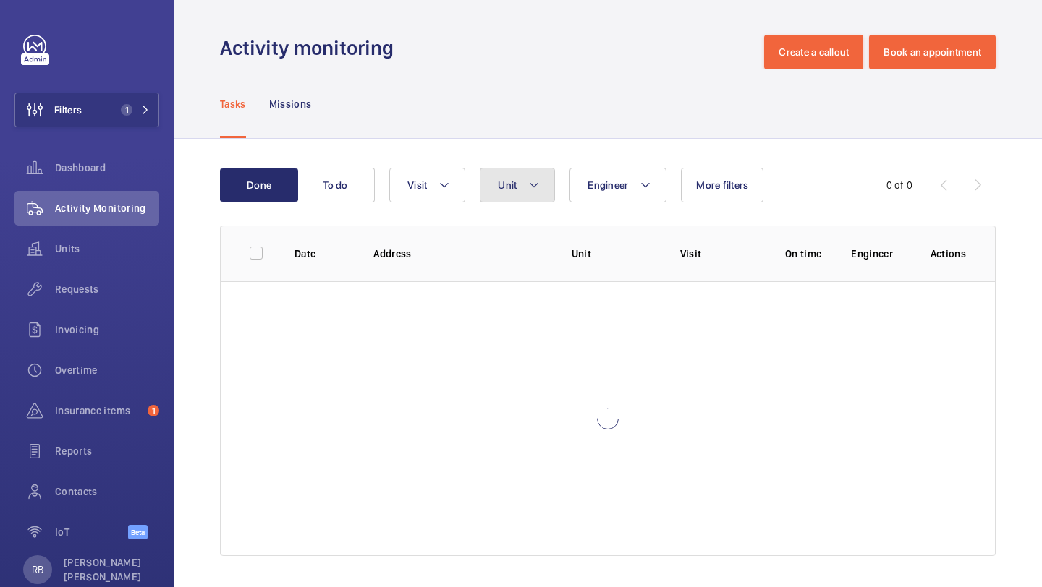
click at [528, 192] on mat-icon at bounding box center [534, 185] width 12 height 17
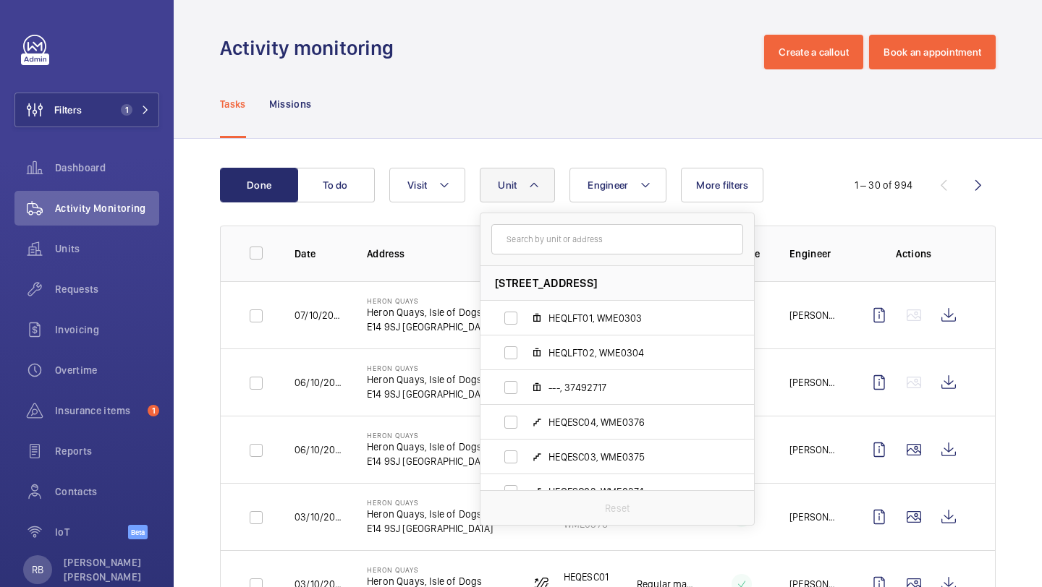
click at [527, 192] on button "Unit" at bounding box center [517, 185] width 75 height 35
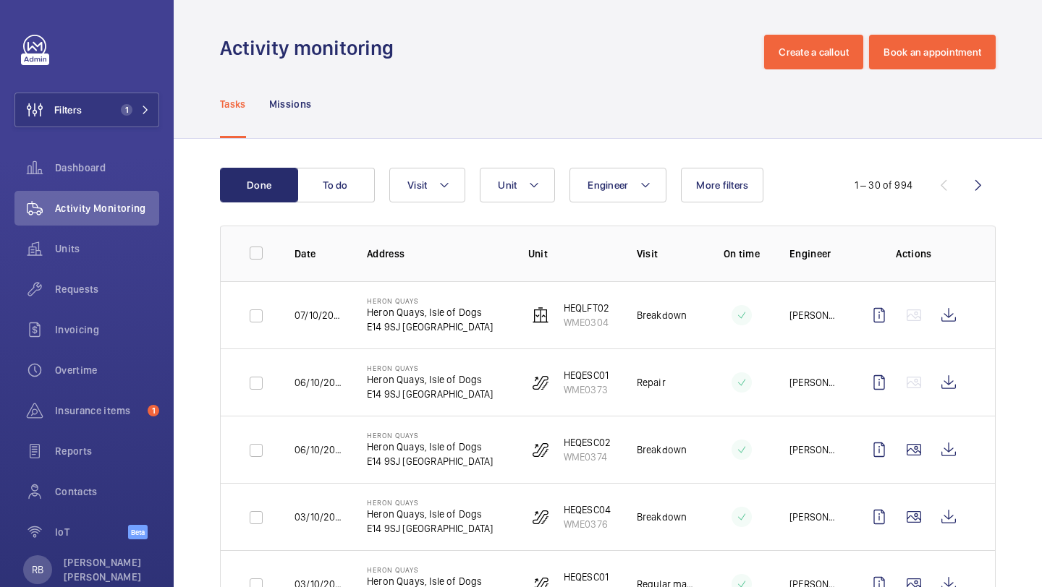
click at [532, 192] on mat-icon at bounding box center [534, 185] width 12 height 17
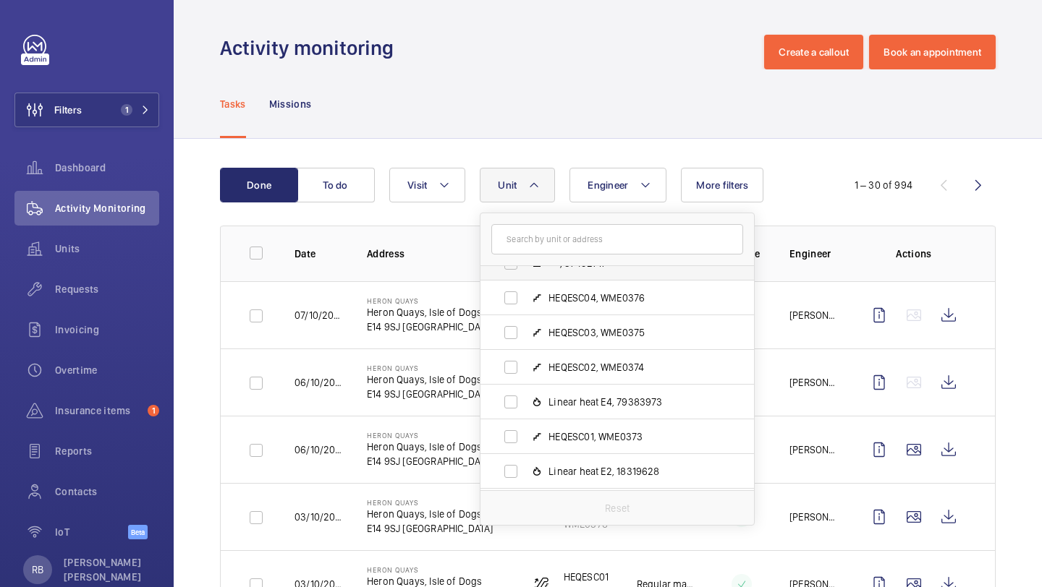
scroll to position [137, 0]
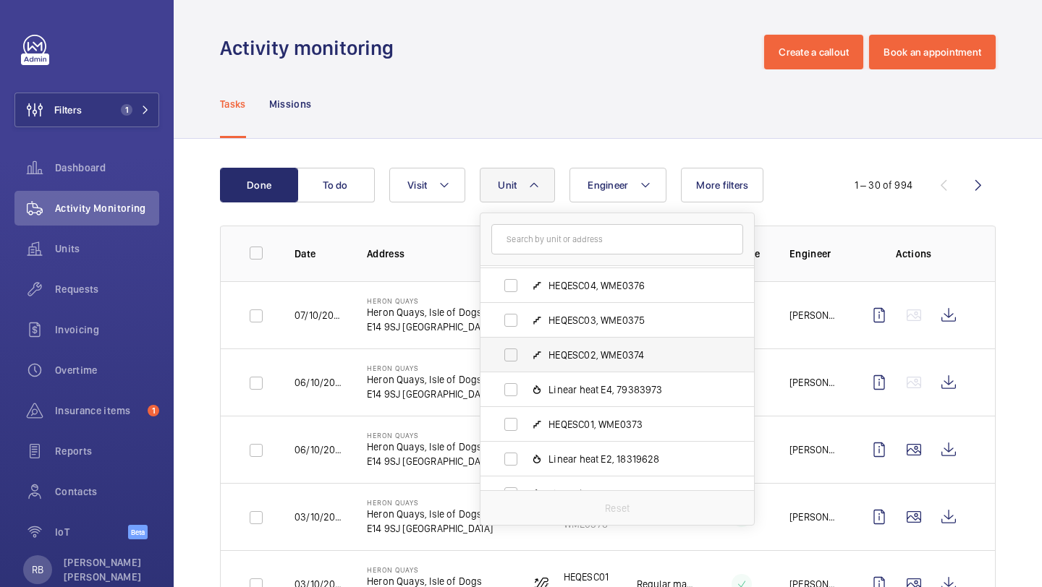
click at [574, 354] on span "HEQESC02, WME0374" at bounding box center [632, 355] width 168 height 14
click at [525, 354] on input "HEQESC02, WME0374" at bounding box center [510, 355] width 29 height 29
checkbox input "true"
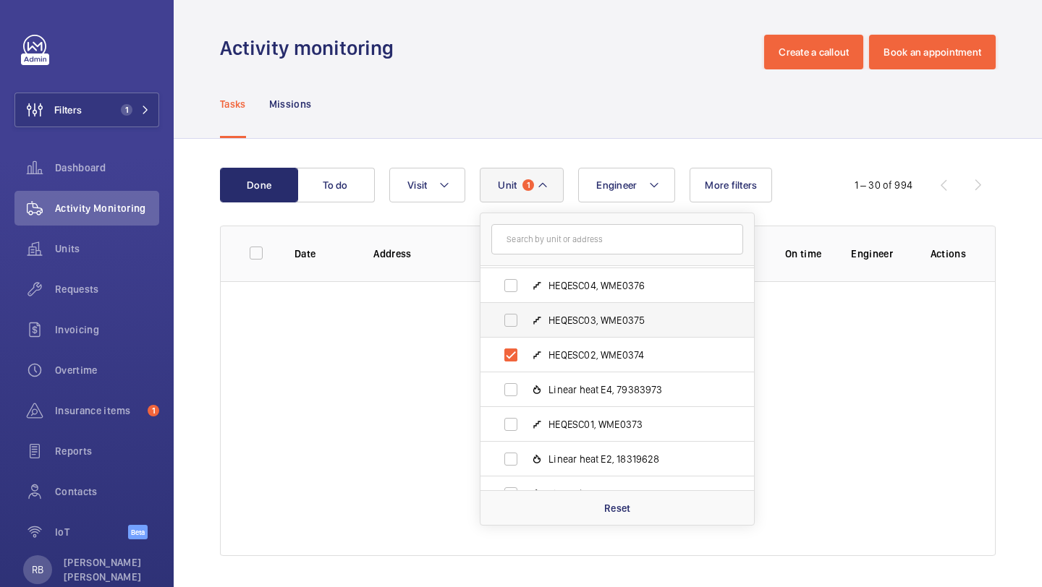
click at [574, 326] on span "HEQESC03, WME0375" at bounding box center [632, 320] width 168 height 14
click at [525, 326] on input "HEQESC03, WME0375" at bounding box center [510, 320] width 29 height 29
checkbox input "true"
click at [574, 297] on label "HEQESC04, WME0376" at bounding box center [605, 285] width 250 height 35
click at [525, 297] on input "HEQESC04, WME0376" at bounding box center [510, 285] width 29 height 29
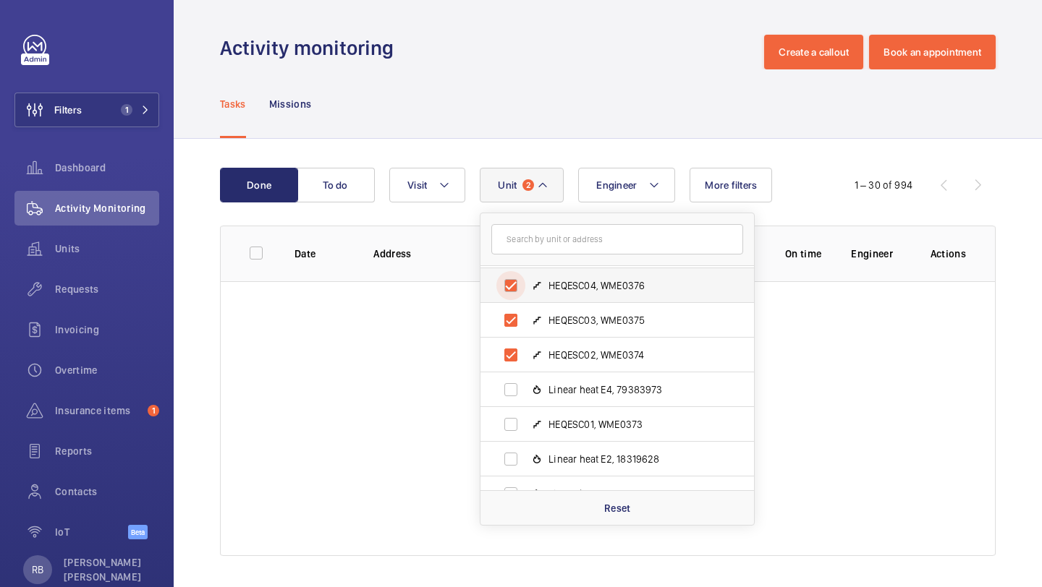
checkbox input "true"
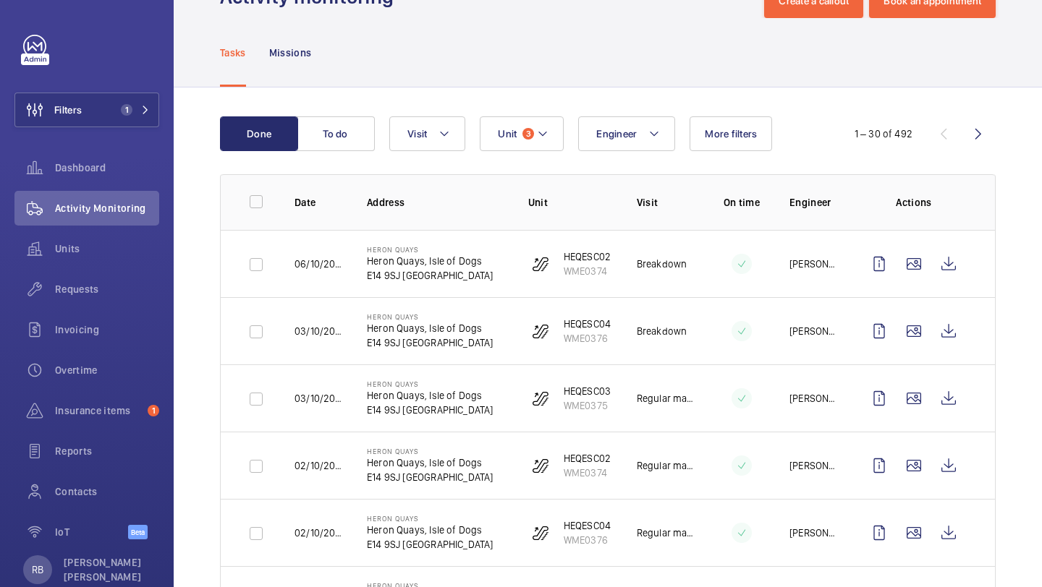
scroll to position [58, 0]
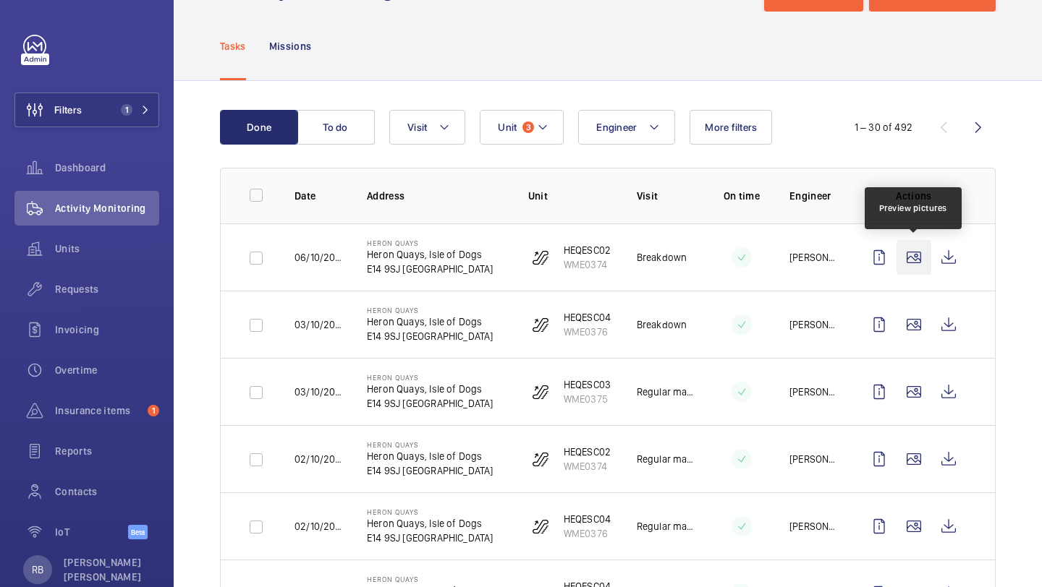
click at [921, 255] on wm-front-icon-button at bounding box center [913, 257] width 35 height 35
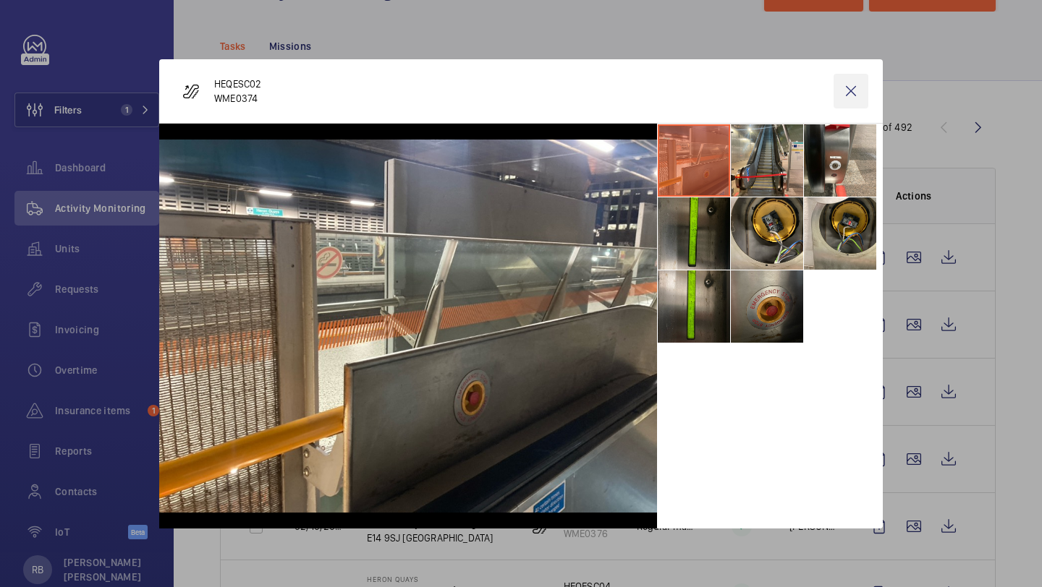
click at [846, 101] on wm-front-icon-button at bounding box center [850, 91] width 35 height 35
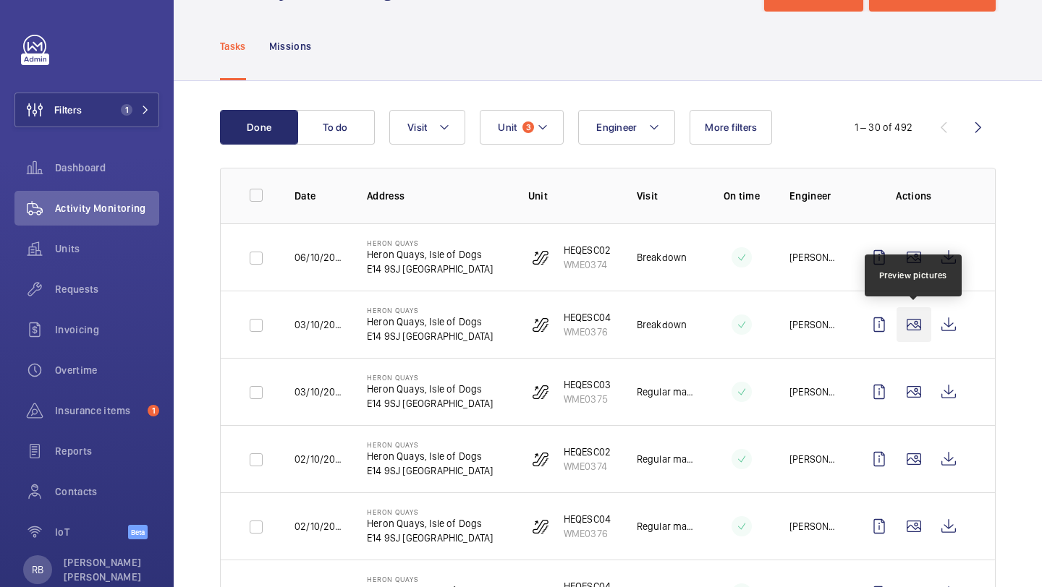
click at [912, 320] on wm-front-icon-button at bounding box center [913, 324] width 35 height 35
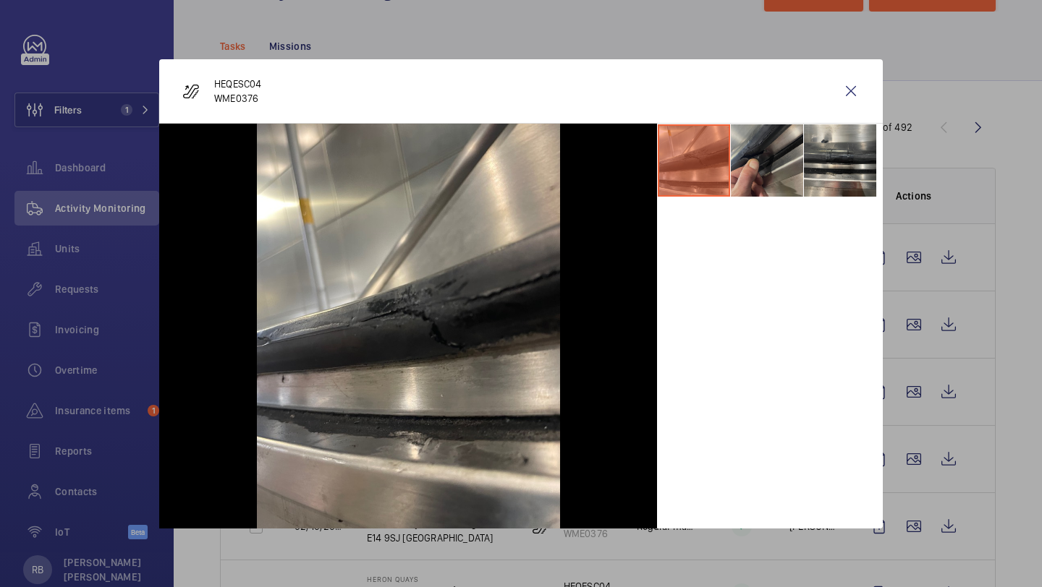
click at [775, 176] on li at bounding box center [767, 160] width 72 height 72
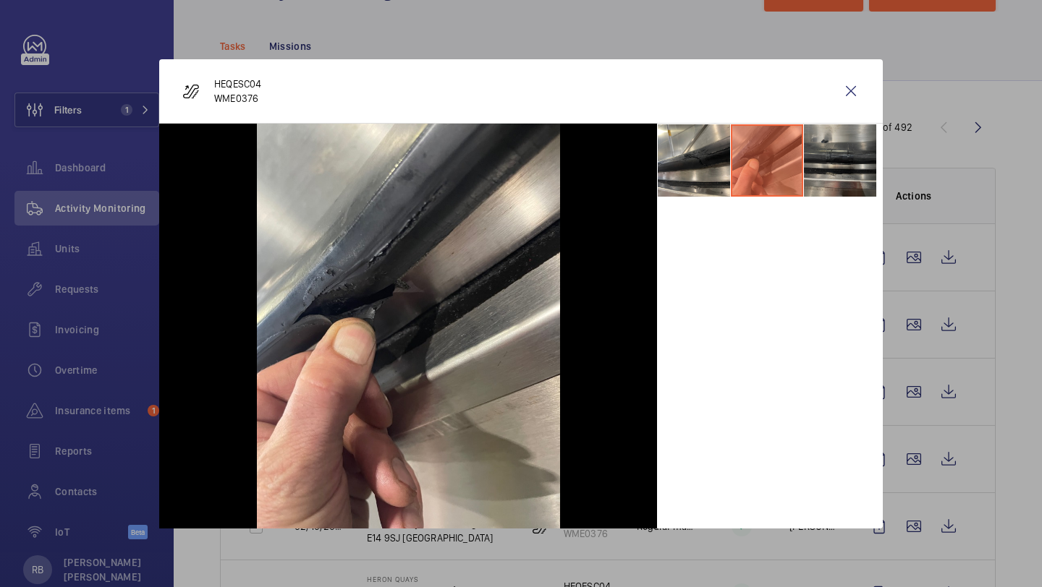
click at [838, 174] on li at bounding box center [840, 160] width 72 height 72
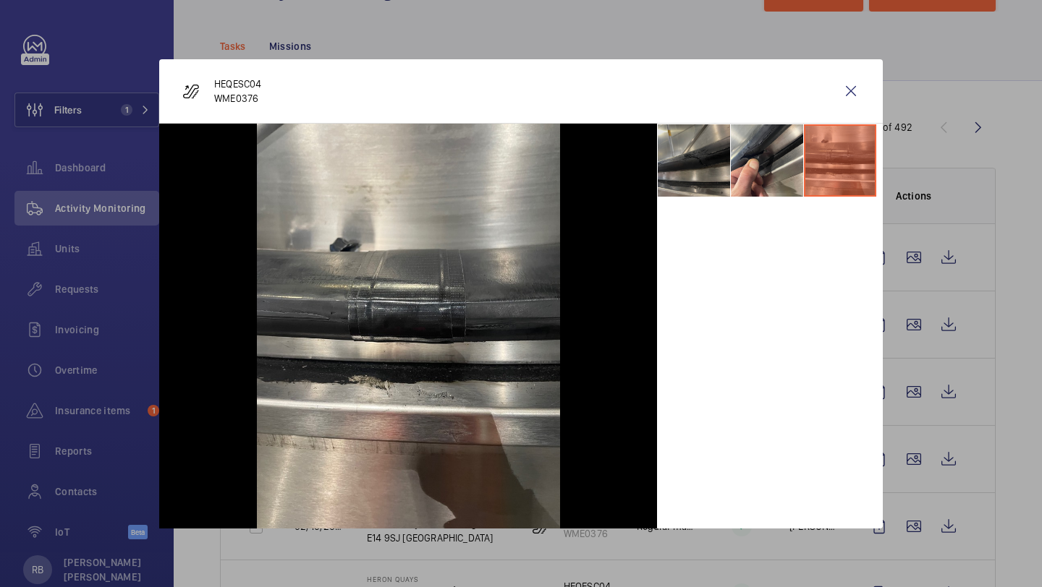
click at [686, 163] on li at bounding box center [694, 160] width 72 height 72
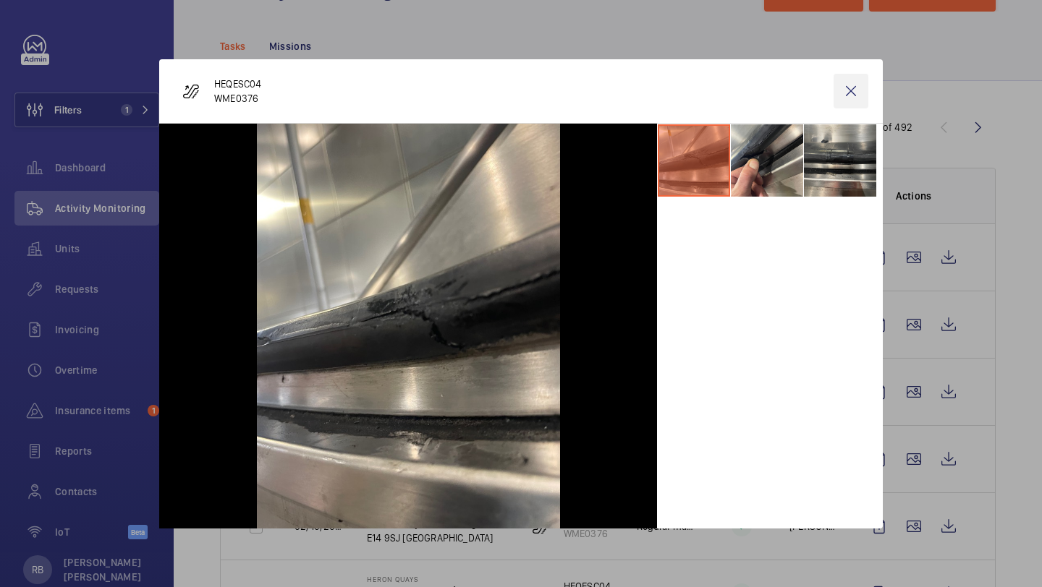
click at [844, 106] on wm-front-icon-button at bounding box center [850, 91] width 35 height 35
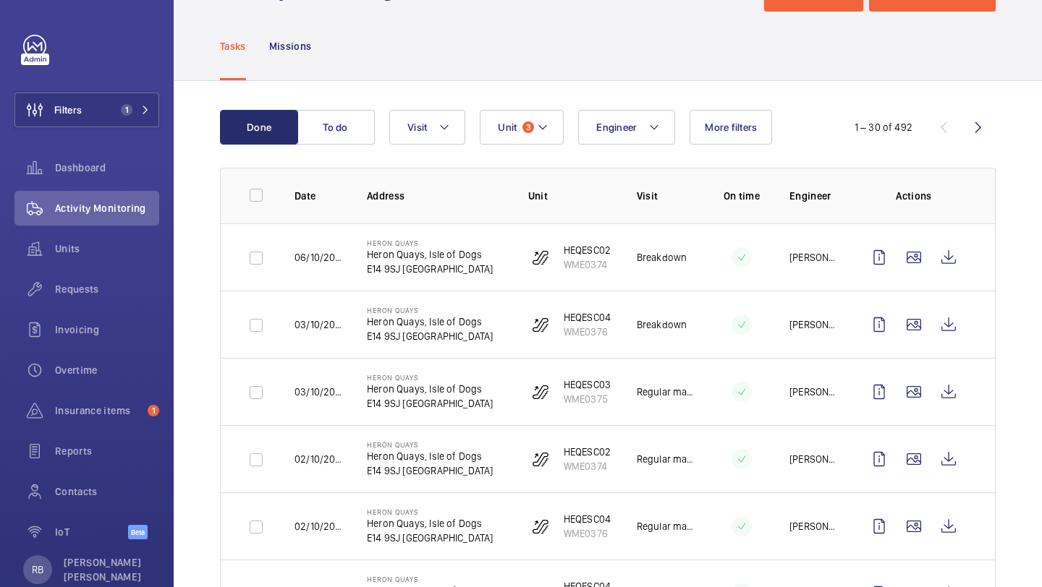
scroll to position [67, 0]
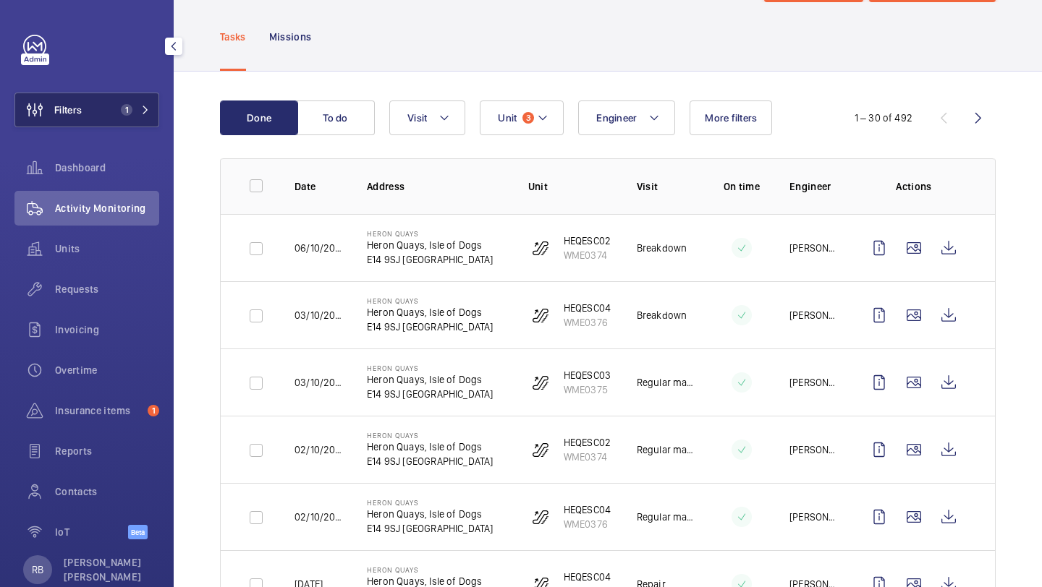
click at [109, 121] on button "Filters 1" at bounding box center [86, 110] width 145 height 35
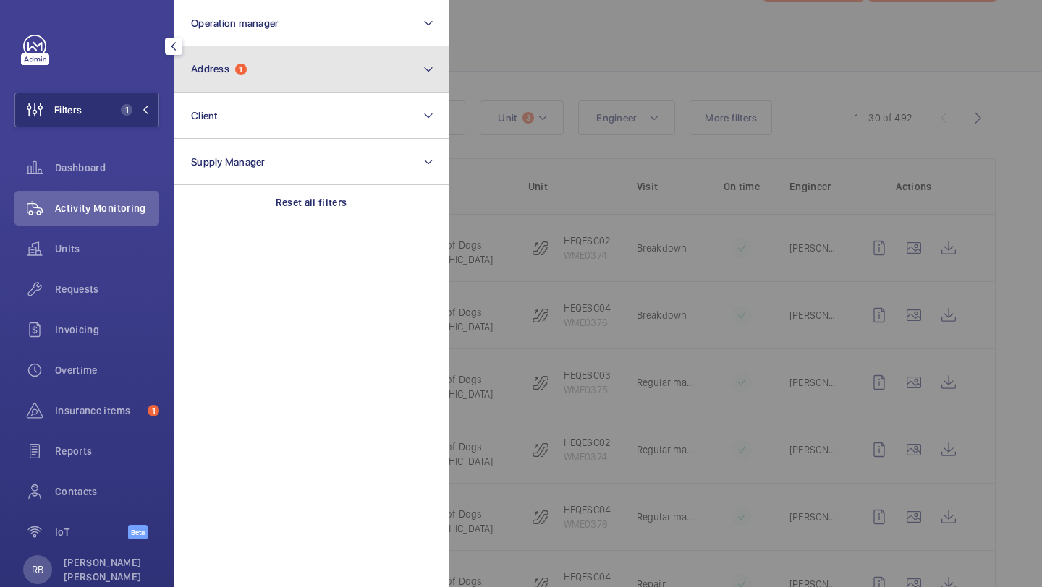
click at [240, 70] on span "1" at bounding box center [241, 70] width 12 height 12
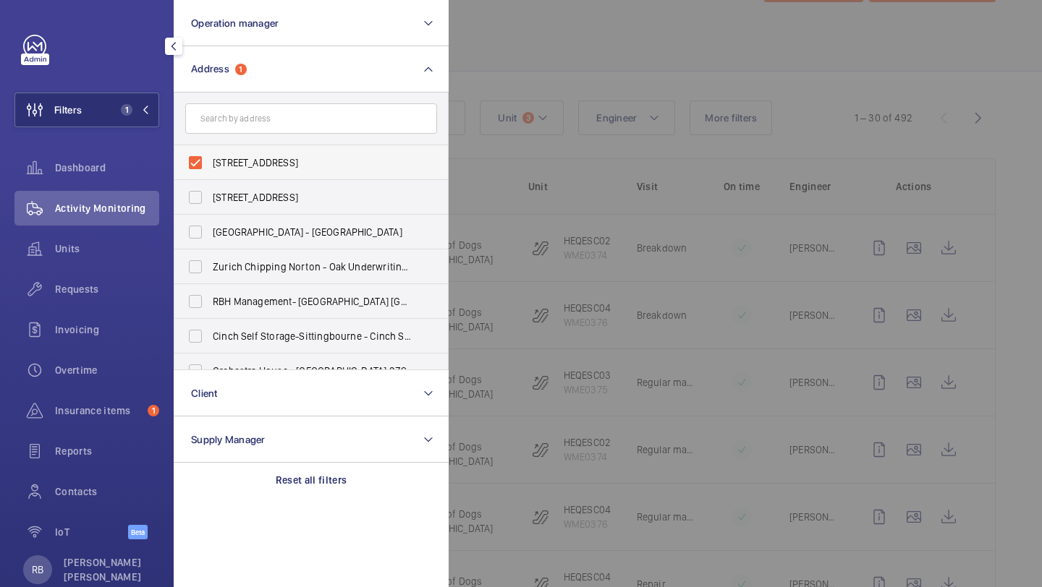
click at [258, 164] on span "[STREET_ADDRESS]" at bounding box center [312, 163] width 199 height 14
click at [210, 164] on input "[STREET_ADDRESS]" at bounding box center [195, 162] width 29 height 29
checkbox input "false"
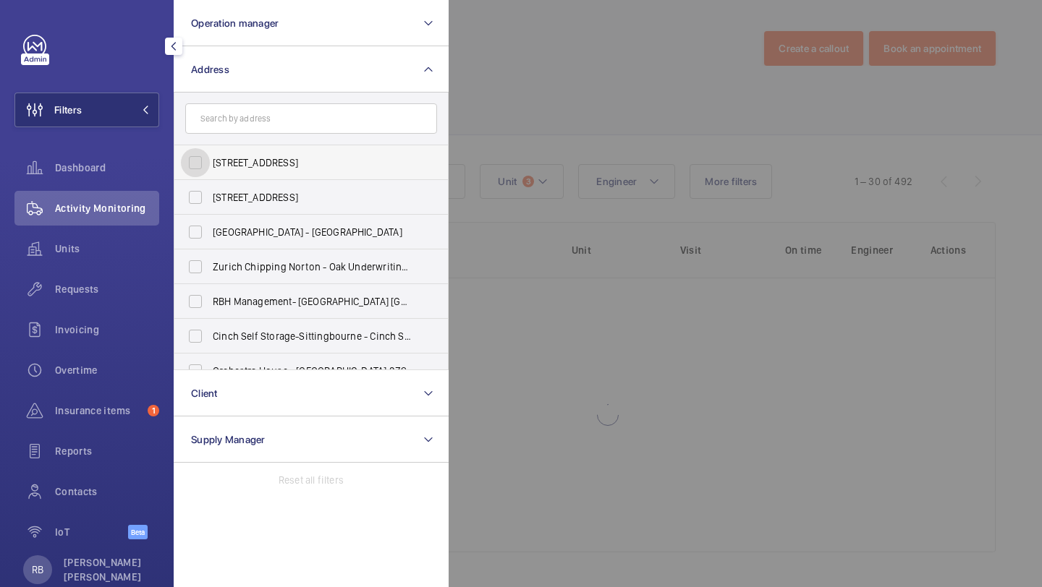
scroll to position [4, 0]
click at [528, 94] on div at bounding box center [970, 293] width 1042 height 587
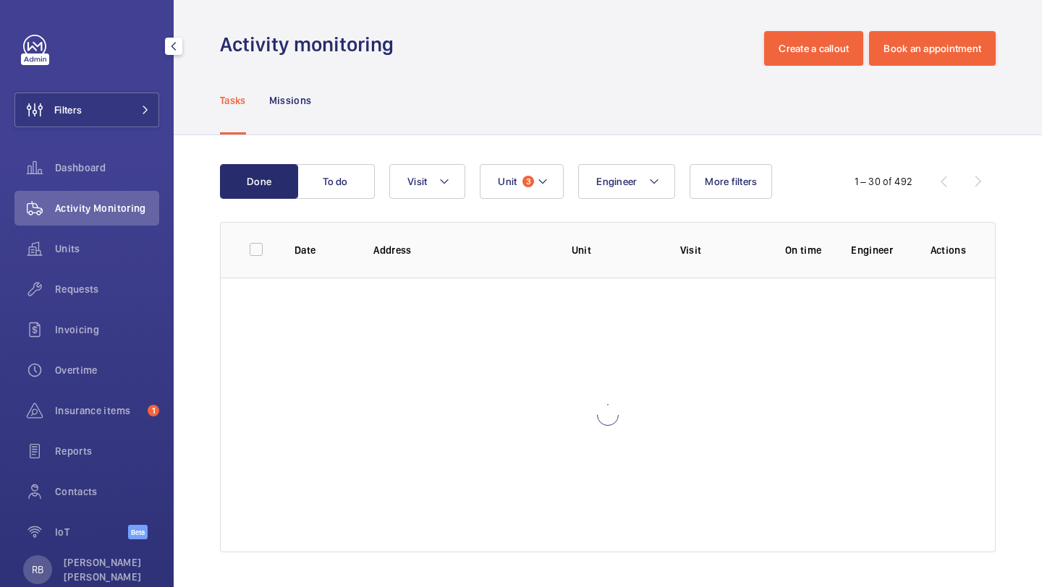
click at [527, 141] on div "Done To do Engineer Unit 3 Visit More filters 1 – 30 of 492 Date Address Unit V…" at bounding box center [608, 361] width 868 height 452
click at [520, 178] on button "Unit 3" at bounding box center [522, 181] width 84 height 35
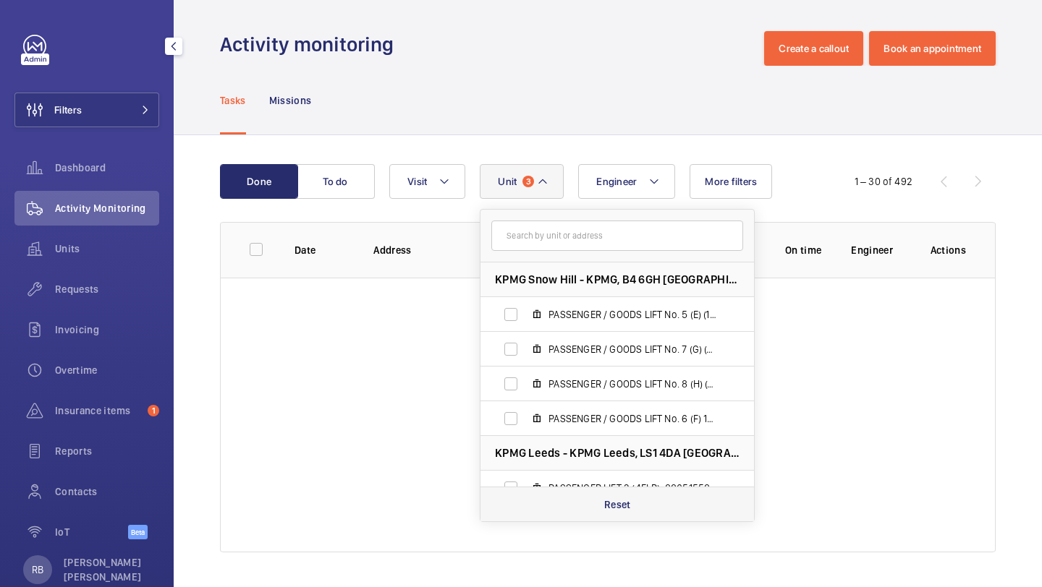
click at [621, 498] on p "Reset" at bounding box center [617, 505] width 27 height 14
click at [620, 142] on div "Done To do Engineer Unit KPMG [GEOGRAPHIC_DATA] - KPMG, B4 6GH BIRMINGHAM PASSE…" at bounding box center [608, 361] width 868 height 452
